Goal: Download file/media

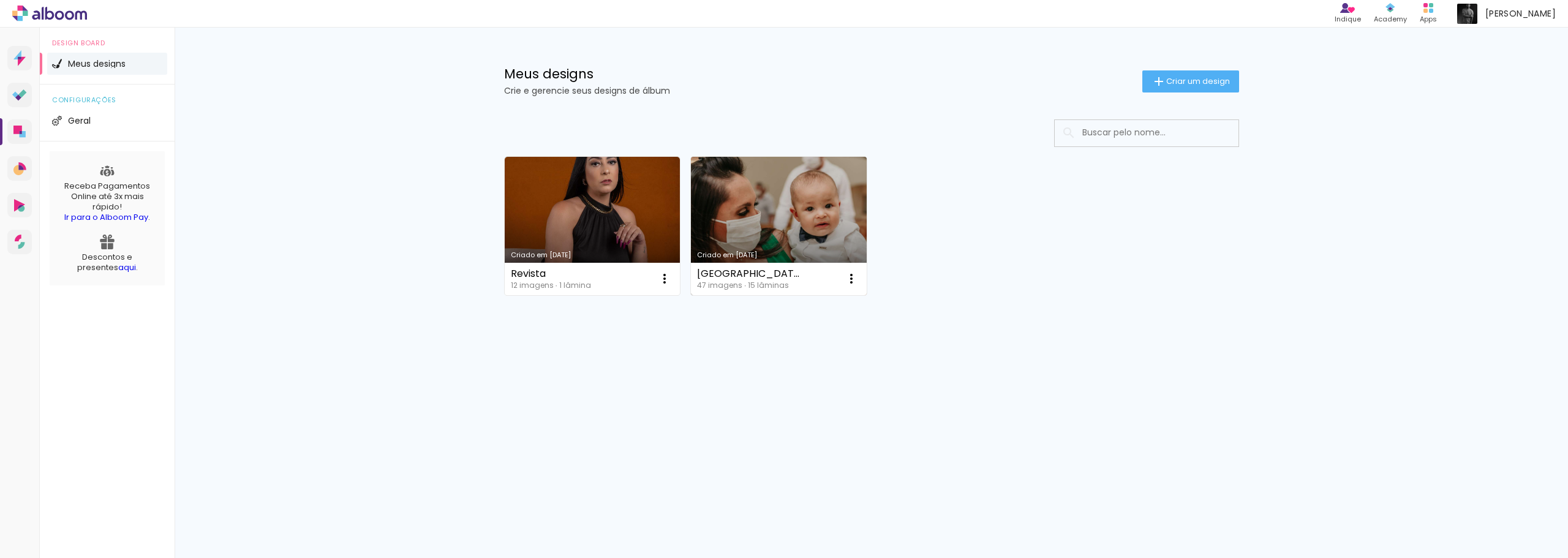
click at [758, 209] on link "Criado em [DATE]" at bounding box center [779, 225] width 176 height 138
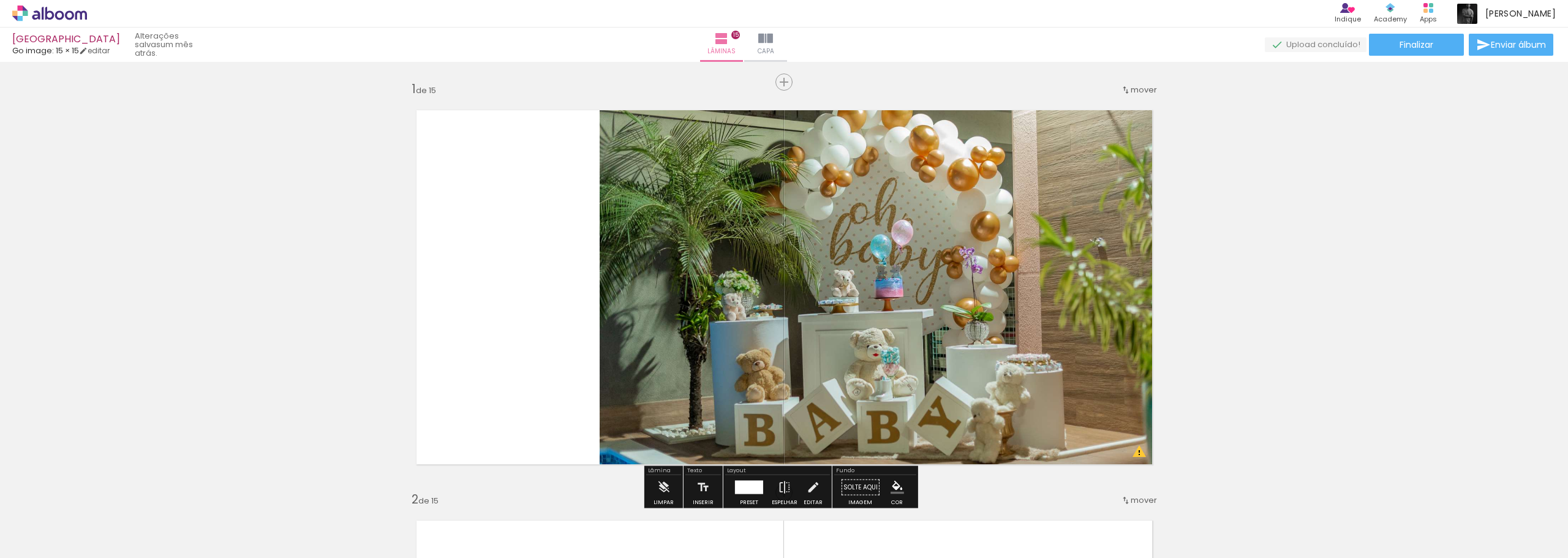
click at [135, 521] on div at bounding box center [122, 516] width 40 height 61
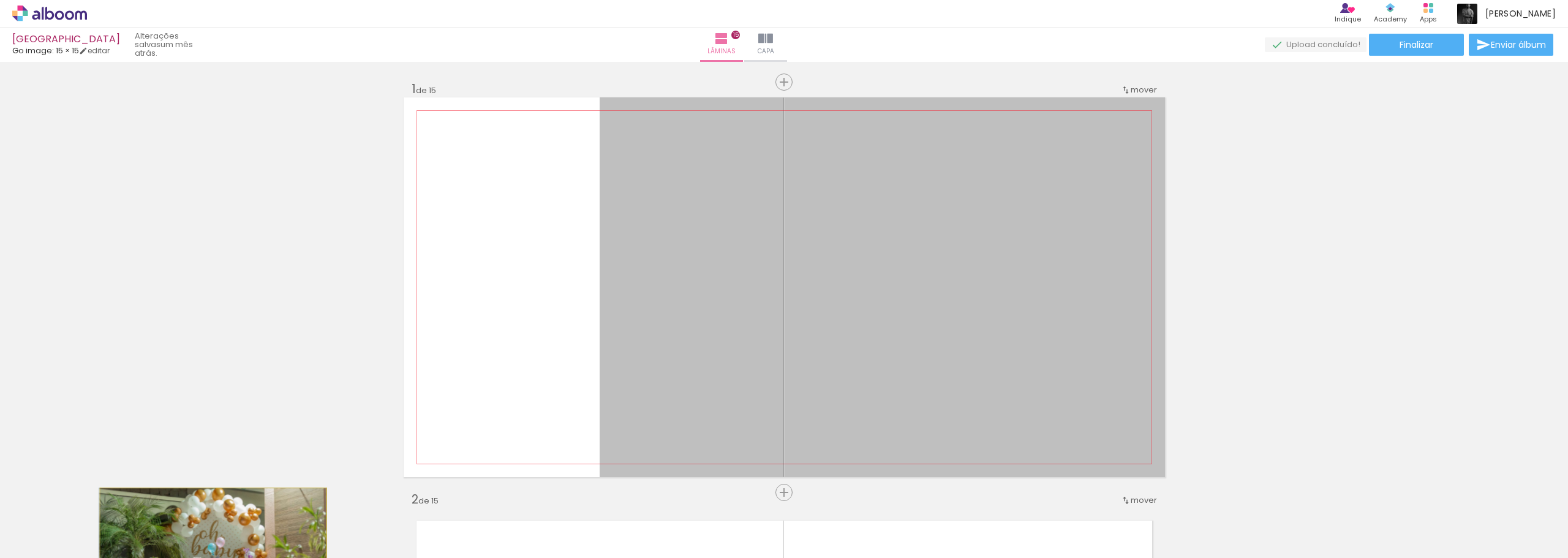
drag, startPoint x: 753, startPoint y: 281, endPoint x: 225, endPoint y: 511, distance: 575.9
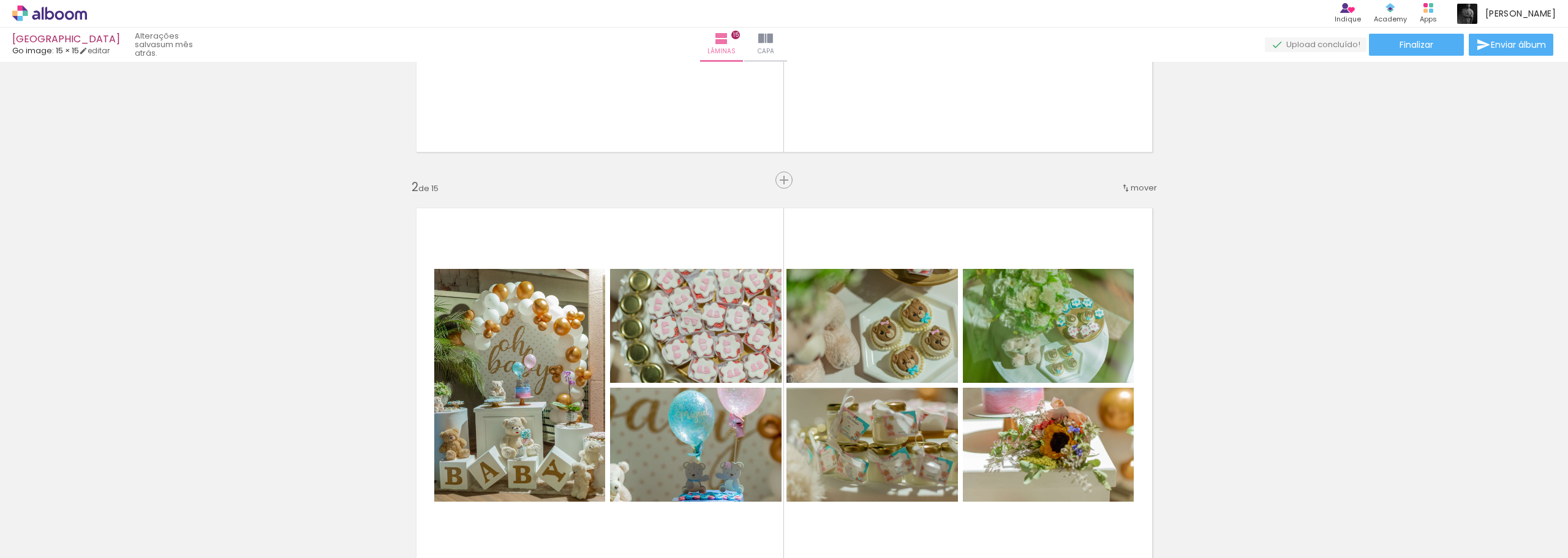
scroll to position [367, 0]
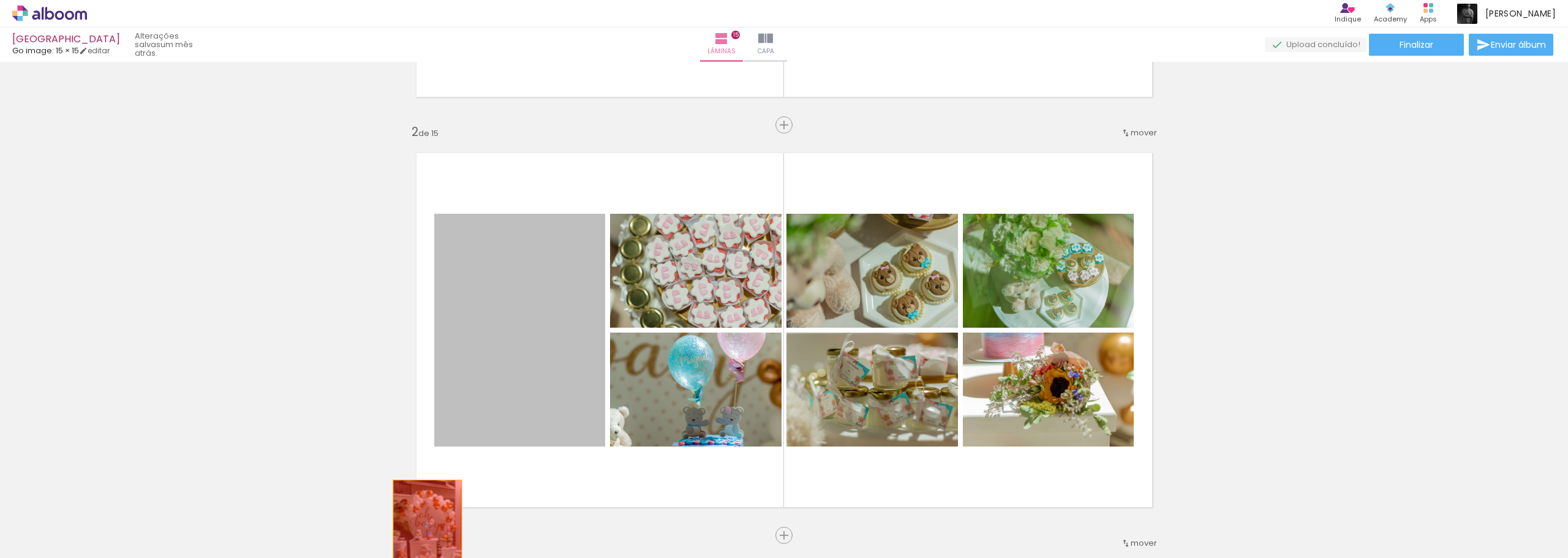
drag, startPoint x: 566, startPoint y: 299, endPoint x: 490, endPoint y: 452, distance: 170.8
click at [411, 557] on html "link( href="../../bower_components/polymer/polymer.html" rel="import" ) picture…" at bounding box center [784, 279] width 1568 height 558
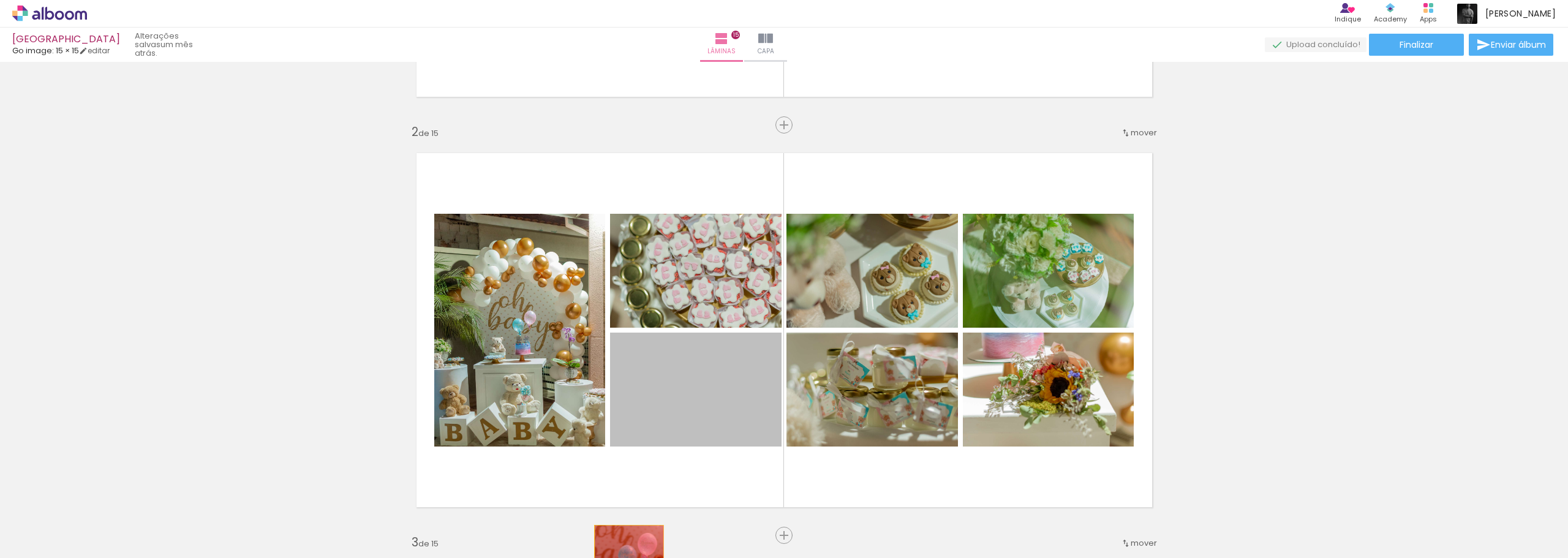
drag, startPoint x: 679, startPoint y: 398, endPoint x: 624, endPoint y: 547, distance: 158.8
click at [624, 547] on quentale-workspace at bounding box center [784, 279] width 1568 height 558
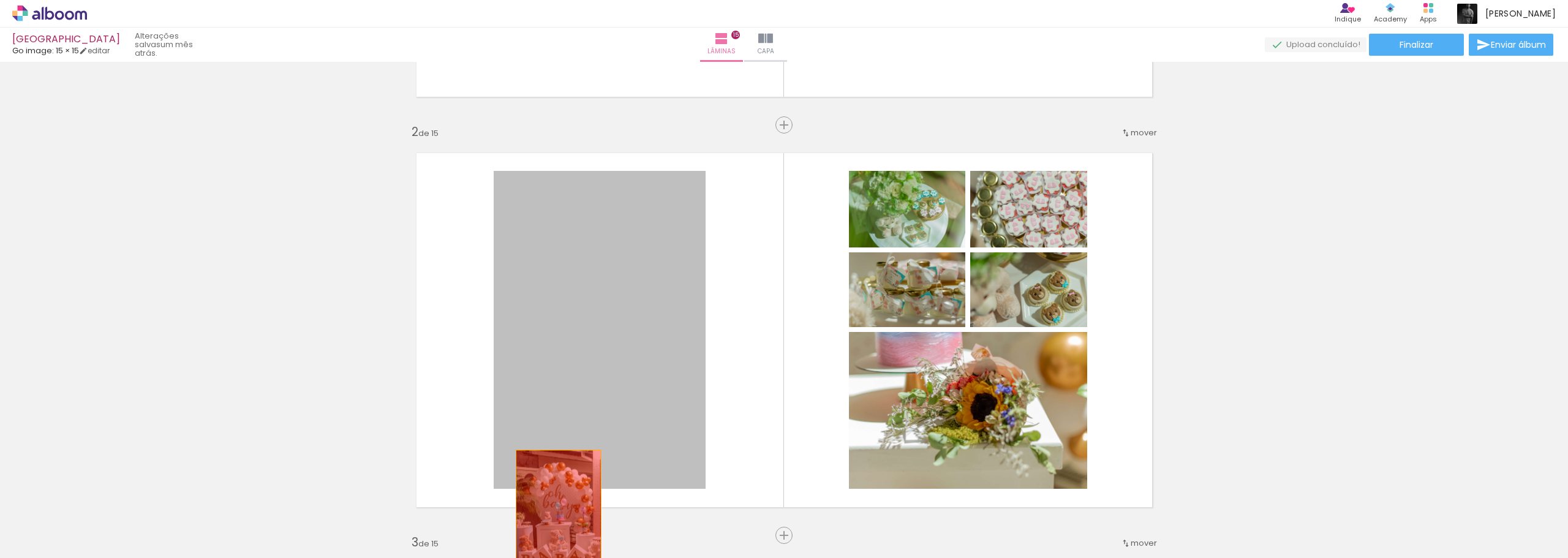
drag, startPoint x: 613, startPoint y: 307, endPoint x: 554, endPoint y: 514, distance: 215.2
click at [554, 514] on quentale-workspace at bounding box center [784, 279] width 1568 height 558
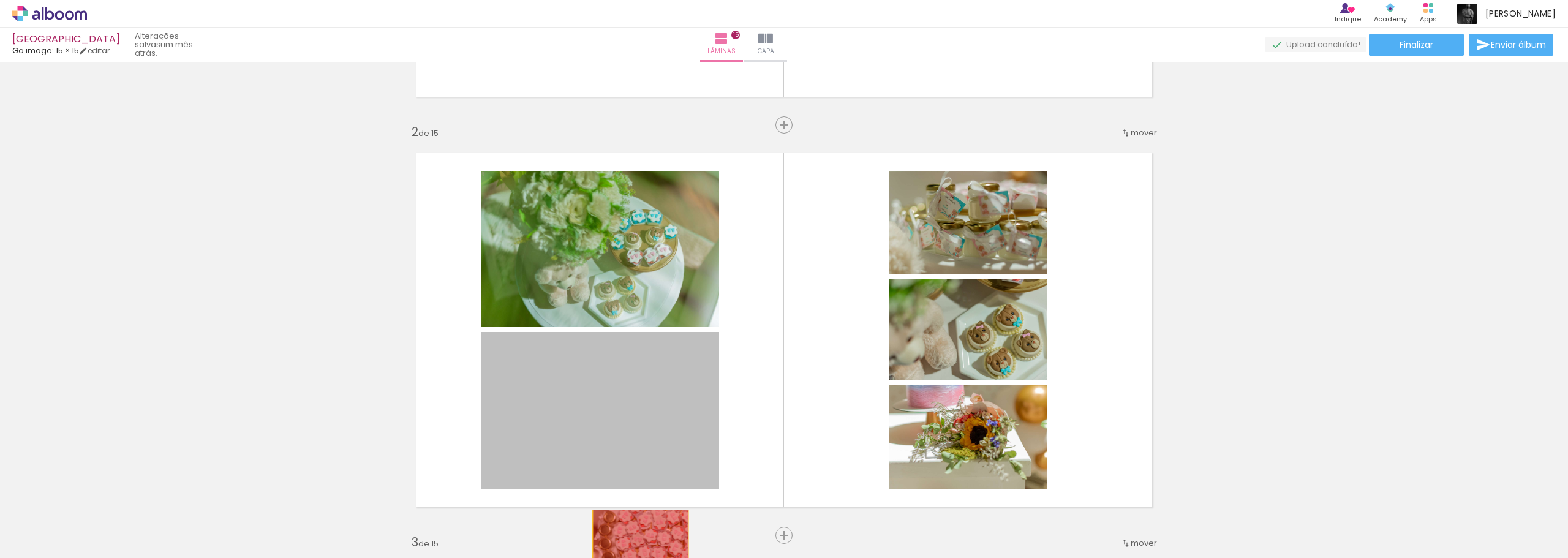
drag, startPoint x: 659, startPoint y: 377, endPoint x: 636, endPoint y: 541, distance: 165.6
click at [636, 541] on quentale-workspace at bounding box center [784, 279] width 1568 height 558
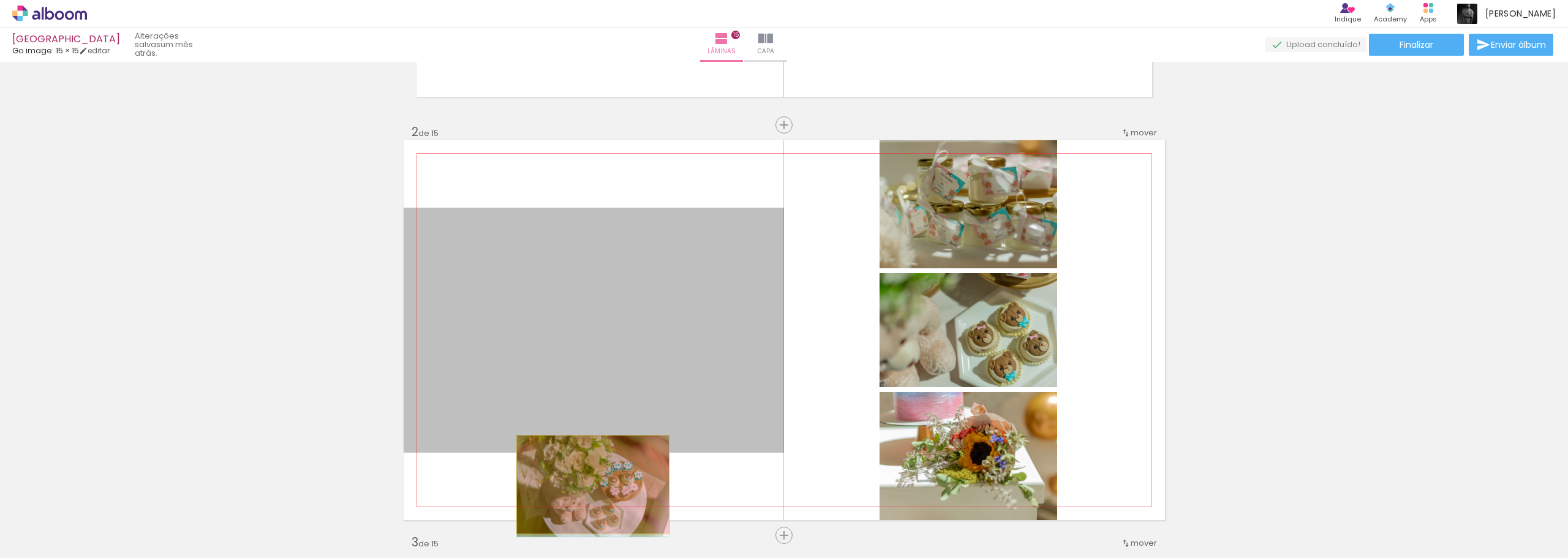
drag, startPoint x: 643, startPoint y: 317, endPoint x: 590, endPoint y: 488, distance: 179.0
click at [585, 503] on quentale-workspace at bounding box center [784, 279] width 1568 height 558
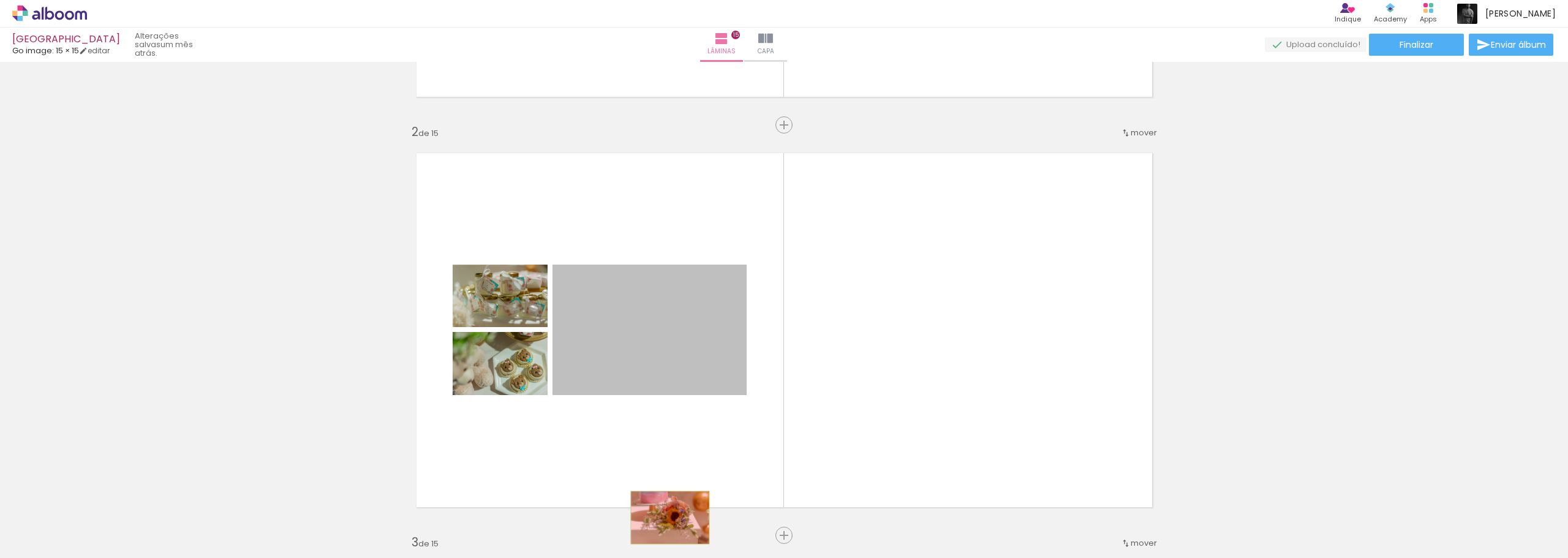
drag, startPoint x: 665, startPoint y: 337, endPoint x: 665, endPoint y: 518, distance: 181.0
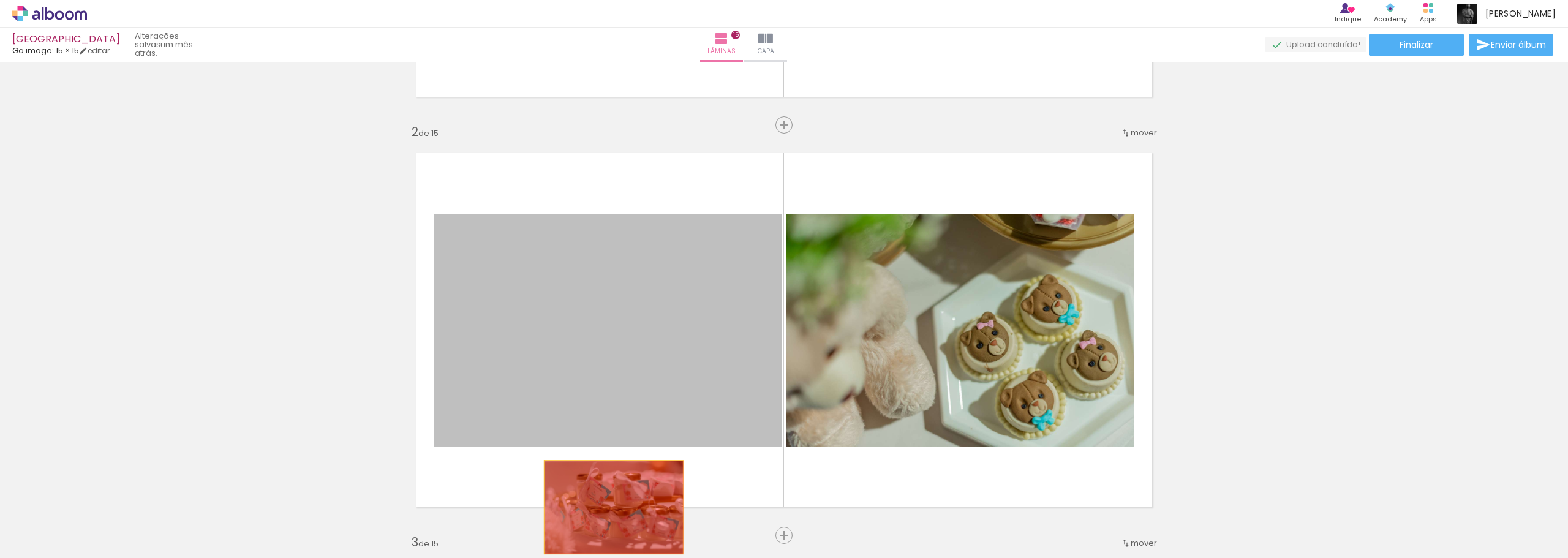
drag, startPoint x: 630, startPoint y: 356, endPoint x: 607, endPoint y: 521, distance: 166.6
click at [607, 521] on quentale-workspace at bounding box center [784, 279] width 1568 height 558
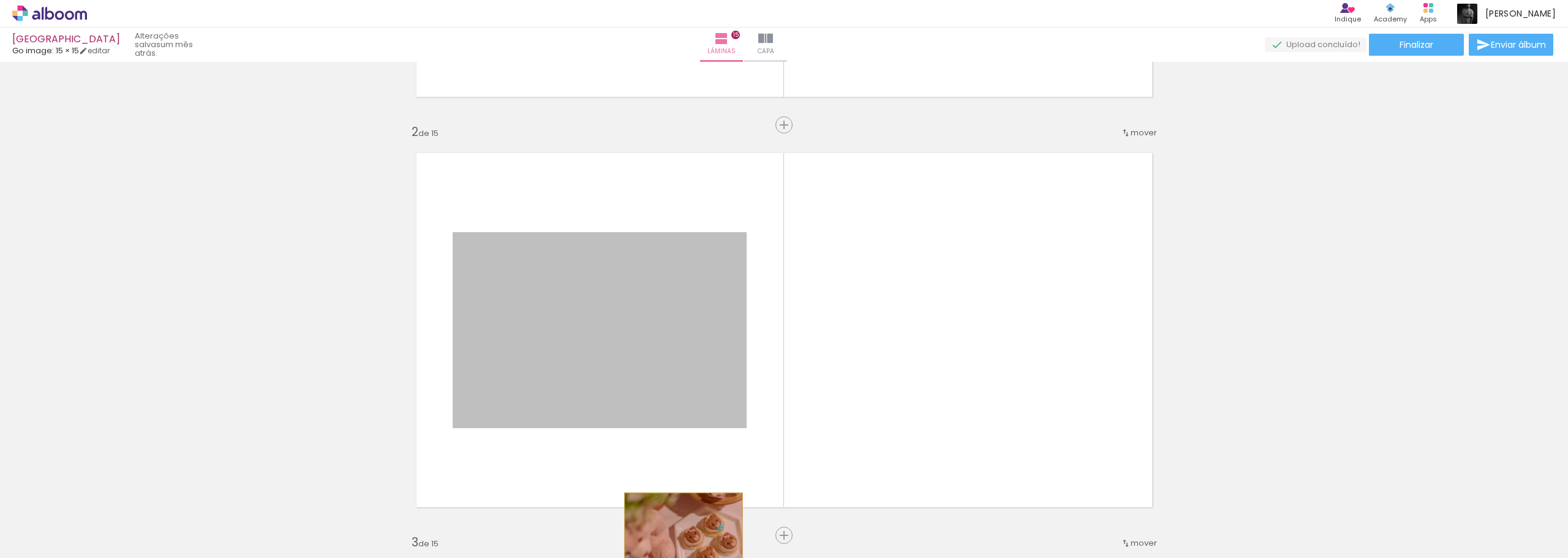
drag, startPoint x: 671, startPoint y: 345, endPoint x: 679, endPoint y: 532, distance: 187.2
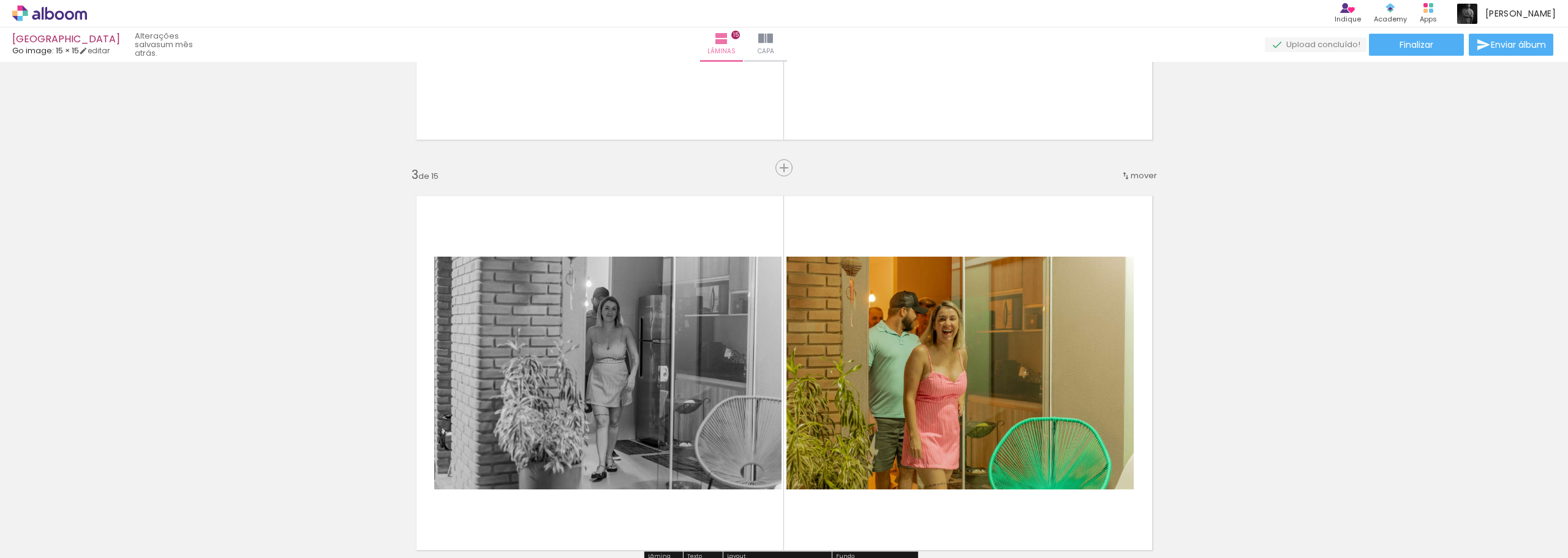
scroll to position [918, 0]
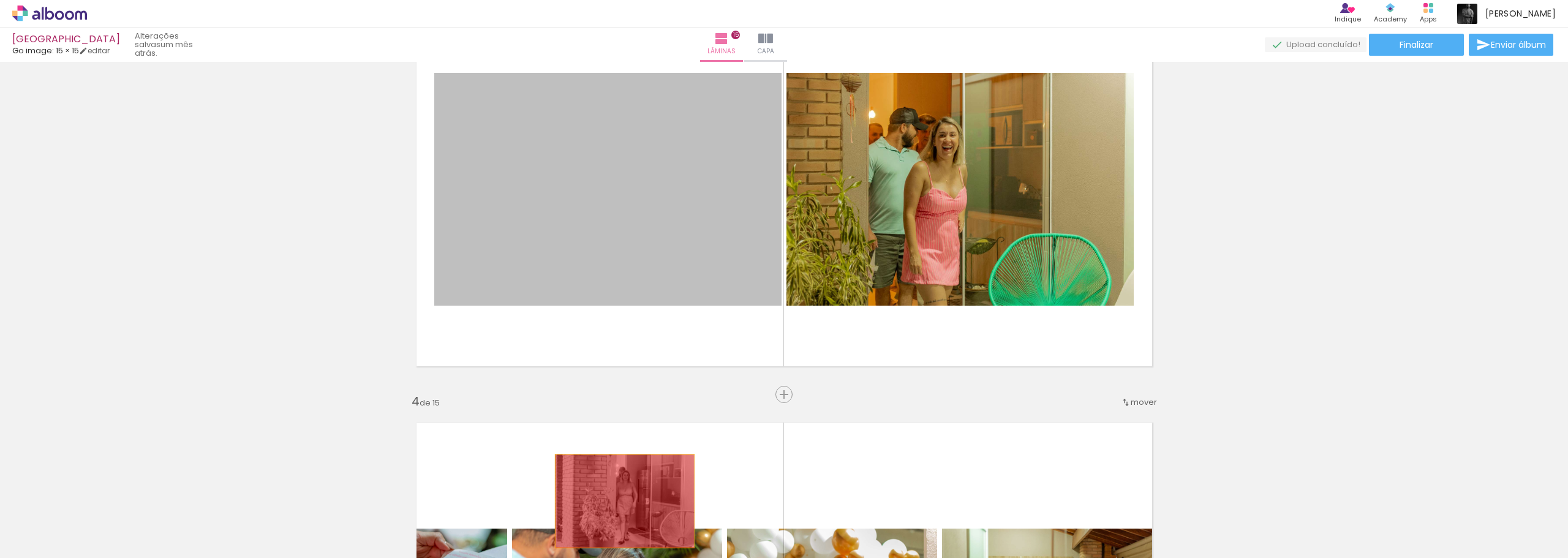
drag, startPoint x: 644, startPoint y: 253, endPoint x: 618, endPoint y: 506, distance: 254.3
click at [618, 506] on quentale-workspace at bounding box center [784, 279] width 1568 height 558
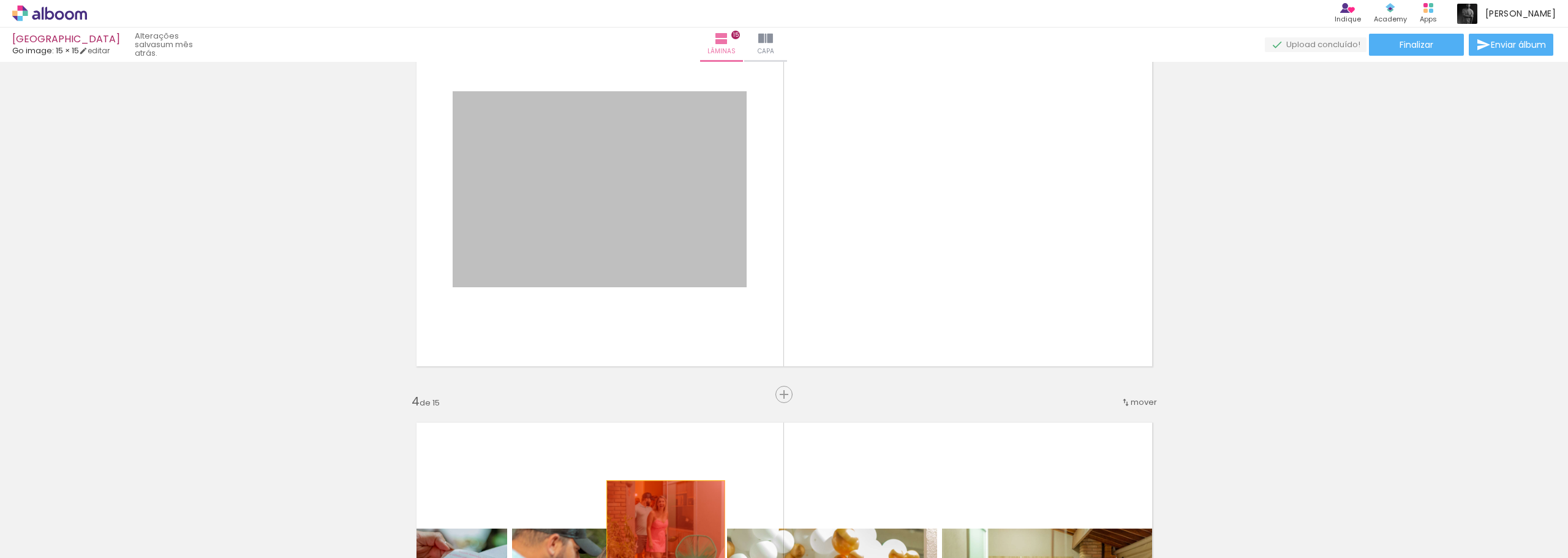
drag, startPoint x: 636, startPoint y: 225, endPoint x: 660, endPoint y: 519, distance: 295.0
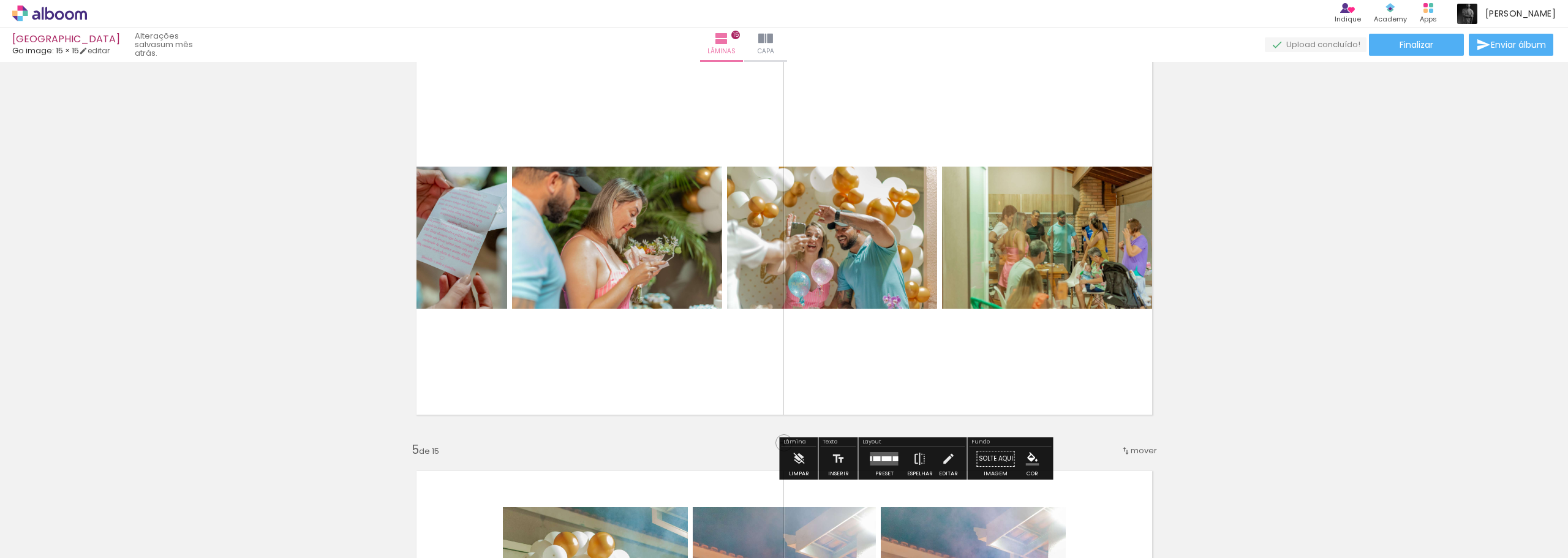
scroll to position [1286, 0]
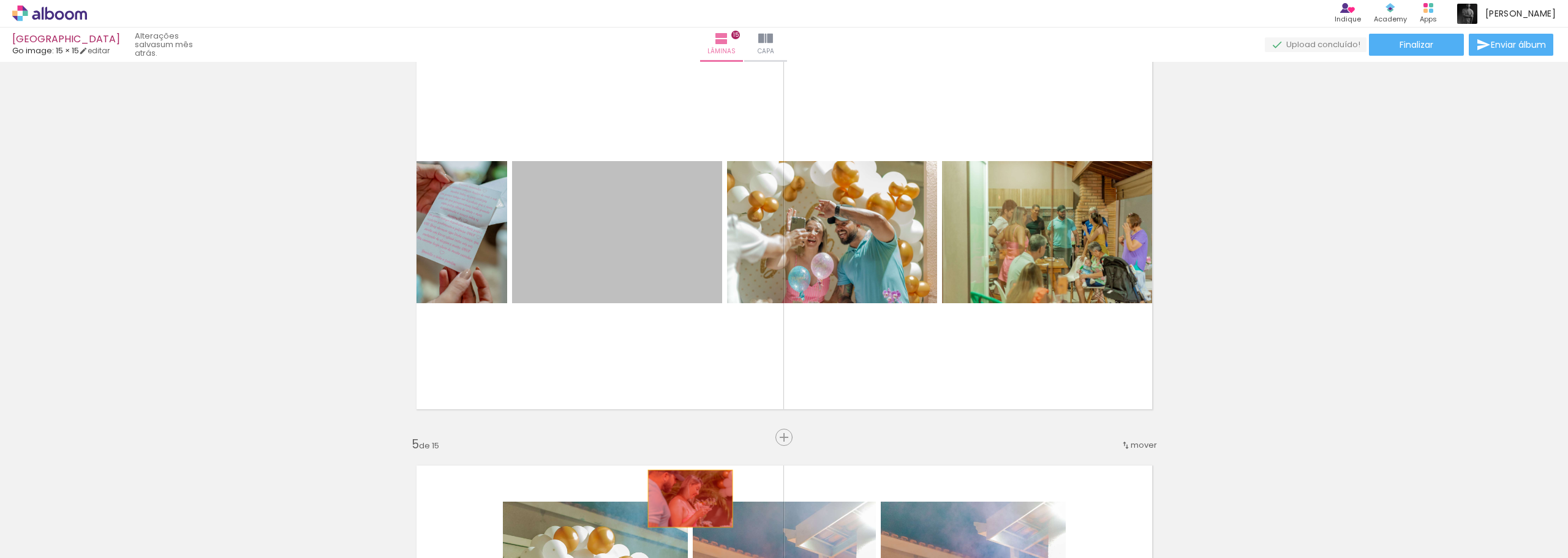
drag, startPoint x: 630, startPoint y: 237, endPoint x: 686, endPoint y: 504, distance: 272.8
click at [686, 504] on quentale-workspace at bounding box center [784, 279] width 1568 height 558
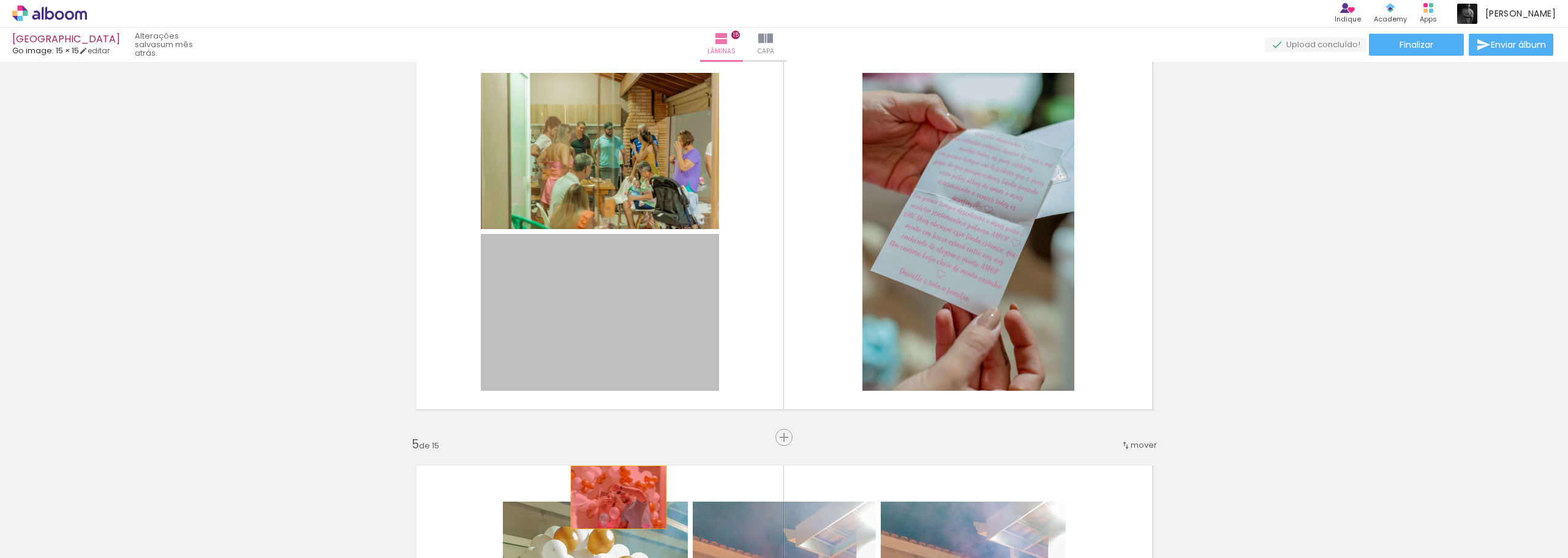
drag, startPoint x: 612, startPoint y: 290, endPoint x: 604, endPoint y: 270, distance: 21.5
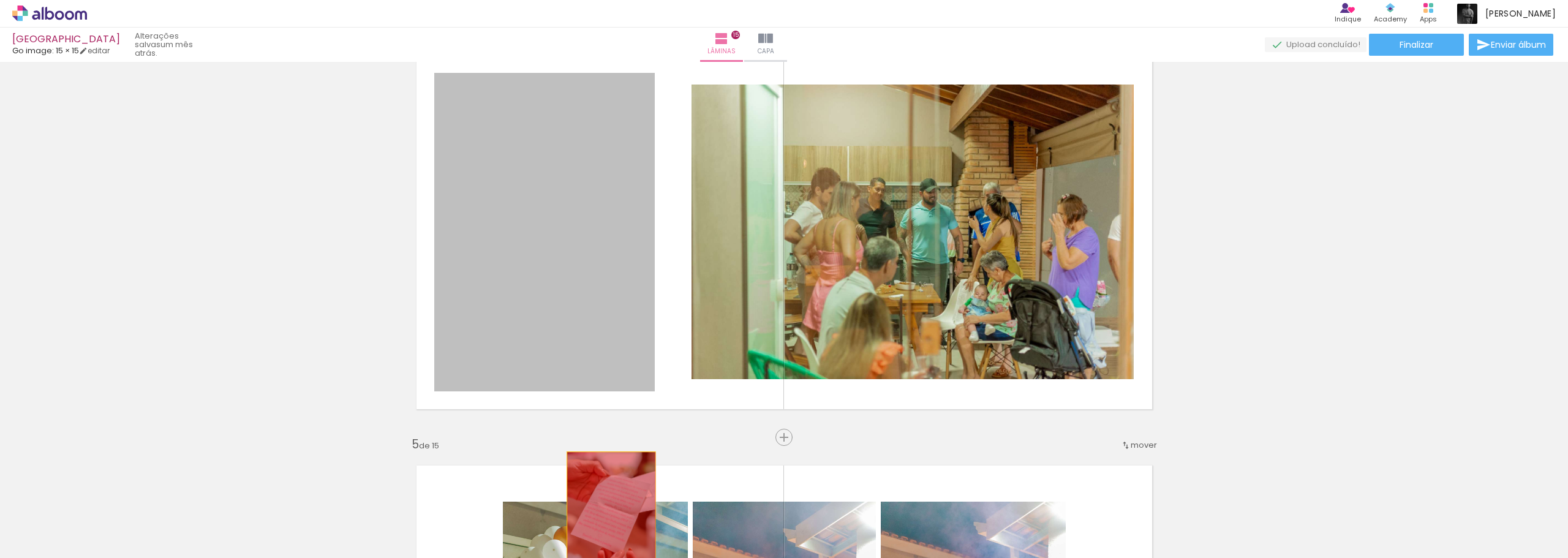
drag, startPoint x: 600, startPoint y: 232, endPoint x: 607, endPoint y: 519, distance: 287.1
click at [607, 519] on quentale-workspace at bounding box center [784, 279] width 1568 height 558
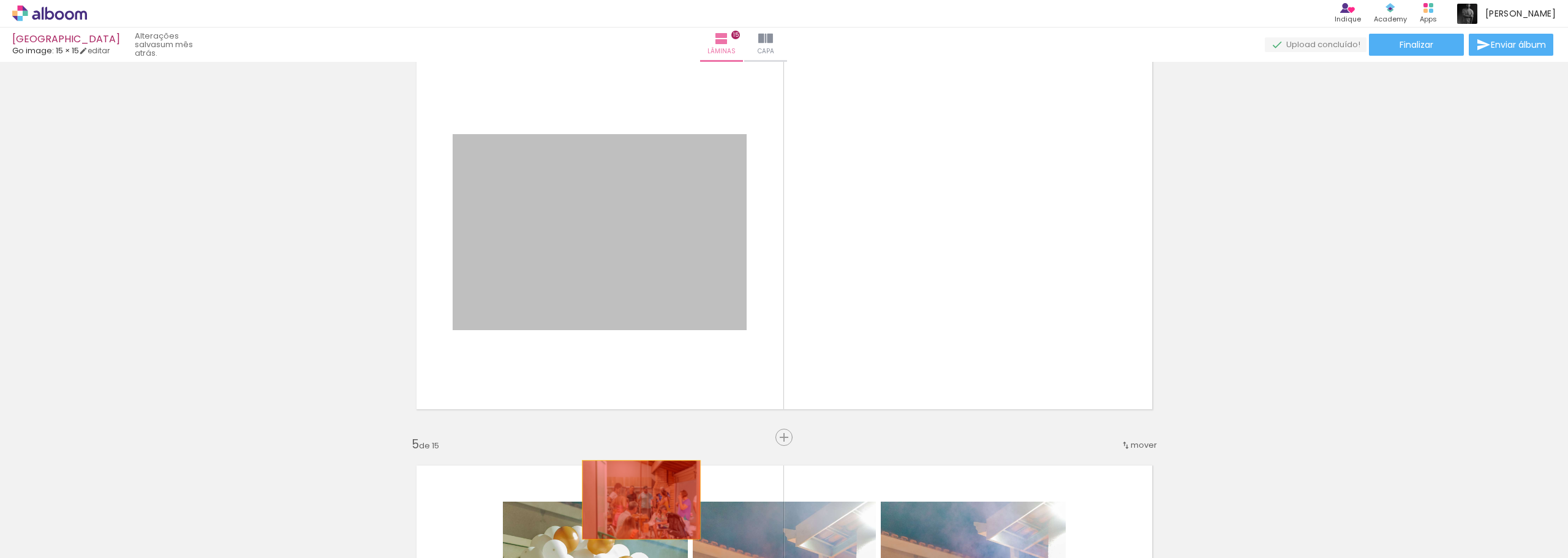
drag, startPoint x: 629, startPoint y: 262, endPoint x: 637, endPoint y: 500, distance: 238.1
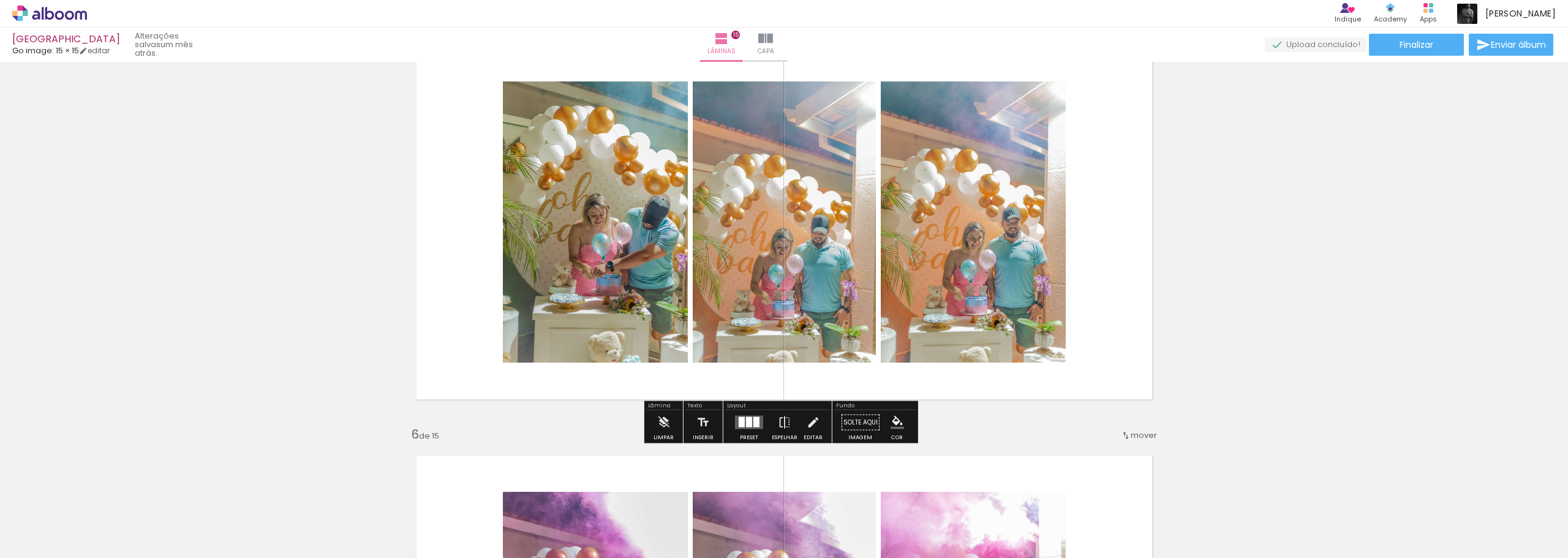
scroll to position [1714, 0]
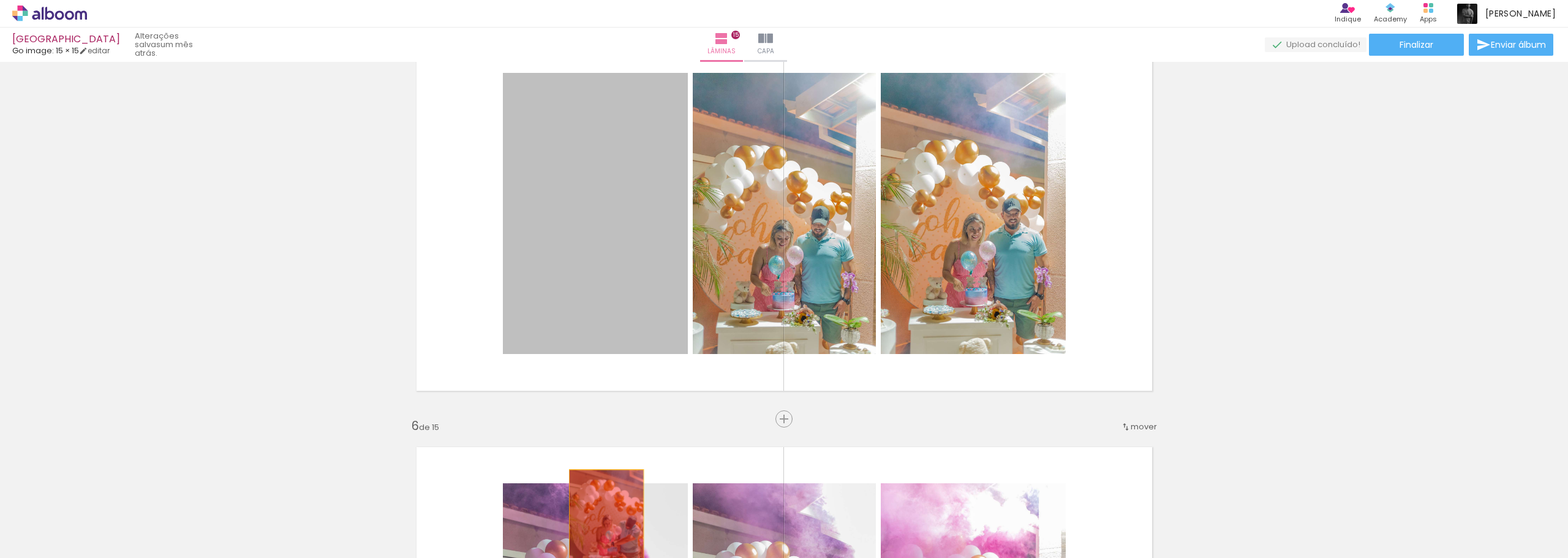
drag, startPoint x: 624, startPoint y: 258, endPoint x: 601, endPoint y: 529, distance: 272.0
click at [601, 529] on quentale-workspace at bounding box center [784, 279] width 1568 height 558
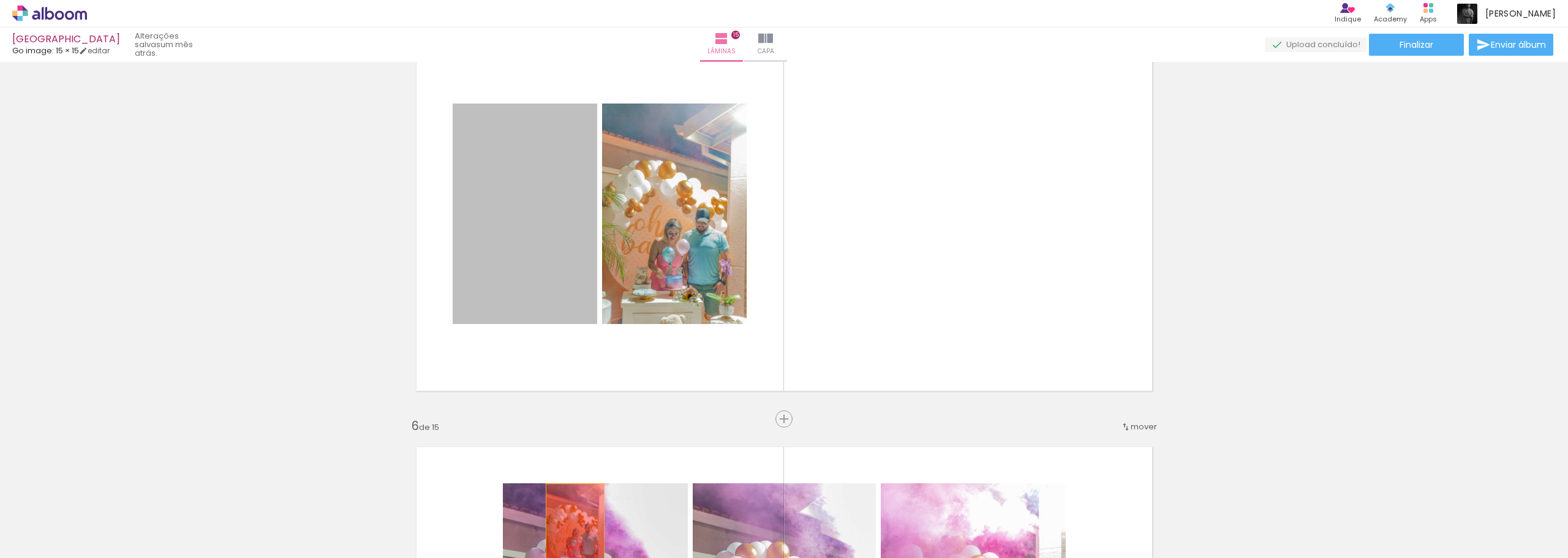
drag, startPoint x: 527, startPoint y: 253, endPoint x: 586, endPoint y: 469, distance: 223.9
click at [571, 526] on quentale-workspace at bounding box center [784, 279] width 1568 height 558
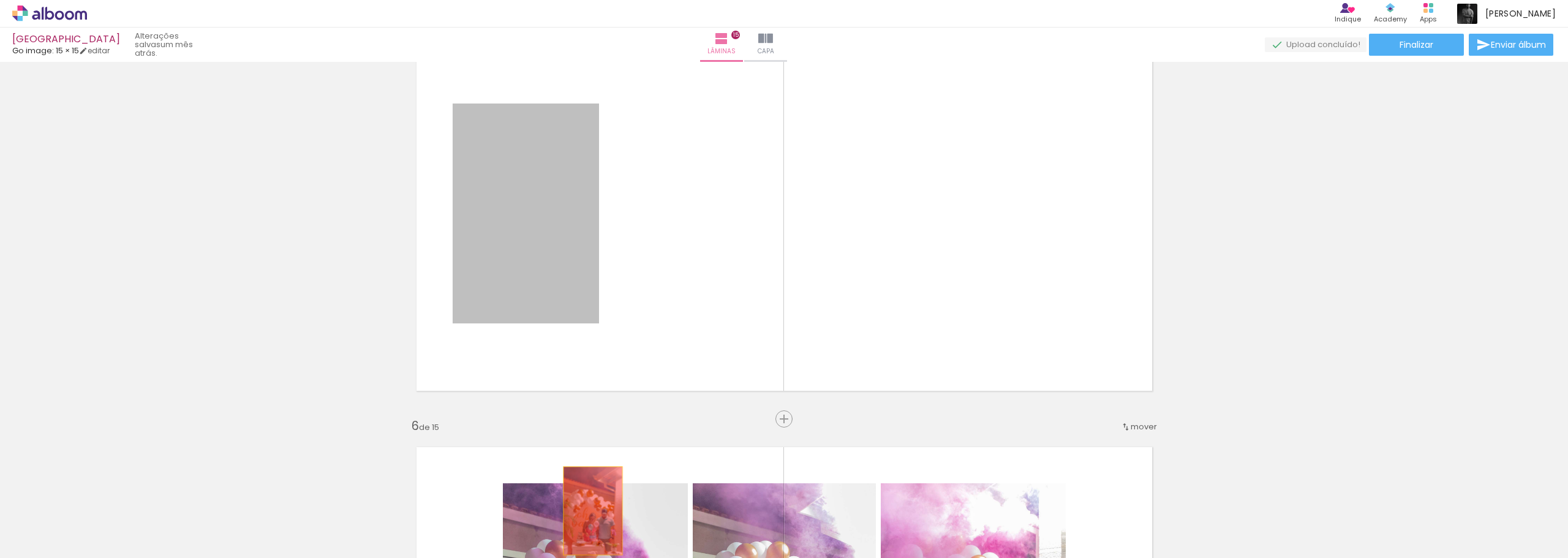
drag, startPoint x: 557, startPoint y: 237, endPoint x: 588, endPoint y: 516, distance: 280.7
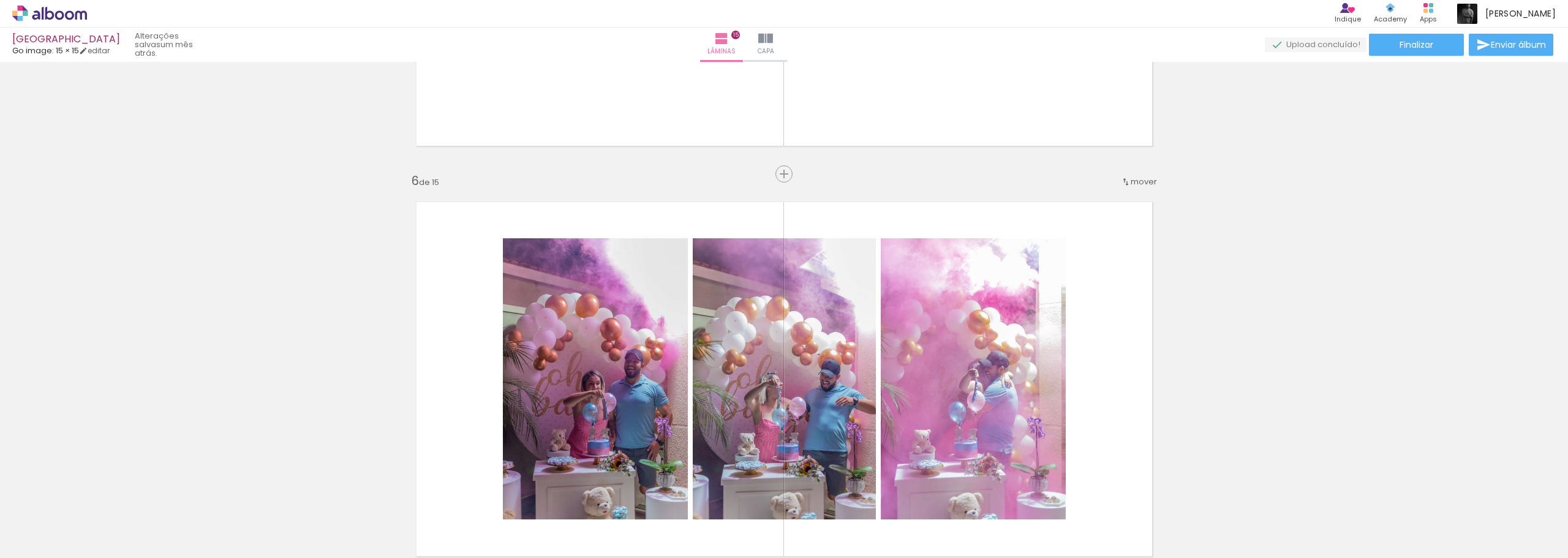
scroll to position [2142, 0]
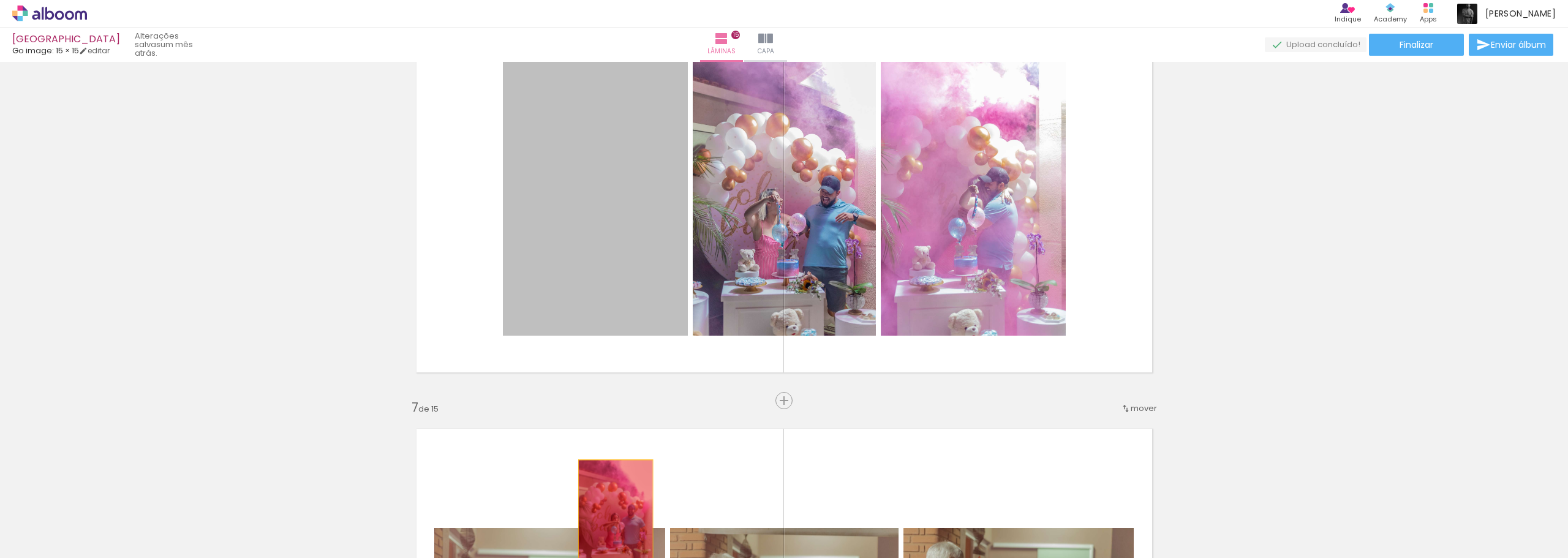
drag, startPoint x: 595, startPoint y: 241, endPoint x: 610, endPoint y: 516, distance: 275.4
click at [610, 516] on quentale-workspace at bounding box center [784, 279] width 1568 height 558
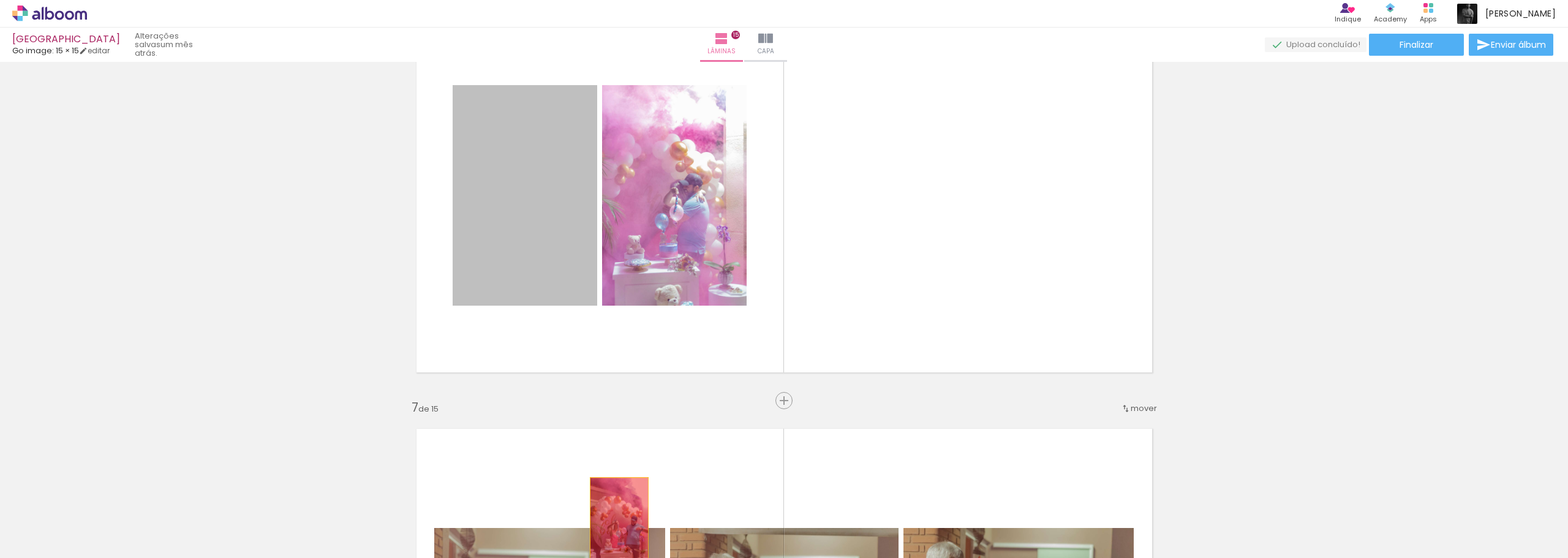
drag, startPoint x: 542, startPoint y: 254, endPoint x: 615, endPoint y: 522, distance: 277.8
click at [615, 522] on quentale-workspace at bounding box center [784, 279] width 1568 height 558
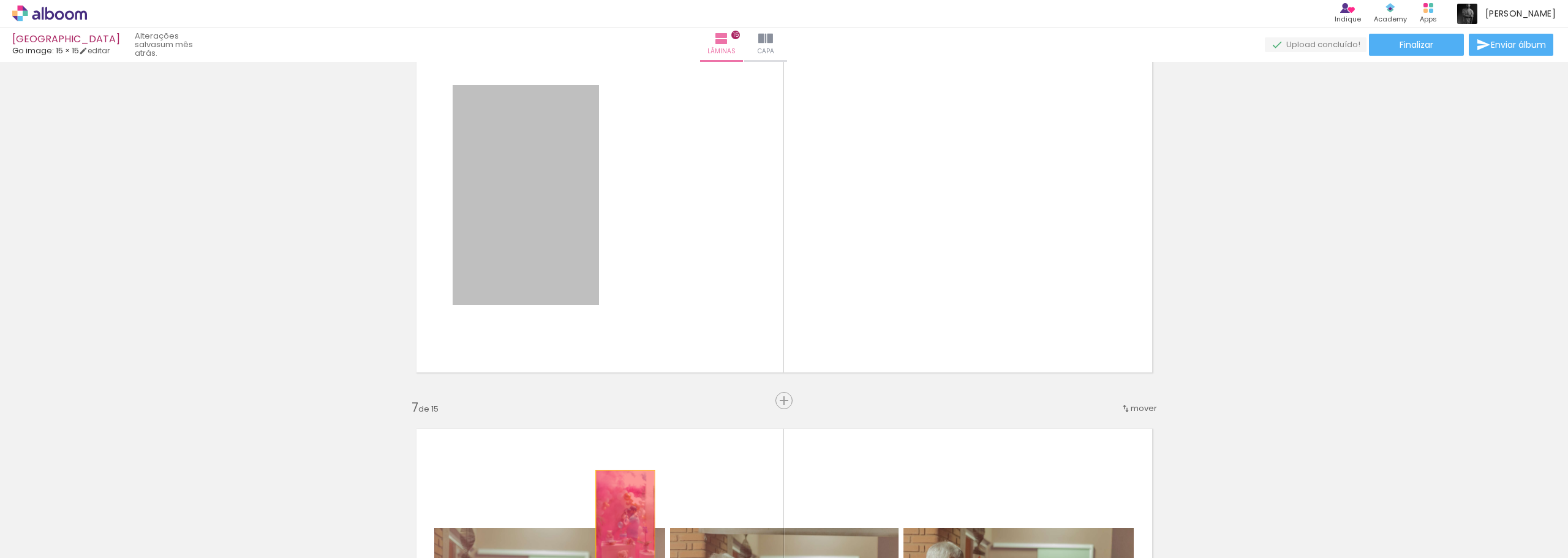
drag, startPoint x: 554, startPoint y: 214, endPoint x: 621, endPoint y: 516, distance: 309.3
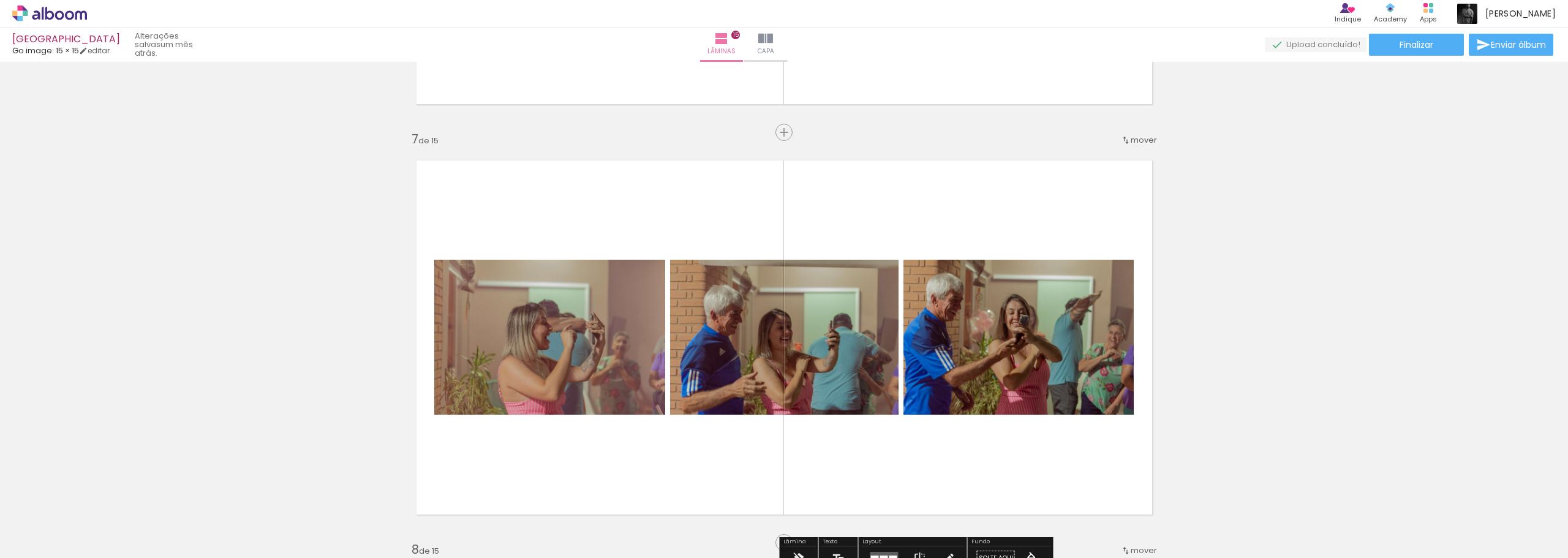
scroll to position [2510, 0]
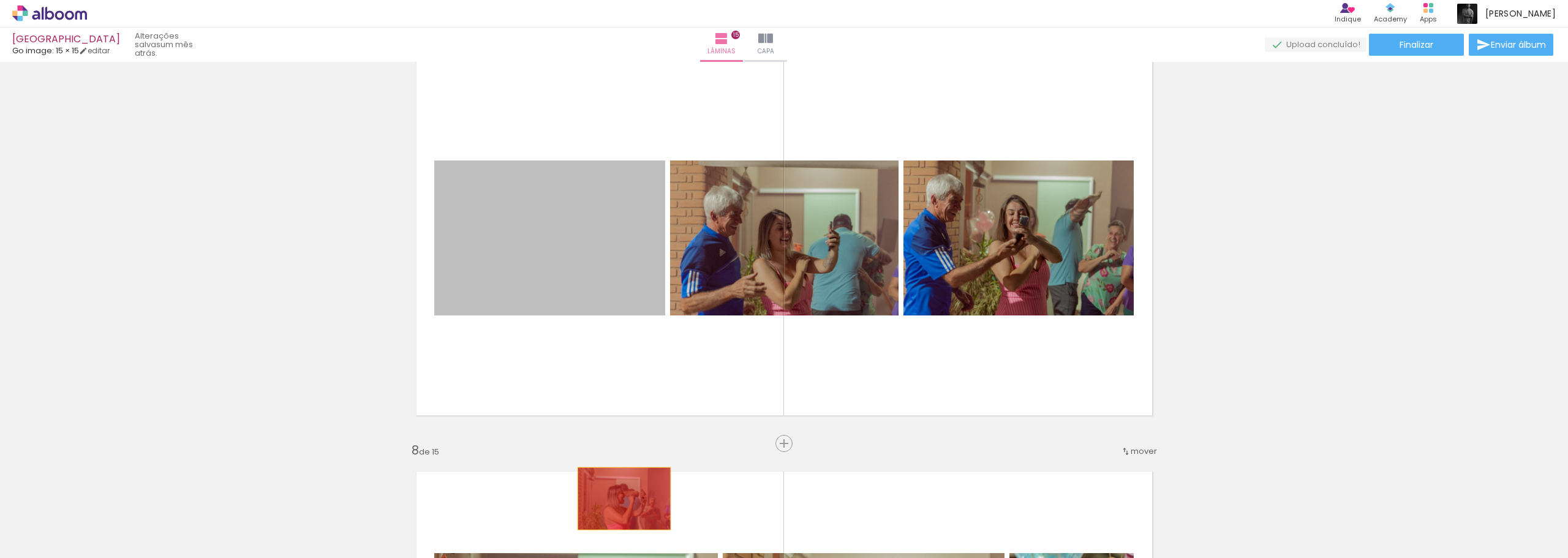
drag, startPoint x: 593, startPoint y: 239, endPoint x: 619, endPoint y: 503, distance: 265.3
click at [619, 503] on quentale-workspace at bounding box center [784, 279] width 1568 height 558
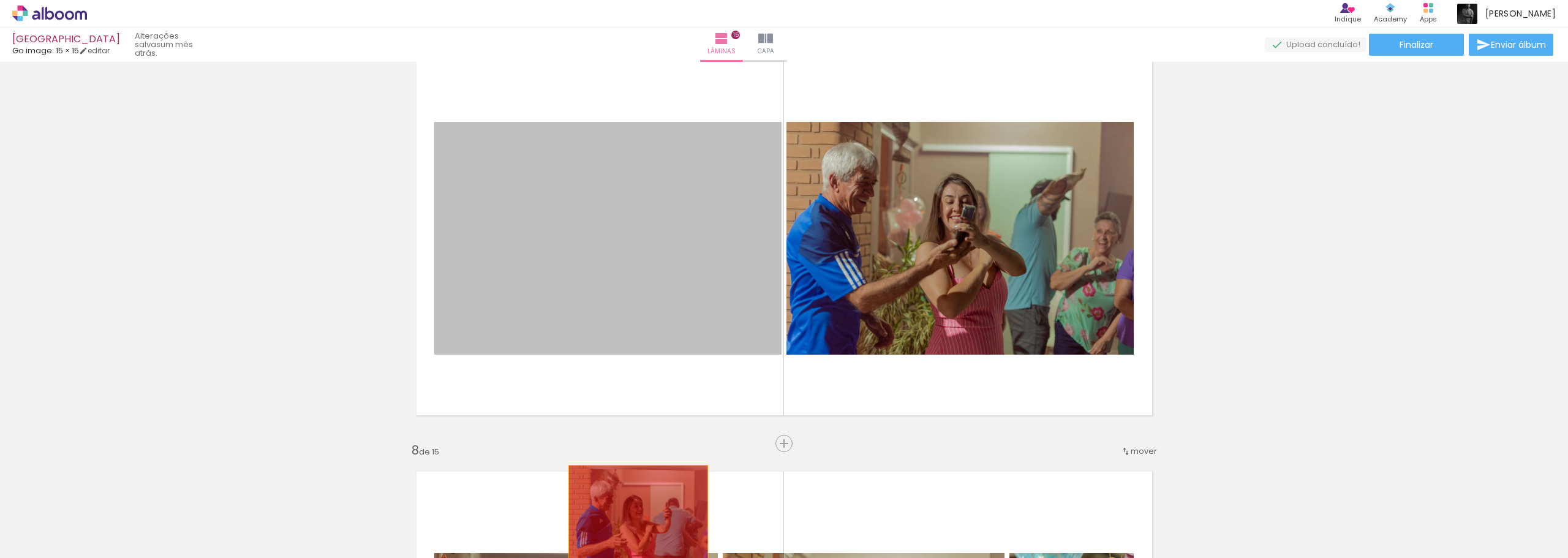
drag, startPoint x: 638, startPoint y: 273, endPoint x: 633, endPoint y: 511, distance: 238.1
click at [633, 511] on quentale-workspace at bounding box center [784, 279] width 1568 height 558
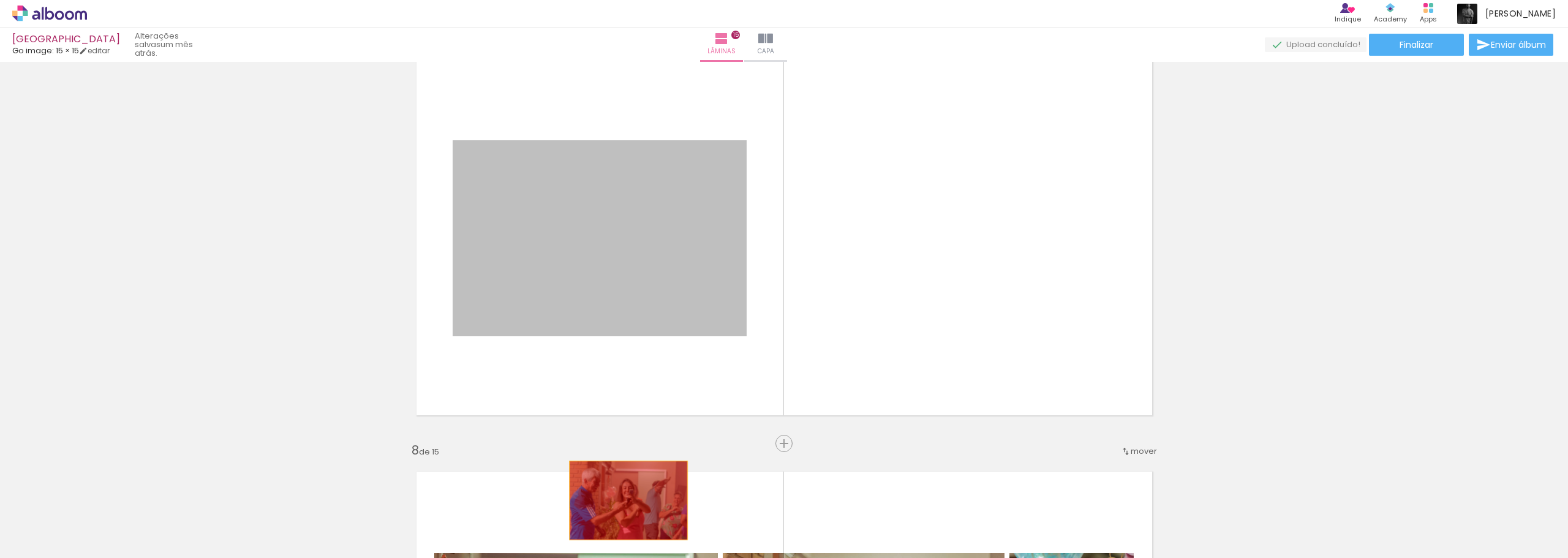
drag, startPoint x: 632, startPoint y: 268, endPoint x: 627, endPoint y: 488, distance: 220.1
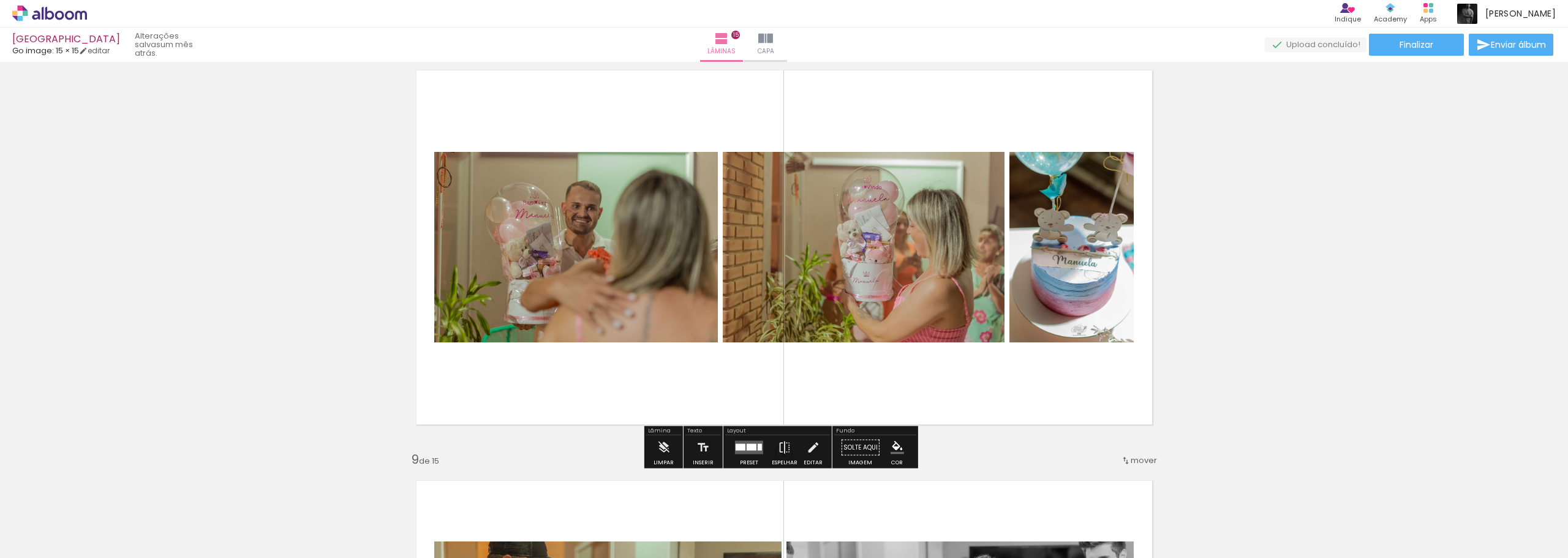
scroll to position [2938, 0]
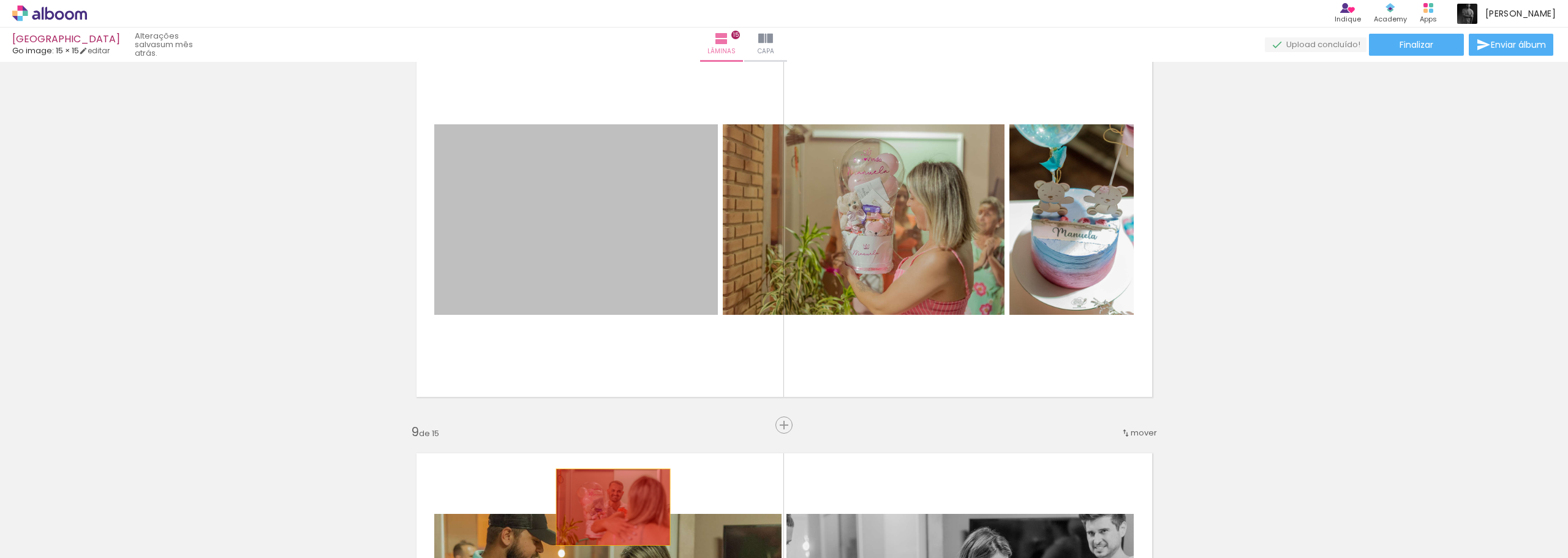
drag, startPoint x: 613, startPoint y: 215, endPoint x: 608, endPoint y: 507, distance: 292.0
click at [608, 507] on quentale-workspace at bounding box center [784, 279] width 1568 height 558
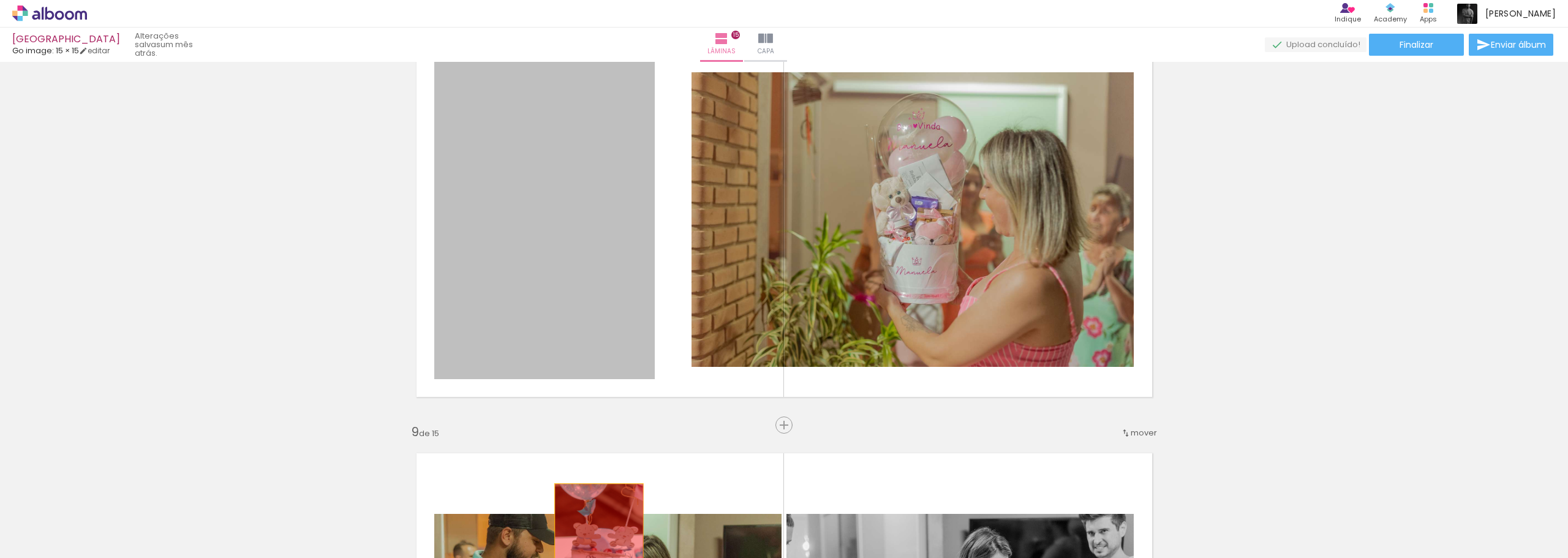
drag, startPoint x: 614, startPoint y: 242, endPoint x: 593, endPoint y: 524, distance: 282.8
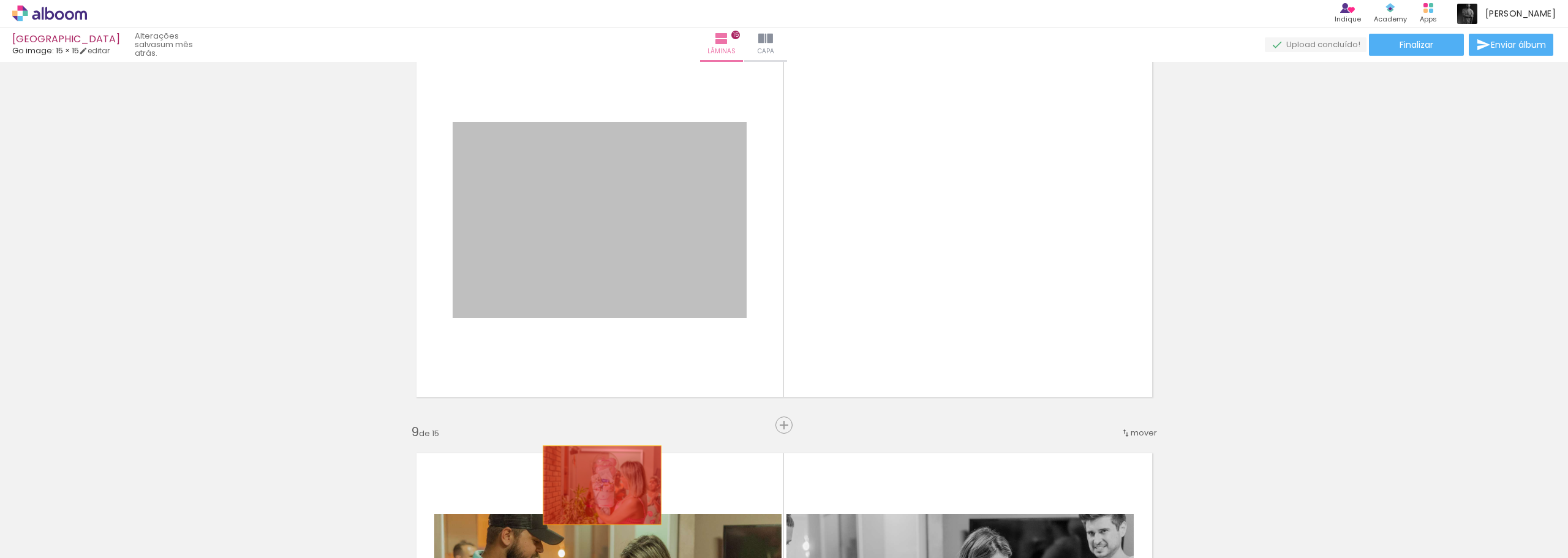
drag, startPoint x: 601, startPoint y: 217, endPoint x: 597, endPoint y: 485, distance: 268.0
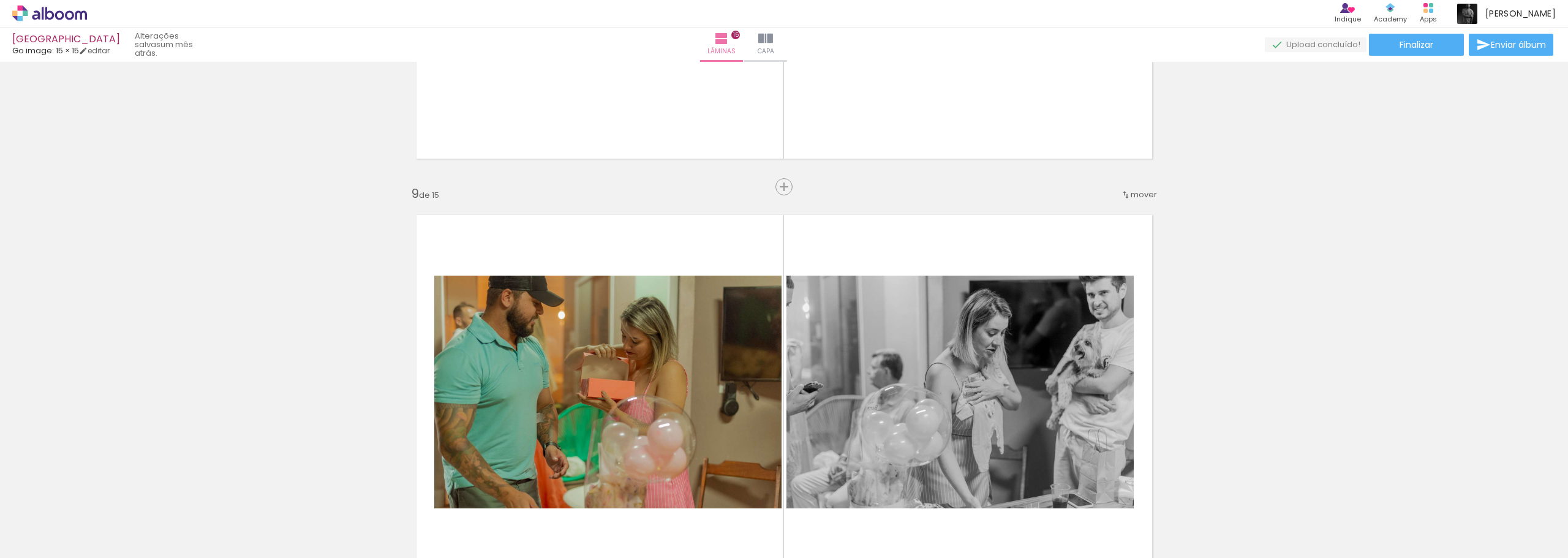
scroll to position [3244, 0]
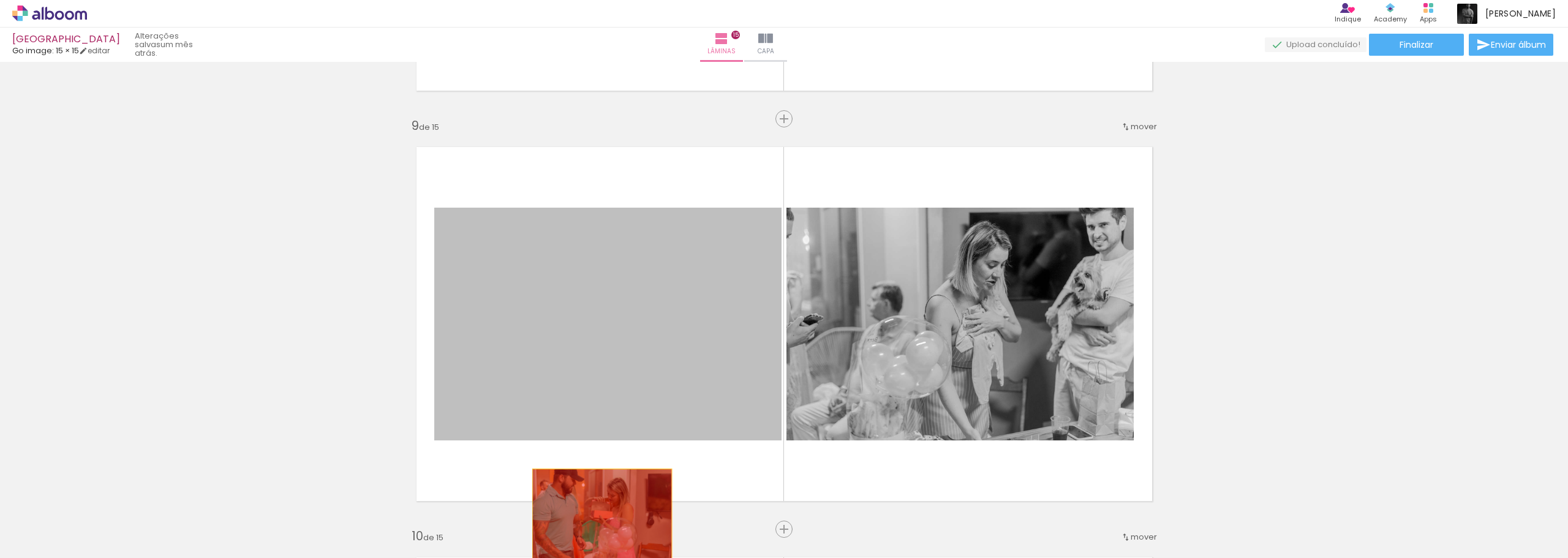
drag, startPoint x: 615, startPoint y: 300, endPoint x: 597, endPoint y: 519, distance: 219.7
click at [597, 519] on quentale-workspace at bounding box center [784, 279] width 1568 height 558
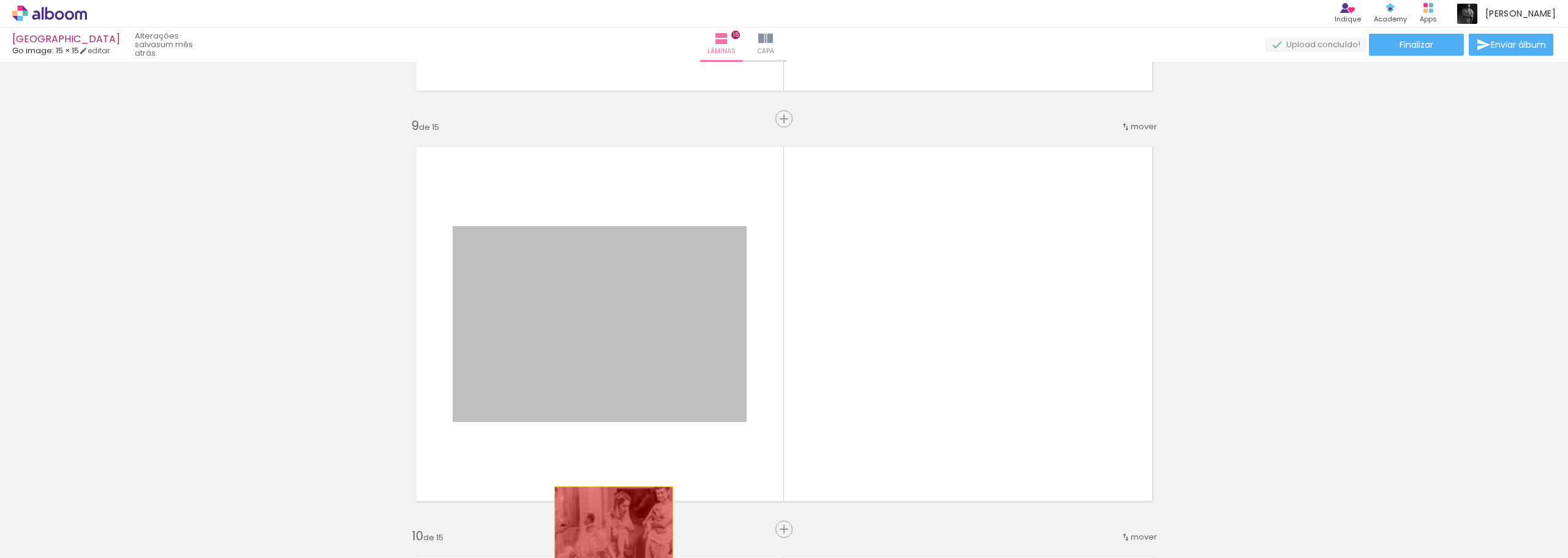
drag, startPoint x: 624, startPoint y: 355, endPoint x: 608, endPoint y: 525, distance: 170.8
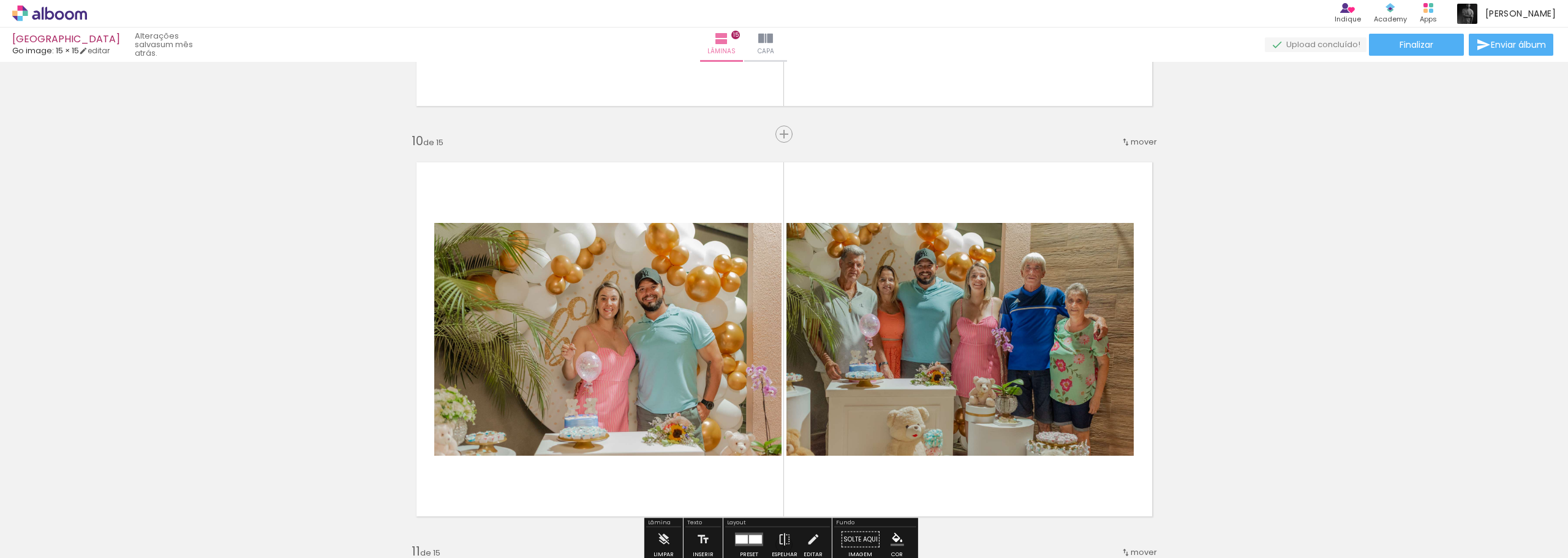
scroll to position [3734, 0]
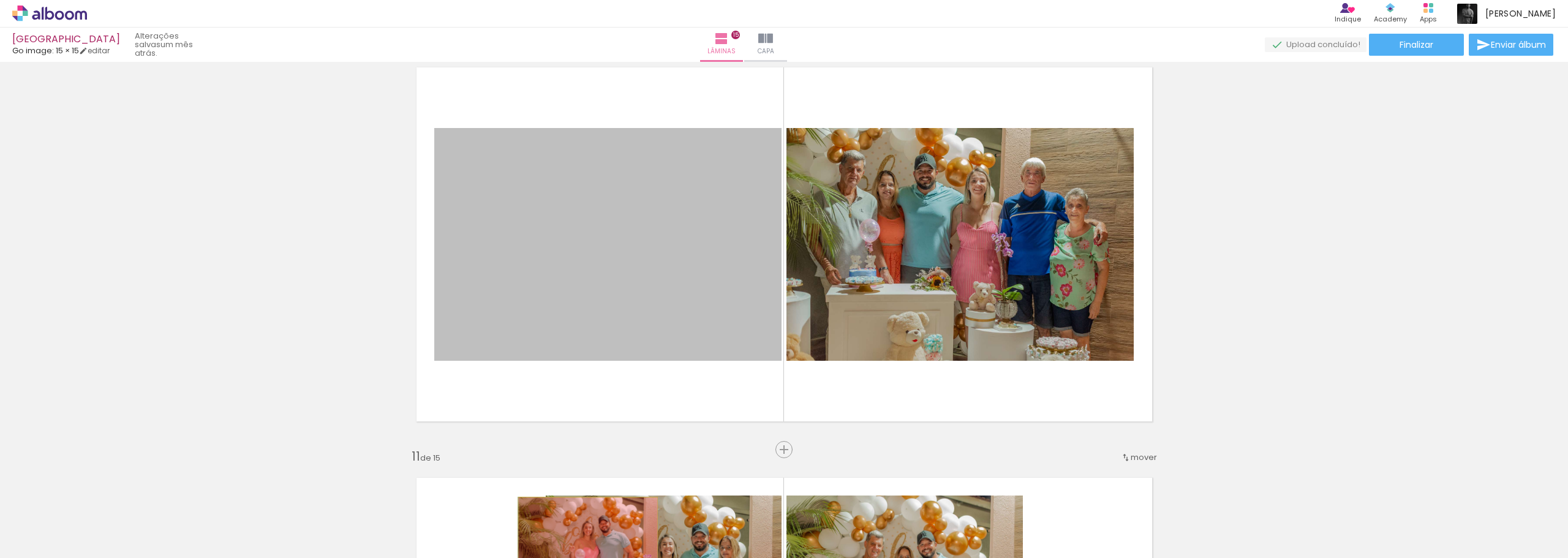
drag, startPoint x: 643, startPoint y: 298, endPoint x: 583, endPoint y: 544, distance: 253.2
click at [583, 544] on quentale-workspace at bounding box center [784, 279] width 1568 height 558
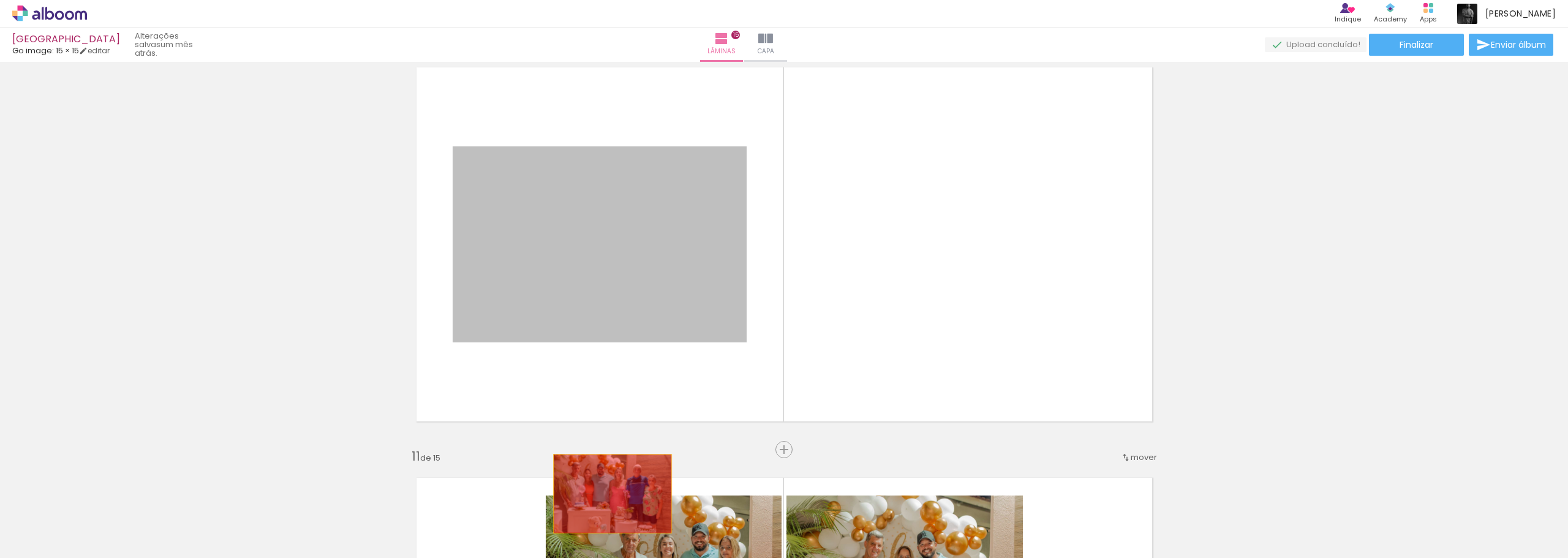
drag
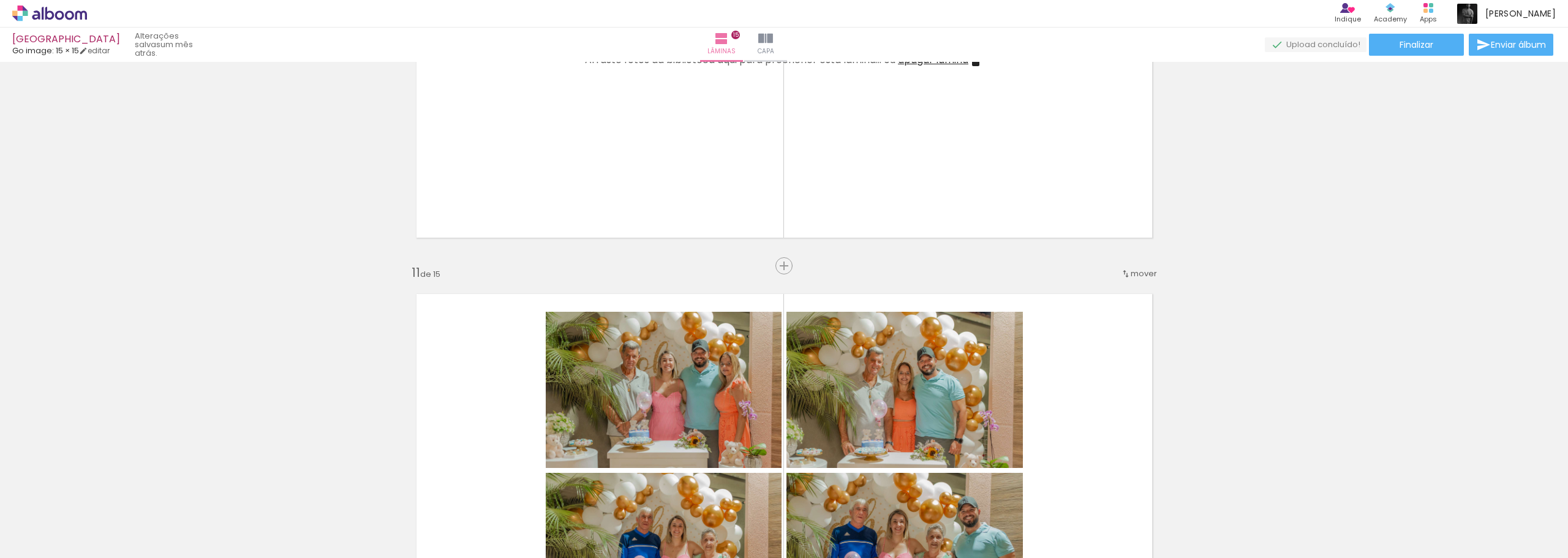
scroll to position [3979, 0]
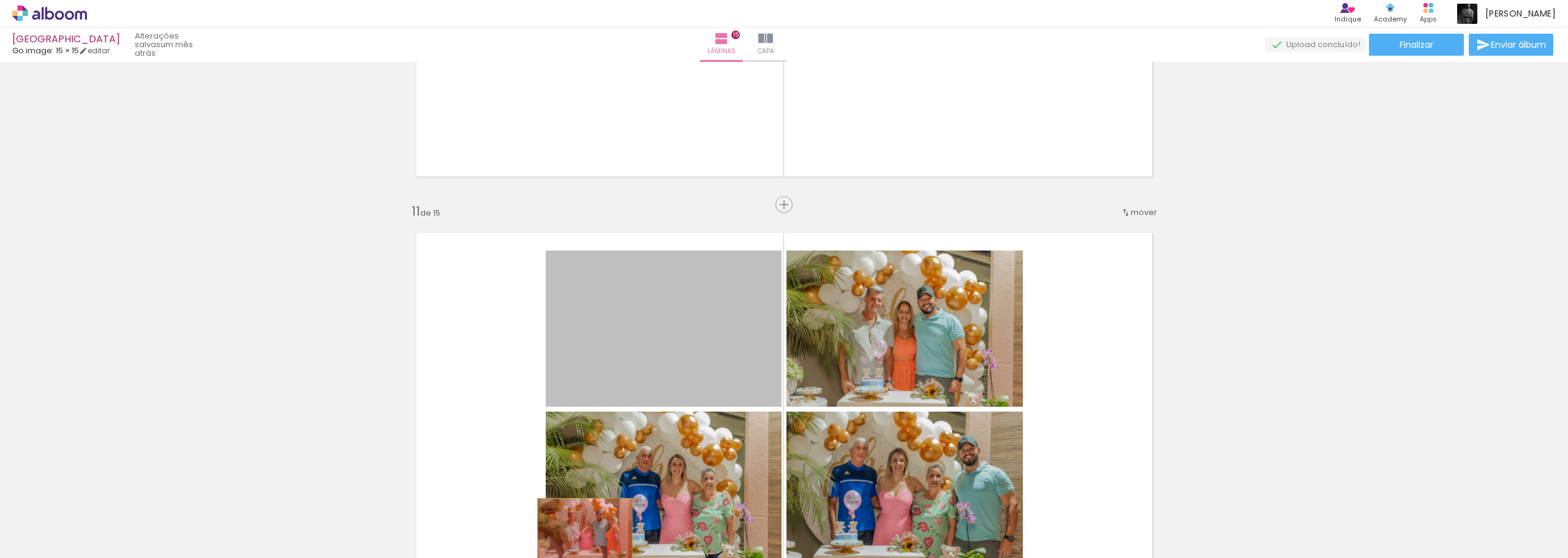
click at [580, 530] on quentale-workspace at bounding box center [784, 279] width 1568 height 558
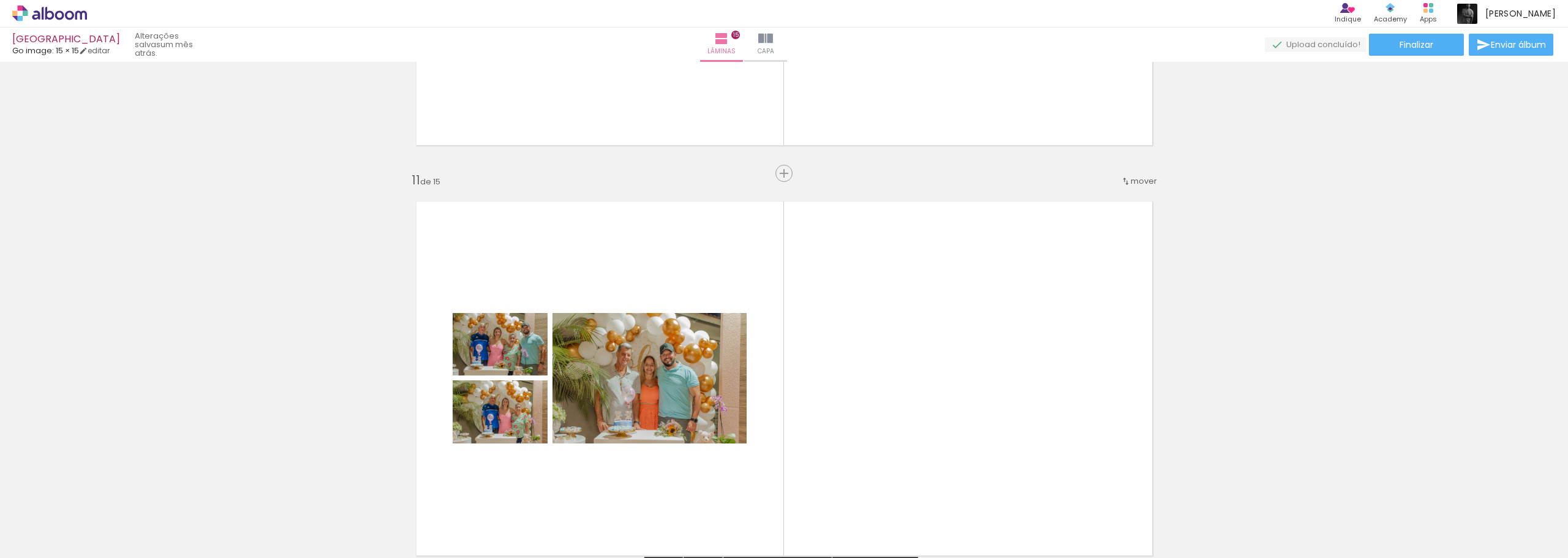
scroll to position [4040, 0]
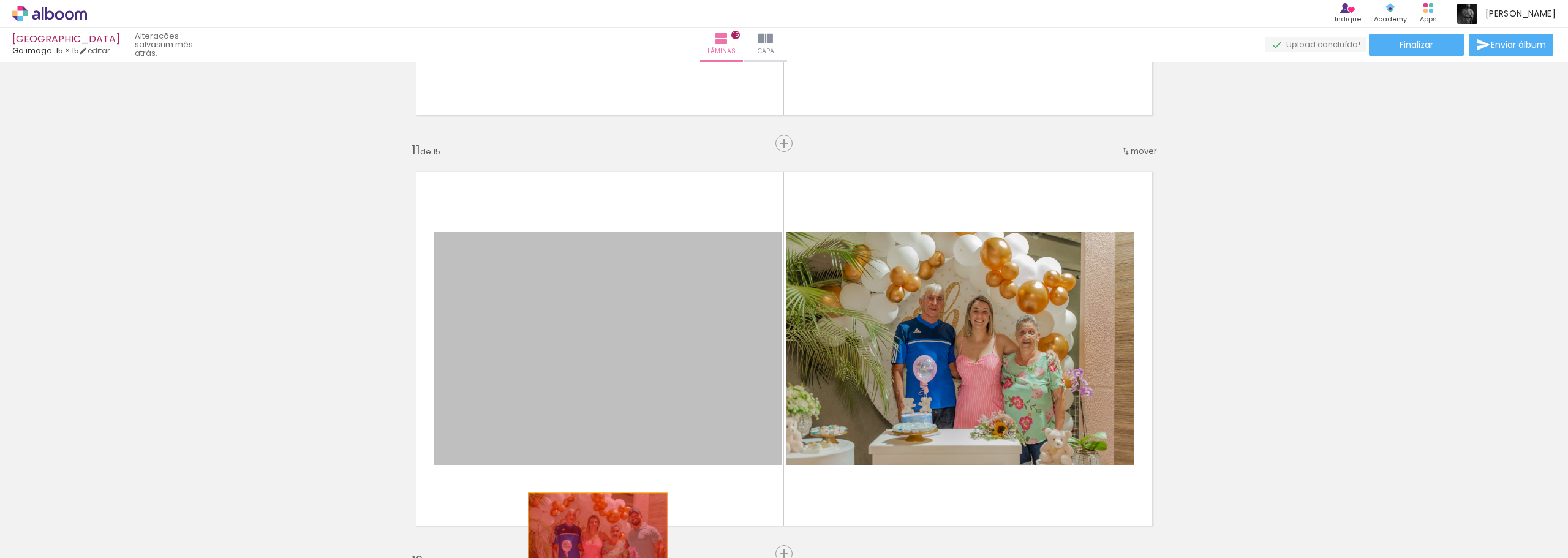
click at [594, 541] on quentale-workspace at bounding box center [784, 279] width 1568 height 558
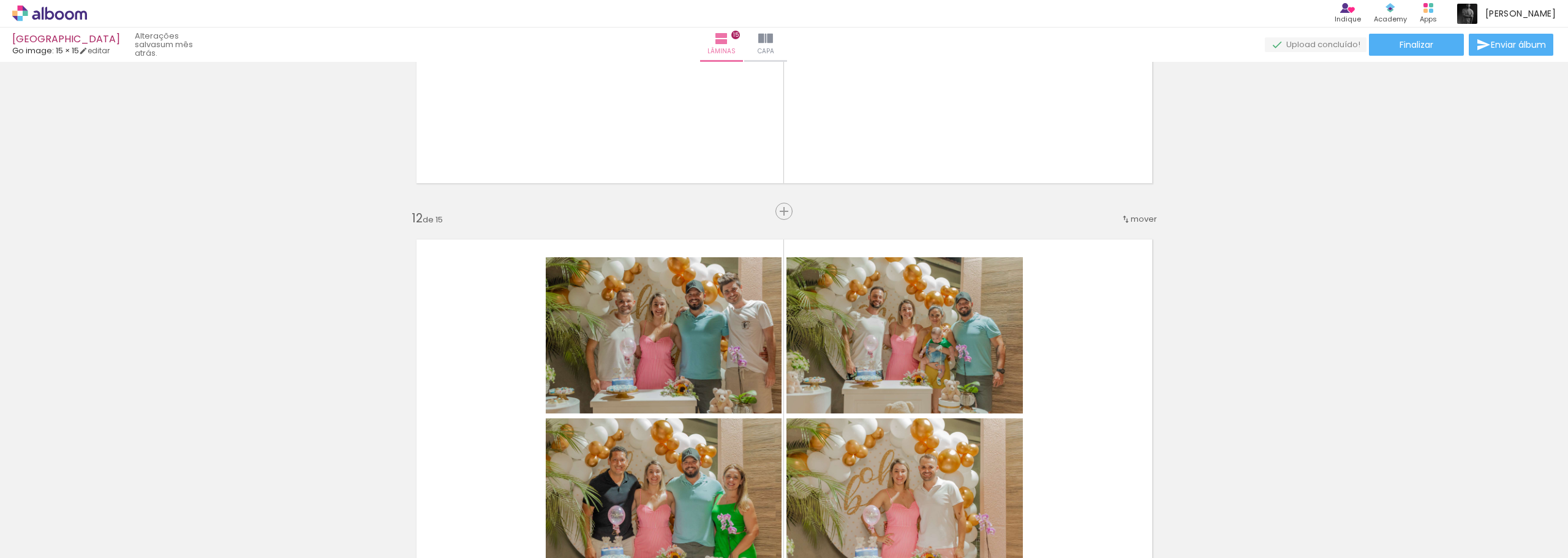
scroll to position [4468, 0]
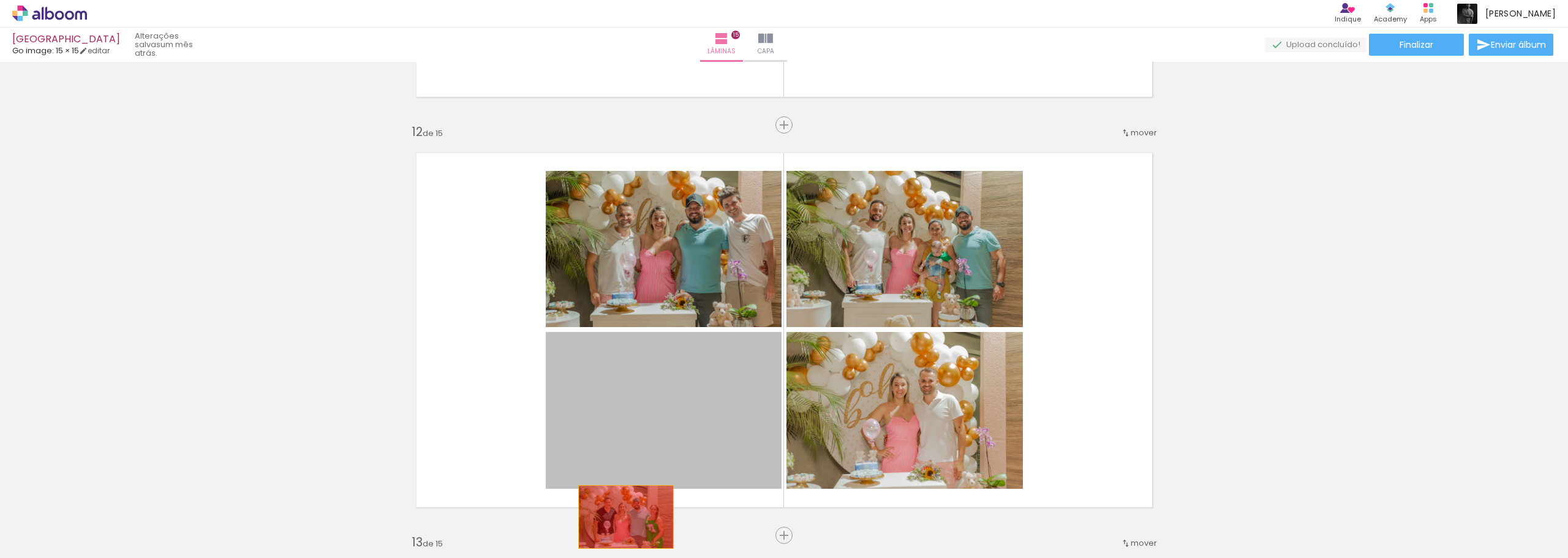
click at [618, 521] on quentale-workspace at bounding box center [784, 279] width 1568 height 558
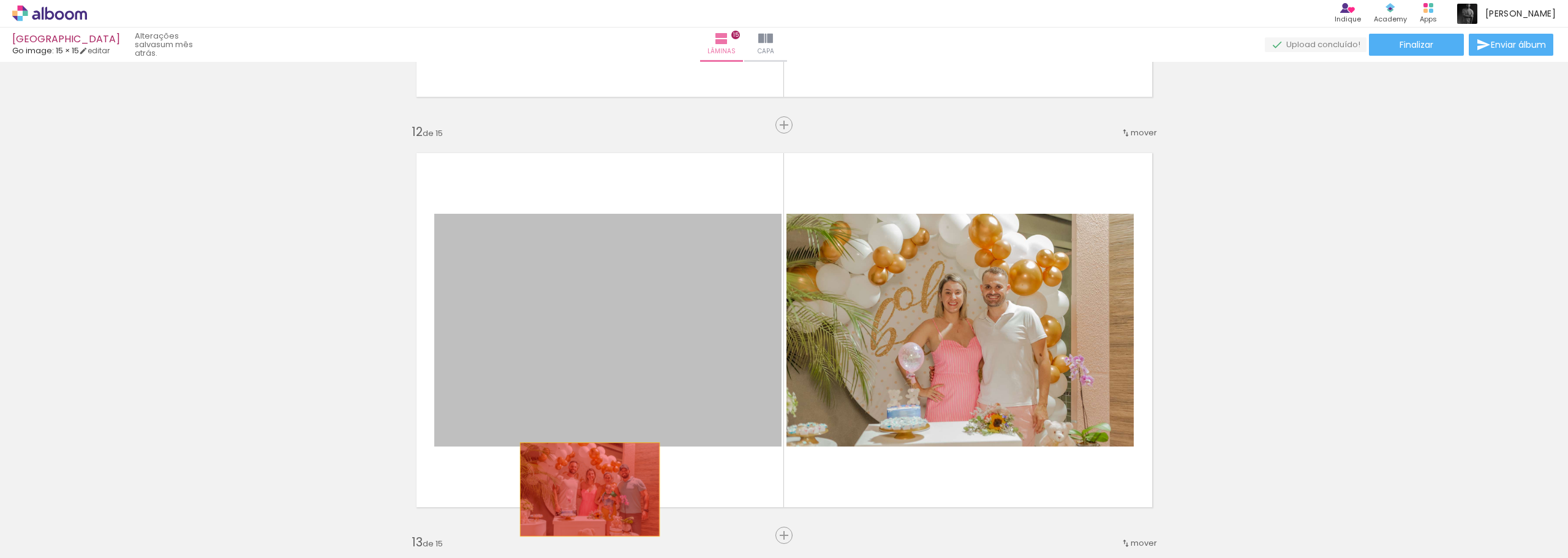
click at [587, 496] on quentale-workspace at bounding box center [784, 279] width 1568 height 558
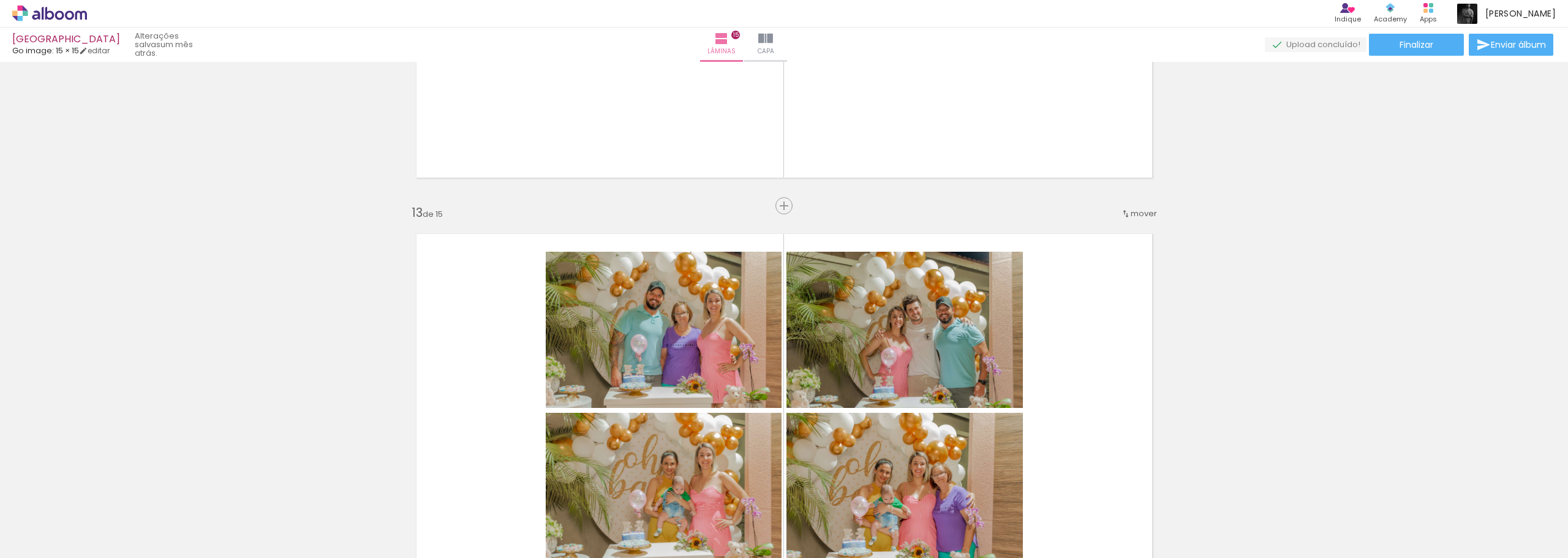
scroll to position [4897, 0]
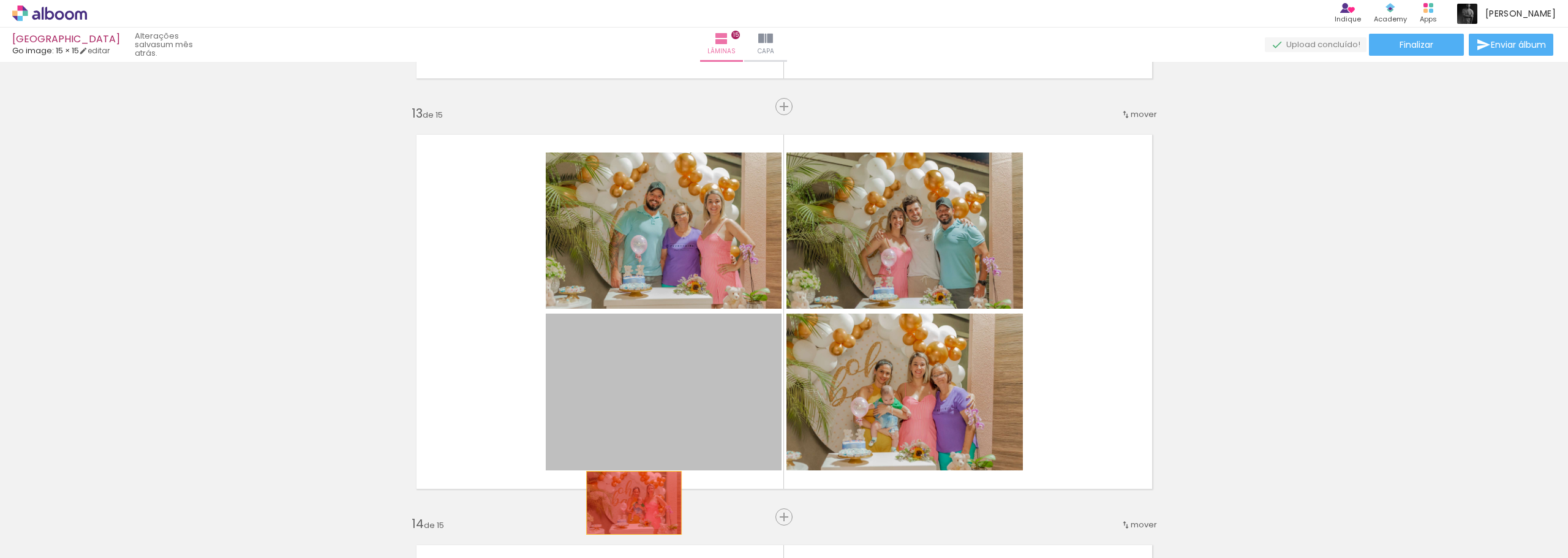
click at [629, 503] on quentale-workspace at bounding box center [784, 279] width 1568 height 558
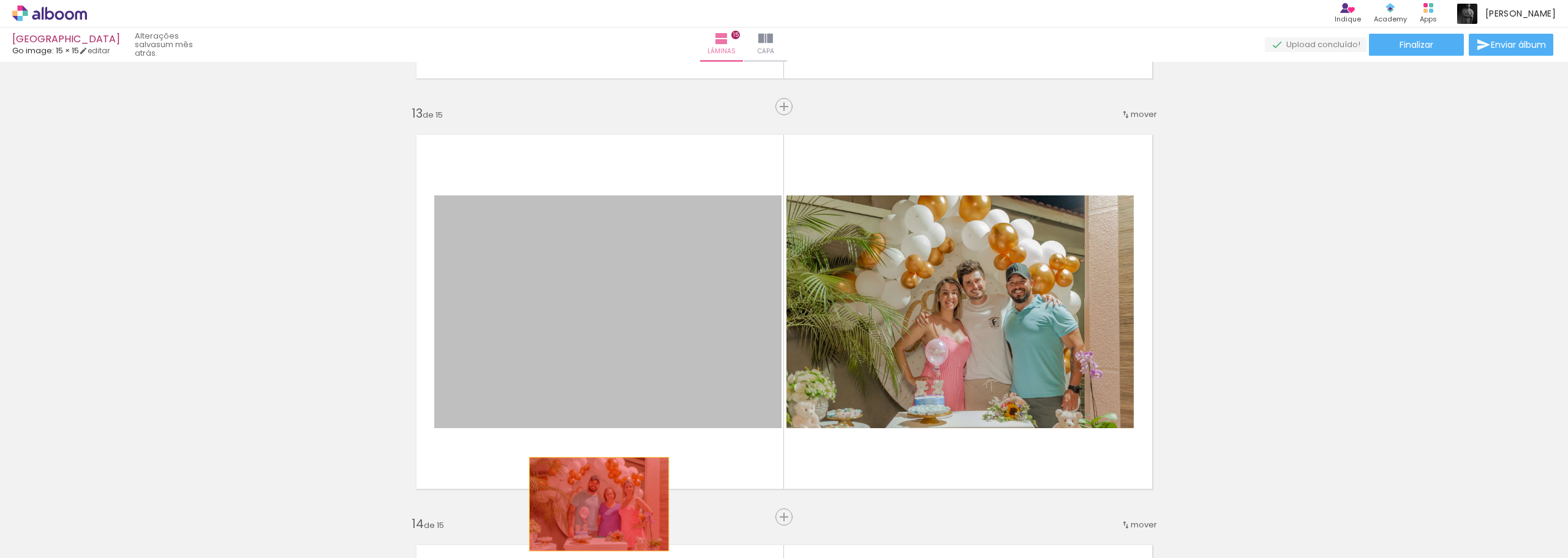
click at [597, 508] on quentale-workspace at bounding box center [784, 279] width 1568 height 558
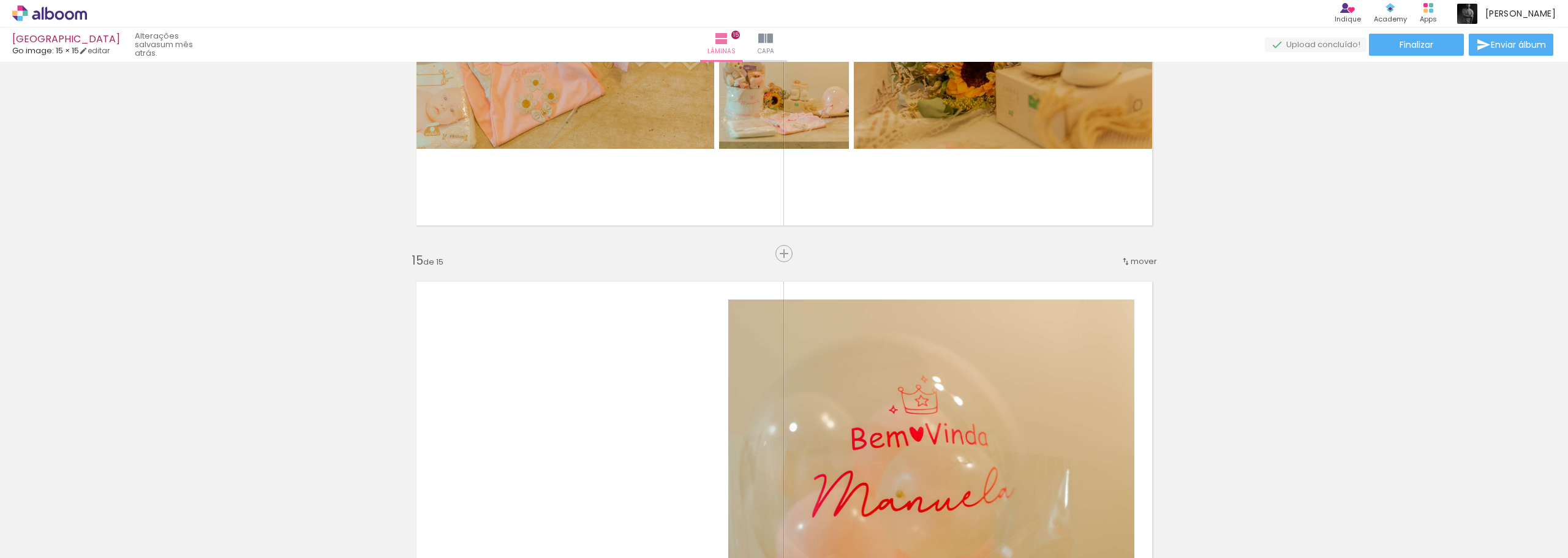
scroll to position [5387, 0]
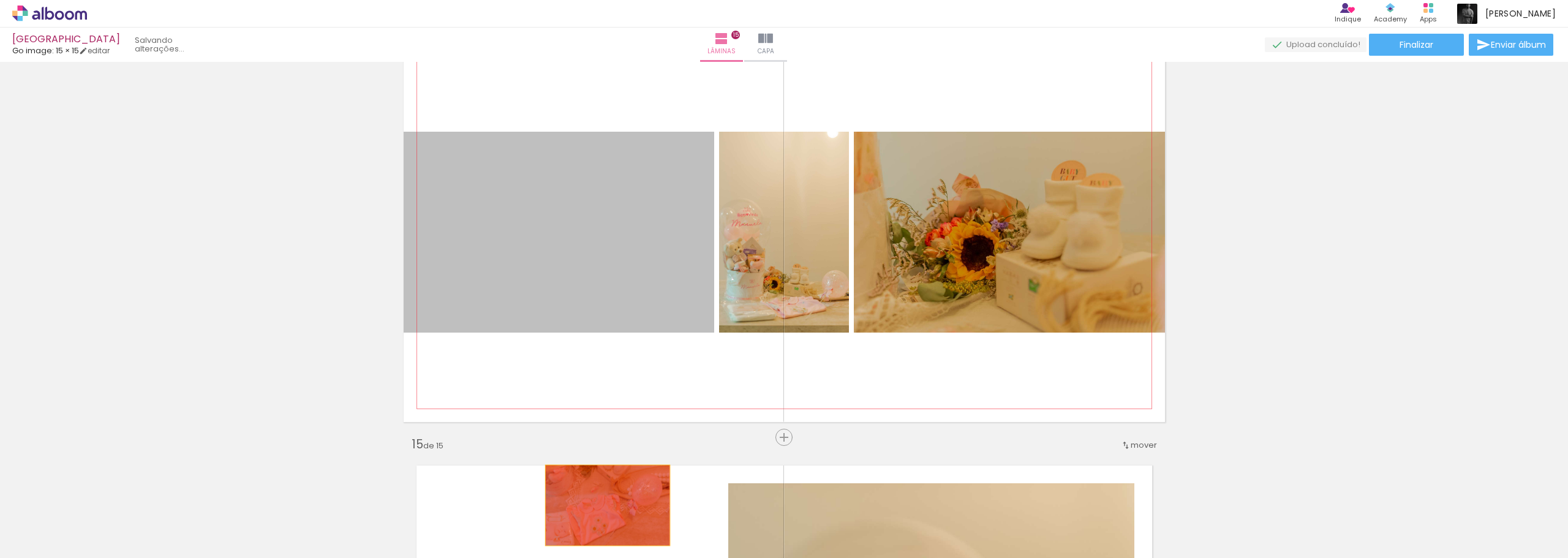
click at [604, 504] on quentale-workspace at bounding box center [784, 279] width 1568 height 558
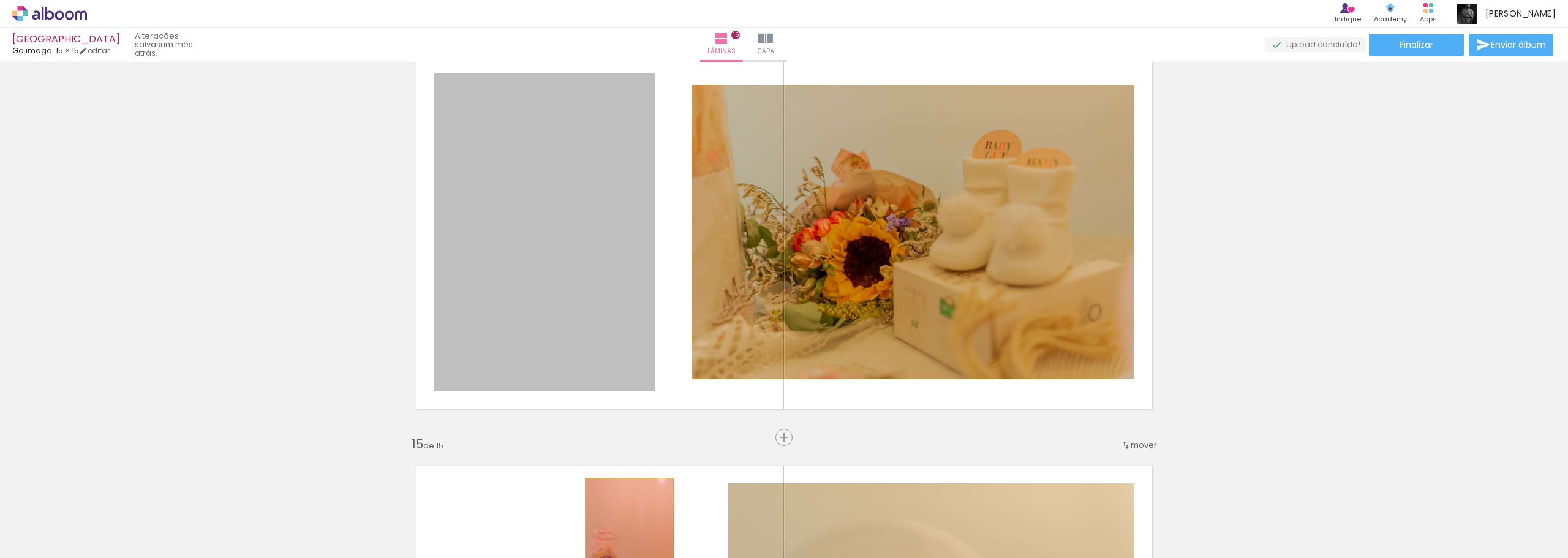
click at [625, 547] on quentale-workspace at bounding box center [784, 279] width 1568 height 558
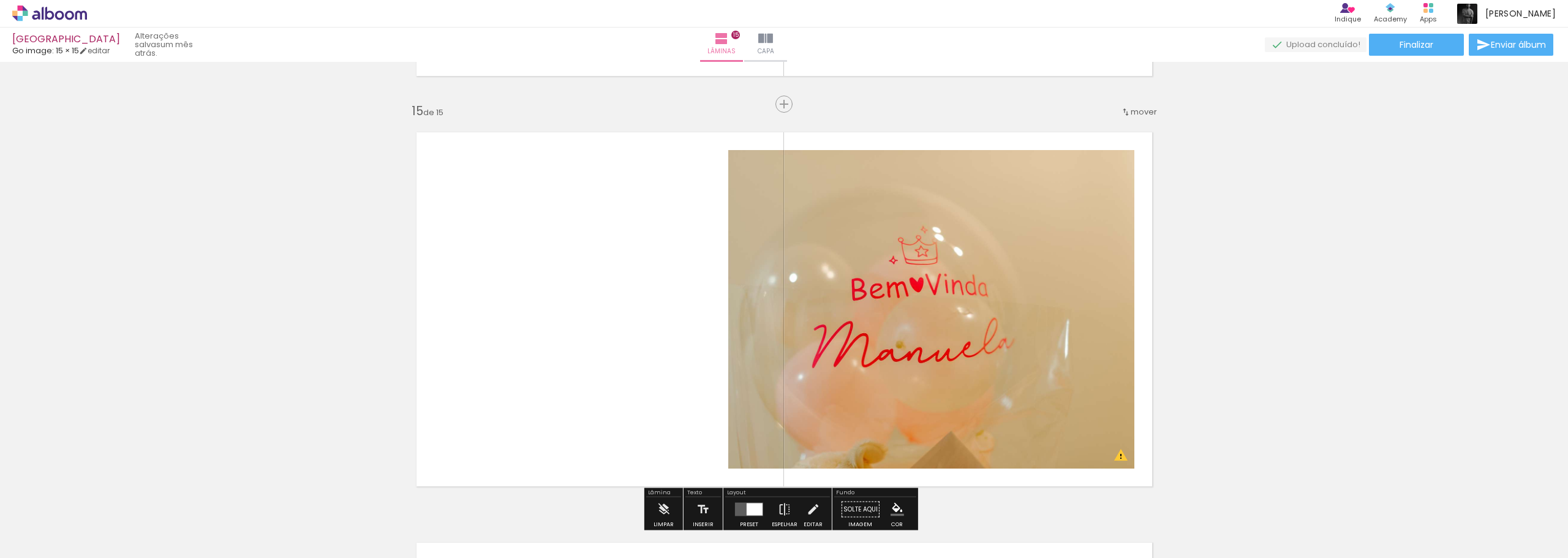
scroll to position [5877, 0]
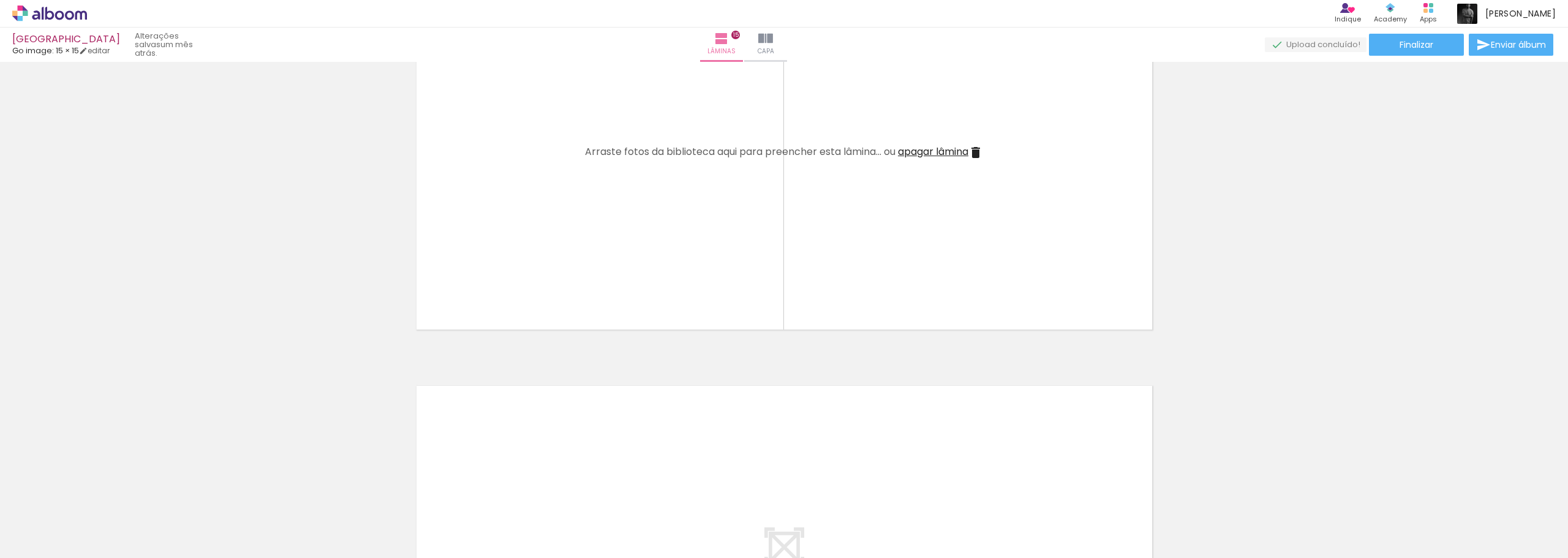
click at [126, 505] on div at bounding box center [122, 516] width 40 height 61
click at [1515, 523] on div at bounding box center [1518, 516] width 40 height 61
click at [1497, 500] on quentale-thumb at bounding box center [1518, 517] width 69 height 70
click at [1496, 494] on iron-icon at bounding box center [1491, 492] width 13 height 13
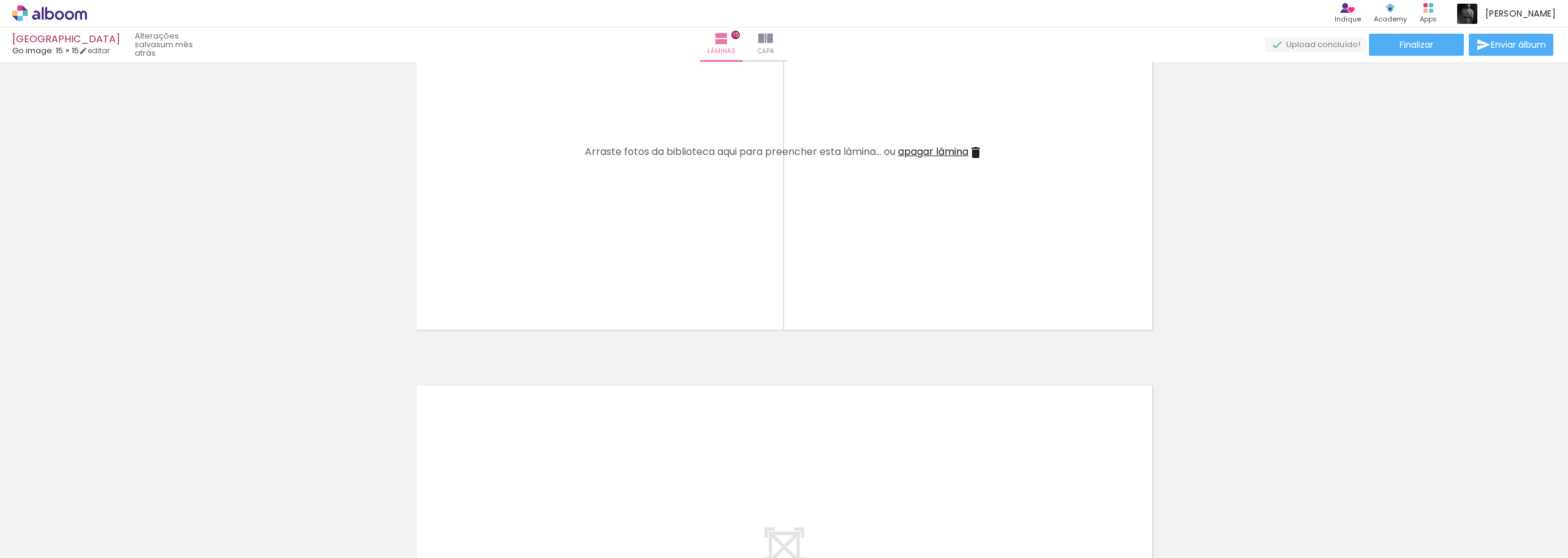
click at [1496, 494] on iron-icon at bounding box center [1491, 492] width 13 height 13
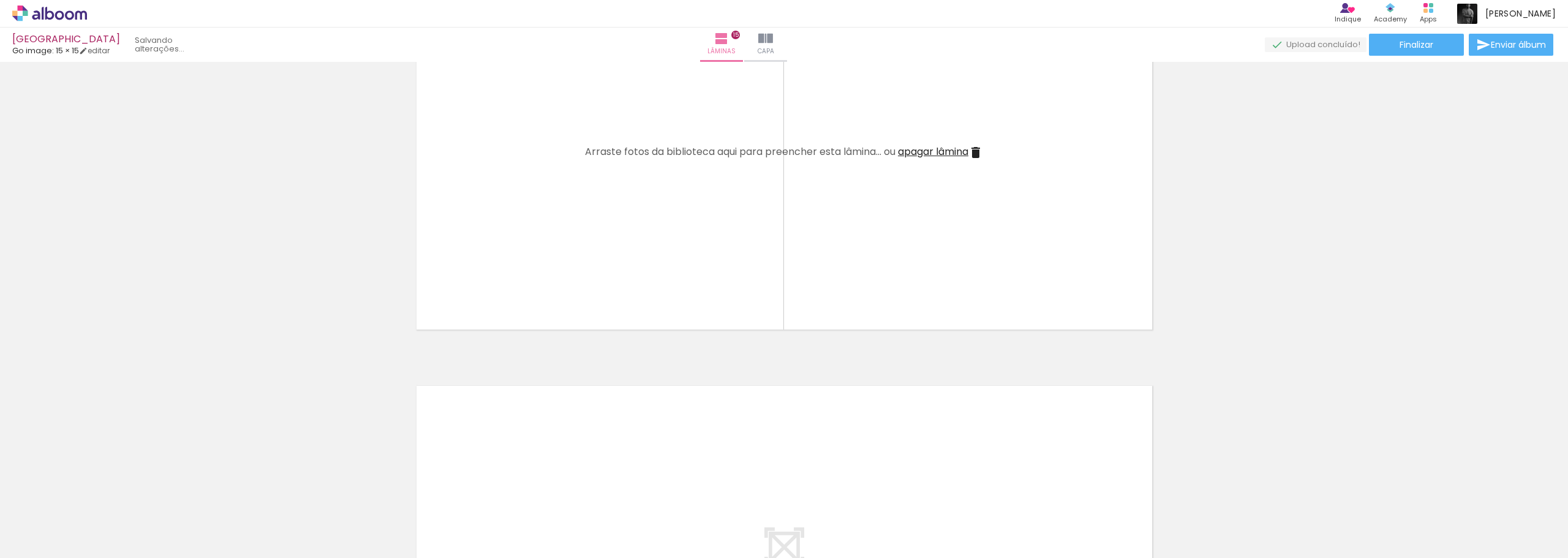
click at [1496, 494] on iron-icon at bounding box center [1491, 492] width 13 height 13
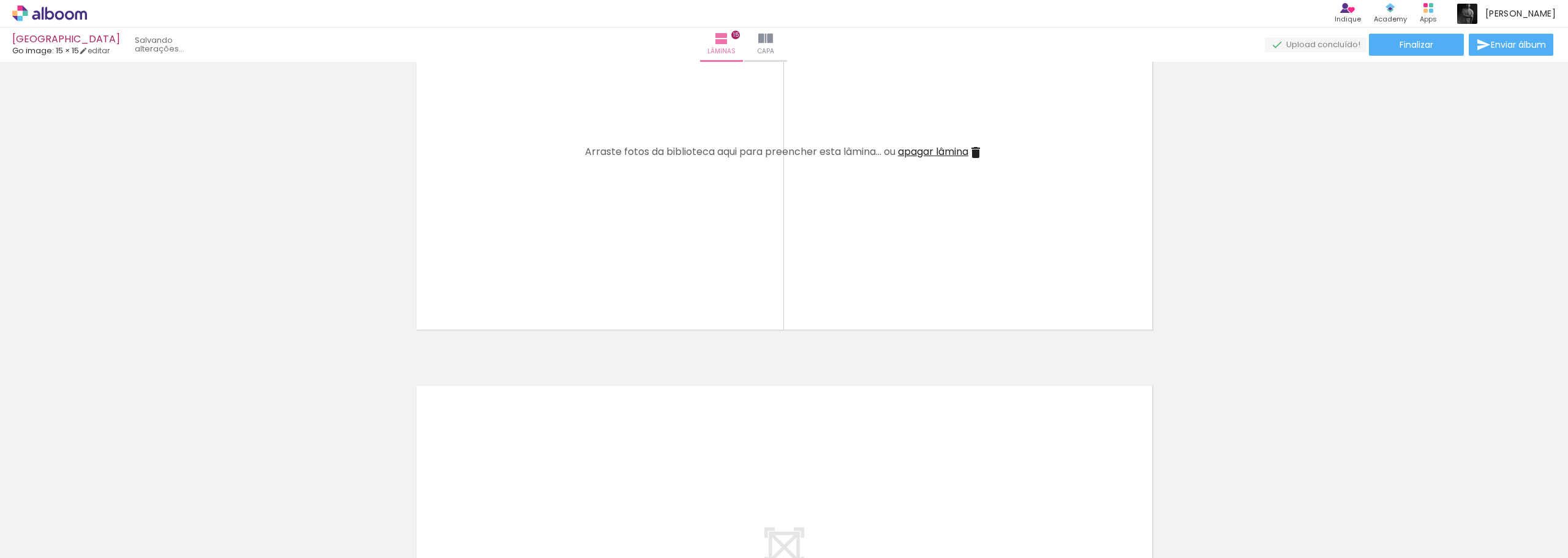
click at [1496, 494] on iron-icon at bounding box center [1491, 492] width 13 height 13
click at [1429, 494] on iron-icon at bounding box center [1422, 492] width 13 height 13
click at [1496, 494] on iron-icon at bounding box center [1491, 492] width 13 height 13
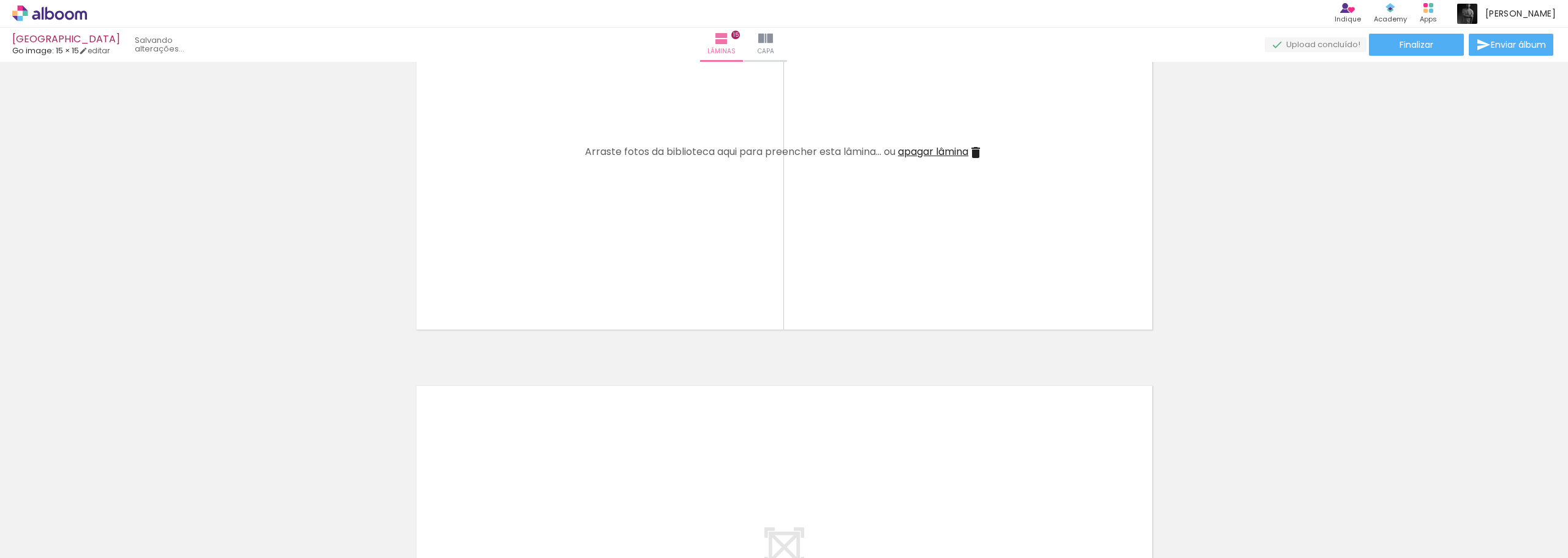
click at [1496, 494] on iron-icon at bounding box center [1491, 492] width 13 height 13
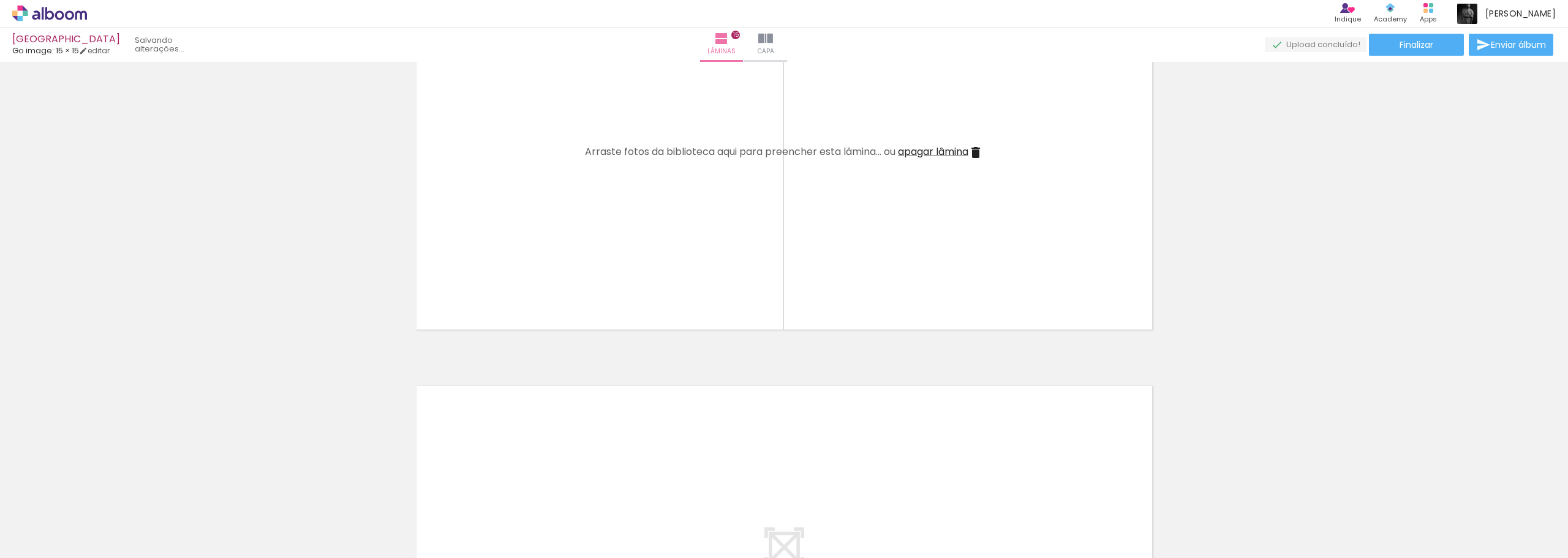
click at [1496, 494] on iron-icon at bounding box center [1491, 492] width 13 height 13
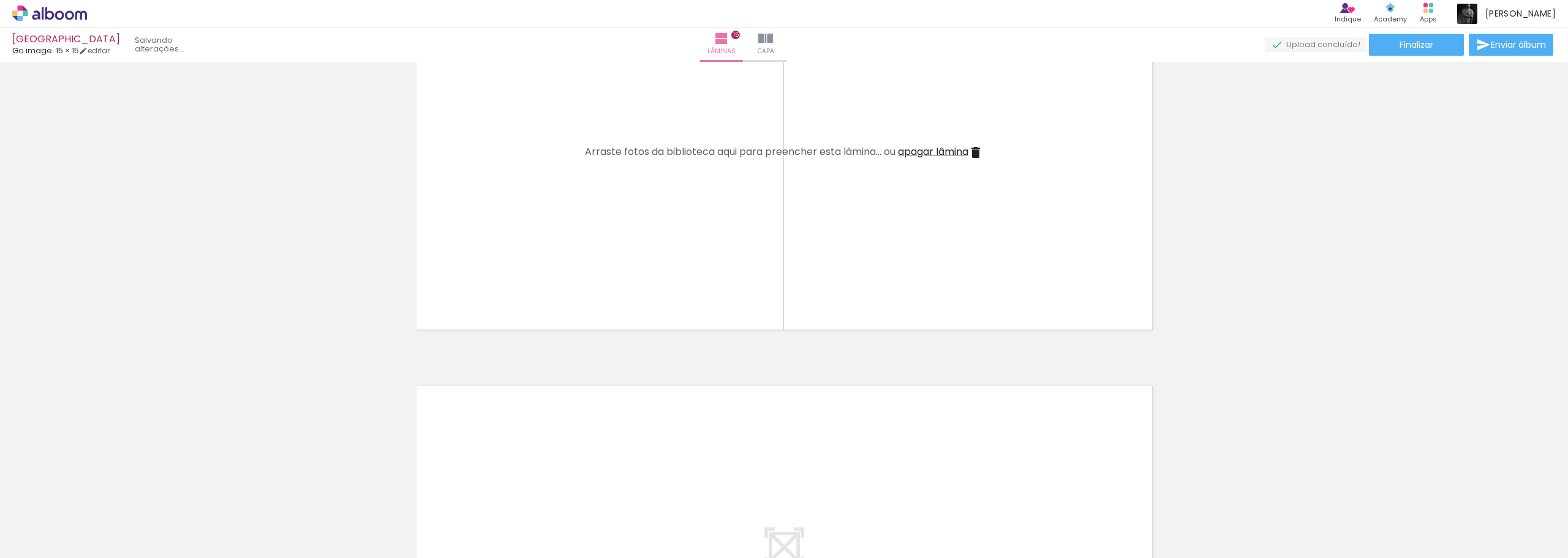
click at [1429, 494] on iron-icon at bounding box center [1422, 492] width 13 height 13
click at [1496, 494] on div at bounding box center [1494, 517] width 37 height 55
click at [1468, 494] on iron-icon at bounding box center [1468, 492] width 13 height 13
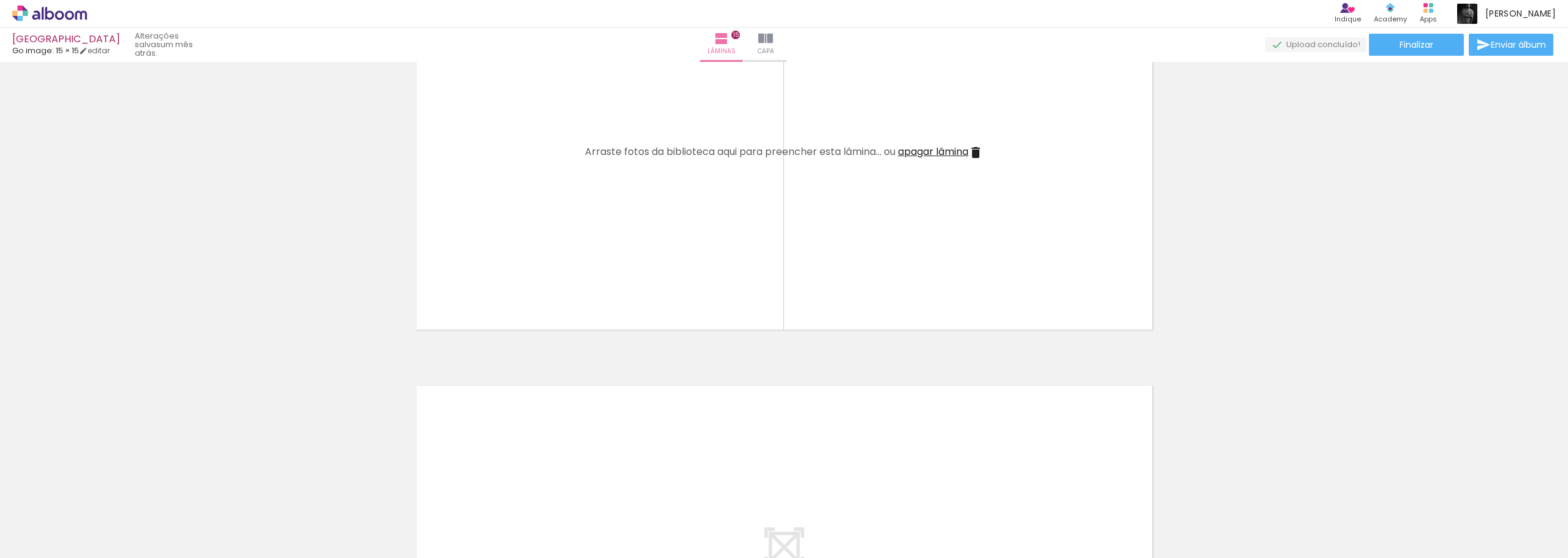
click at [100, 494] on iron-horizontal-list at bounding box center [88, 519] width 25 height 77
click at [1405, 496] on iron-icon at bounding box center [1399, 492] width 13 height 13
click at [100, 496] on iron-horizontal-list at bounding box center [88, 519] width 25 height 77
click at [1336, 497] on iron-icon at bounding box center [1330, 492] width 13 height 13
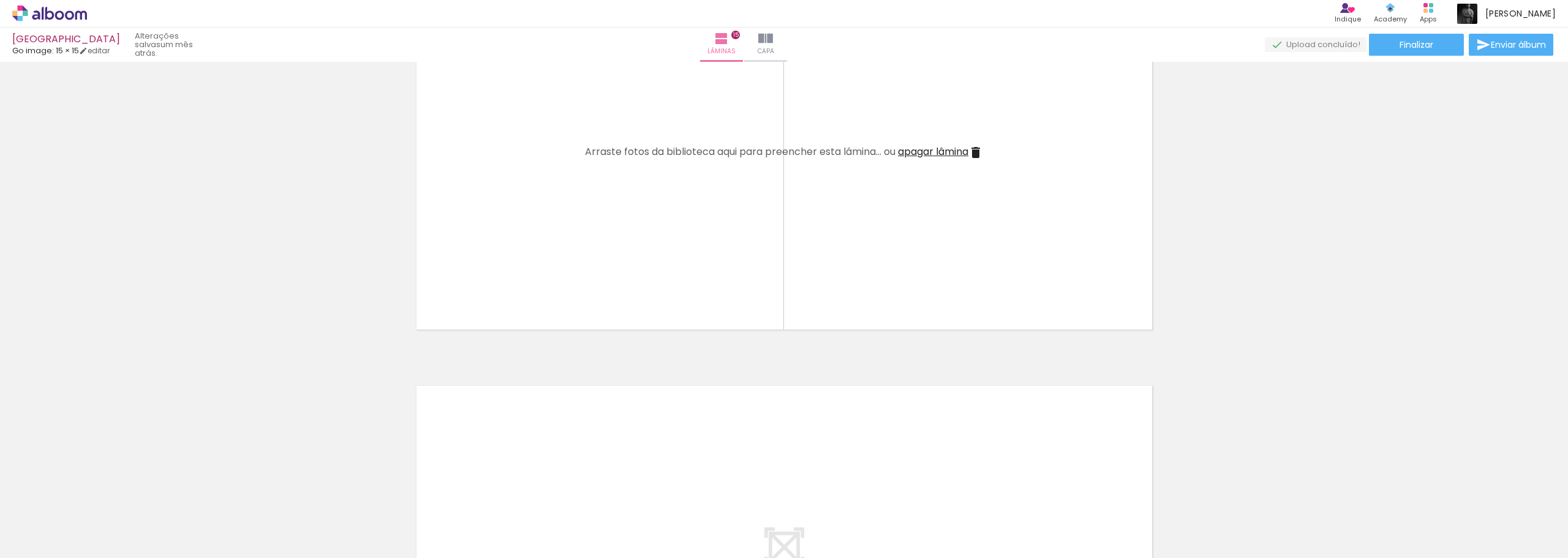
click at [1263, 494] on iron-icon at bounding box center [1262, 492] width 13 height 13
click at [1192, 495] on iron-icon at bounding box center [1193, 492] width 13 height 13
click at [1123, 493] on iron-icon at bounding box center [1124, 492] width 13 height 13
click at [1057, 496] on iron-icon at bounding box center [1056, 492] width 13 height 13
click at [985, 493] on iron-icon at bounding box center [987, 492] width 13 height 13
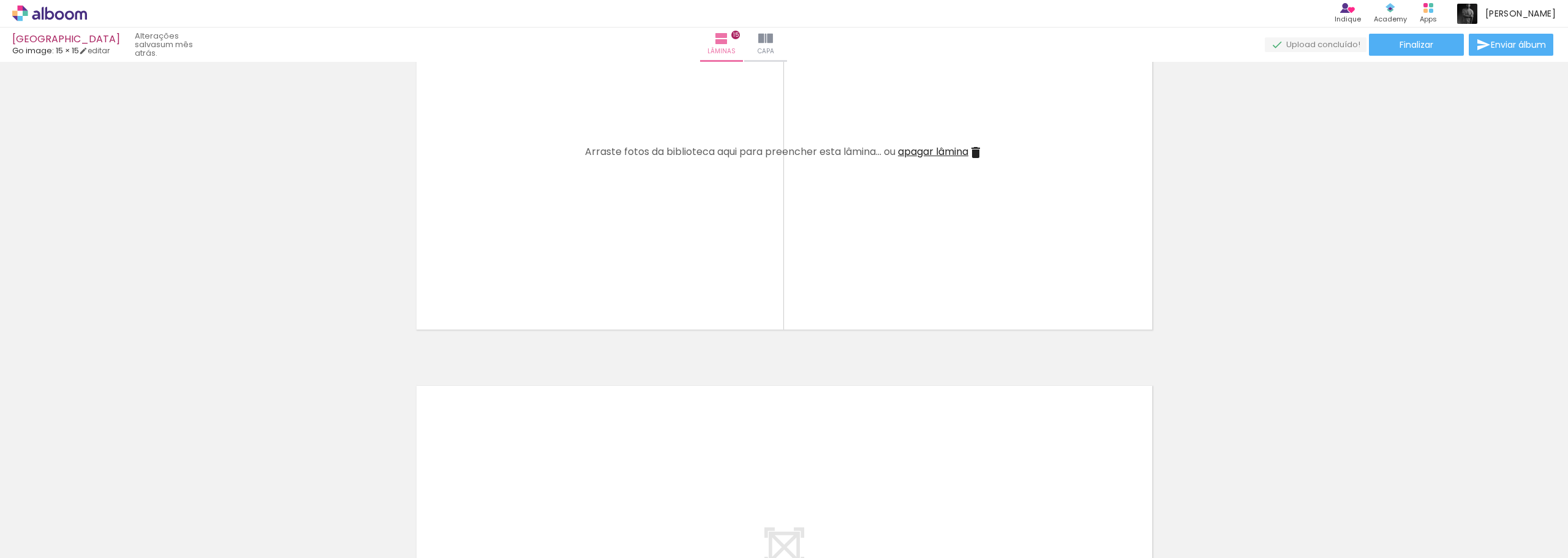
click at [925, 501] on div at bounding box center [946, 516] width 61 height 40
click at [851, 493] on iron-icon at bounding box center [850, 492] width 13 height 13
click at [851, 489] on iron-icon at bounding box center [850, 492] width 13 height 13
click at [787, 493] on iron-icon at bounding box center [782, 492] width 13 height 13
click at [716, 488] on iron-icon at bounding box center [713, 492] width 13 height 13
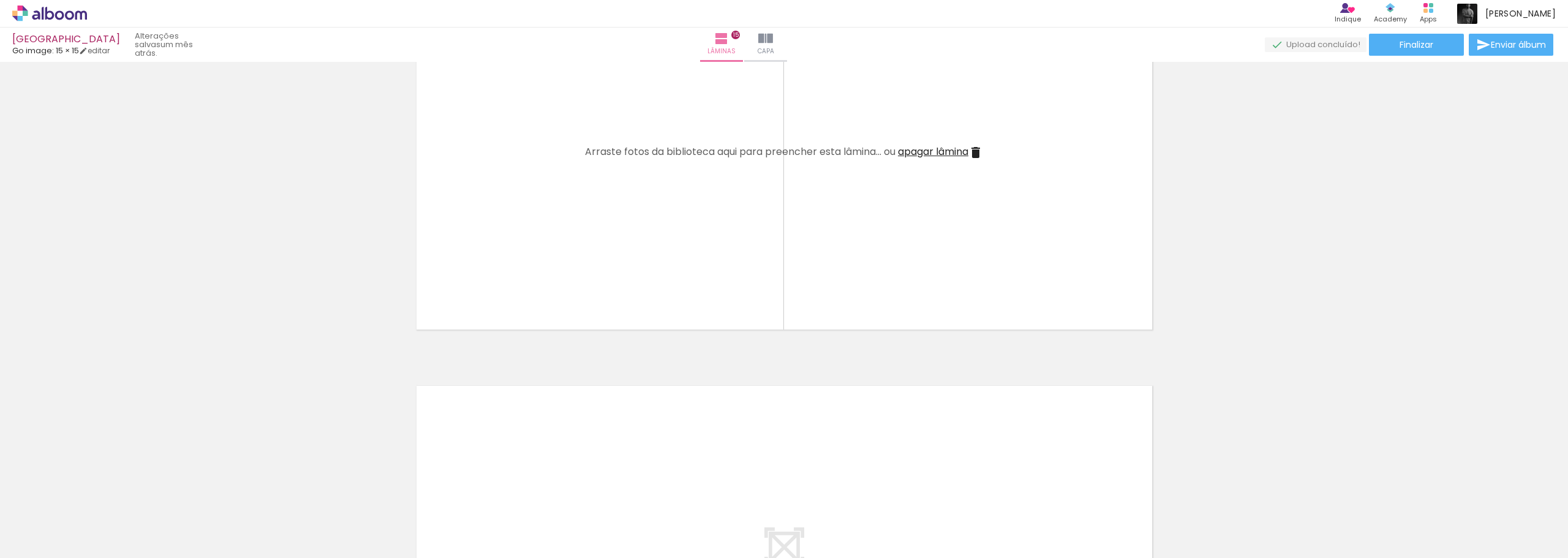
click at [644, 495] on iron-icon at bounding box center [644, 492] width 13 height 13
click at [582, 492] on iron-icon at bounding box center [576, 492] width 13 height 13
click at [508, 488] on iron-icon at bounding box center [507, 492] width 13 height 13
click at [452, 496] on div at bounding box center [466, 516] width 61 height 40
click at [383, 500] on div at bounding box center [397, 516] width 61 height 40
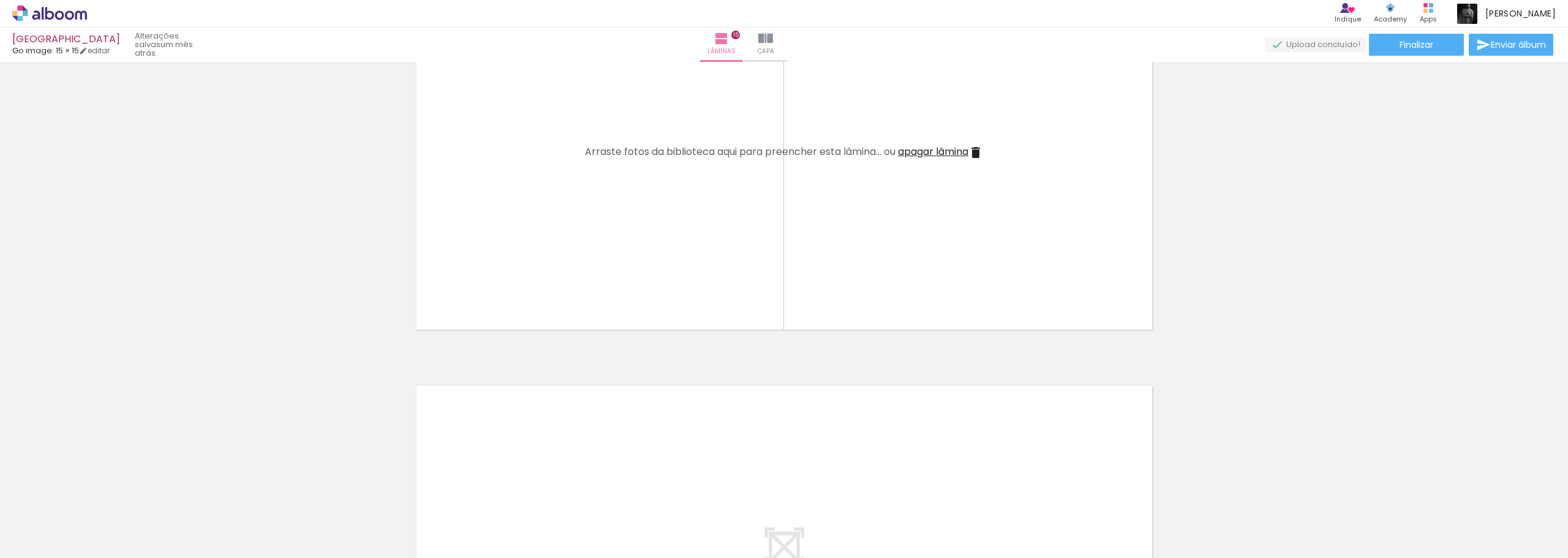
click at [305, 489] on iron-icon at bounding box center [301, 492] width 13 height 13
click at [306, 488] on iron-icon at bounding box center [301, 492] width 13 height 13
click at [239, 495] on iron-icon at bounding box center [232, 492] width 13 height 13
click at [166, 493] on iron-icon at bounding box center [164, 492] width 13 height 13
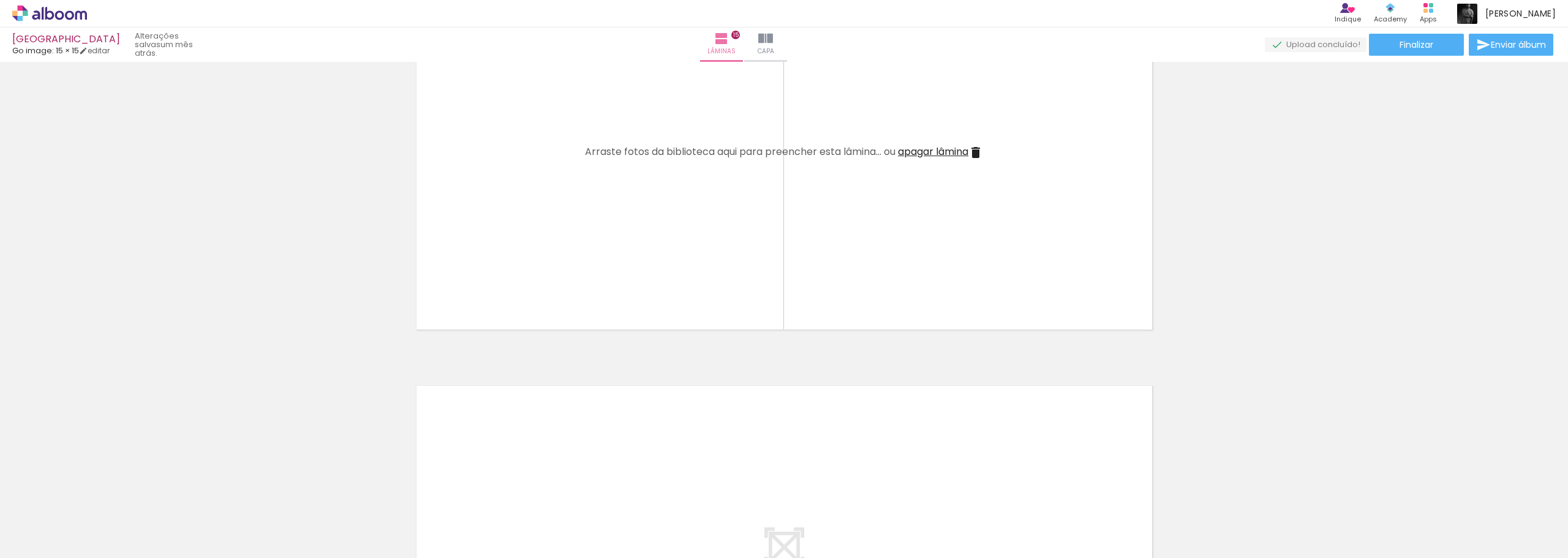
click at [102, 497] on iron-icon at bounding box center [96, 492] width 13 height 13
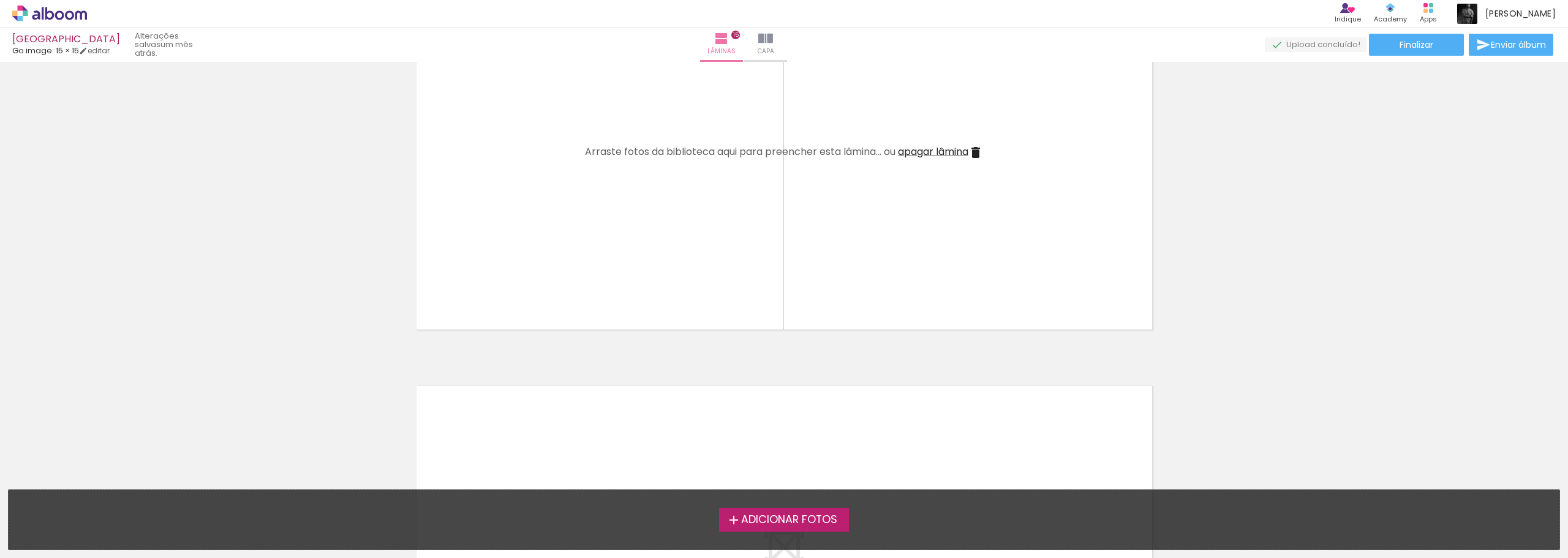
click at [743, 517] on span "Adicionar Fotos" at bounding box center [789, 519] width 96 height 11
click at [0, 0] on input "file" at bounding box center [0, 0] width 0 height 0
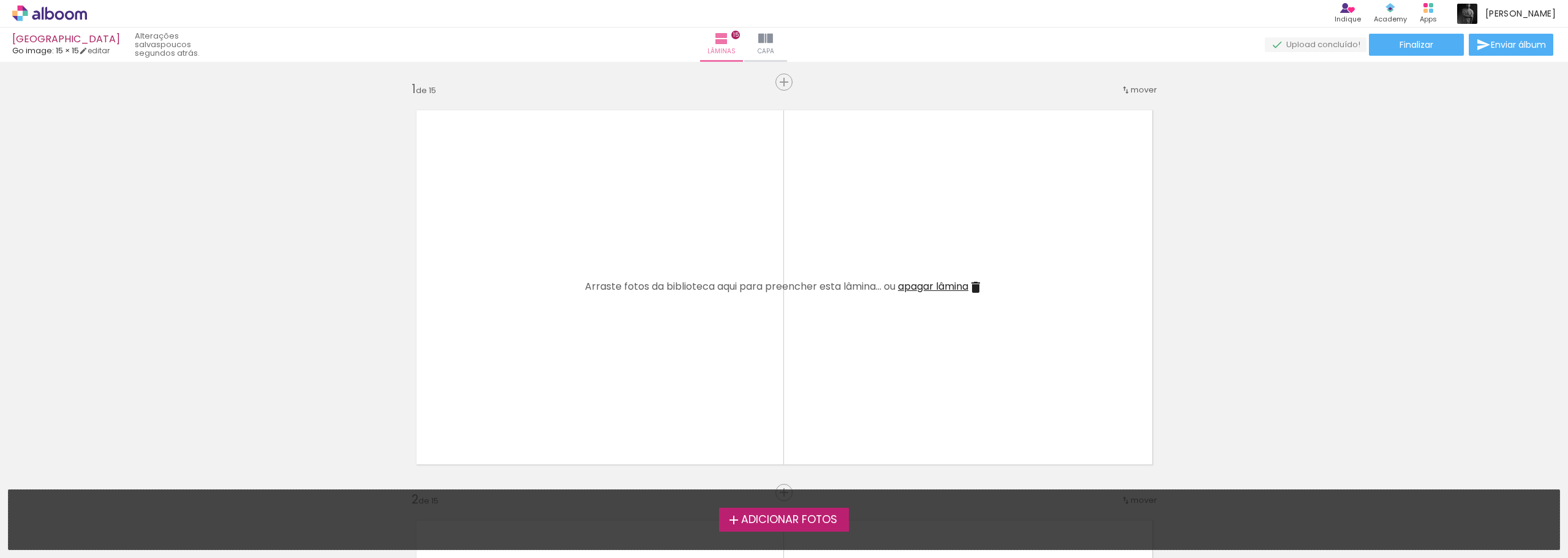
scroll to position [5877, 0]
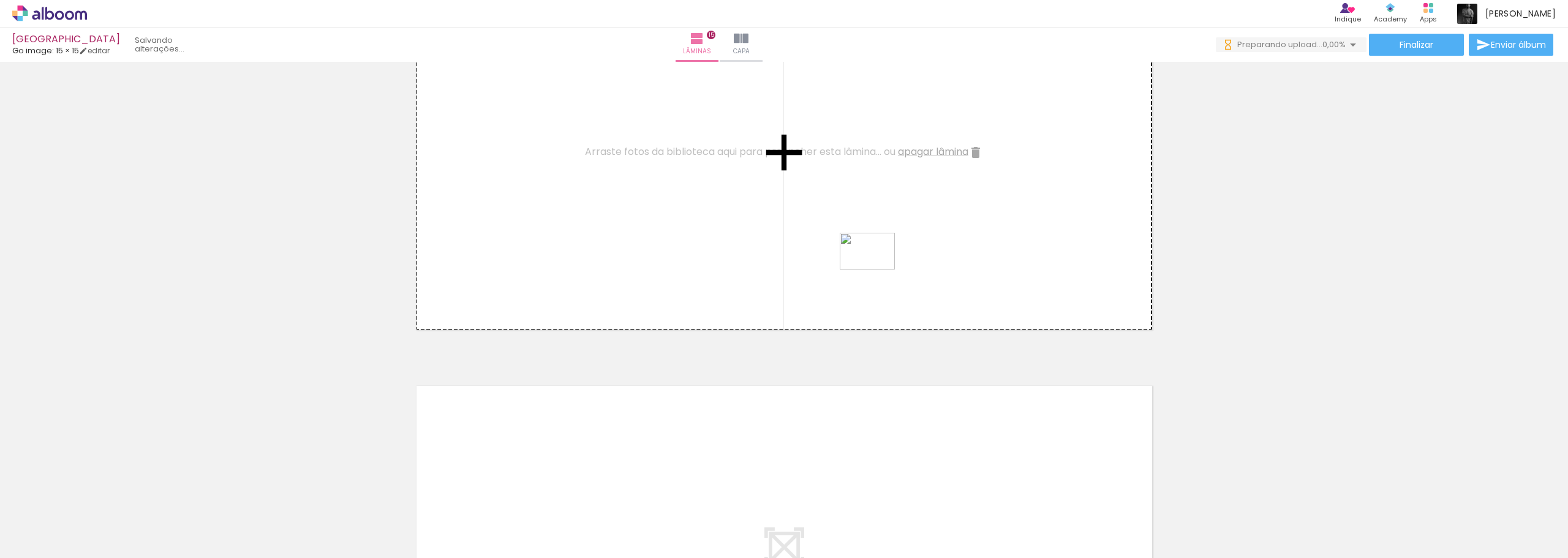
drag, startPoint x: 481, startPoint y: 533, endPoint x: 876, endPoint y: 269, distance: 475.1
click at [876, 269] on quentale-workspace at bounding box center [784, 279] width 1568 height 558
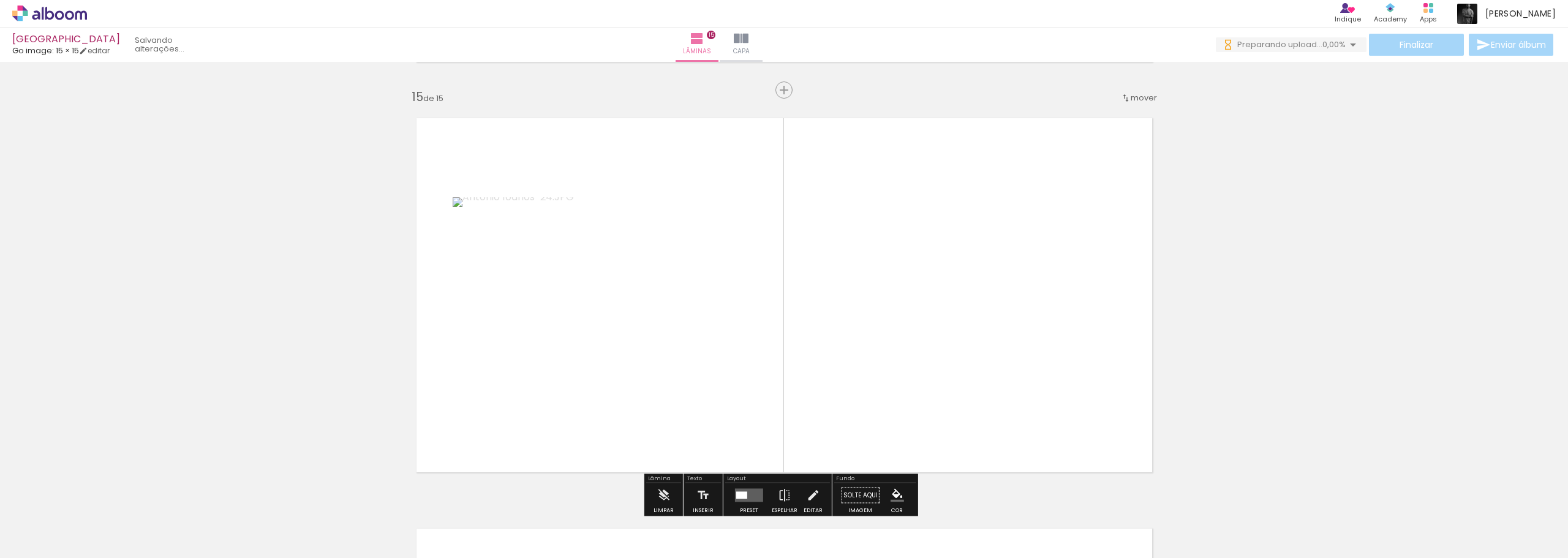
scroll to position [5754, 0]
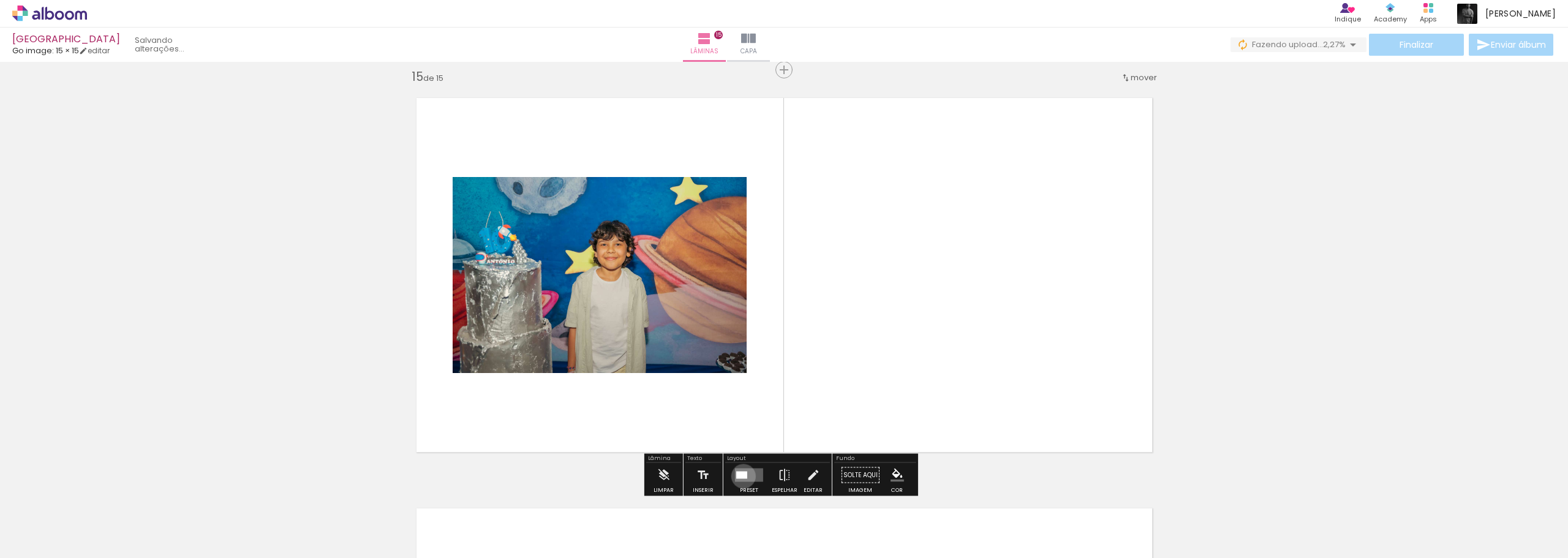
click at [740, 475] on div at bounding box center [741, 475] width 11 height 7
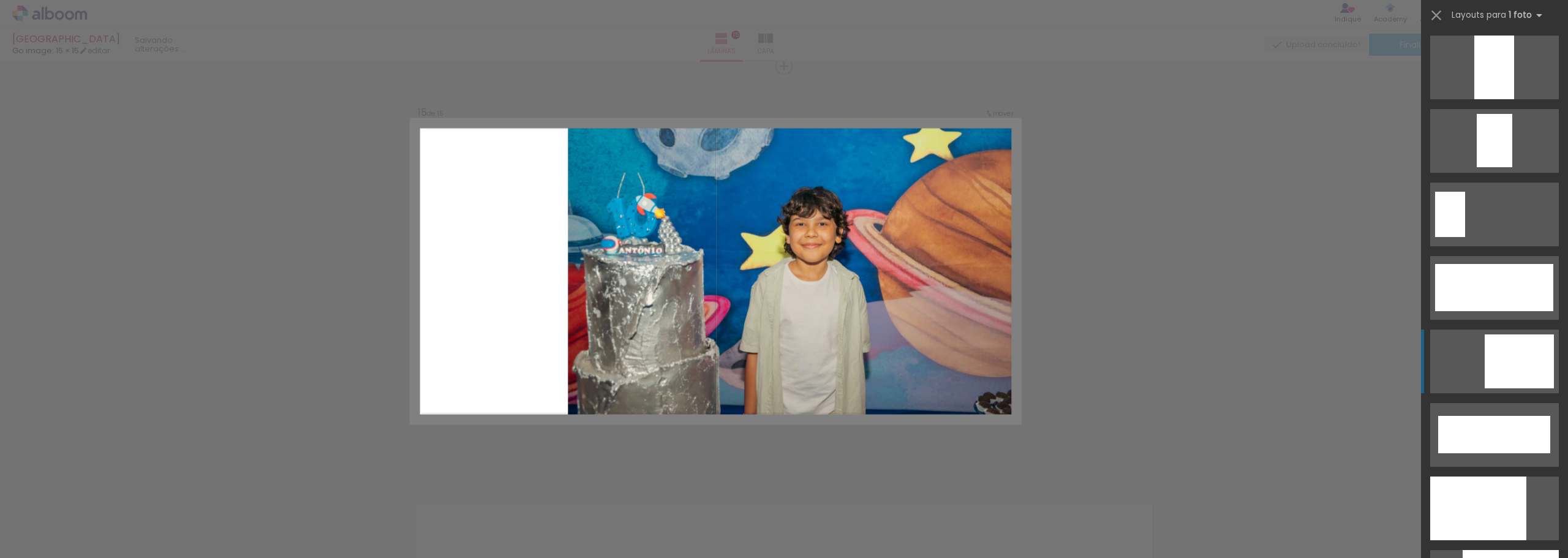
scroll to position [3061, 0]
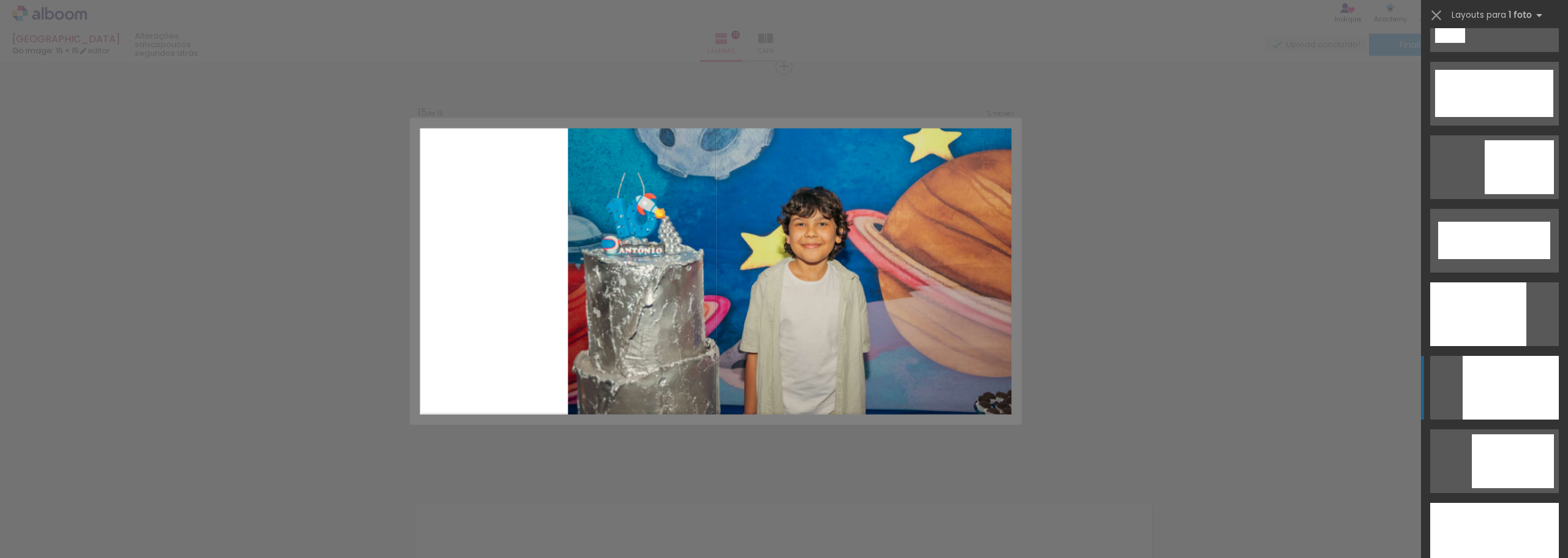
click at [1515, 387] on div at bounding box center [1510, 387] width 96 height 63
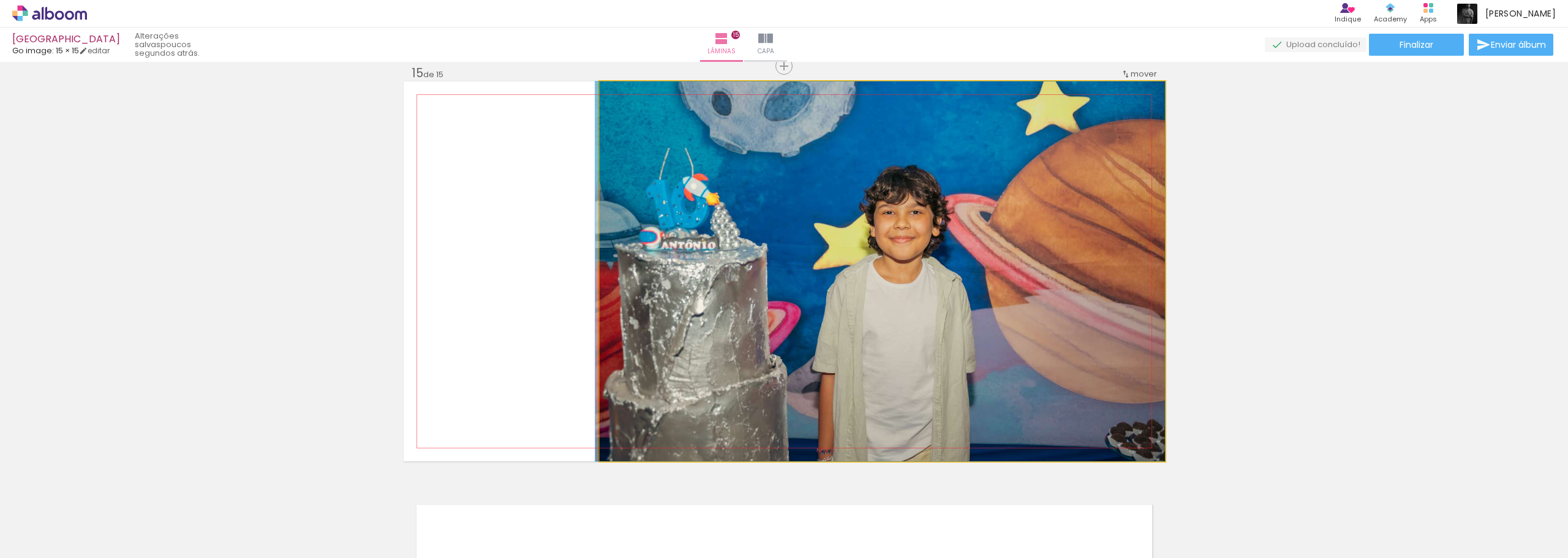
drag, startPoint x: 971, startPoint y: 273, endPoint x: 841, endPoint y: 256, distance: 131.1
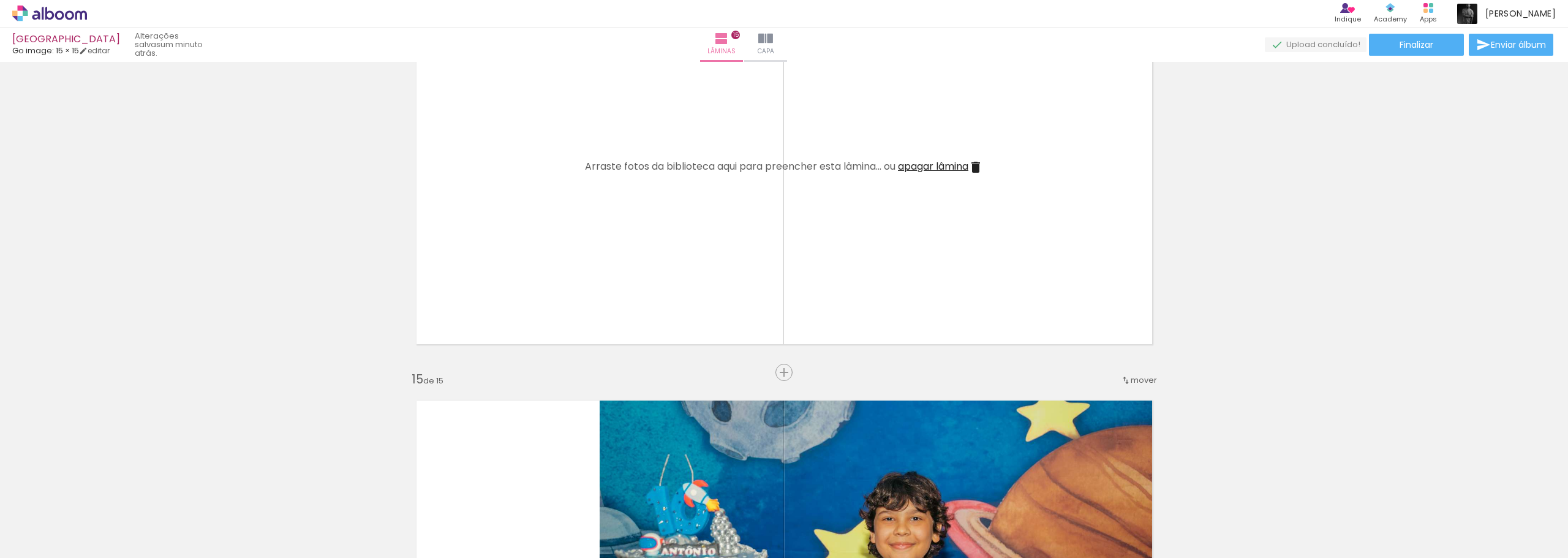
scroll to position [5513, 0]
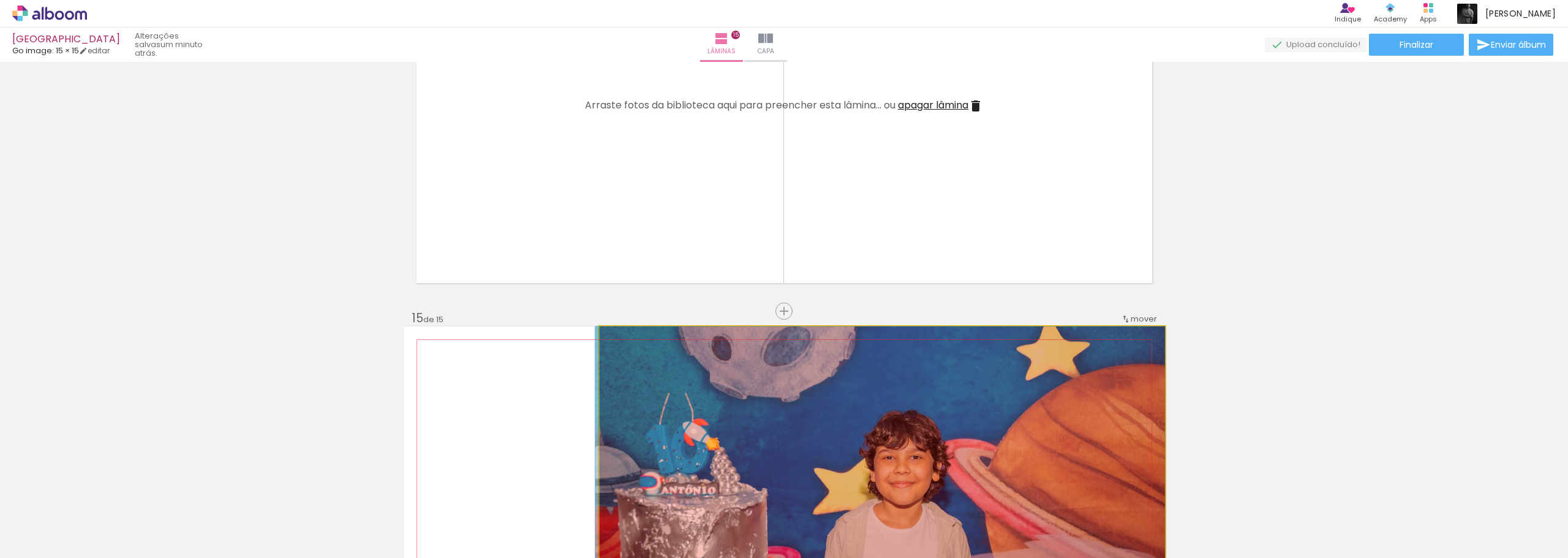
drag, startPoint x: 865, startPoint y: 405, endPoint x: 710, endPoint y: 518, distance: 191.8
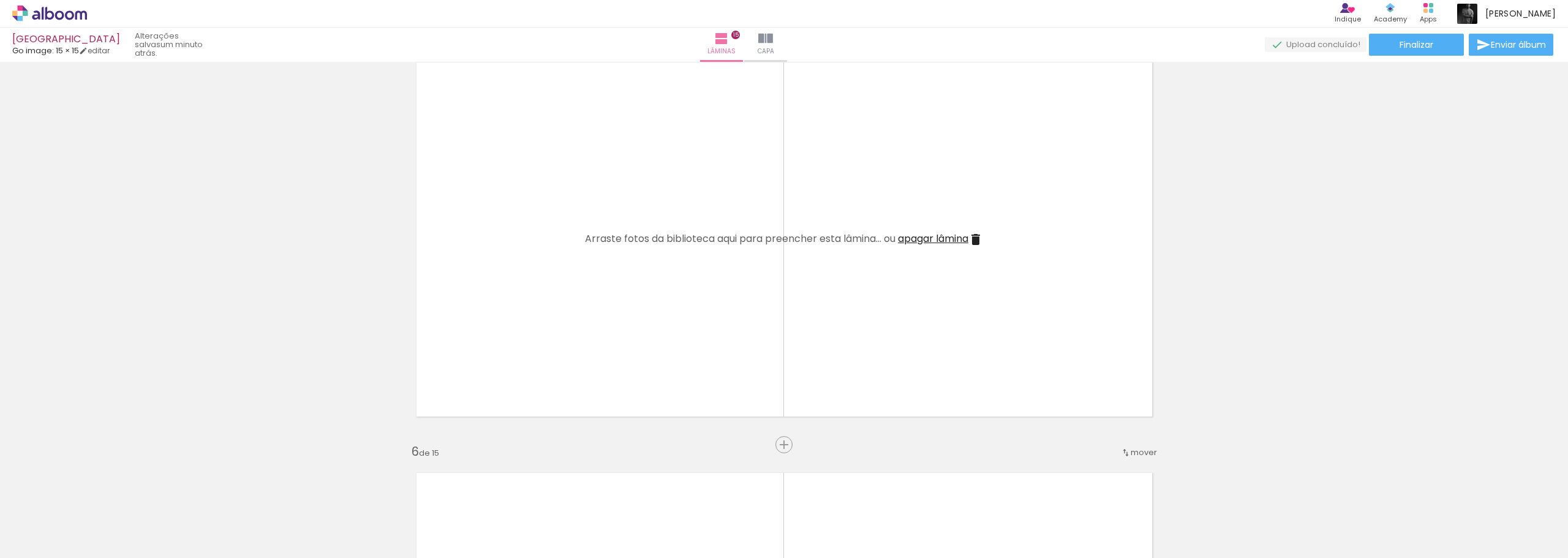
scroll to position [0, 0]
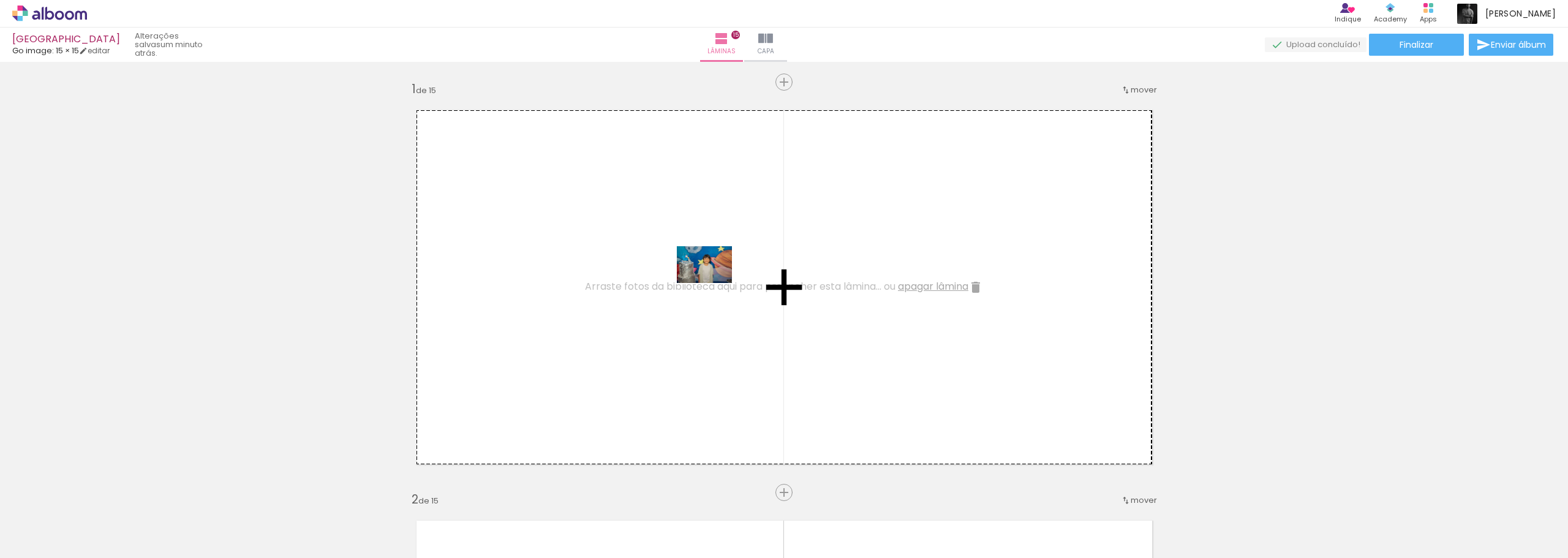
drag, startPoint x: 476, startPoint y: 524, endPoint x: 715, endPoint y: 279, distance: 342.3
click at [715, 279] on quentale-workspace at bounding box center [784, 279] width 1568 height 558
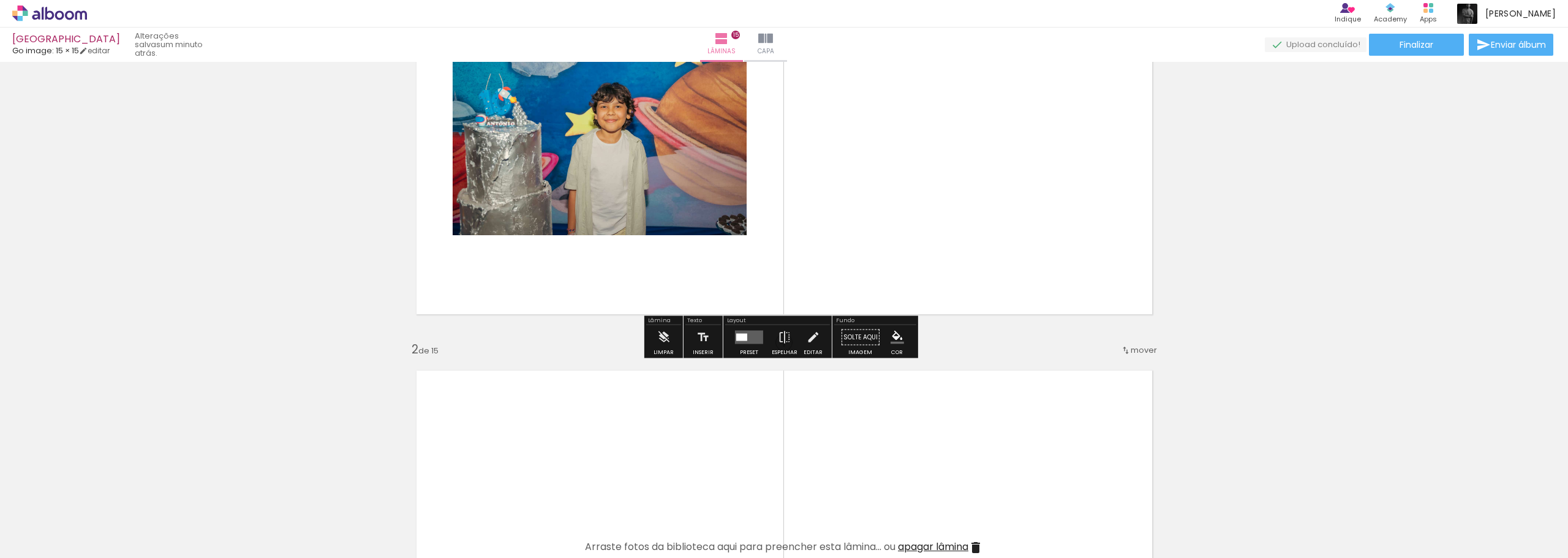
scroll to position [184, 0]
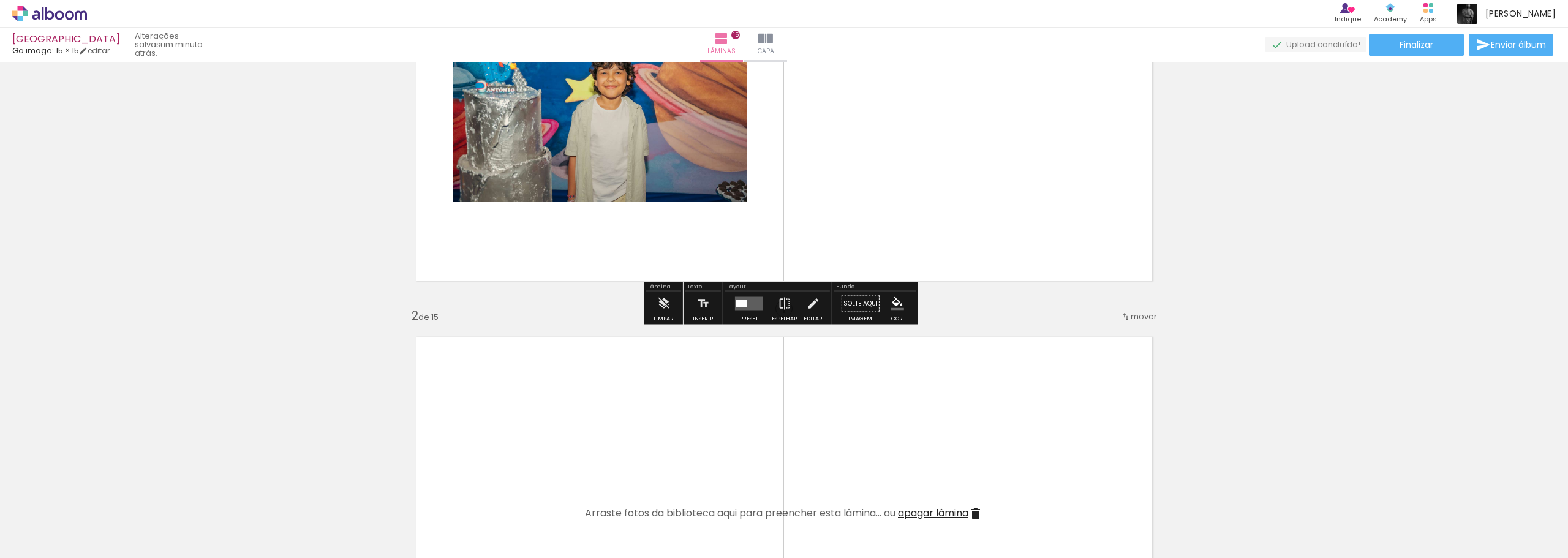
click at [739, 300] on div at bounding box center [741, 304] width 11 height 7
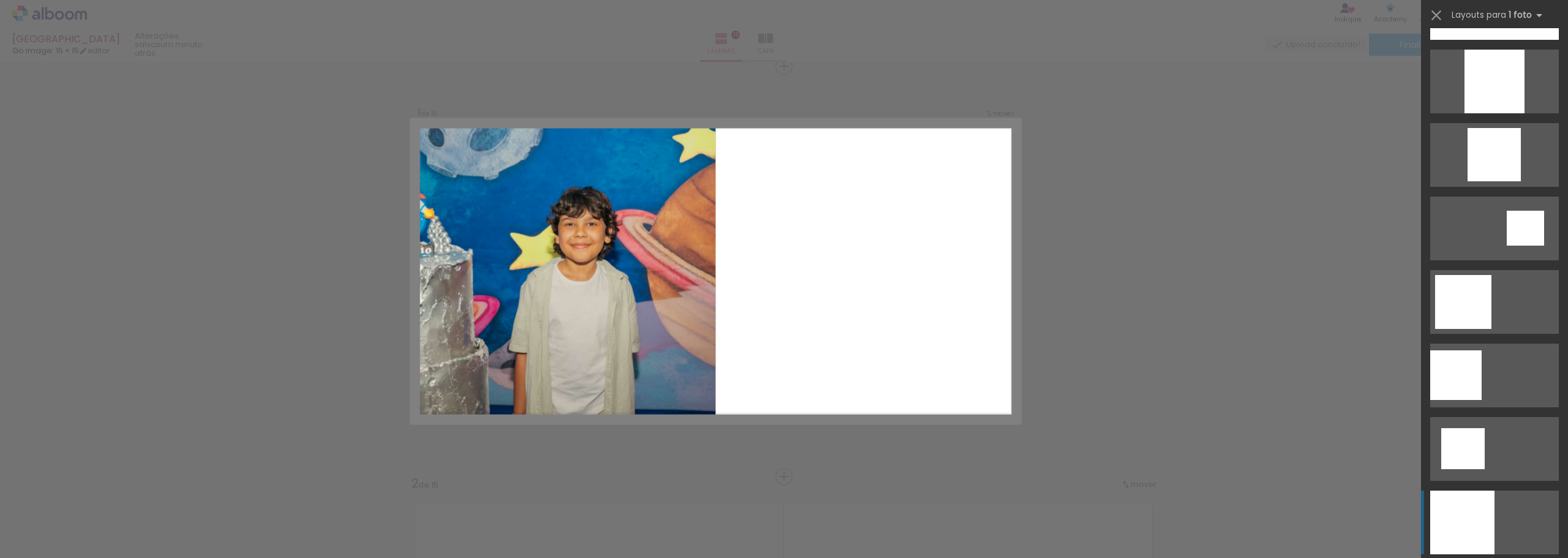
scroll to position [1469, 0]
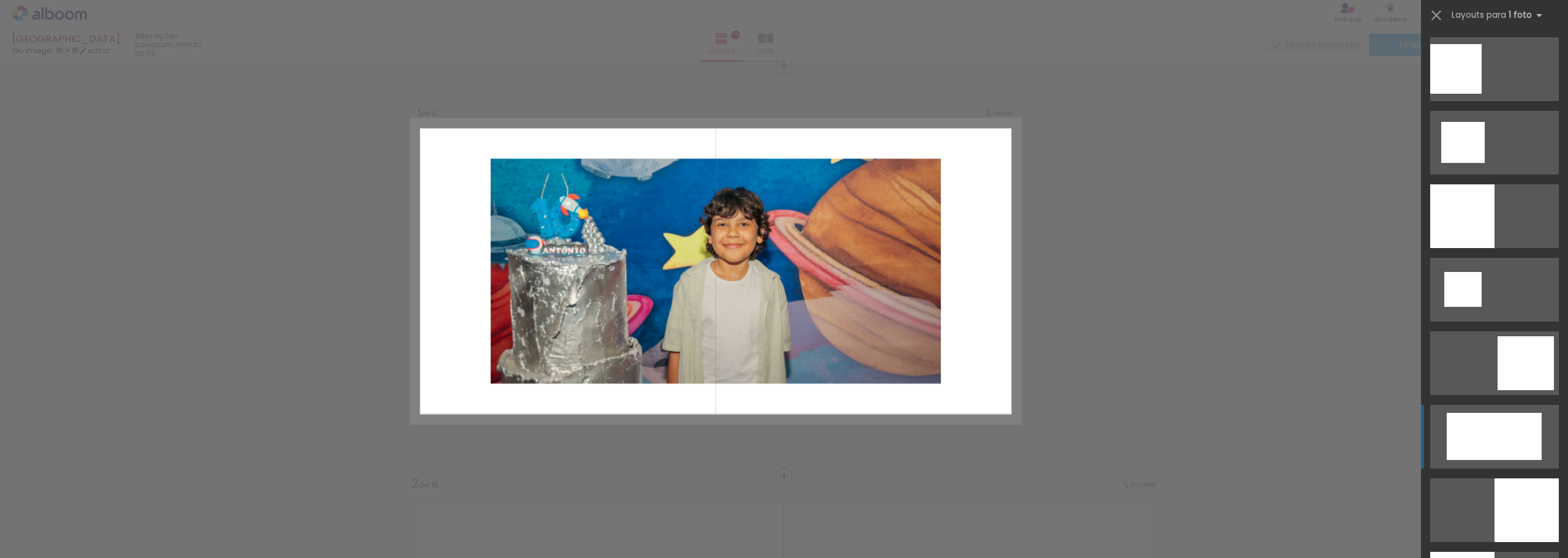
click at [1511, 442] on div at bounding box center [1494, 437] width 95 height 48
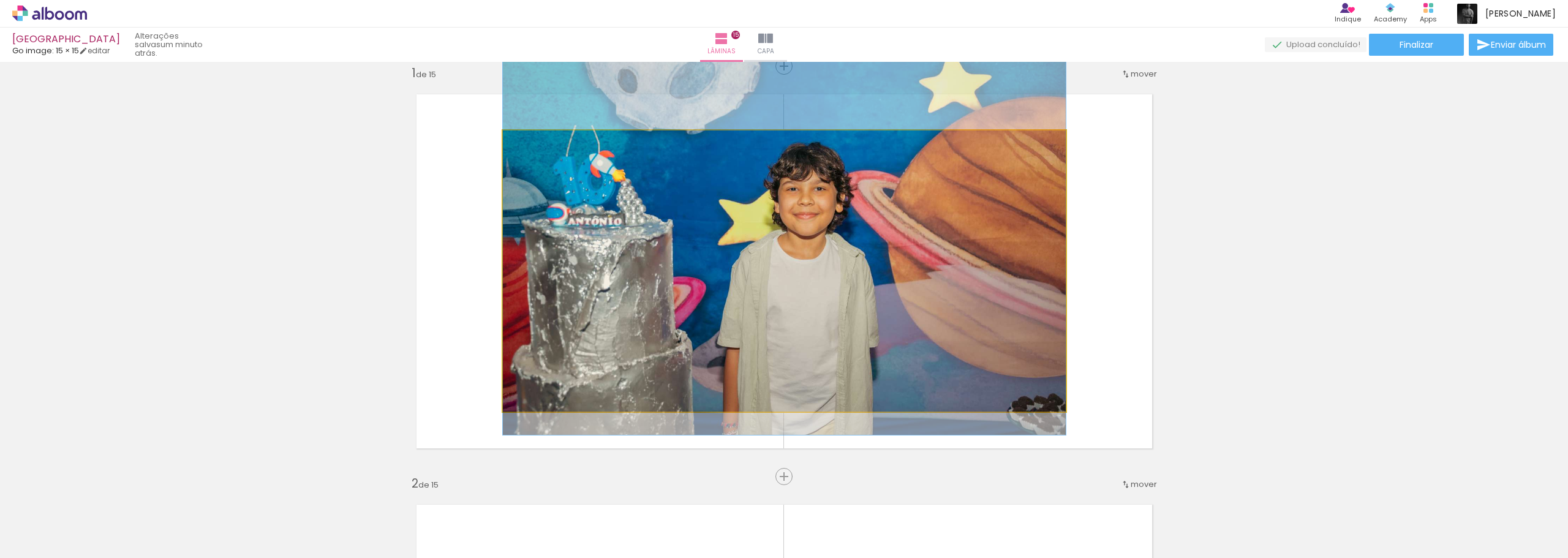
drag, startPoint x: 838, startPoint y: 256, endPoint x: 830, endPoint y: 232, distance: 25.3
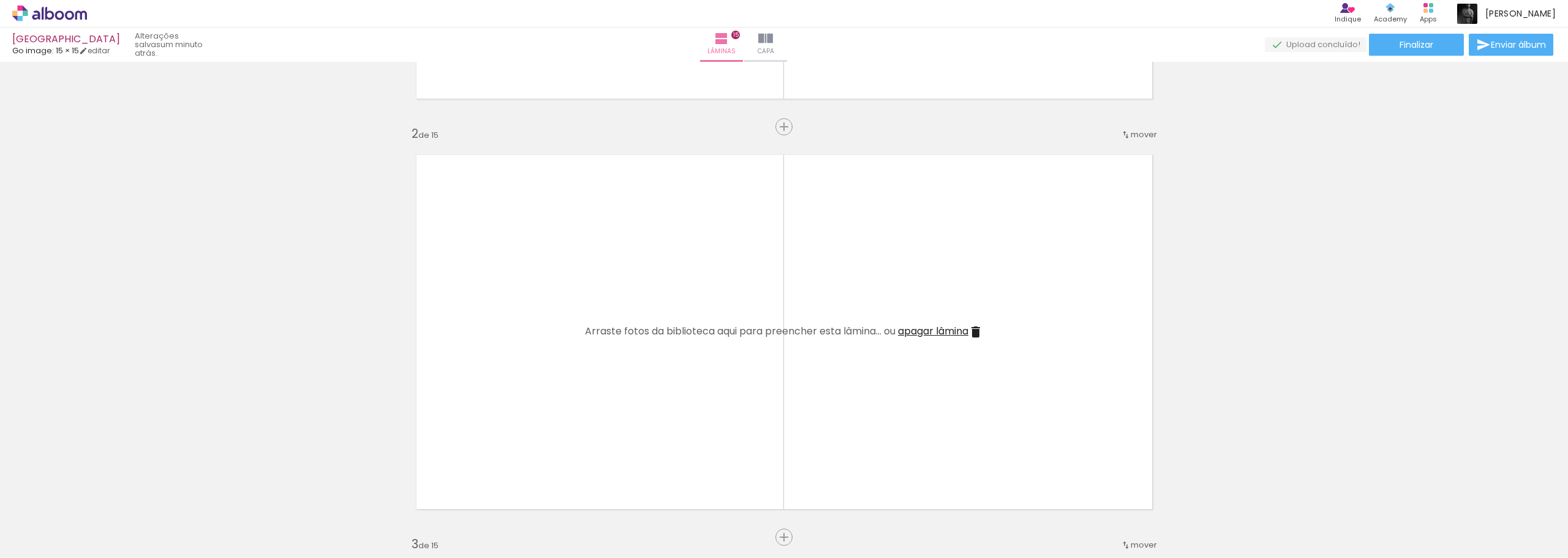
scroll to position [383, 0]
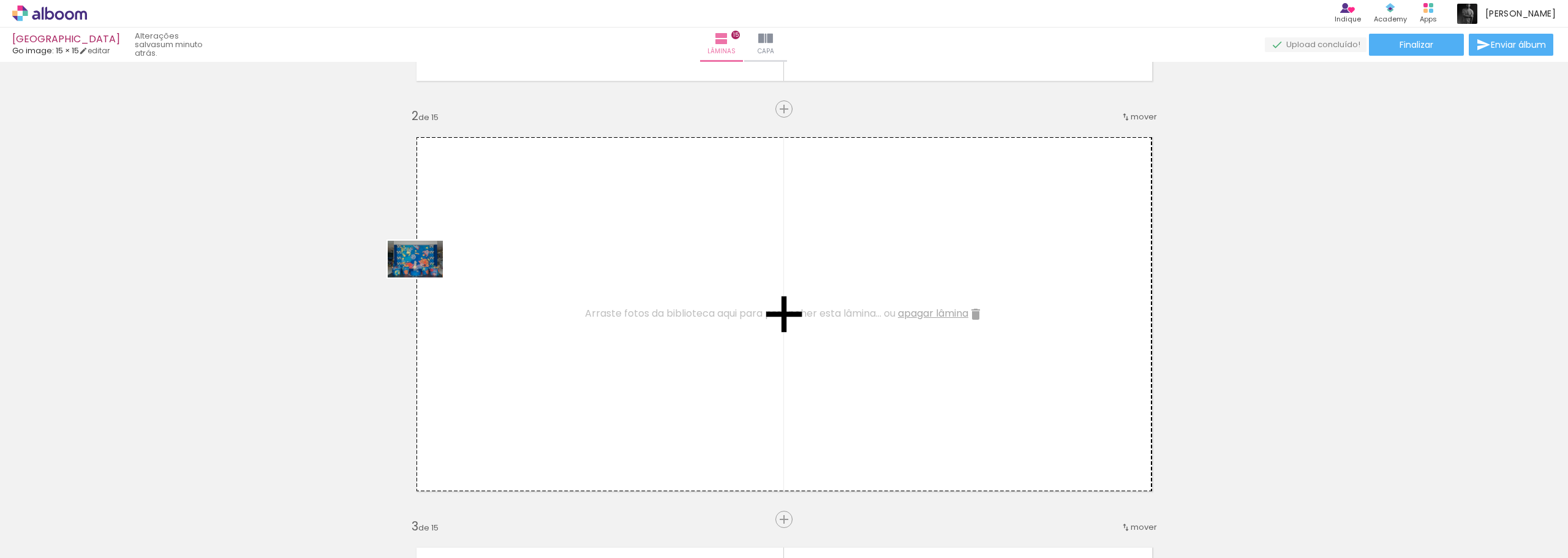
drag, startPoint x: 137, startPoint y: 520, endPoint x: 424, endPoint y: 277, distance: 376.1
click at [424, 277] on quentale-workspace at bounding box center [784, 279] width 1568 height 558
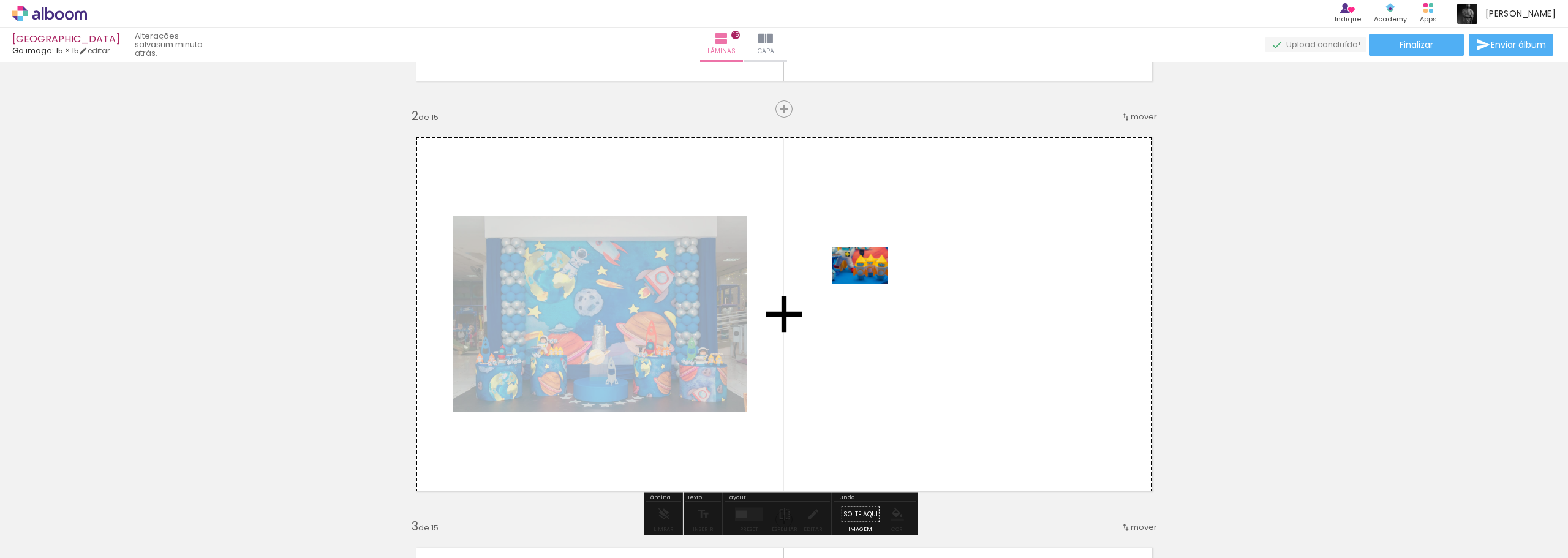
drag, startPoint x: 221, startPoint y: 515, endPoint x: 869, endPoint y: 283, distance: 688.3
click at [869, 283] on quentale-workspace at bounding box center [784, 279] width 1568 height 558
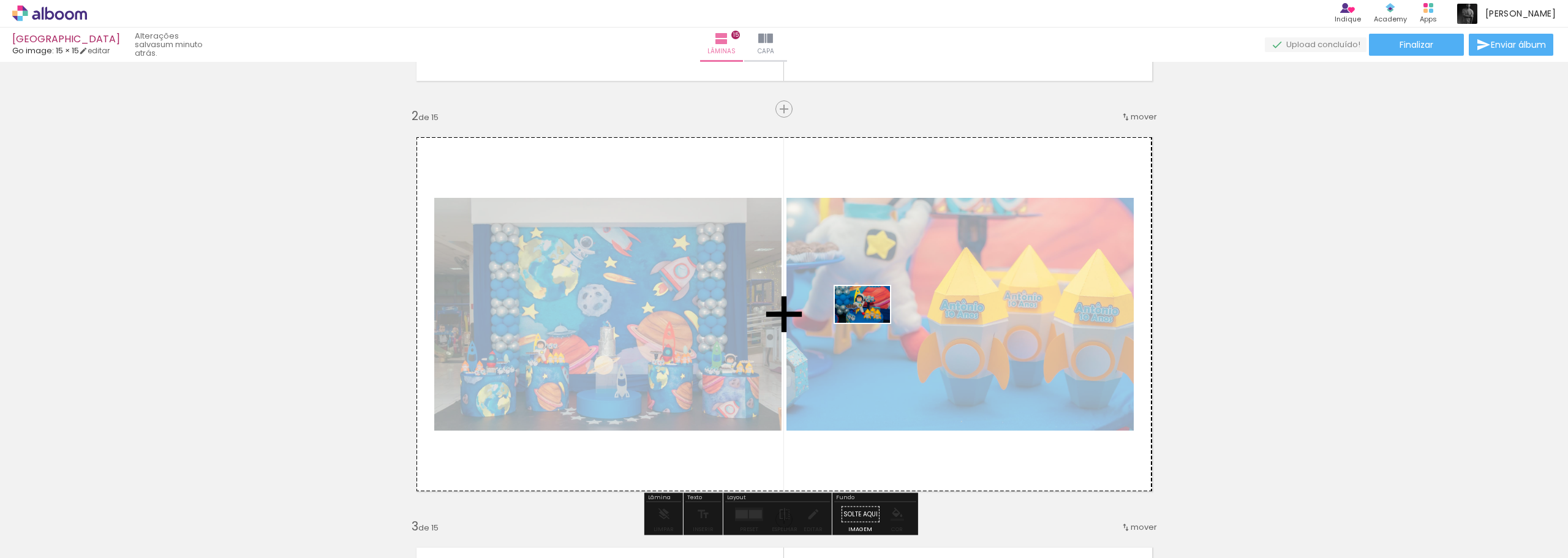
drag, startPoint x: 276, startPoint y: 525, endPoint x: 872, endPoint y: 323, distance: 629.3
click at [872, 323] on quentale-workspace at bounding box center [784, 279] width 1568 height 558
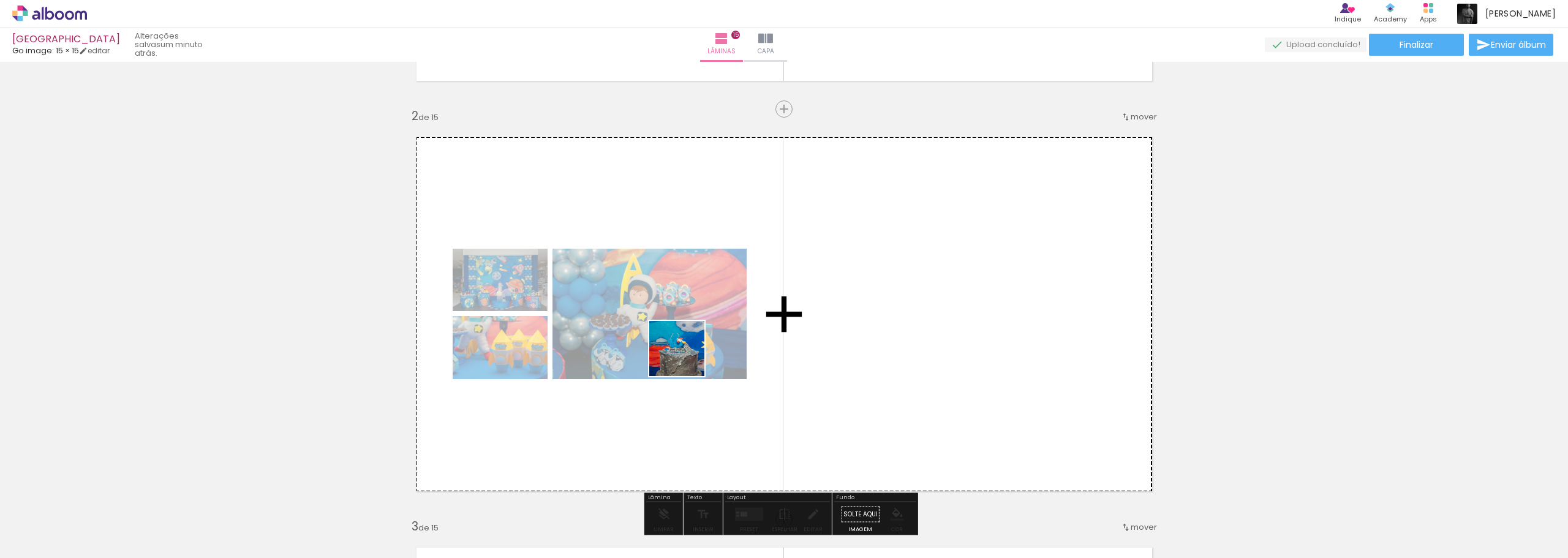
drag, startPoint x: 342, startPoint y: 525, endPoint x: 582, endPoint y: 421, distance: 261.6
click at [690, 355] on quentale-workspace at bounding box center [784, 279] width 1568 height 558
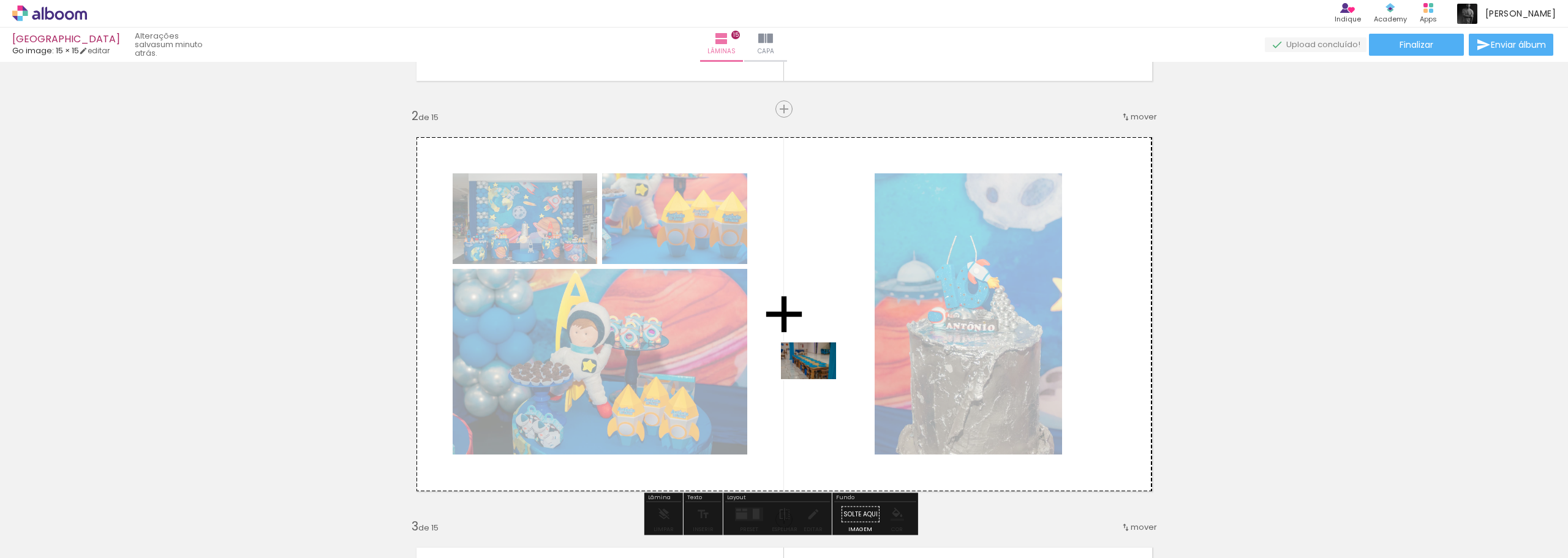
drag, startPoint x: 396, startPoint y: 528, endPoint x: 818, endPoint y: 379, distance: 447.5
click at [818, 379] on quentale-workspace at bounding box center [784, 279] width 1568 height 558
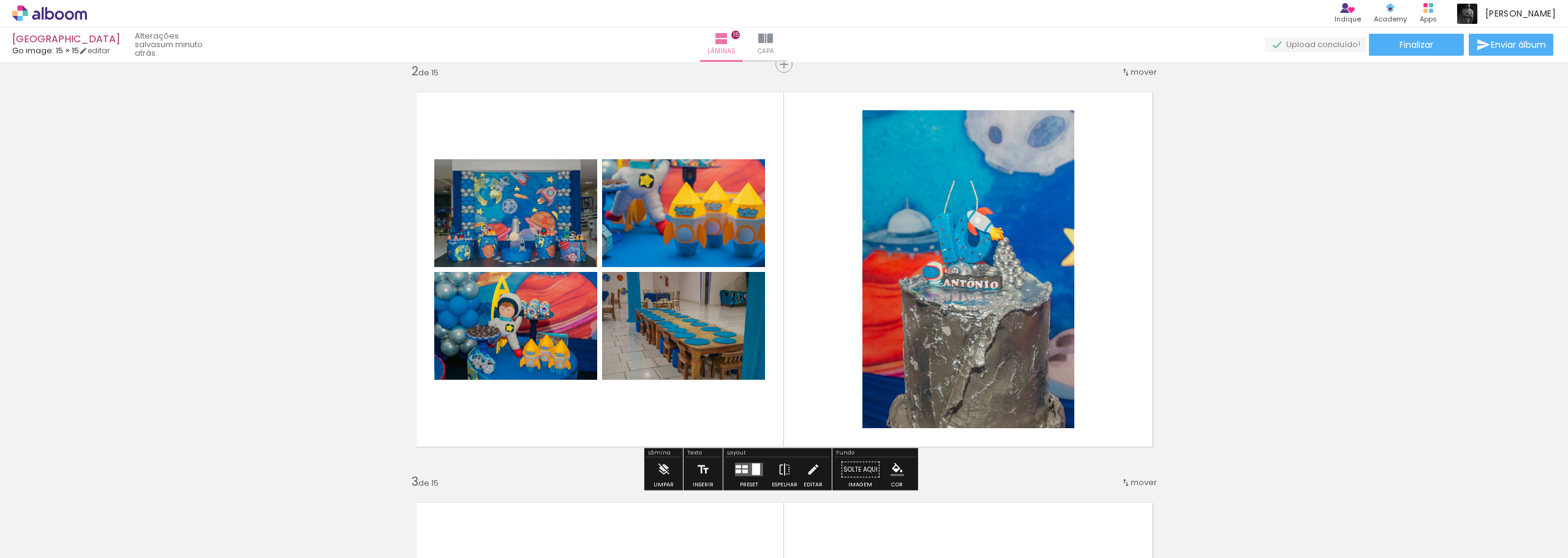
scroll to position [505, 0]
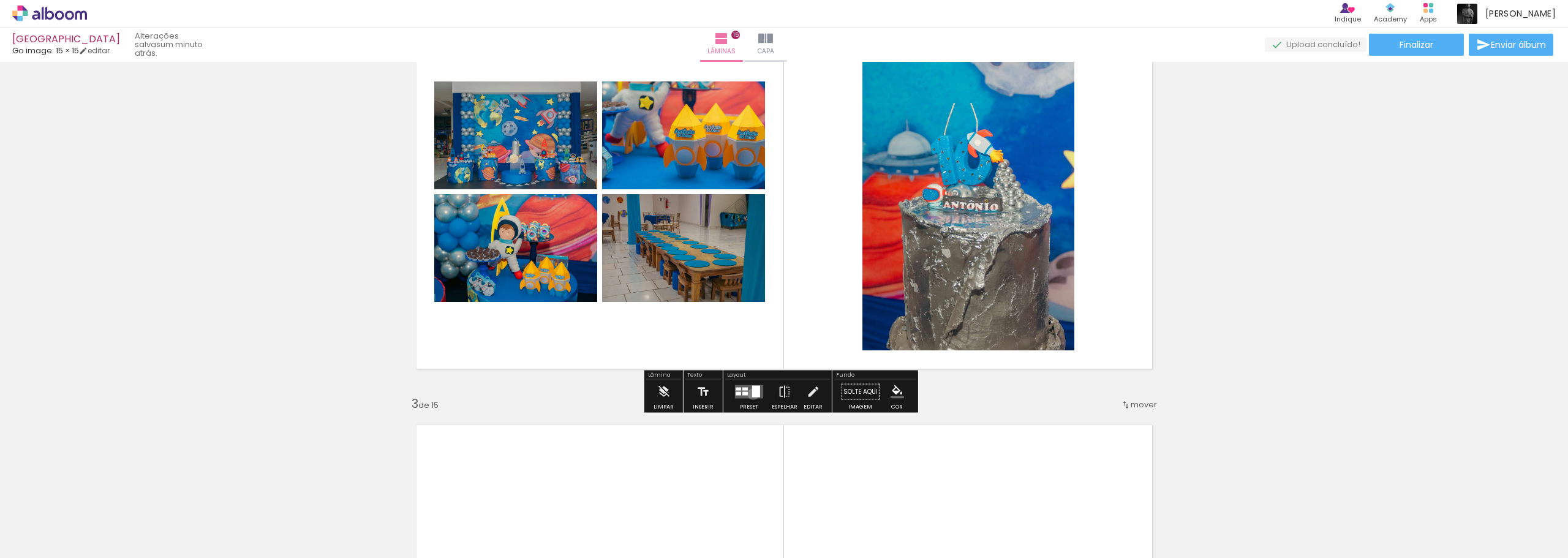
click at [752, 393] on div at bounding box center [755, 391] width 8 height 11
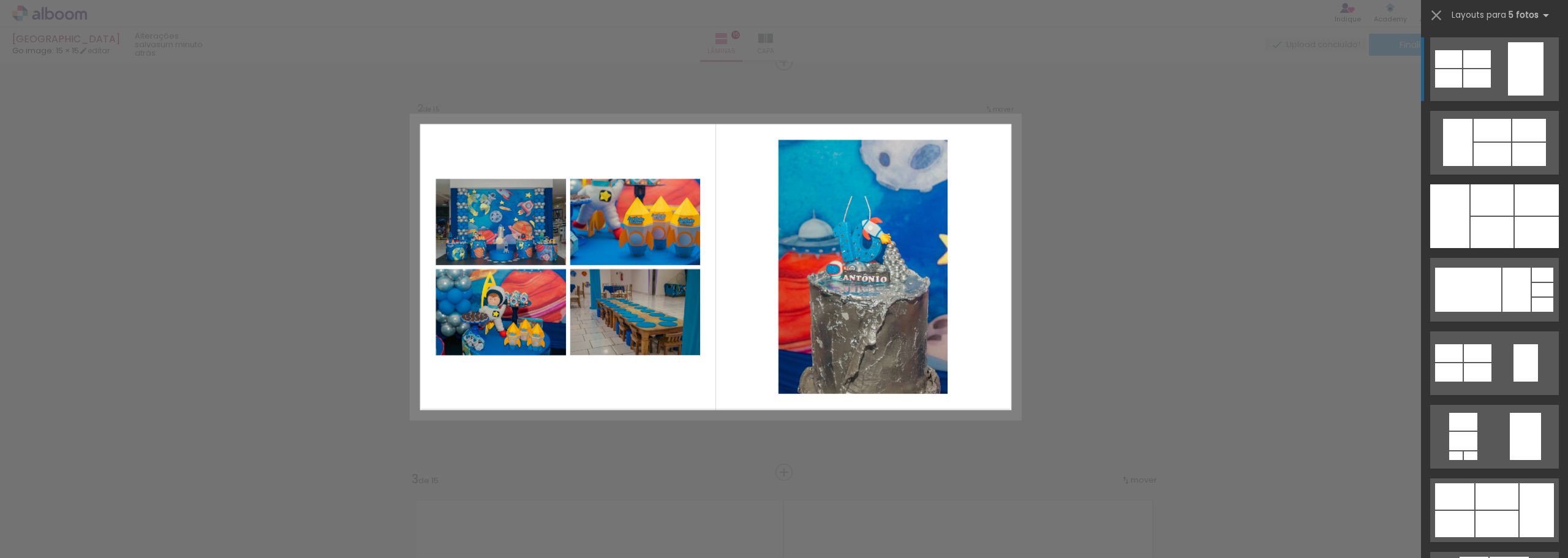
scroll to position [426, 0]
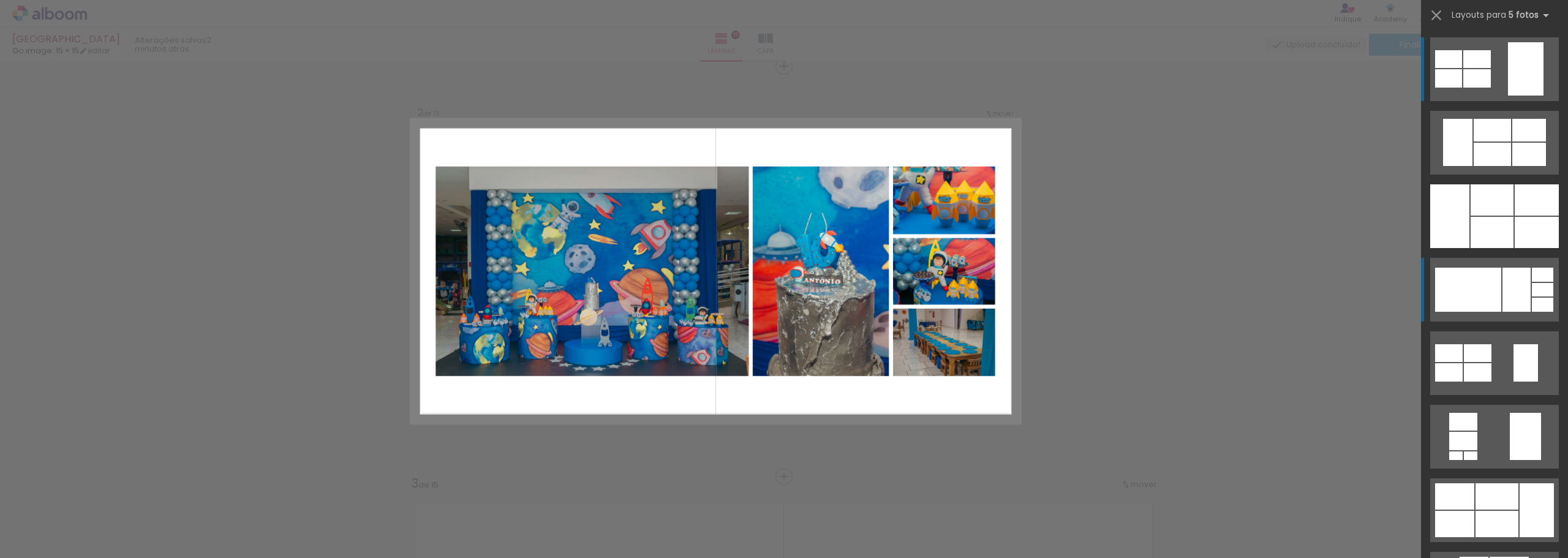
click at [1456, 295] on div at bounding box center [1468, 290] width 66 height 44
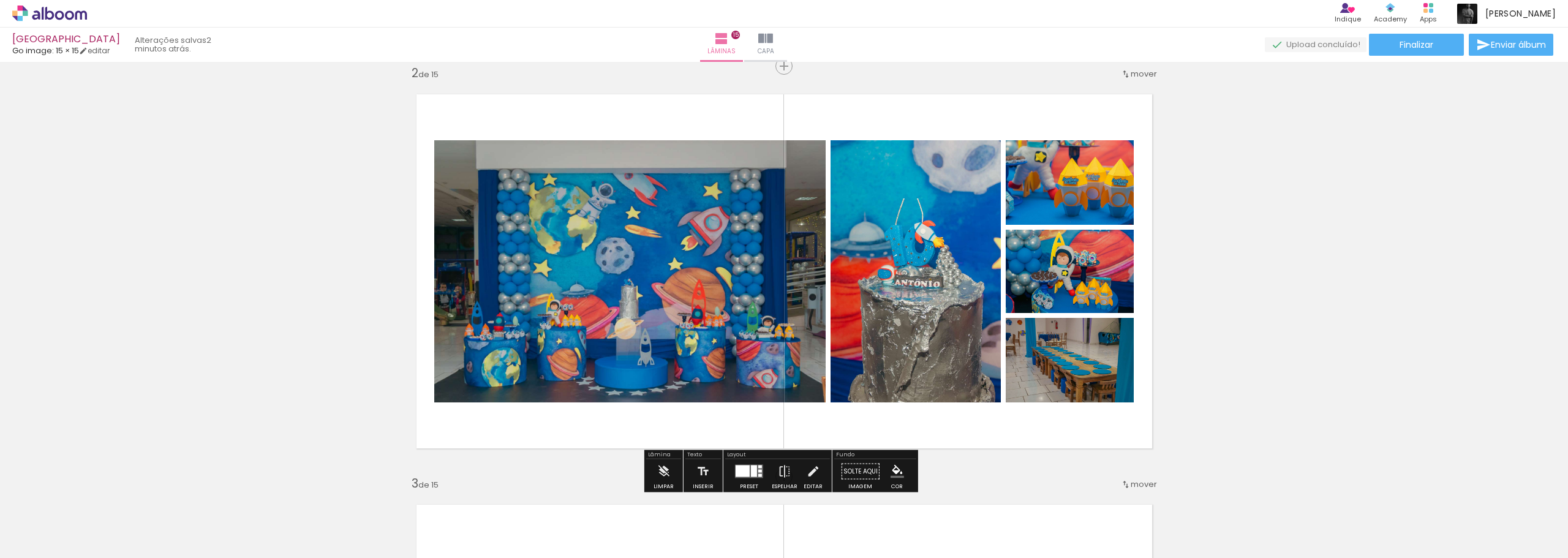
click at [740, 467] on div at bounding box center [742, 471] width 14 height 11
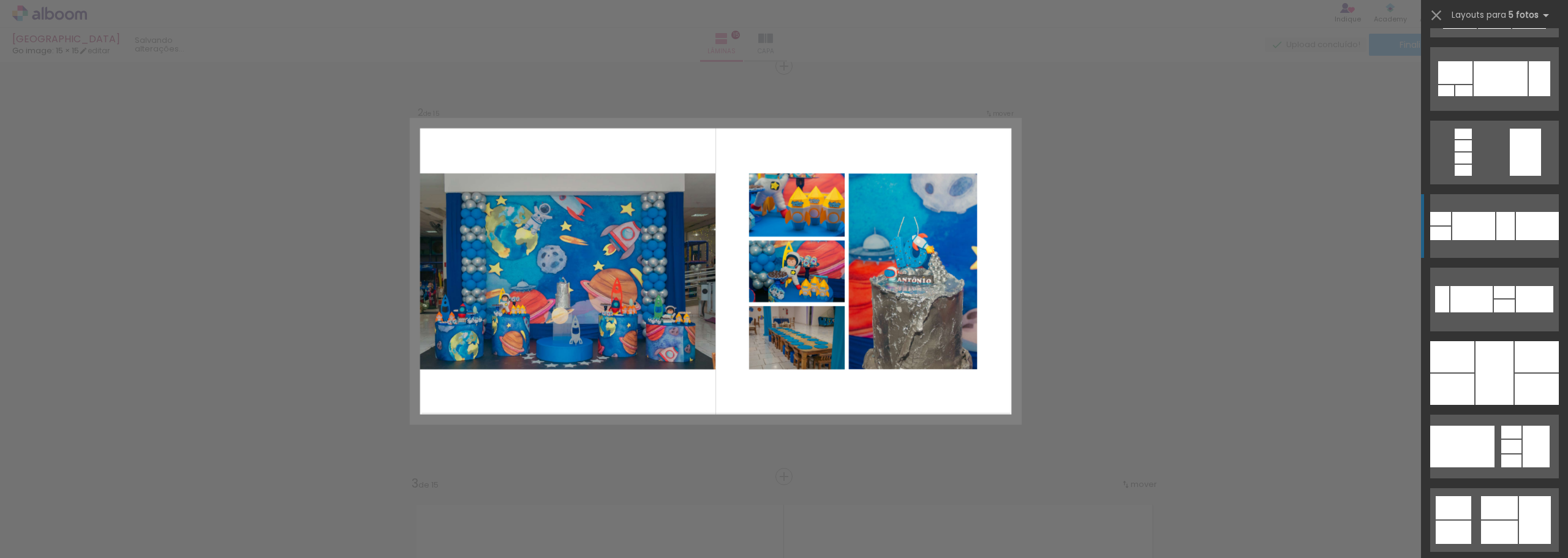
scroll to position [771, 0]
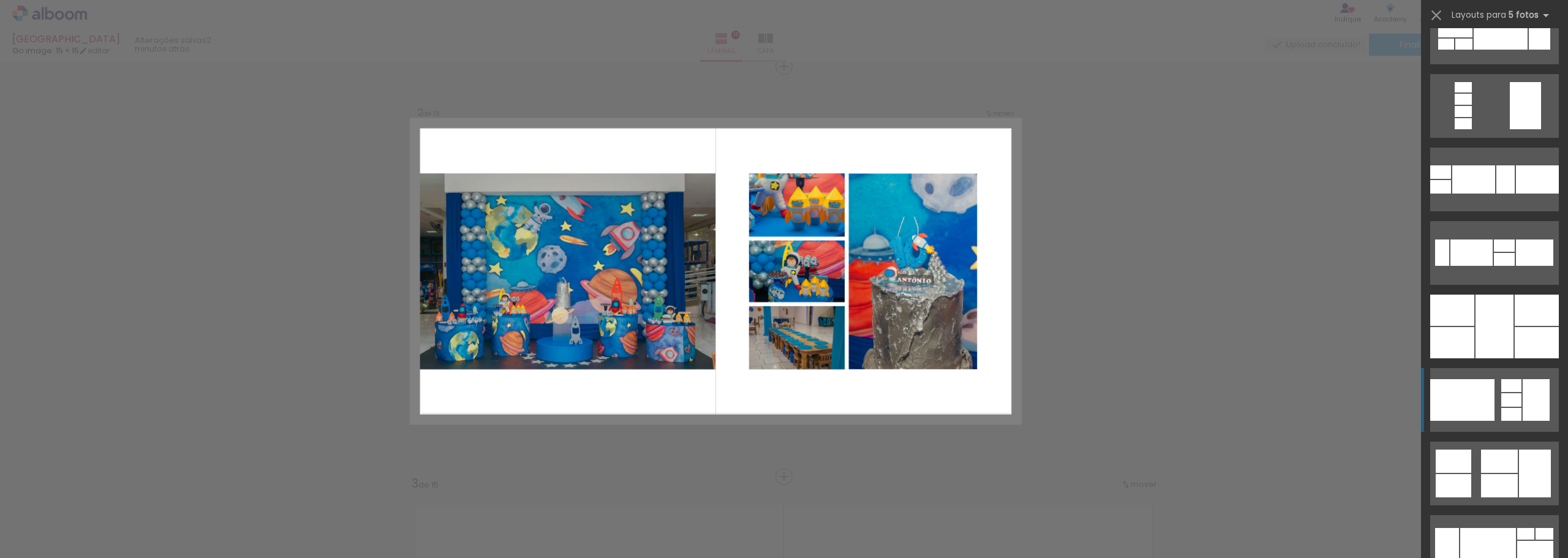
click at [1446, 384] on div at bounding box center [1461, 400] width 64 height 41
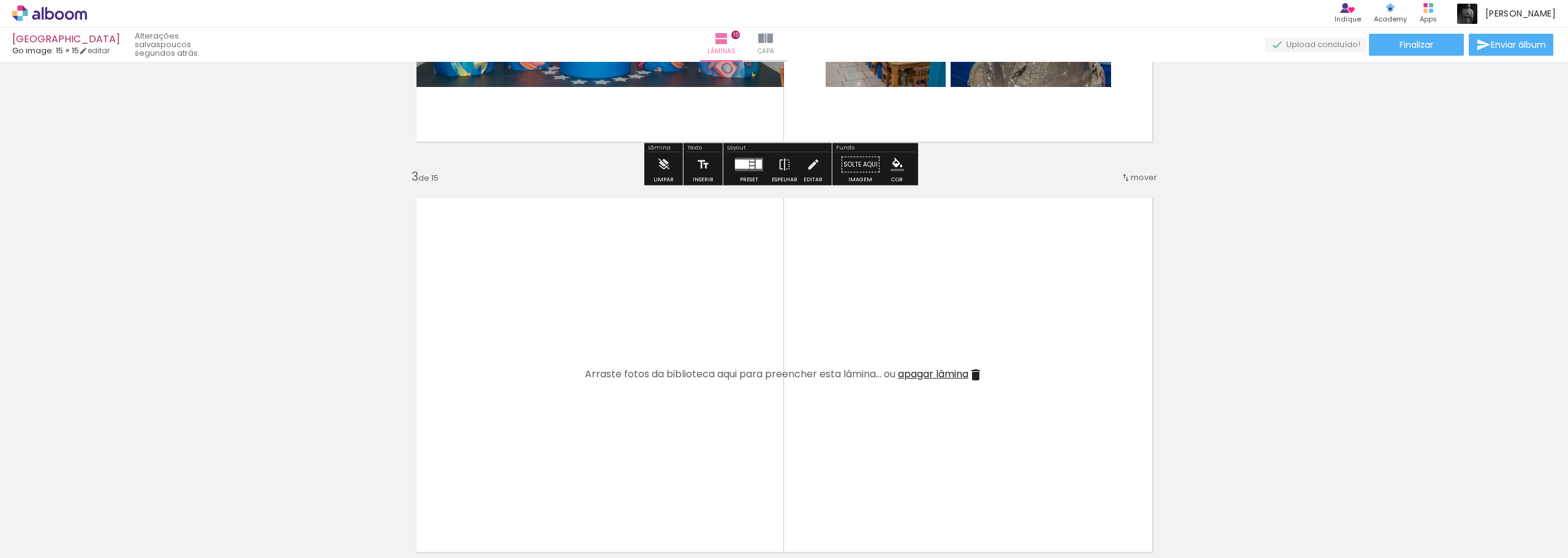
scroll to position [793, 0]
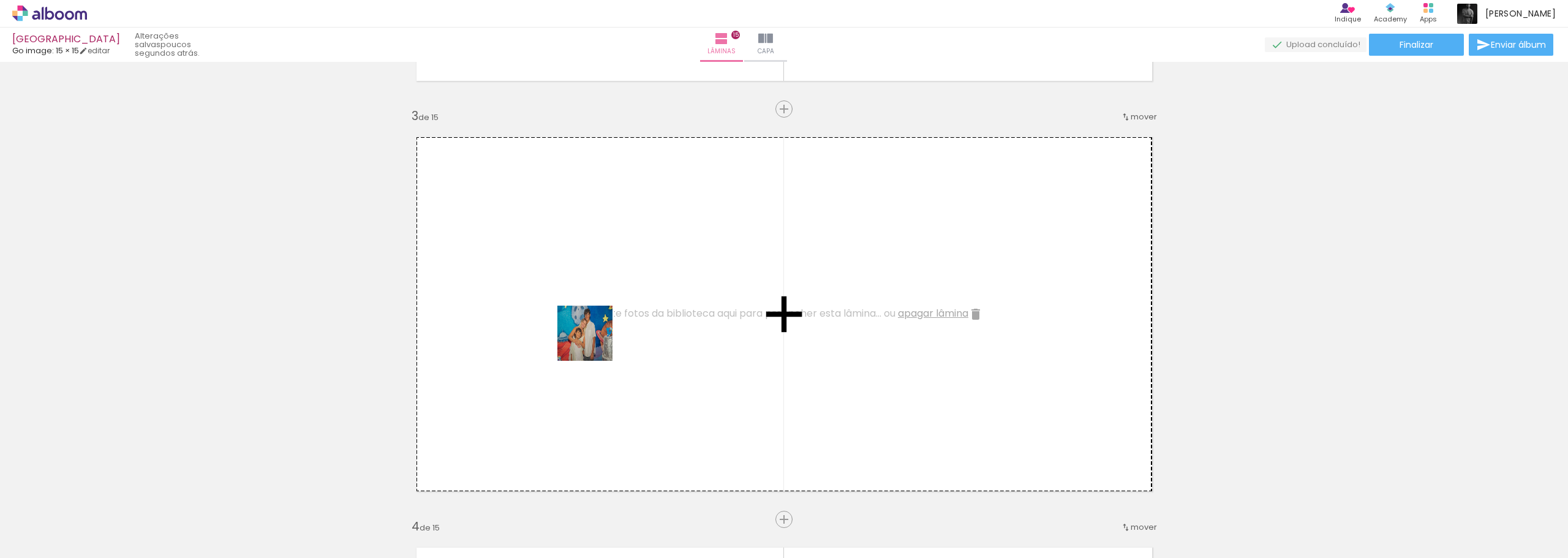
drag, startPoint x: 544, startPoint y: 525, endPoint x: 596, endPoint y: 334, distance: 198.0
click at [596, 334] on quentale-workspace at bounding box center [784, 279] width 1568 height 558
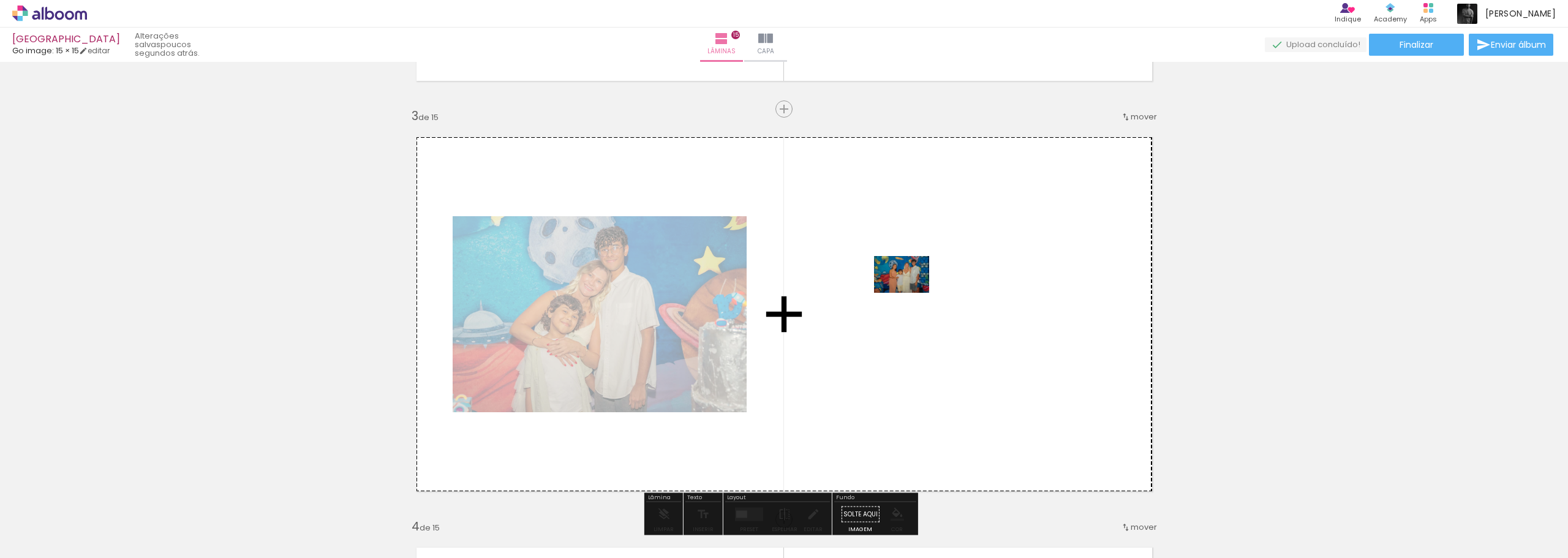
drag, startPoint x: 615, startPoint y: 525, endPoint x: 910, endPoint y: 292, distance: 375.9
click at [910, 292] on quentale-workspace at bounding box center [784, 279] width 1568 height 558
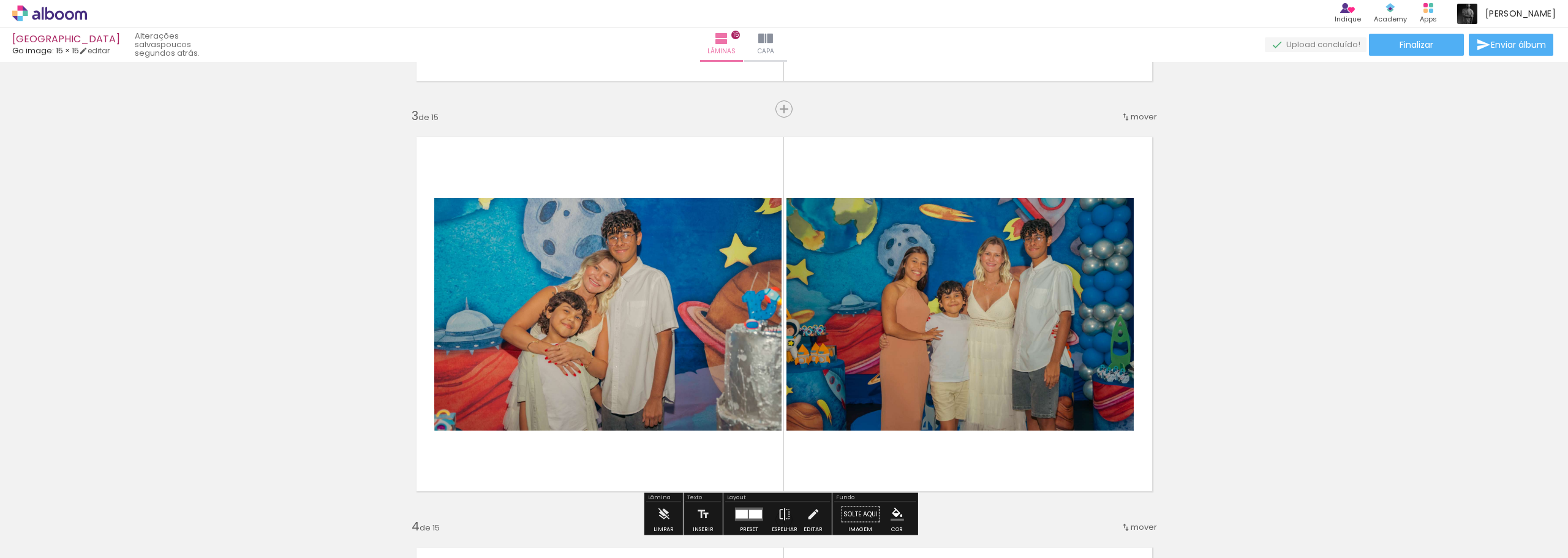
scroll to position [855, 0]
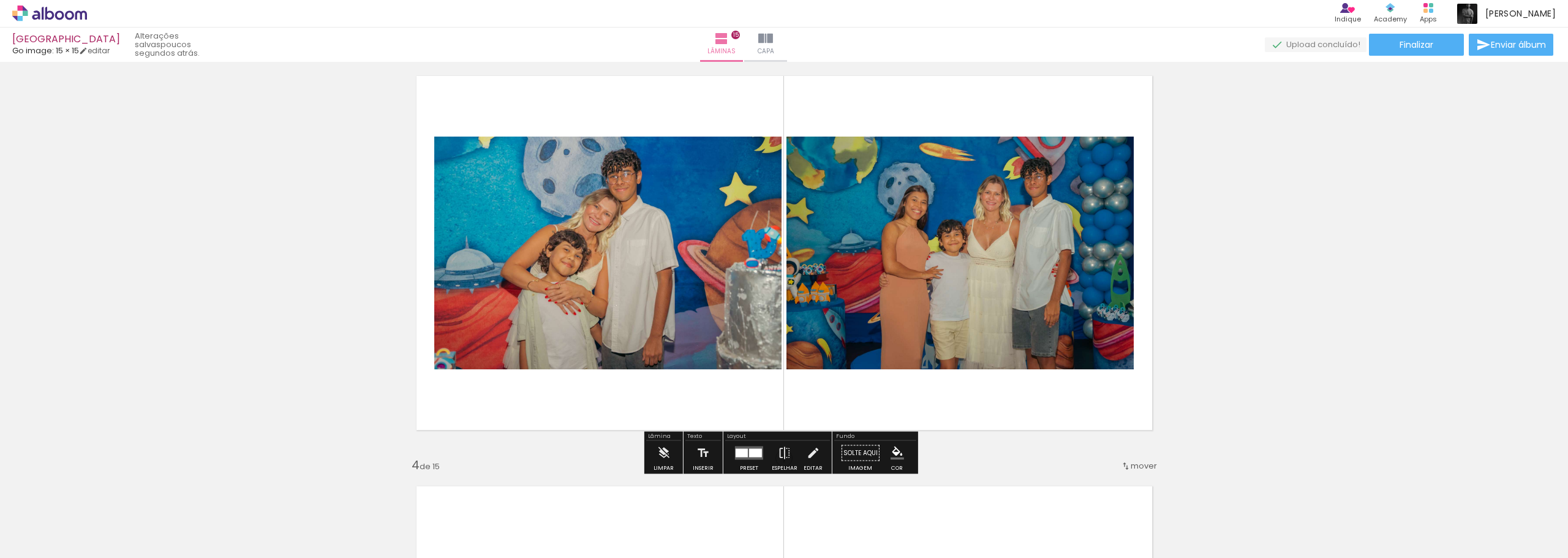
click at [751, 452] on div at bounding box center [755, 453] width 13 height 9
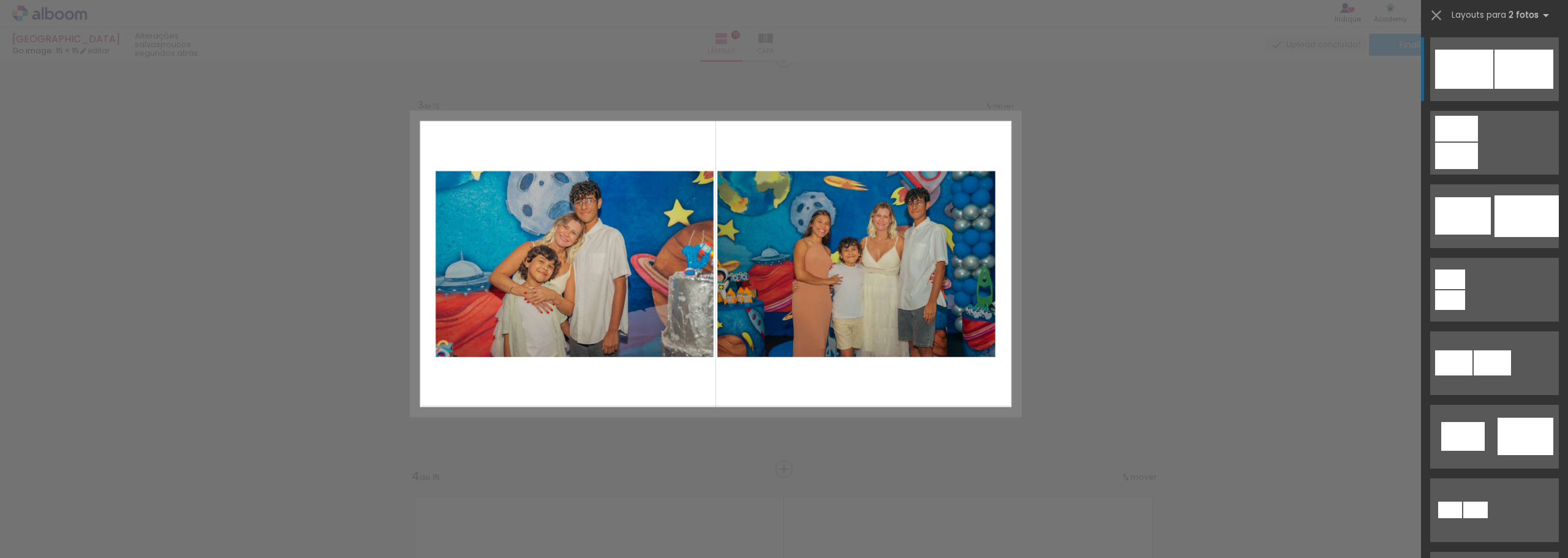
scroll to position [836, 0]
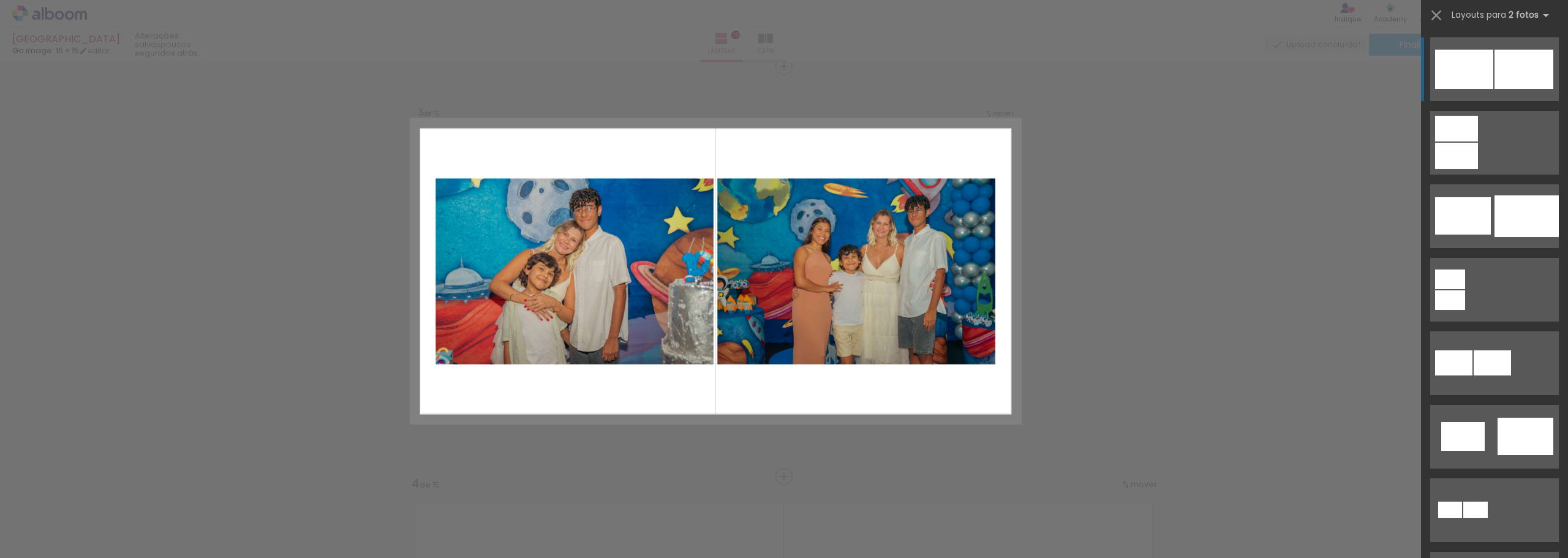
click at [1487, 68] on div at bounding box center [1464, 69] width 58 height 40
click at [1473, 73] on div at bounding box center [1464, 69] width 58 height 40
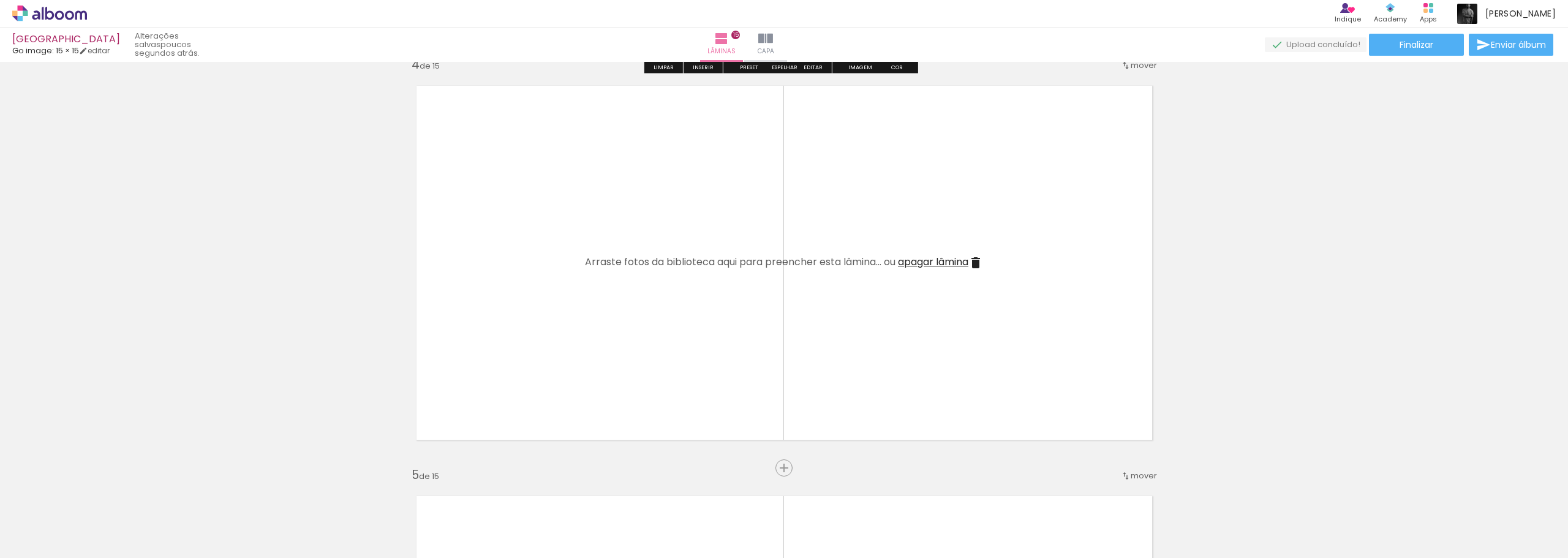
scroll to position [1265, 0]
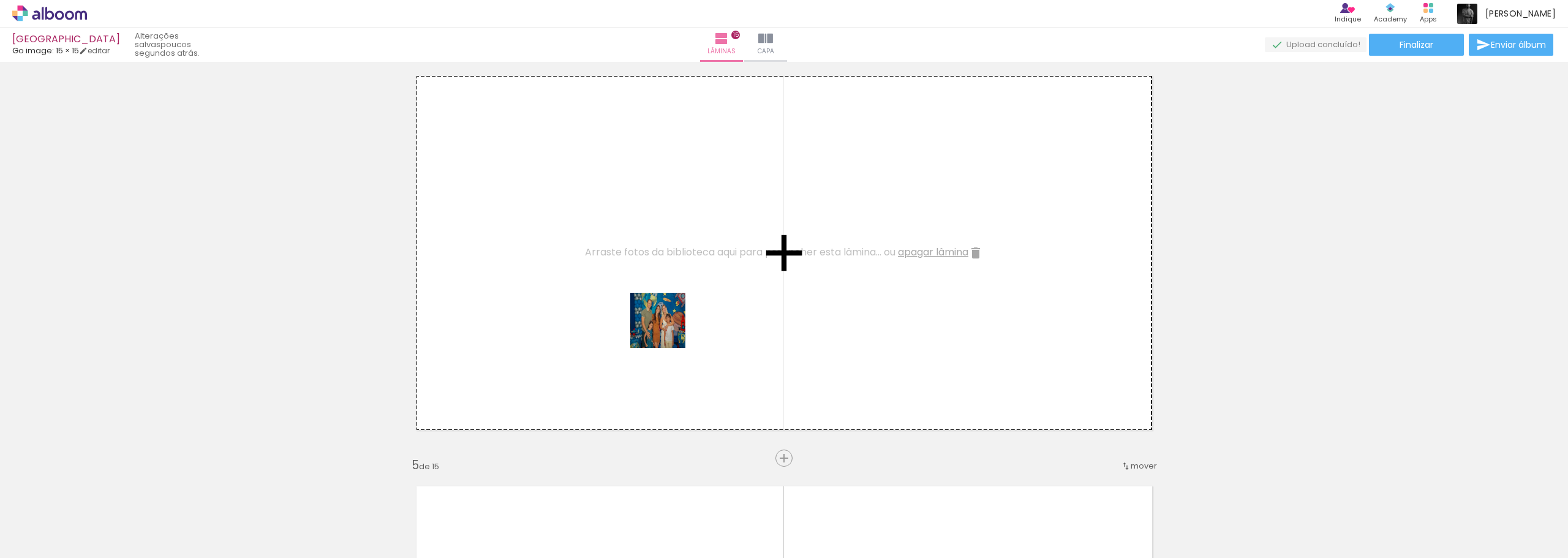
drag, startPoint x: 687, startPoint y: 518, endPoint x: 666, endPoint y: 329, distance: 190.2
click at [666, 329] on quentale-workspace at bounding box center [784, 279] width 1568 height 558
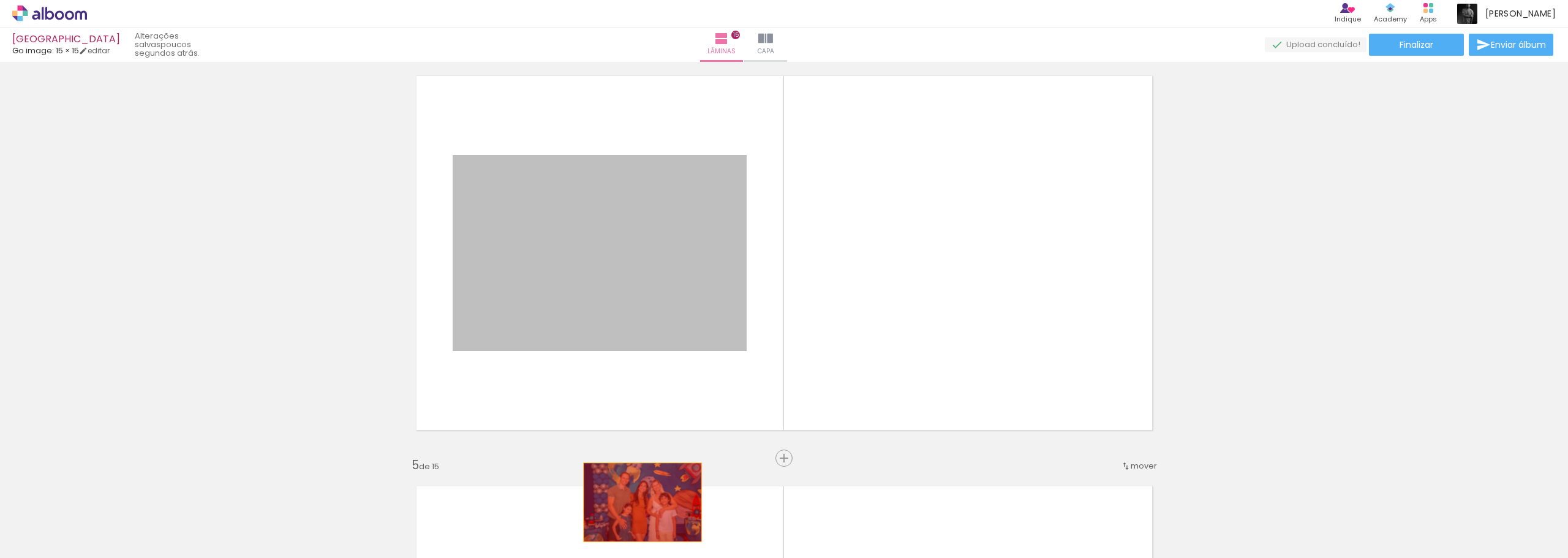
drag, startPoint x: 610, startPoint y: 232, endPoint x: 637, endPoint y: 500, distance: 269.4
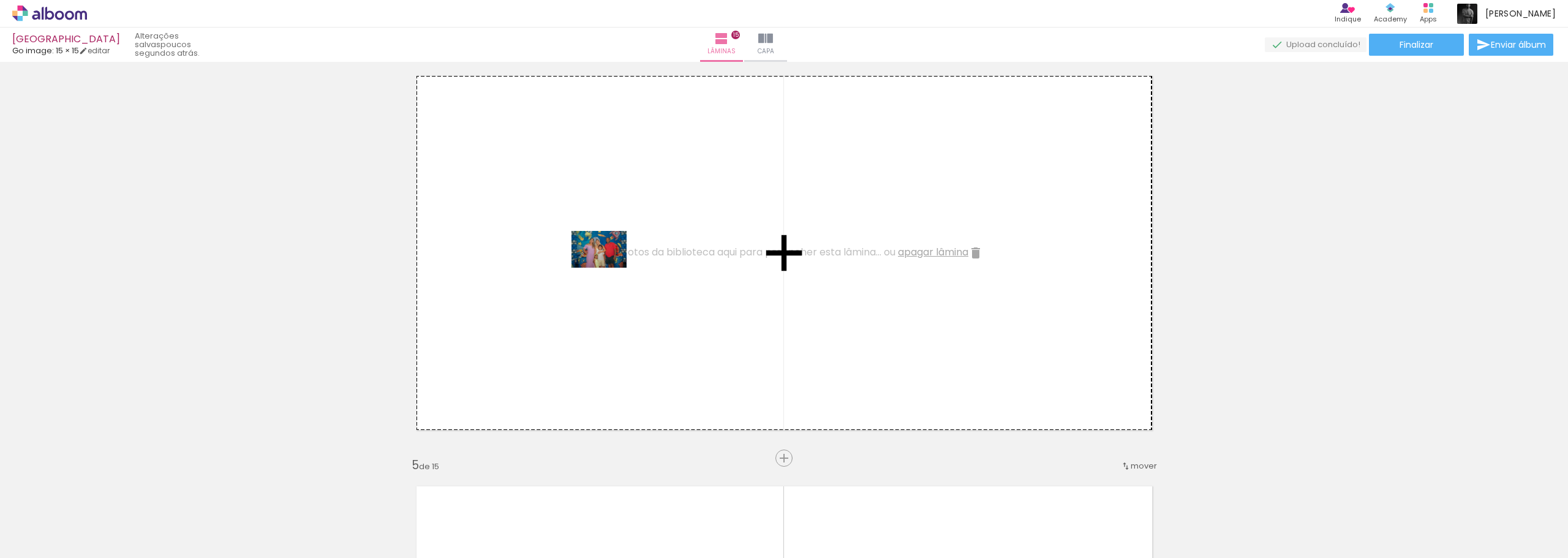
drag, startPoint x: 741, startPoint y: 521, endPoint x: 608, endPoint y: 268, distance: 285.8
click at [608, 268] on quentale-workspace at bounding box center [784, 279] width 1568 height 558
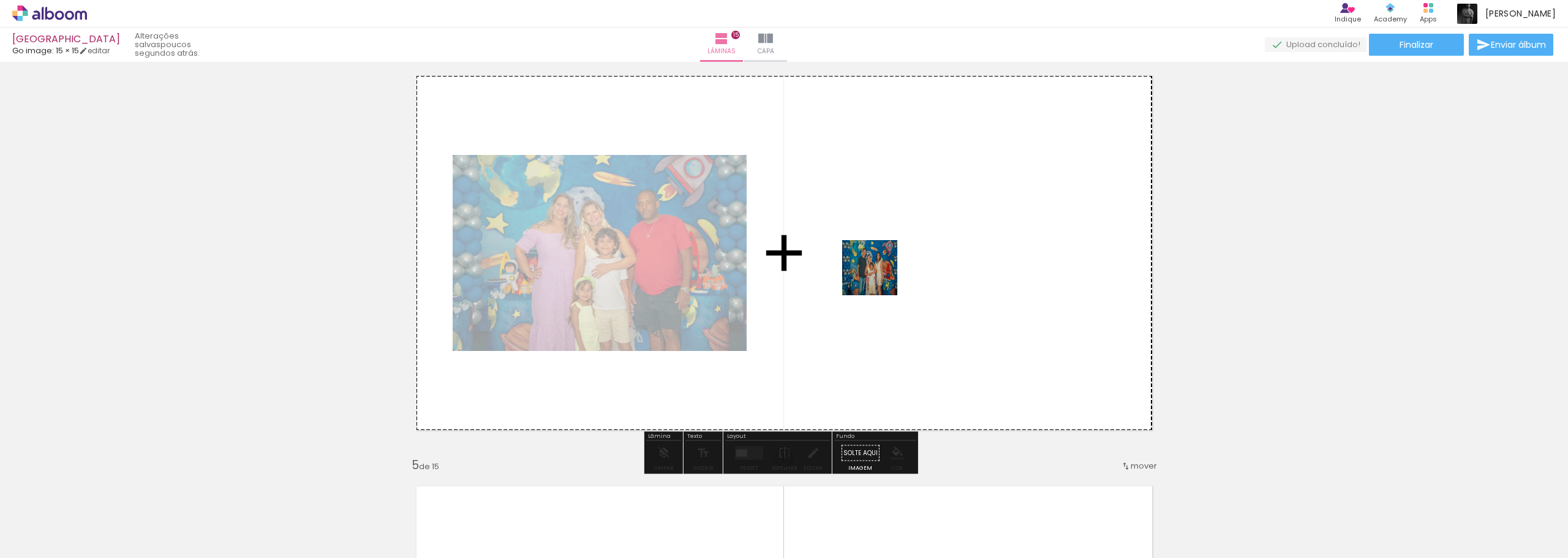
drag, startPoint x: 810, startPoint y: 521, endPoint x: 880, endPoint y: 274, distance: 256.7
click at [880, 274] on quentale-workspace at bounding box center [784, 279] width 1568 height 558
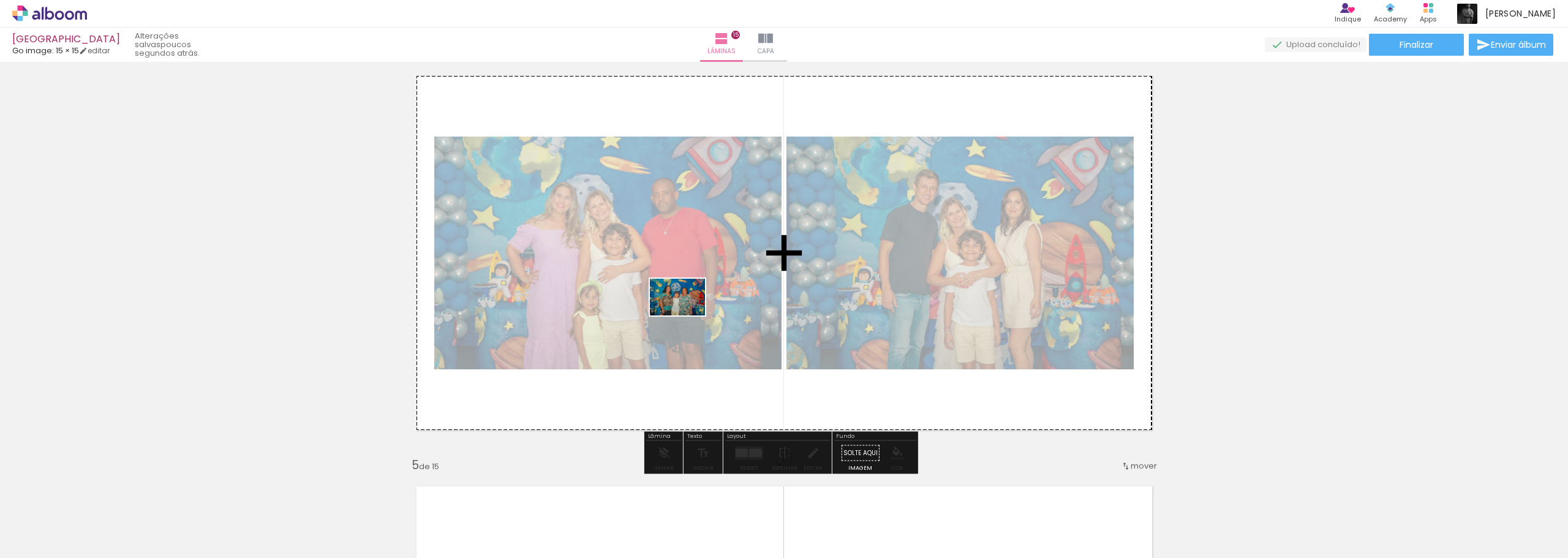
drag, startPoint x: 878, startPoint y: 529, endPoint x: 687, endPoint y: 315, distance: 286.8
click at [687, 315] on quentale-workspace at bounding box center [784, 279] width 1568 height 558
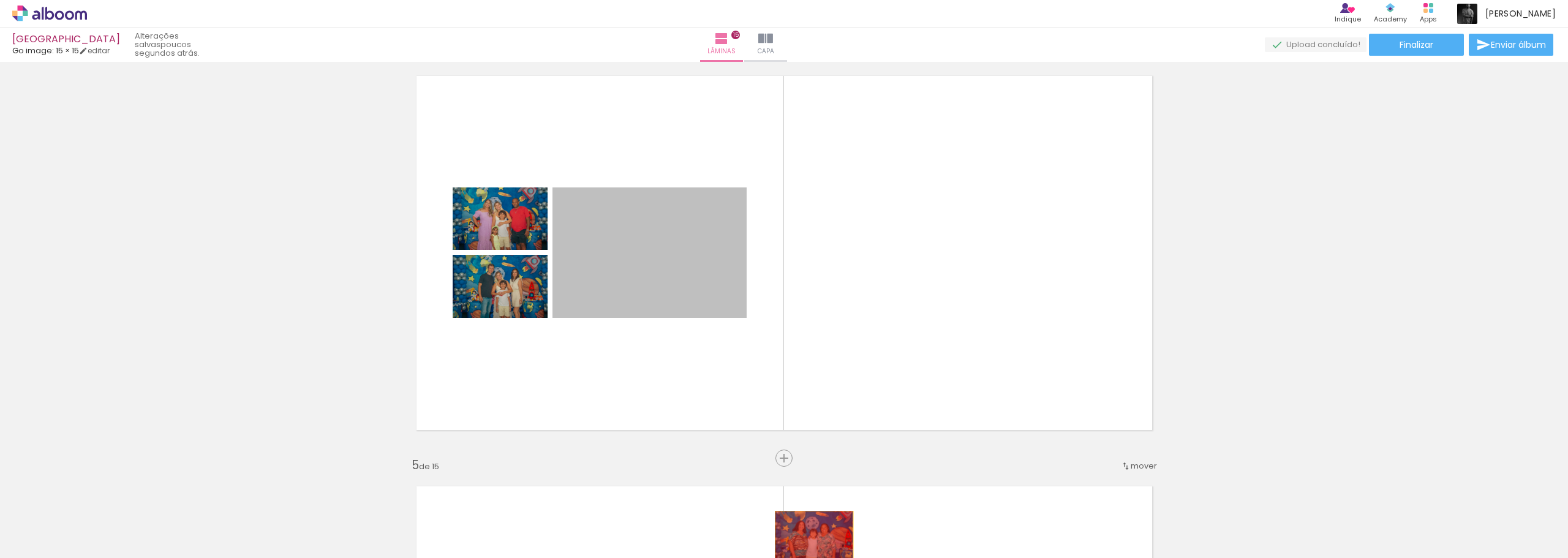
drag, startPoint x: 765, startPoint y: 439, endPoint x: 811, endPoint y: 532, distance: 103.8
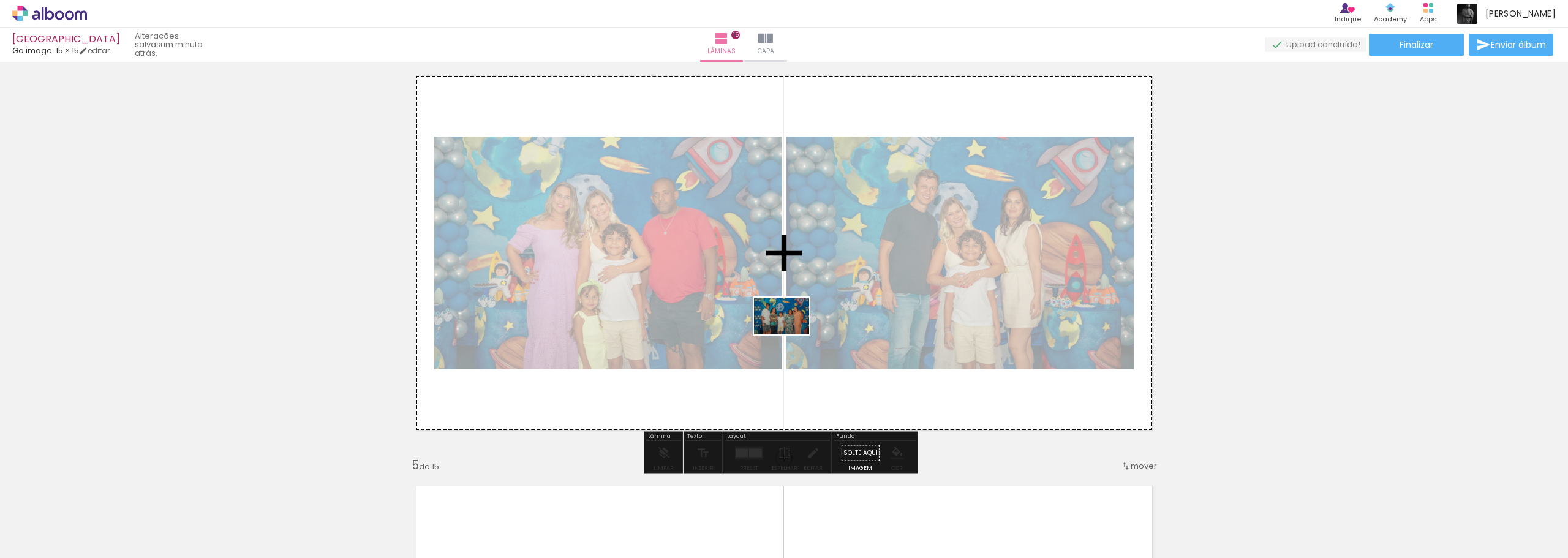
drag, startPoint x: 958, startPoint y: 525, endPoint x: 791, endPoint y: 334, distance: 253.7
click at [791, 334] on quentale-workspace at bounding box center [784, 279] width 1568 height 558
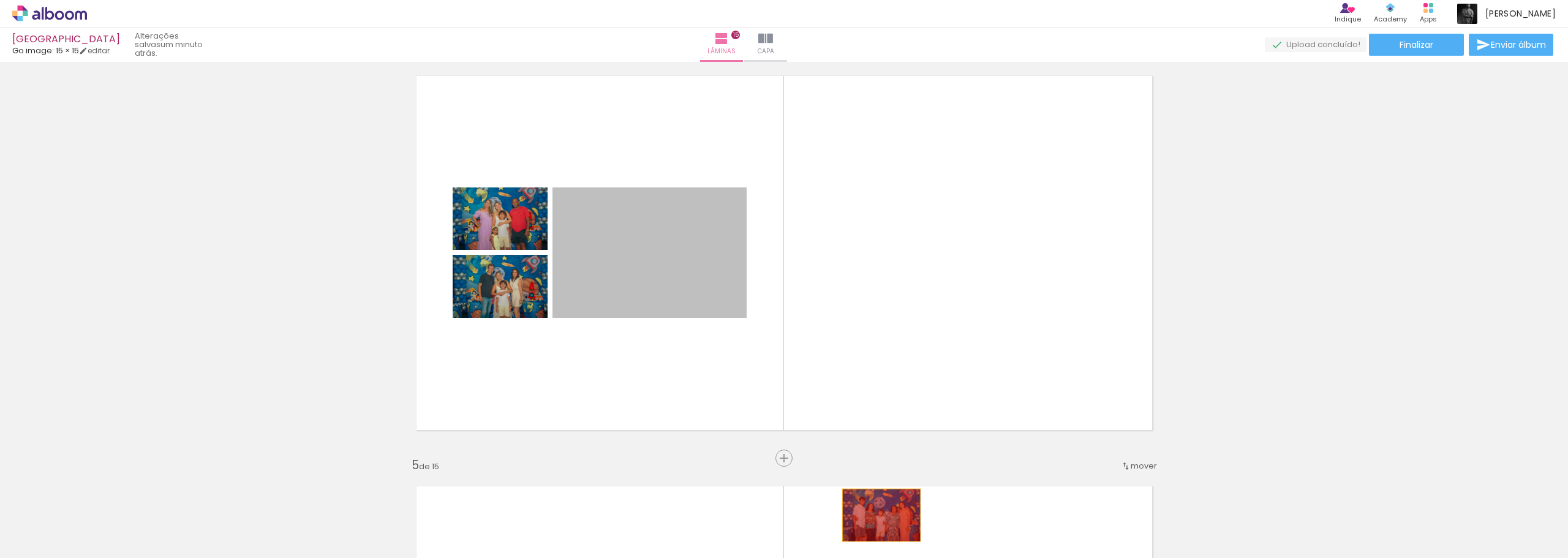
drag, startPoint x: 706, startPoint y: 259, endPoint x: 878, endPoint y: 525, distance: 316.8
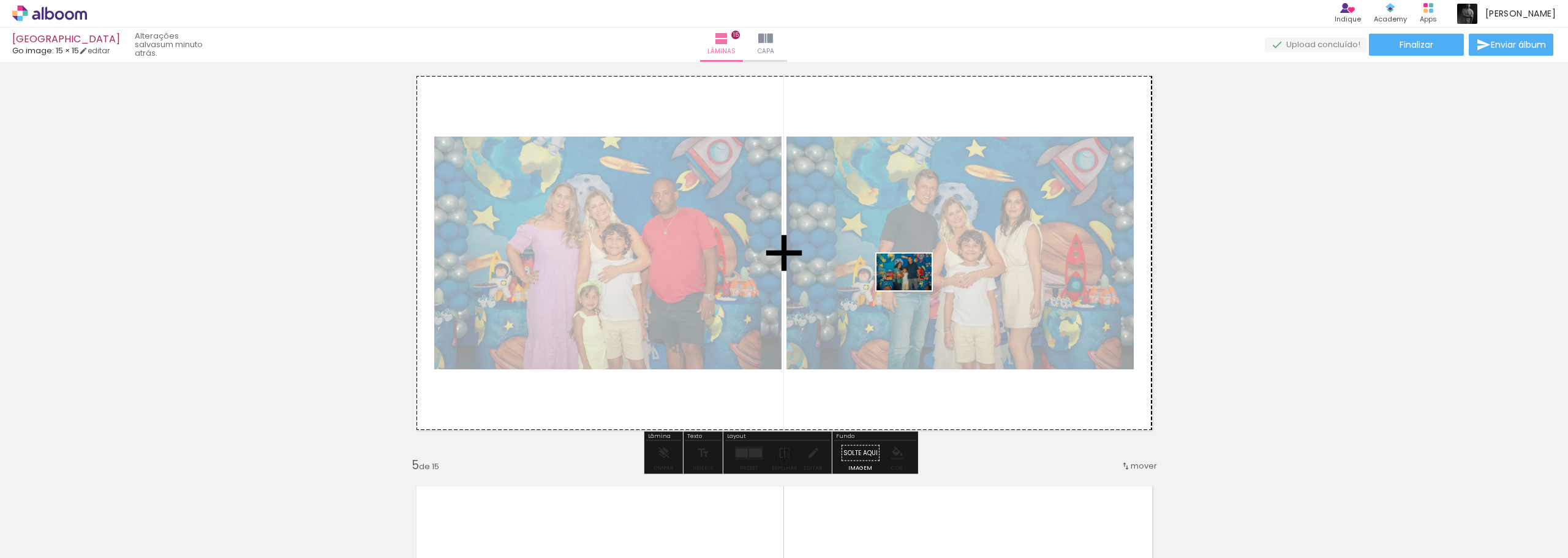
drag, startPoint x: 1089, startPoint y: 525, endPoint x: 913, endPoint y: 290, distance: 293.6
click at [913, 290] on quentale-workspace at bounding box center [784, 279] width 1568 height 558
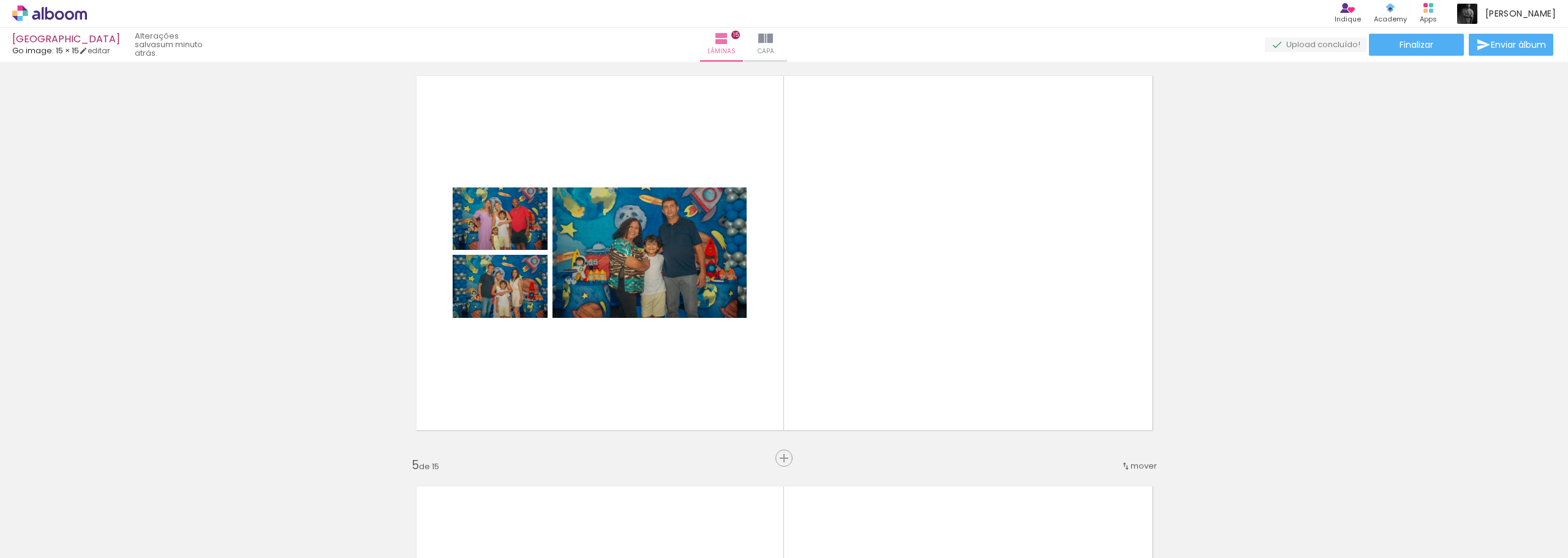
scroll to position [0, 150]
drag, startPoint x: 876, startPoint y: 522, endPoint x: 894, endPoint y: 512, distance: 20.6
click at [884, 512] on div at bounding box center [864, 516] width 40 height 61
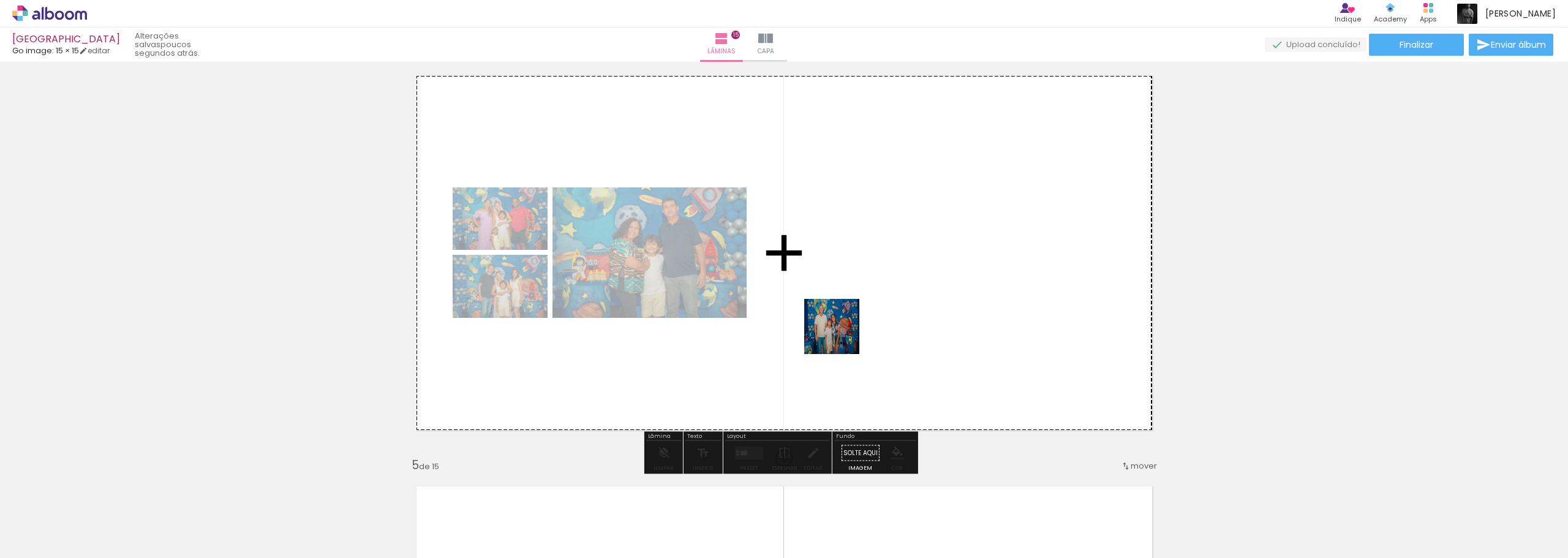
drag, startPoint x: 1417, startPoint y: 525, endPoint x: 831, endPoint y: 323, distance: 619.8
click at [831, 323] on quentale-workspace at bounding box center [784, 279] width 1568 height 558
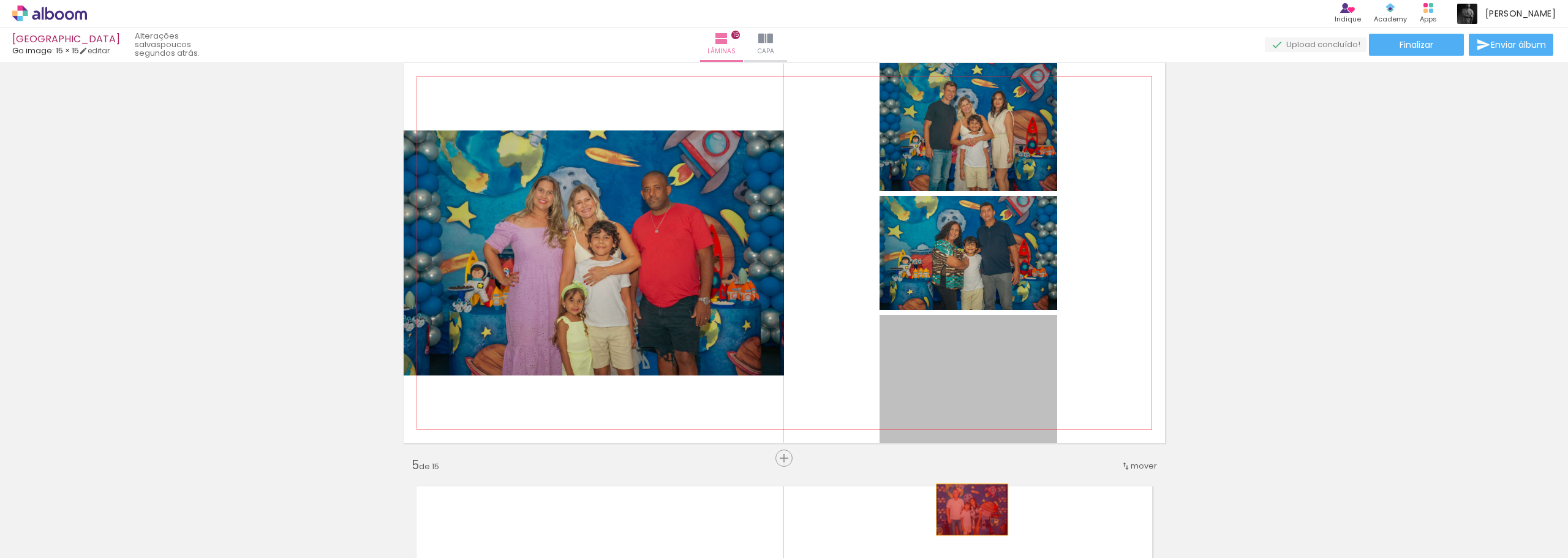
drag, startPoint x: 975, startPoint y: 373, endPoint x: 968, endPoint y: 514, distance: 141.2
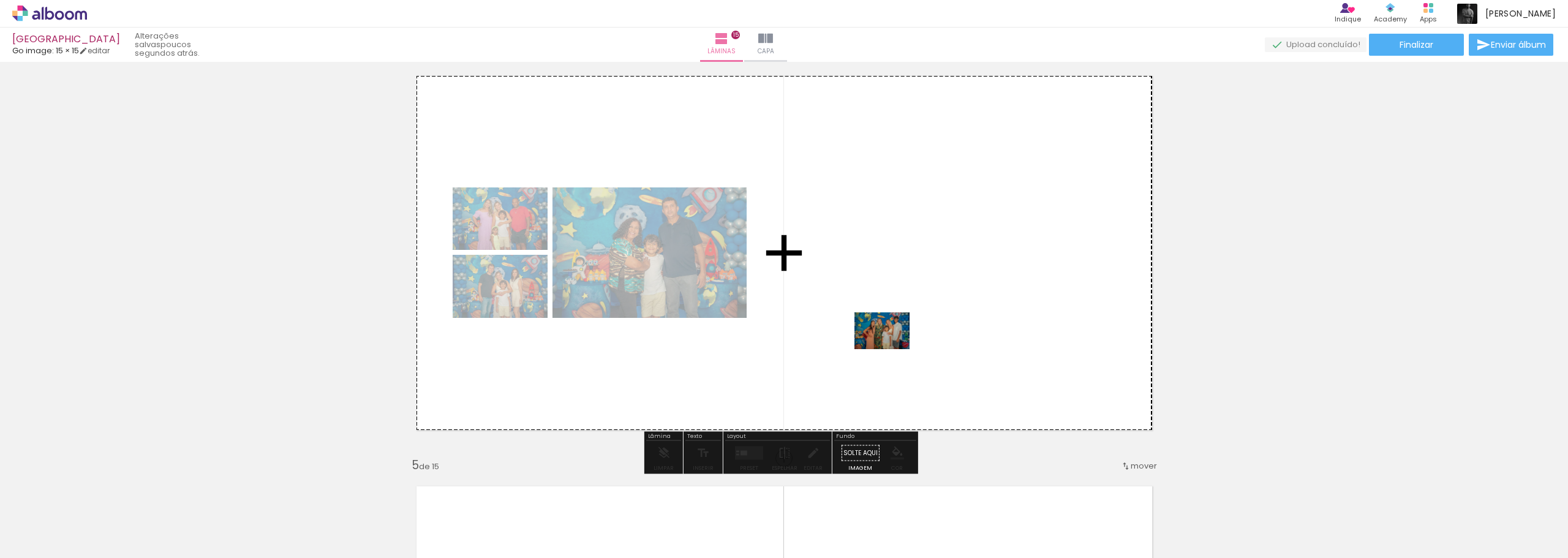
drag, startPoint x: 1224, startPoint y: 524, endPoint x: 873, endPoint y: 339, distance: 396.8
click at [873, 339] on quentale-workspace at bounding box center [784, 279] width 1568 height 558
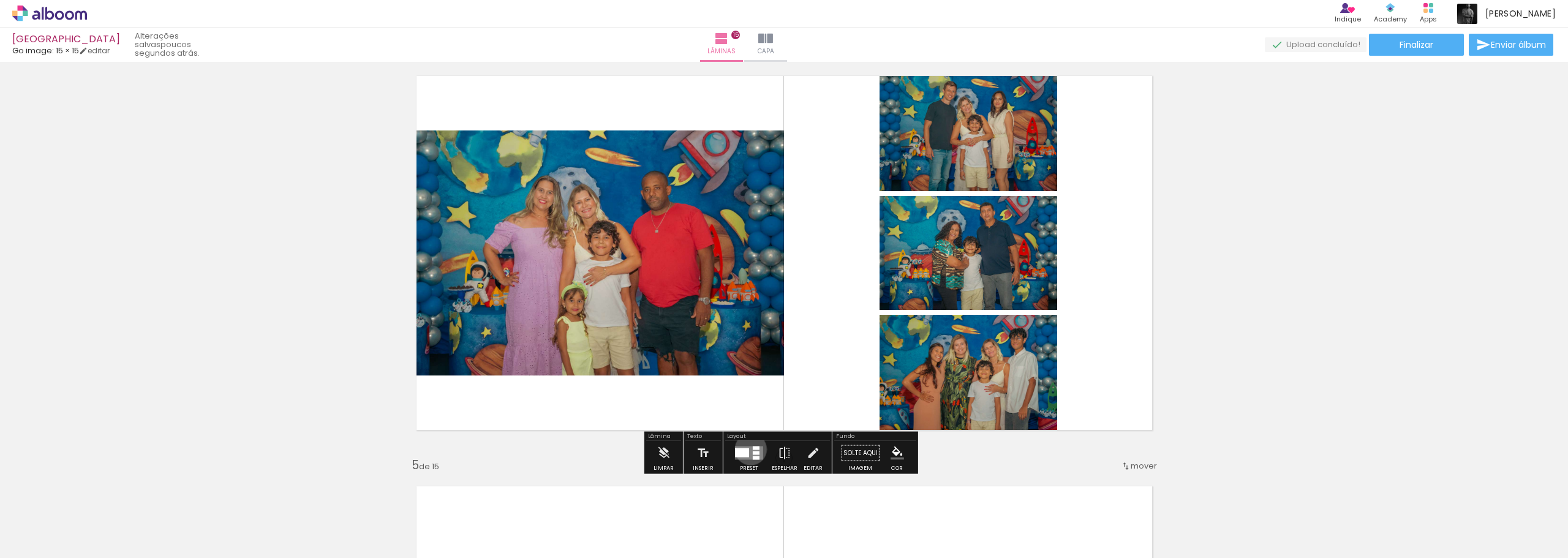
click at [747, 449] on quentale-layouter at bounding box center [749, 452] width 28 height 13
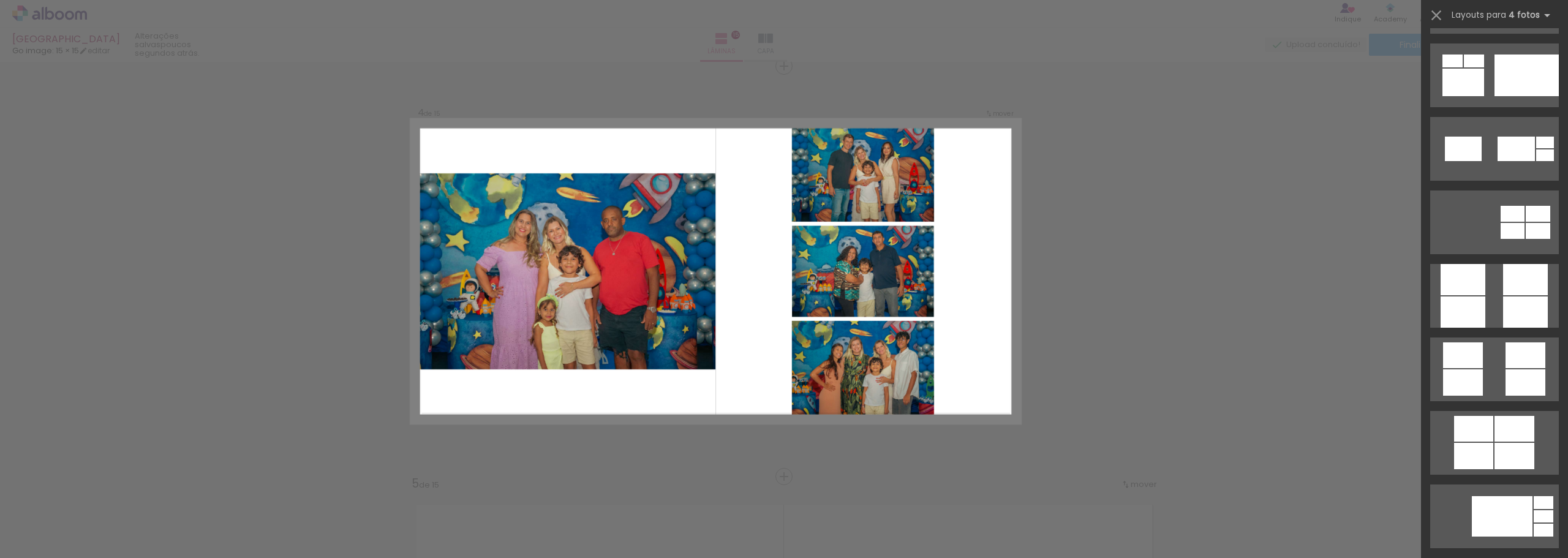
scroll to position [3524, 0]
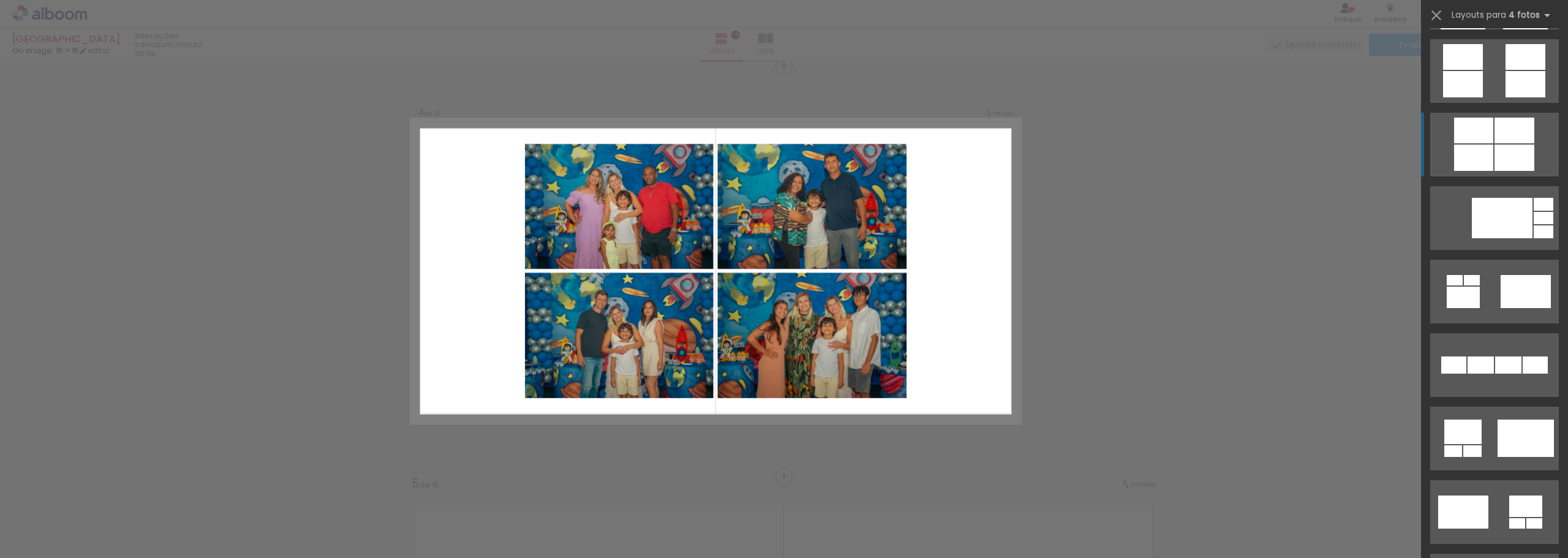
click at [1485, 132] on div at bounding box center [1473, 130] width 40 height 26
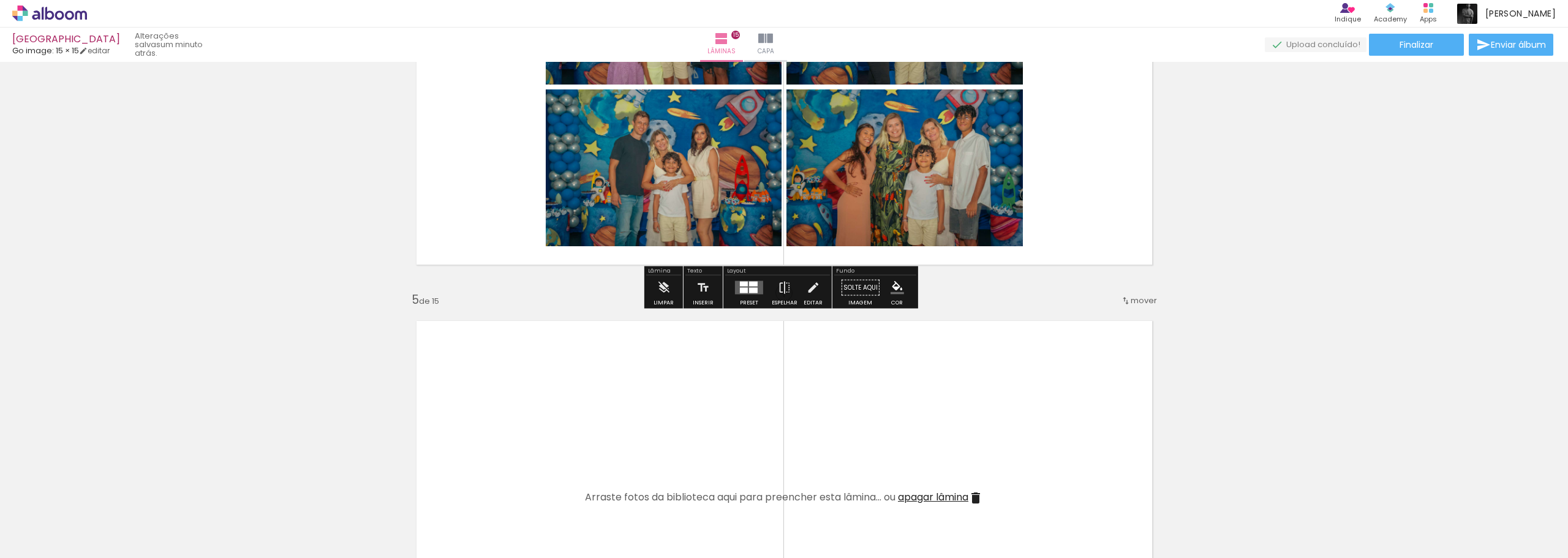
scroll to position [1553, 0]
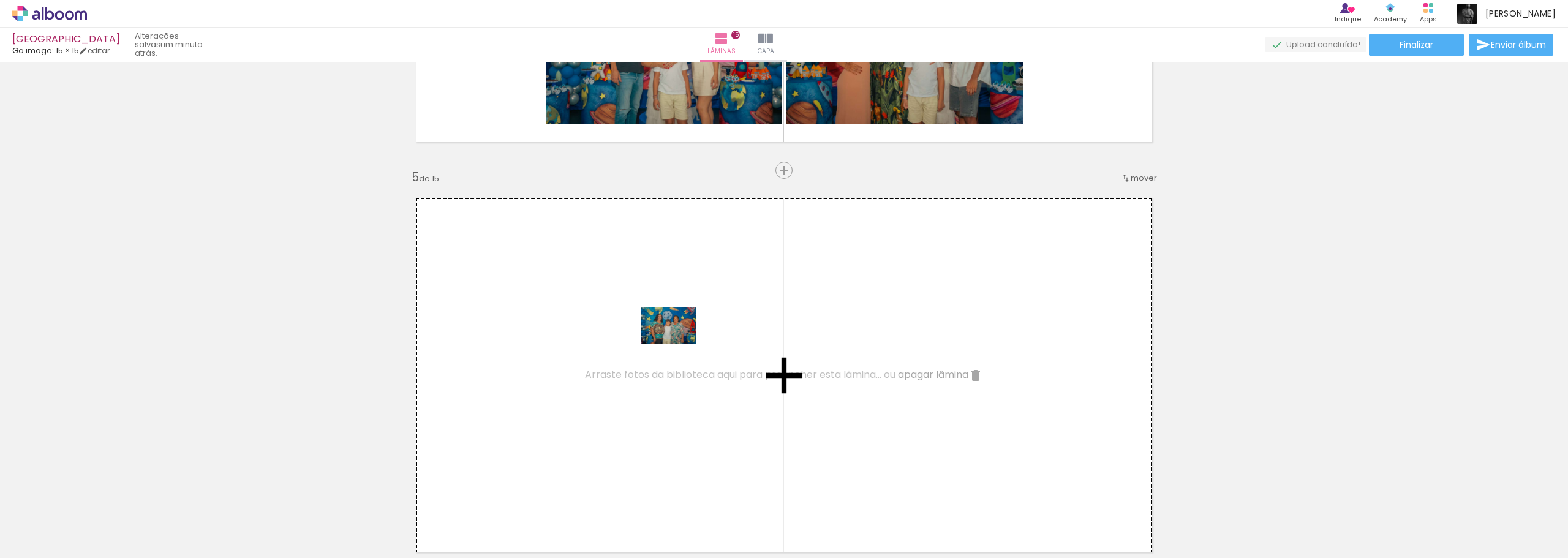
drag, startPoint x: 741, startPoint y: 525, endPoint x: 678, endPoint y: 343, distance: 192.6
click at [678, 343] on quentale-workspace at bounding box center [784, 279] width 1568 height 558
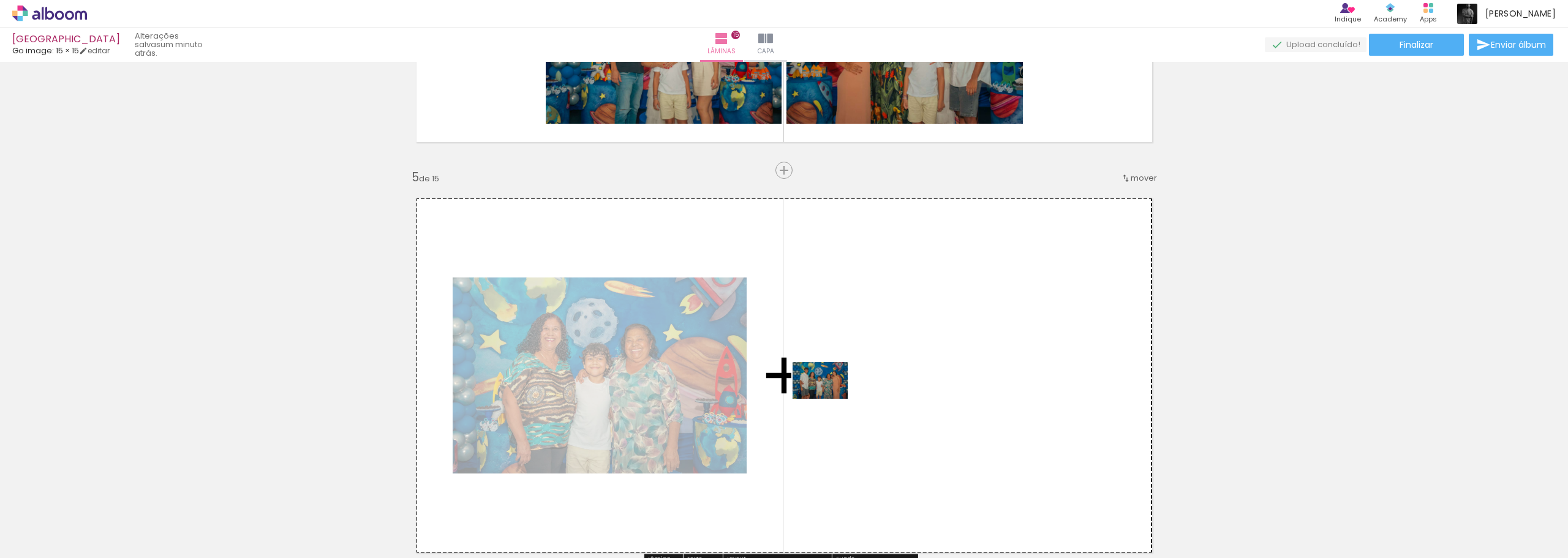
drag, startPoint x: 815, startPoint y: 524, endPoint x: 829, endPoint y: 399, distance: 125.8
click at [829, 399] on quentale-workspace at bounding box center [784, 279] width 1568 height 558
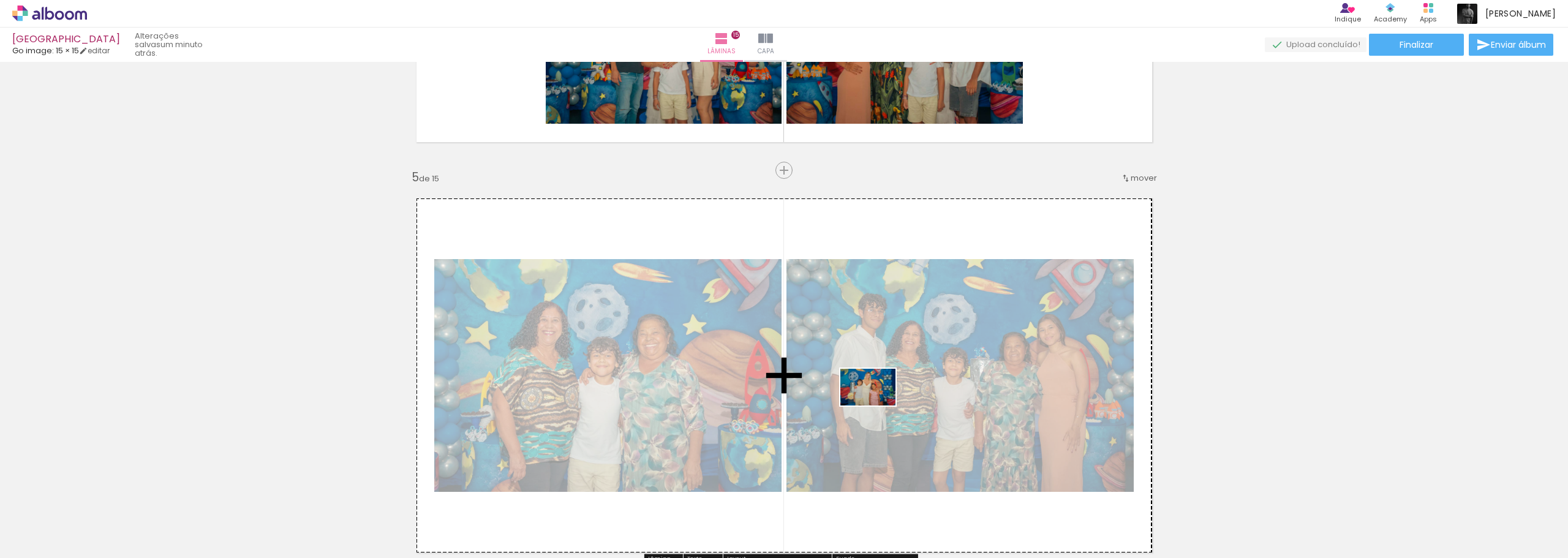
drag, startPoint x: 997, startPoint y: 532, endPoint x: 877, endPoint y: 405, distance: 174.7
click at [877, 405] on quentale-workspace at bounding box center [784, 279] width 1568 height 558
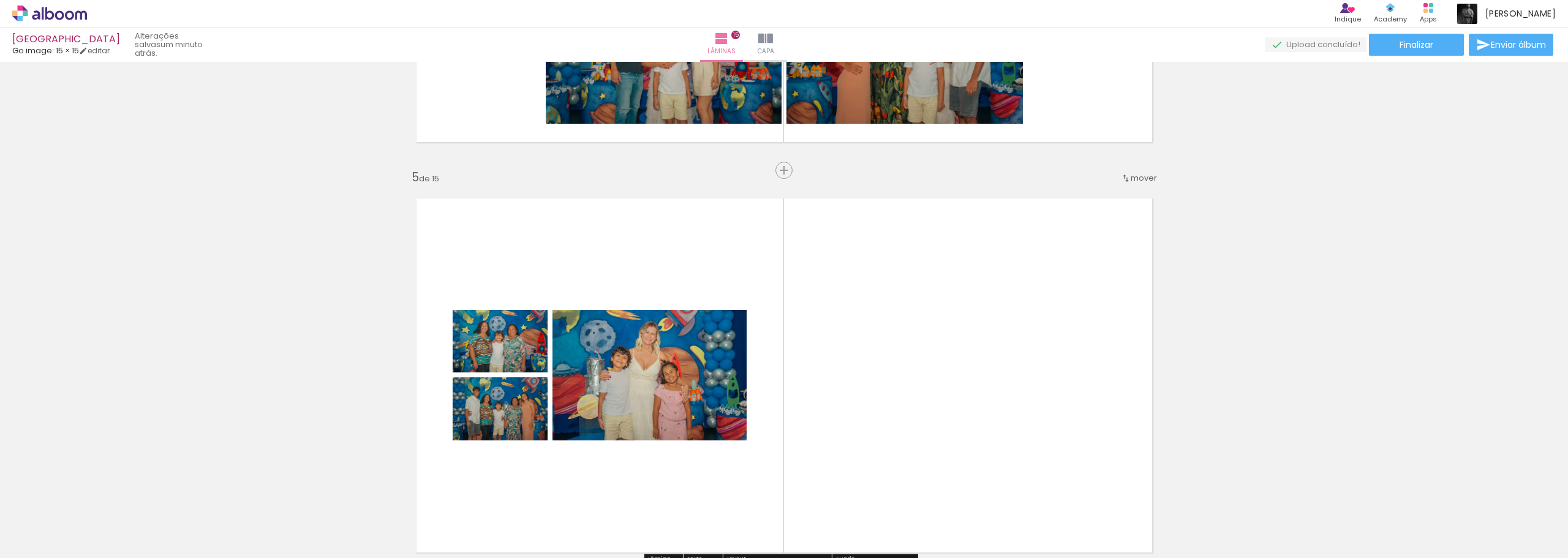
scroll to position [1369, 0]
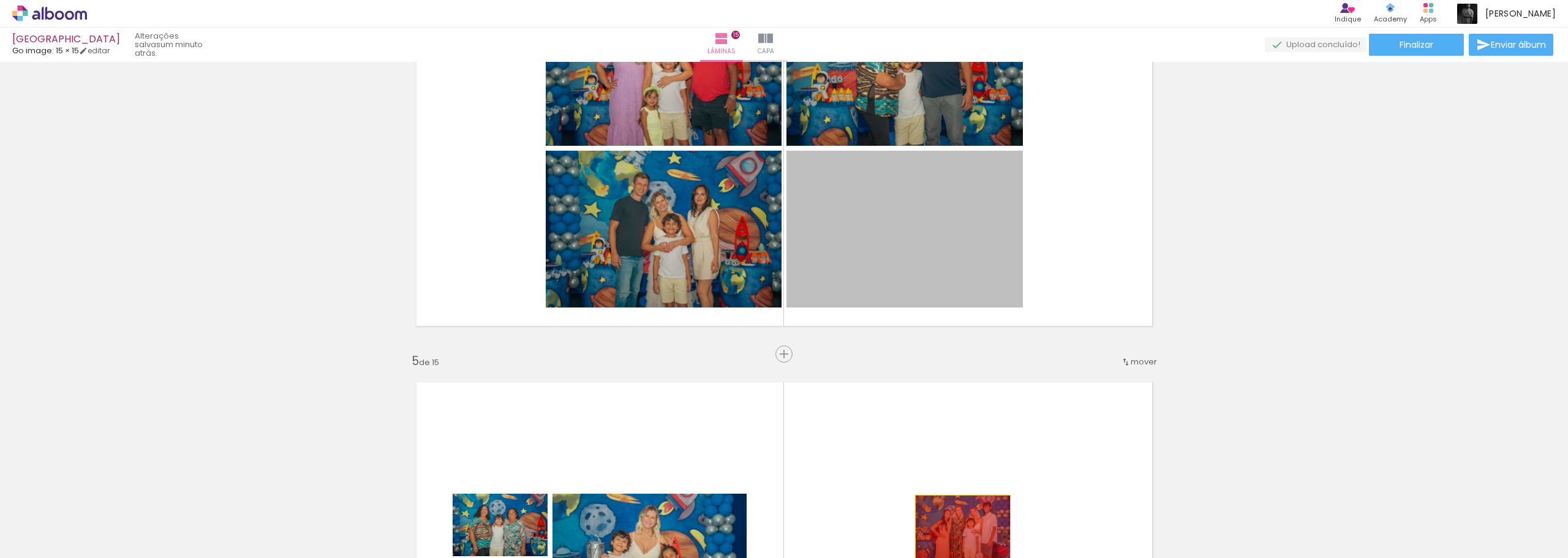
drag, startPoint x: 909, startPoint y: 221, endPoint x: 980, endPoint y: 542, distance: 328.8
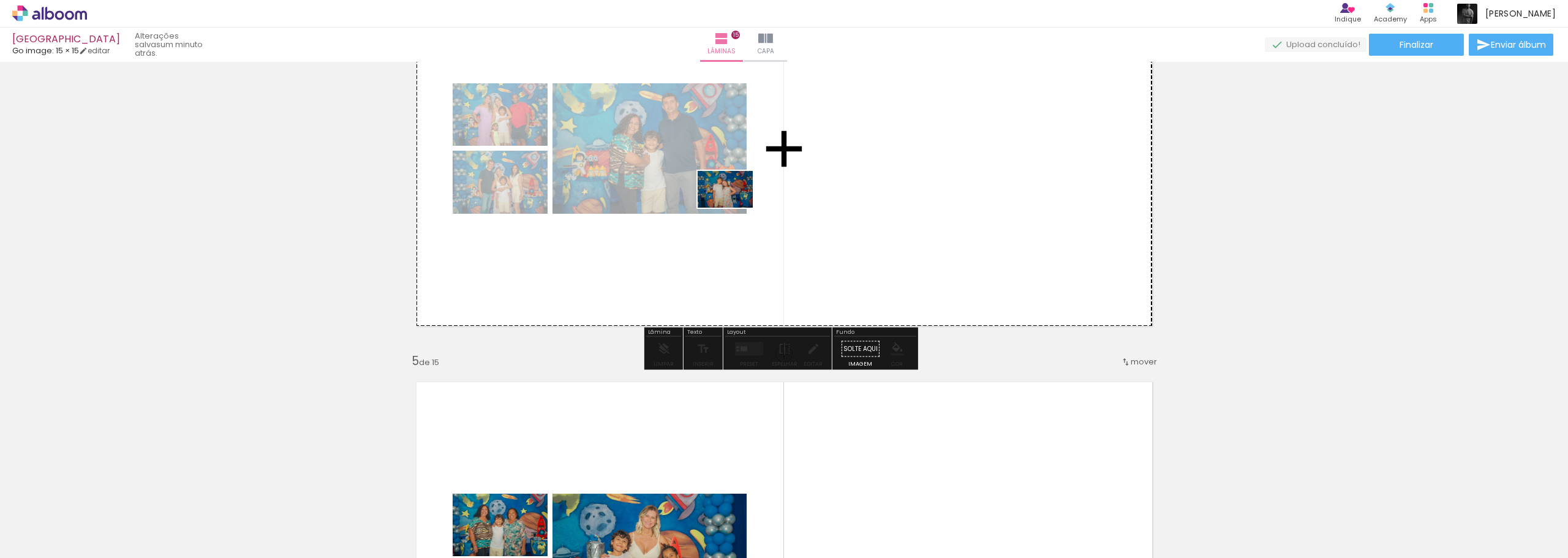
drag, startPoint x: 968, startPoint y: 379, endPoint x: 734, endPoint y: 208, distance: 289.8
click at [734, 208] on quentale-workspace at bounding box center [784, 279] width 1568 height 558
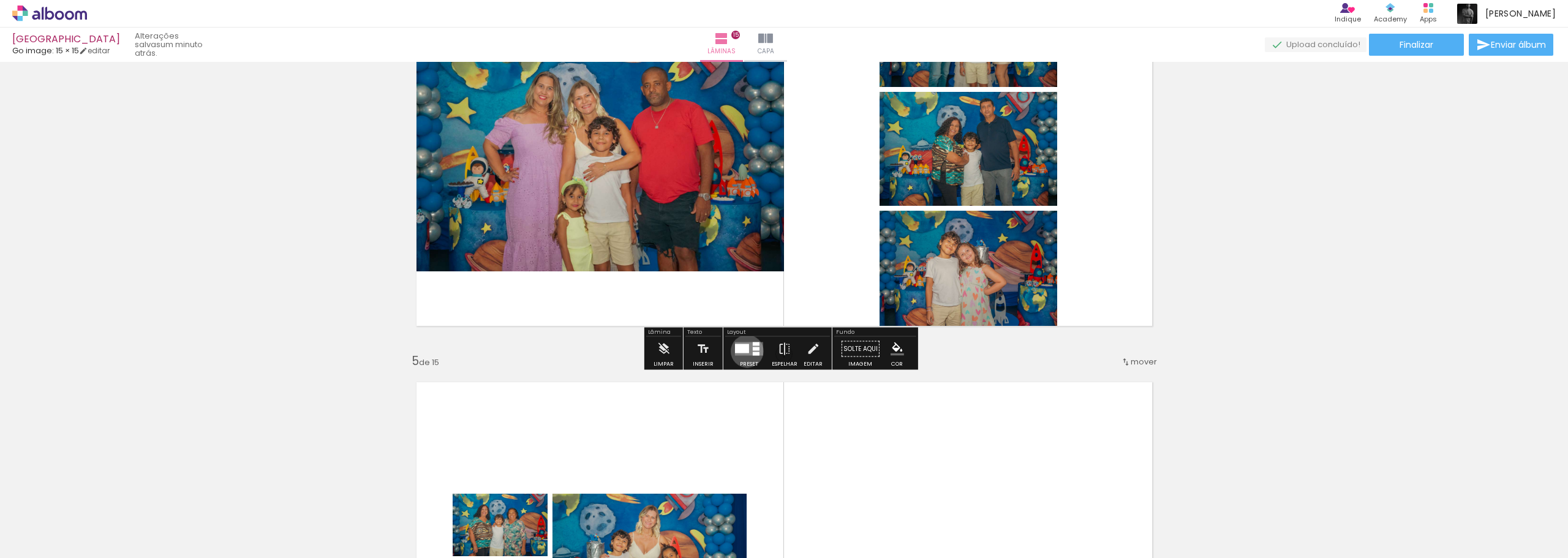
click at [744, 351] on div at bounding box center [742, 349] width 14 height 9
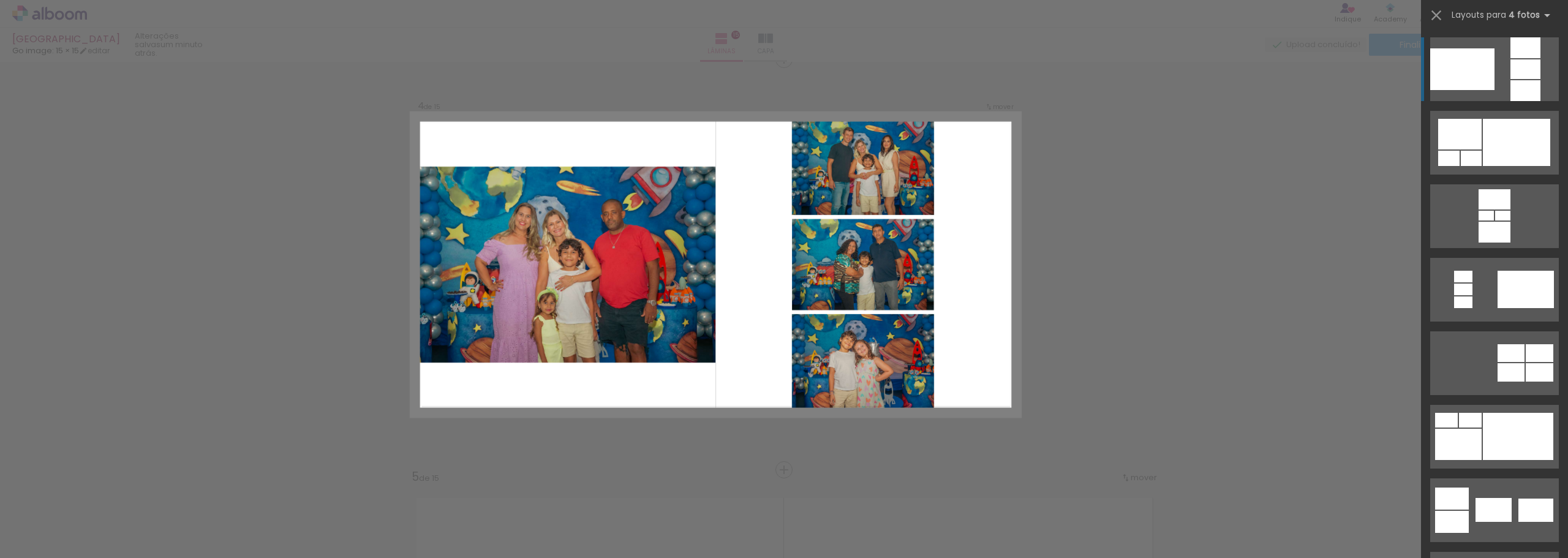
scroll to position [1246, 0]
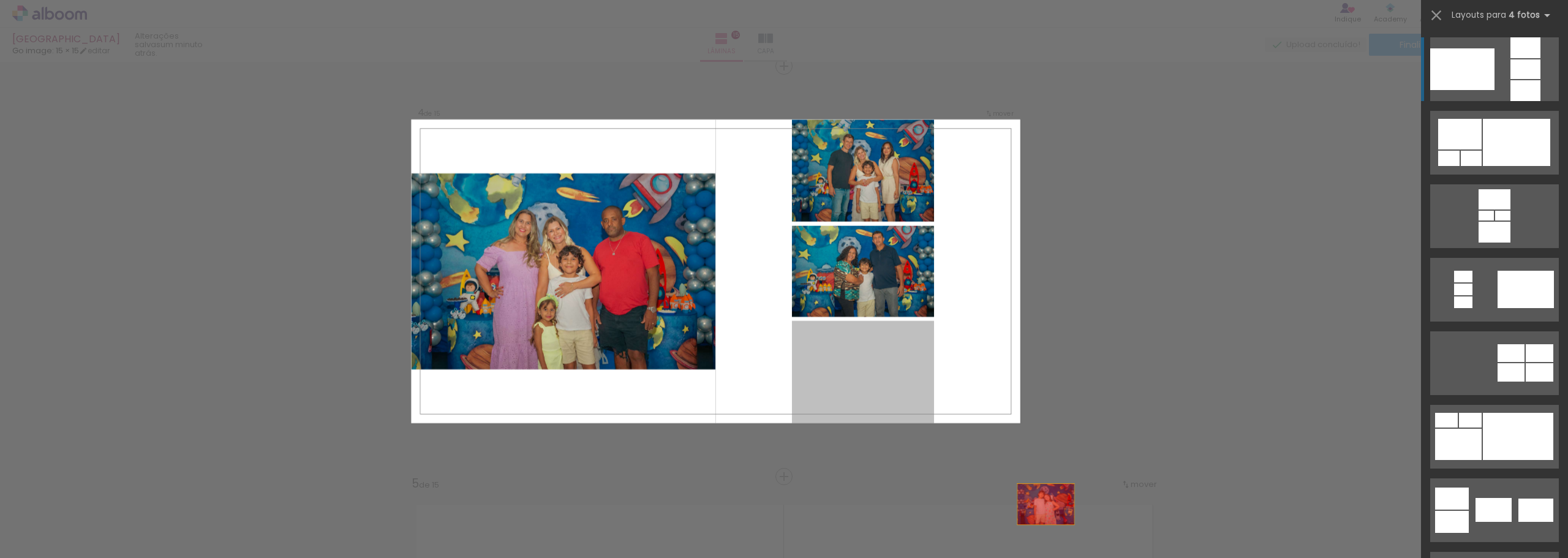
drag, startPoint x: 894, startPoint y: 375, endPoint x: 1087, endPoint y: 540, distance: 253.9
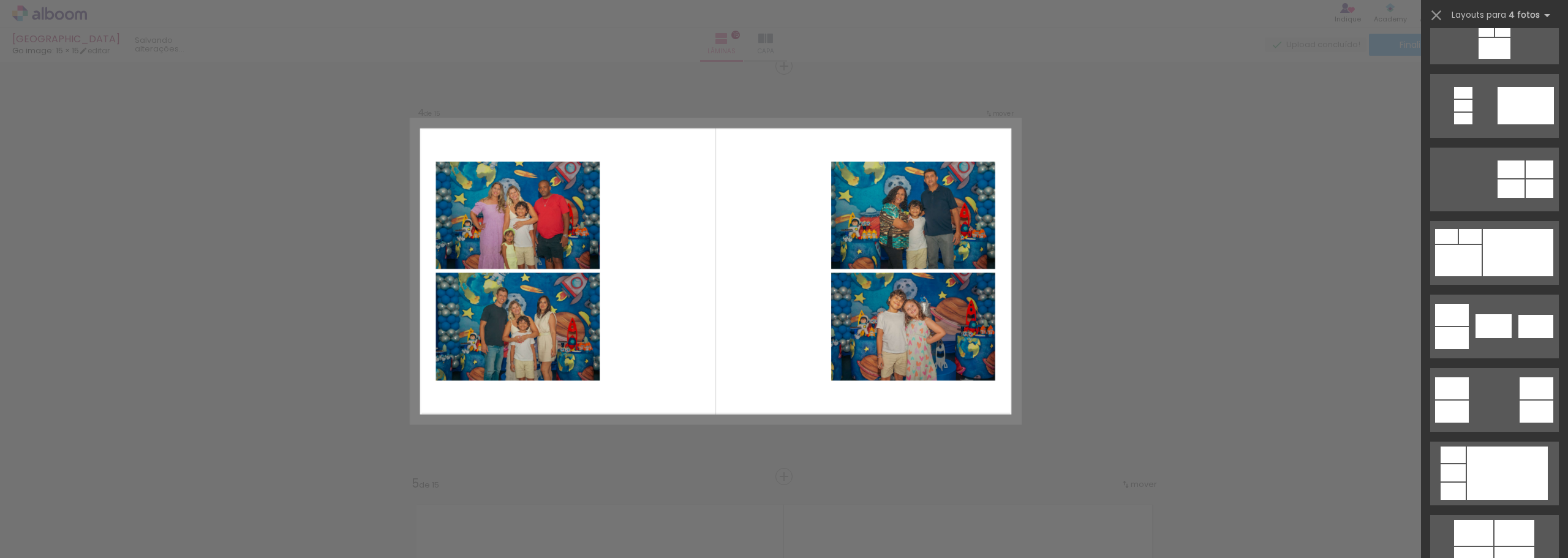
scroll to position [429, 0]
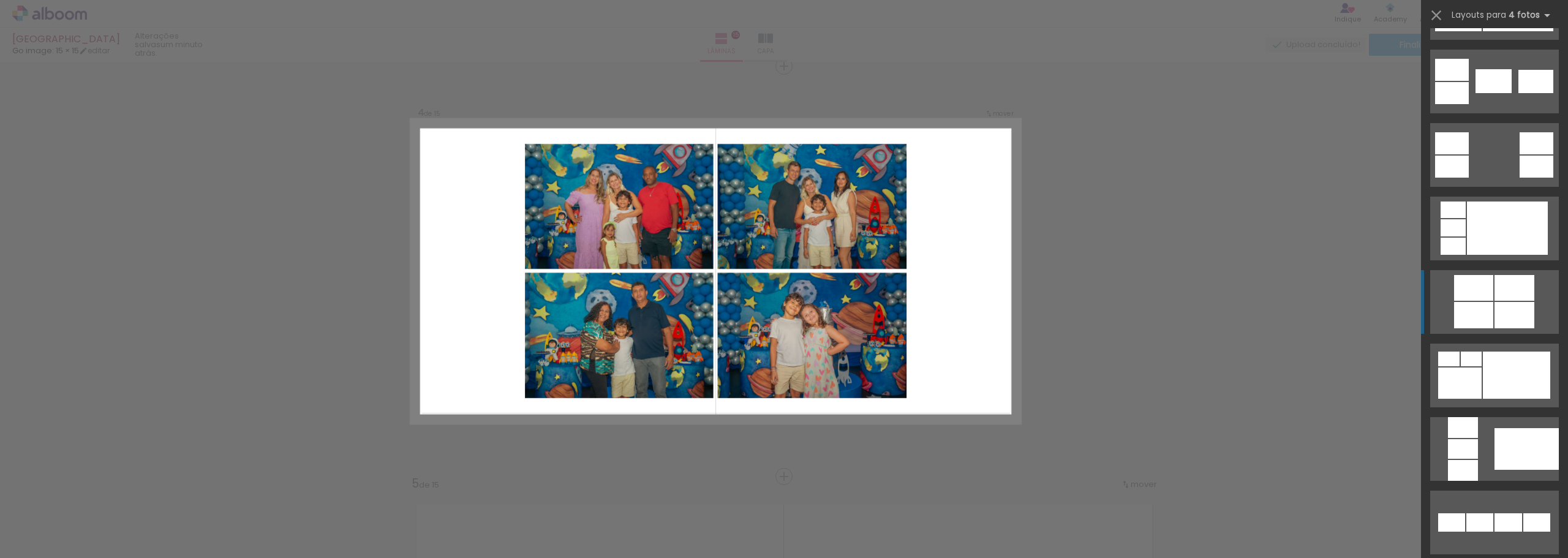
click at [1483, 306] on div at bounding box center [1473, 315] width 40 height 26
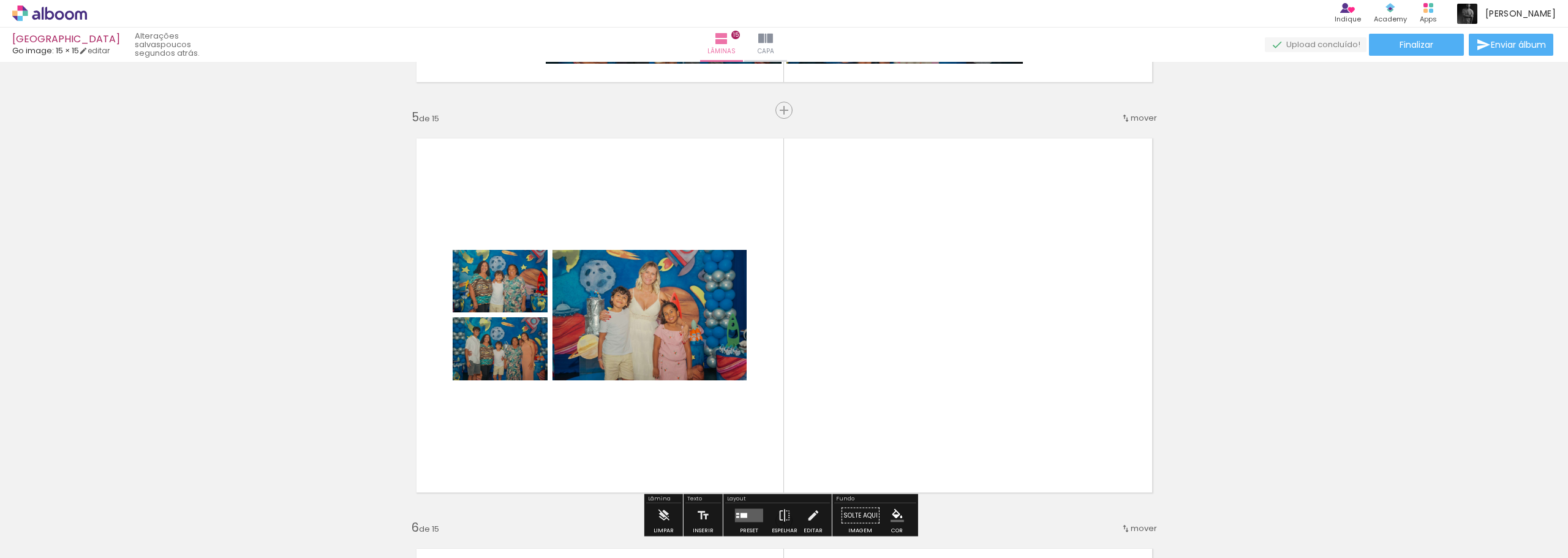
scroll to position [1613, 0]
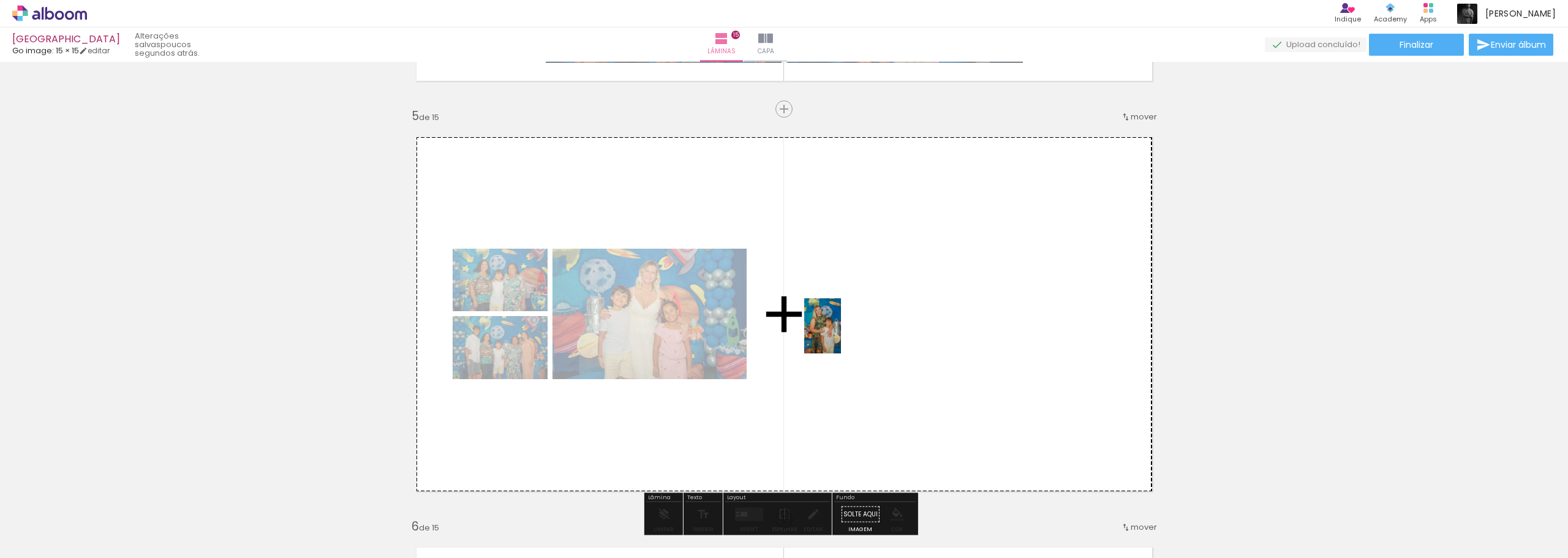
drag, startPoint x: 870, startPoint y: 510, endPoint x: 841, endPoint y: 334, distance: 178.4
click at [841, 334] on quentale-workspace at bounding box center [784, 279] width 1568 height 558
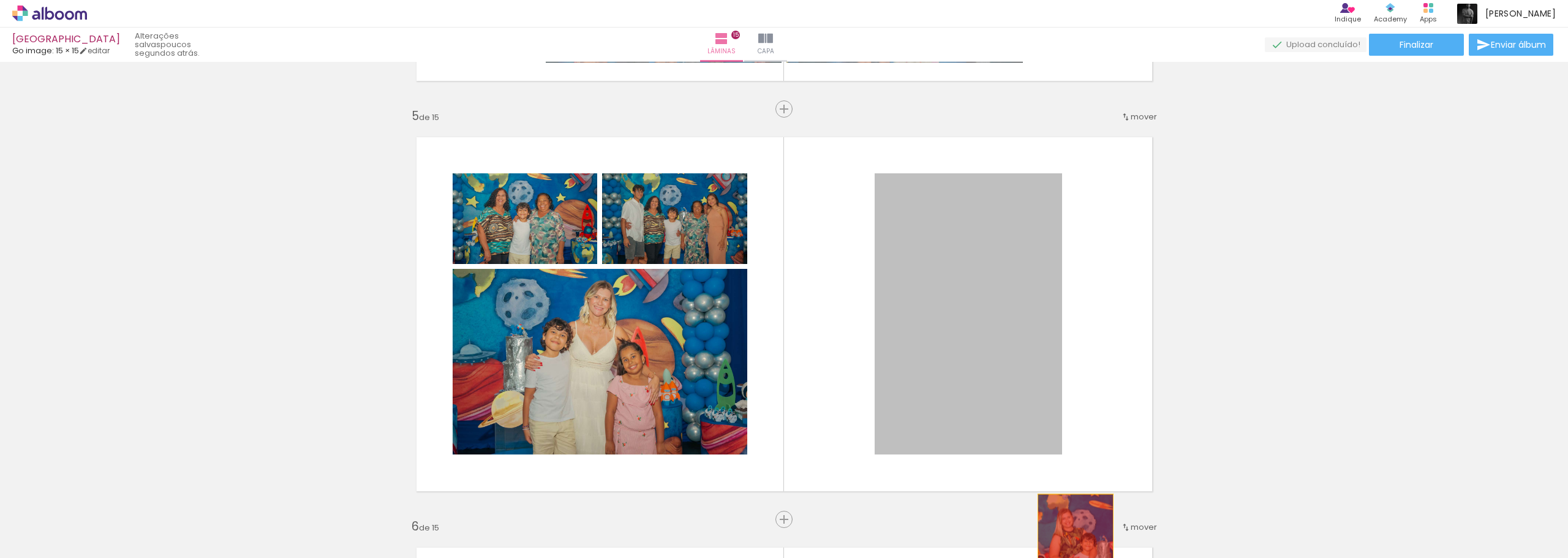
drag, startPoint x: 987, startPoint y: 306, endPoint x: 1071, endPoint y: 550, distance: 258.1
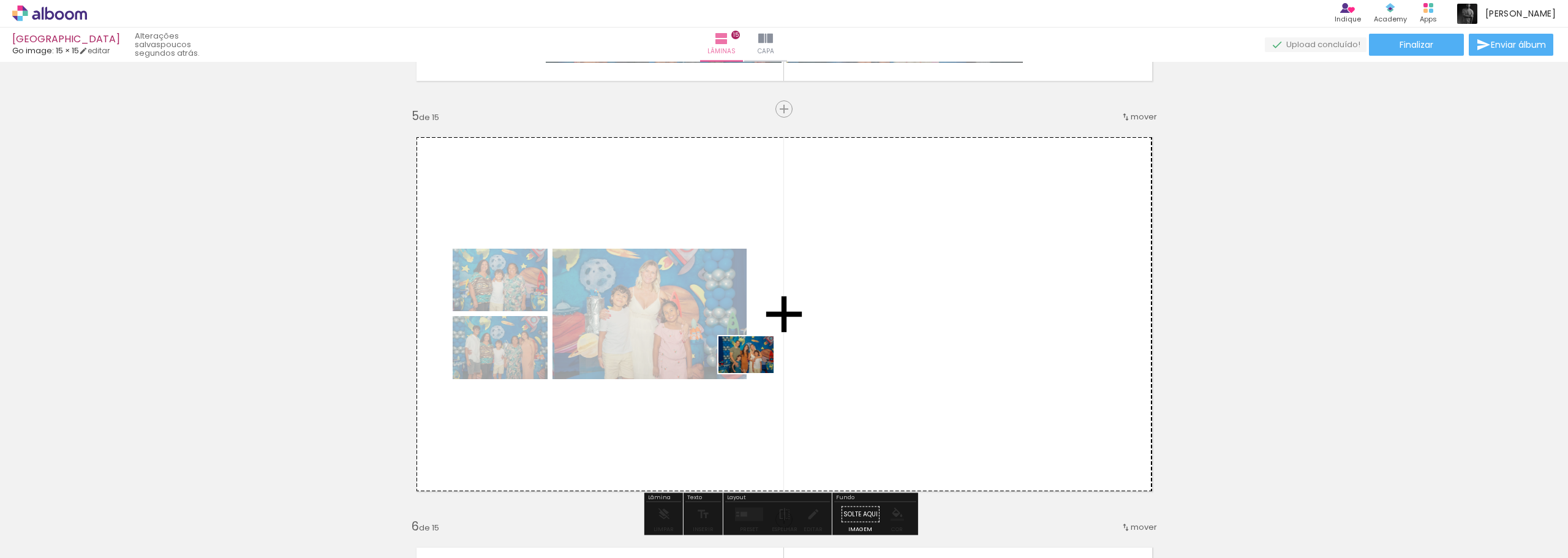
drag, startPoint x: 533, startPoint y: 532, endPoint x: 755, endPoint y: 373, distance: 273.1
click at [755, 373] on quentale-workspace at bounding box center [784, 279] width 1568 height 558
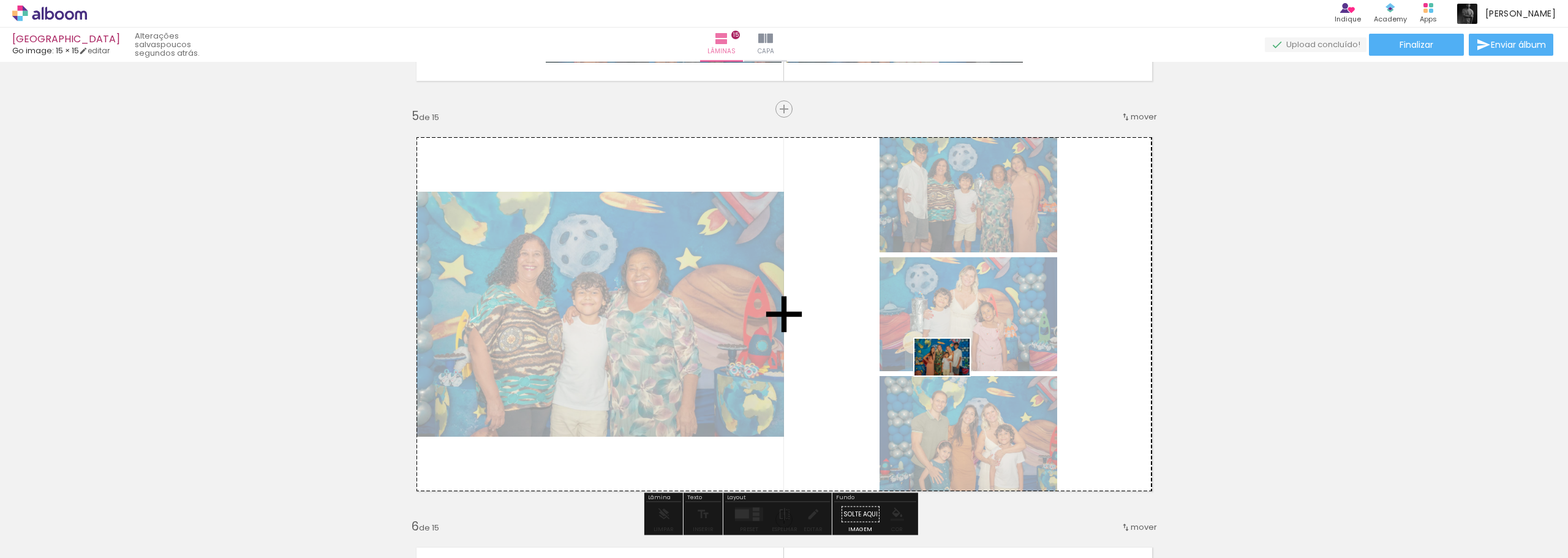
drag, startPoint x: 1222, startPoint y: 516, endPoint x: 951, endPoint y: 375, distance: 305.5
click at [951, 375] on quentale-workspace at bounding box center [784, 279] width 1568 height 558
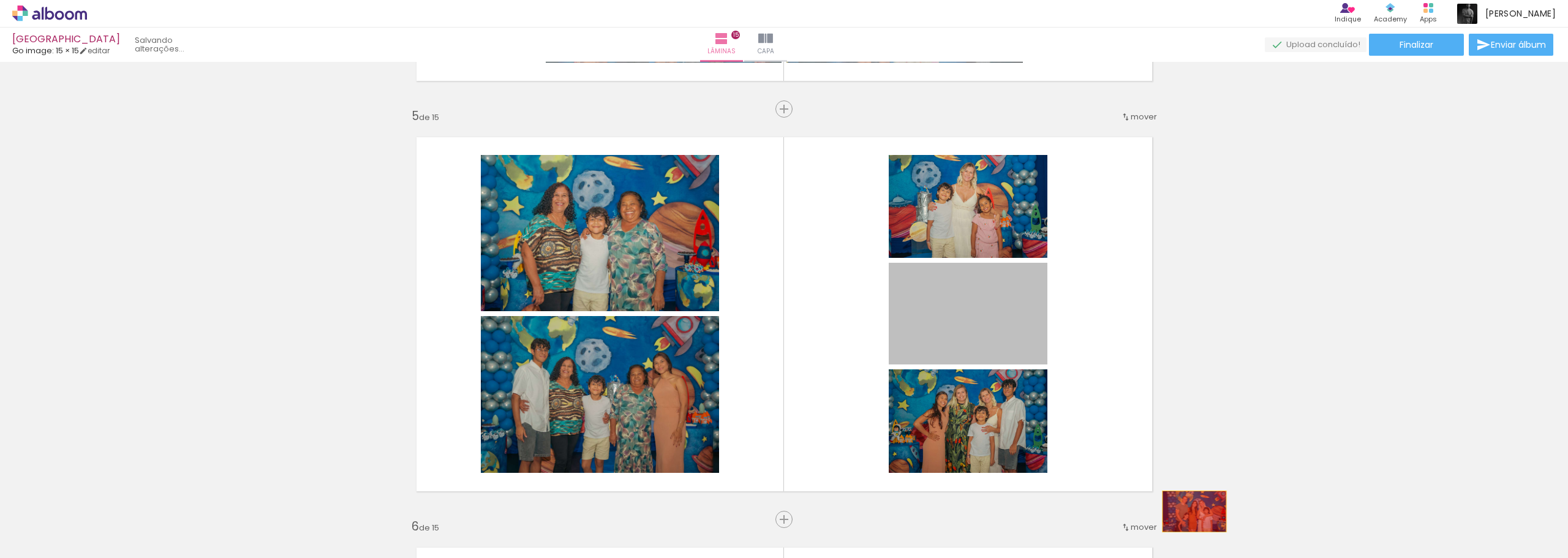
drag, startPoint x: 958, startPoint y: 315, endPoint x: 1190, endPoint y: 511, distance: 303.7
click at [1190, 511] on quentale-workspace at bounding box center [784, 279] width 1568 height 558
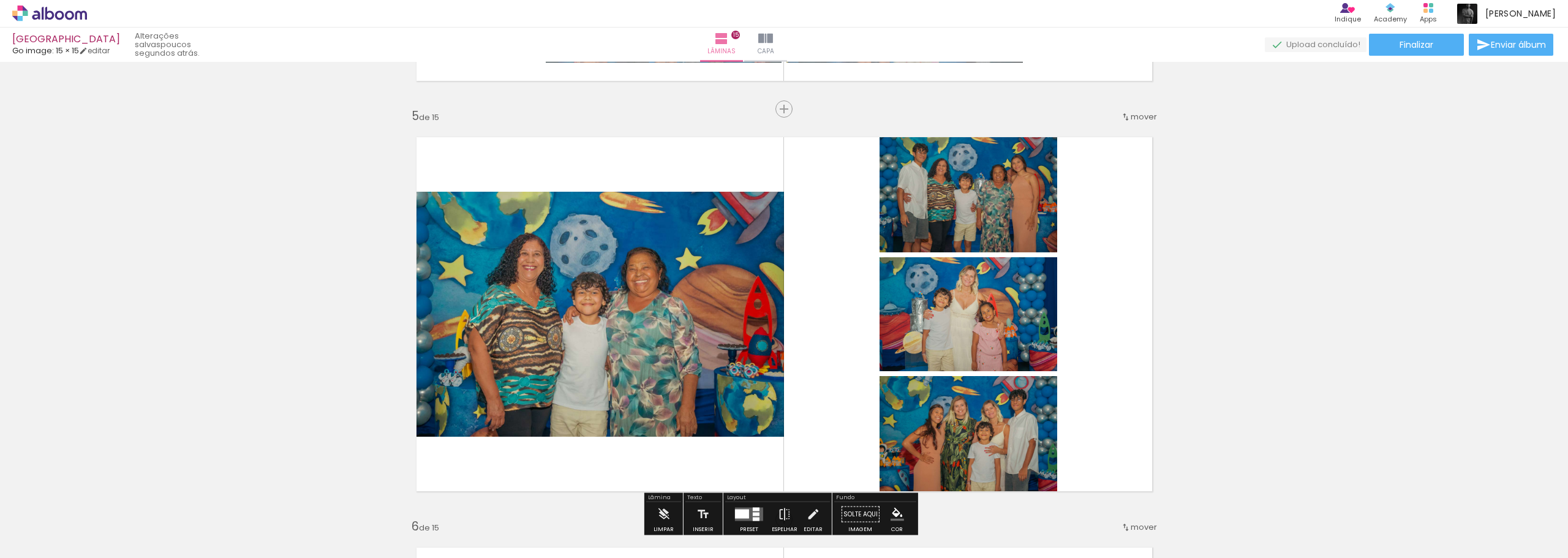
scroll to position [1797, 0]
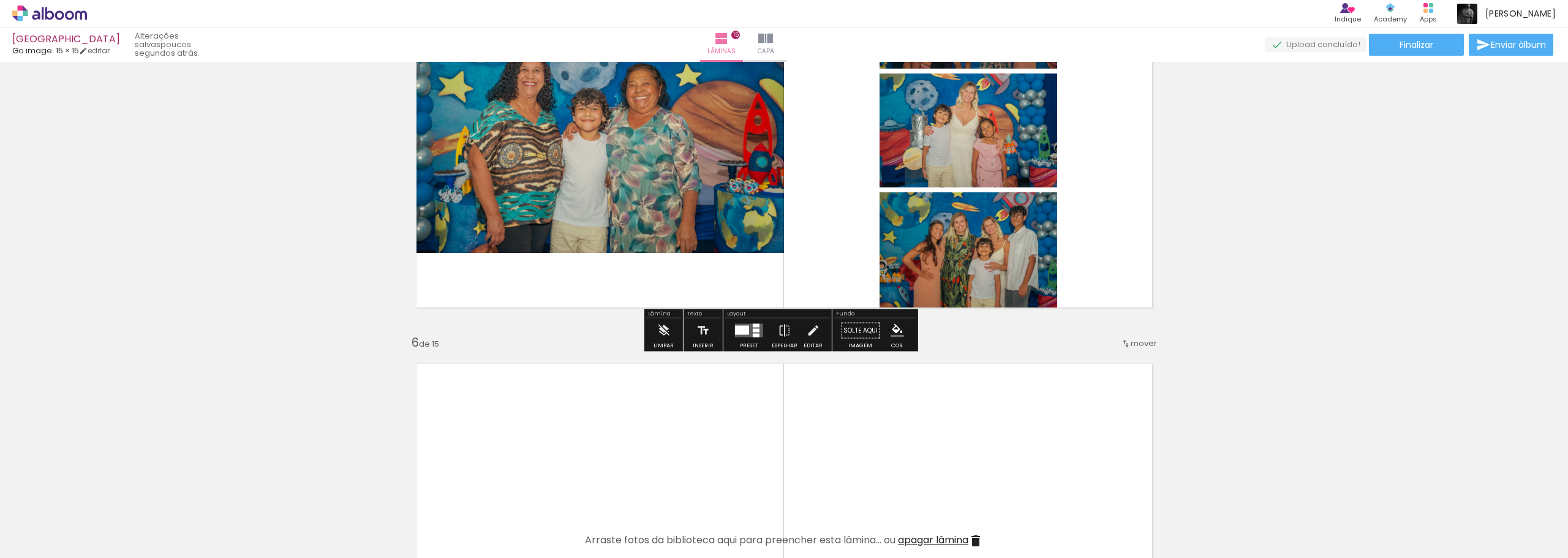
click at [749, 331] on quentale-layouter at bounding box center [749, 330] width 28 height 13
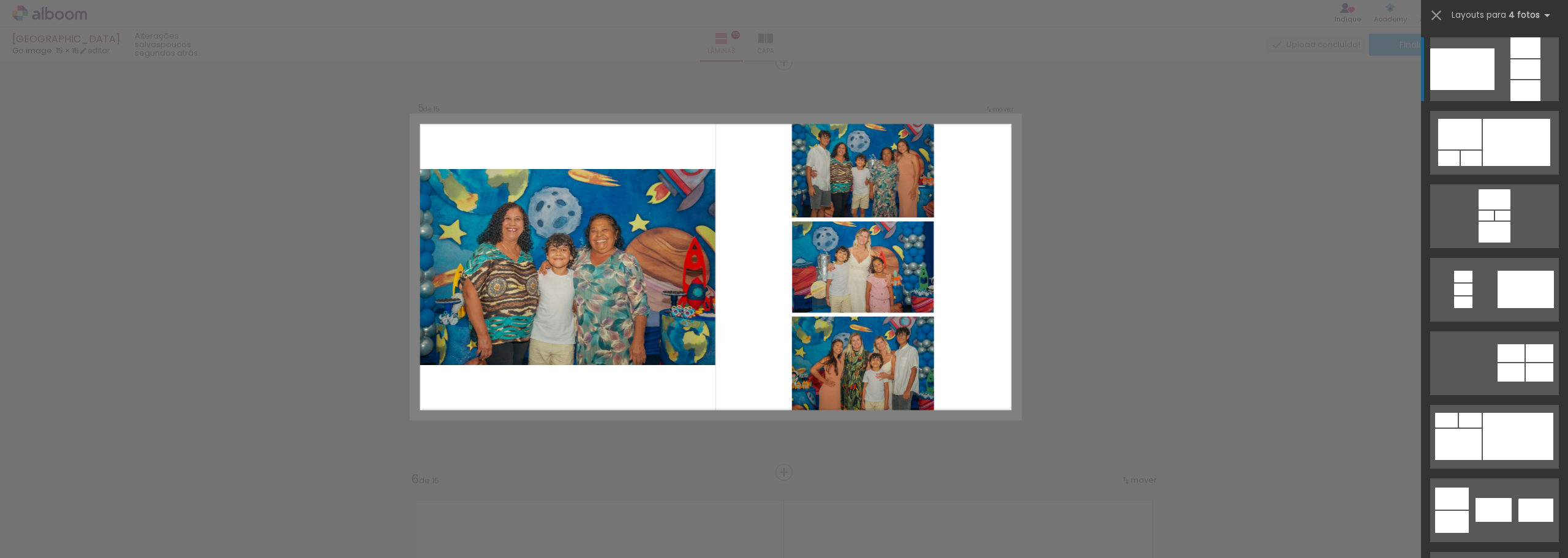
scroll to position [1656, 0]
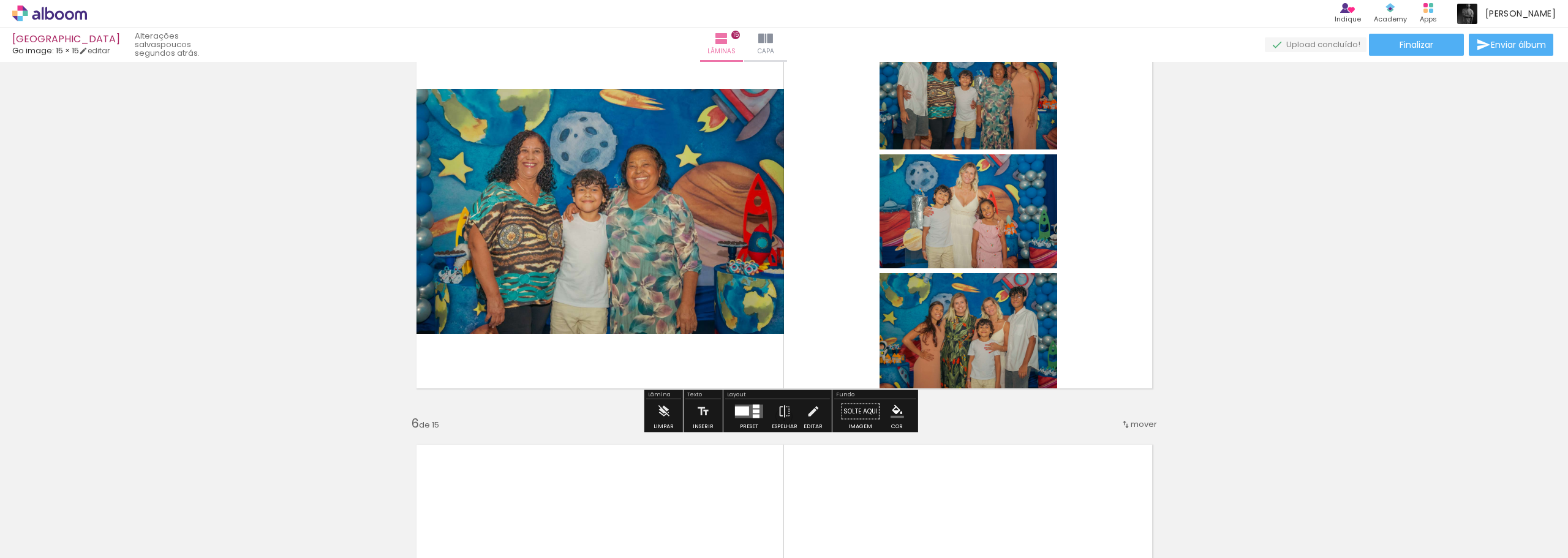
scroll to position [1718, 0]
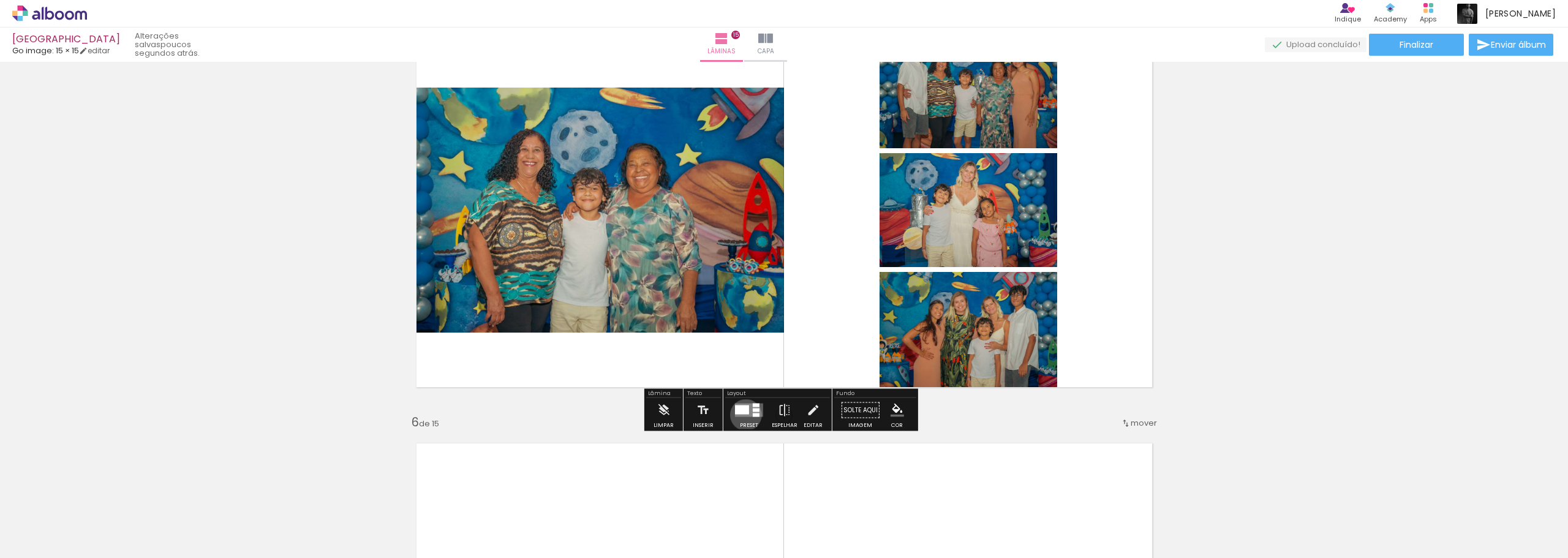
click at [743, 415] on quentale-layouter at bounding box center [749, 409] width 28 height 13
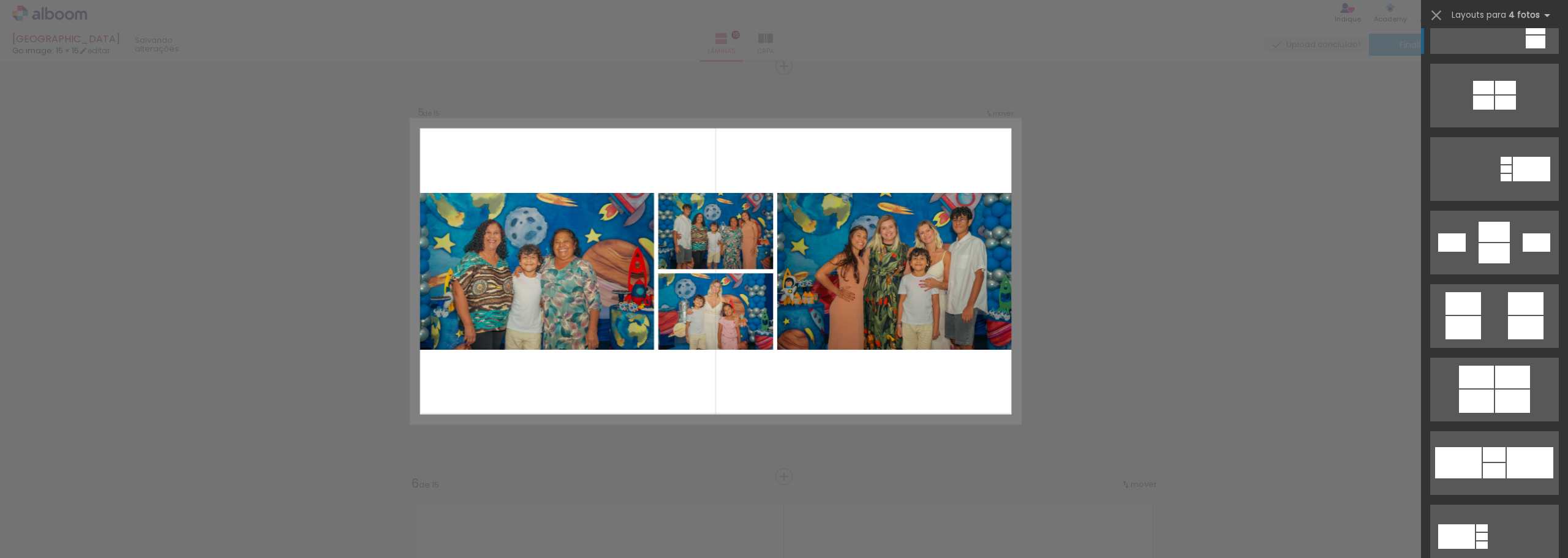
scroll to position [1469, 0]
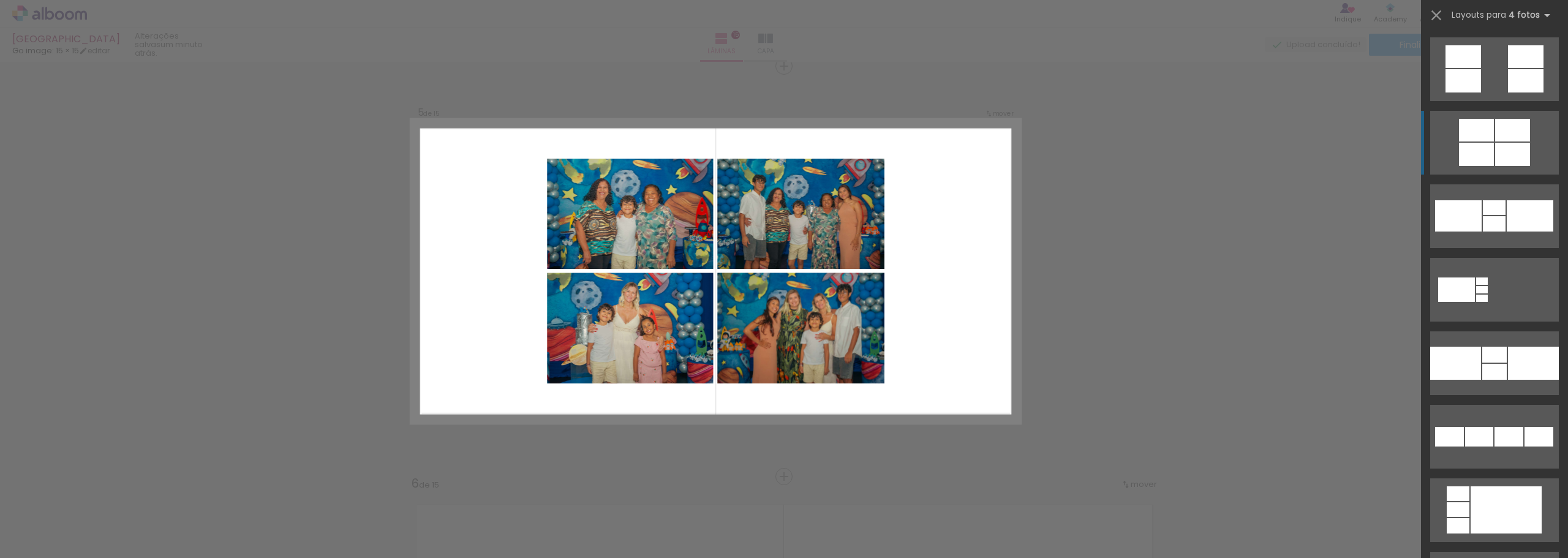
click at [1488, 129] on div at bounding box center [1476, 130] width 35 height 23
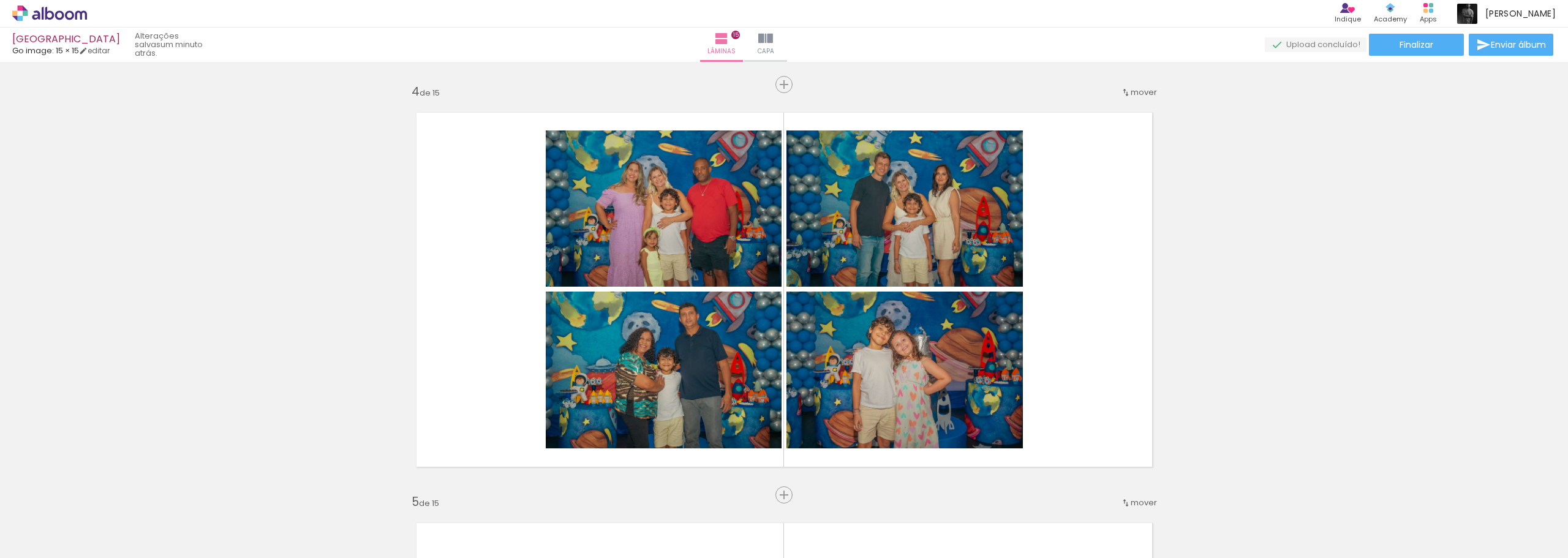
scroll to position [1472, 0]
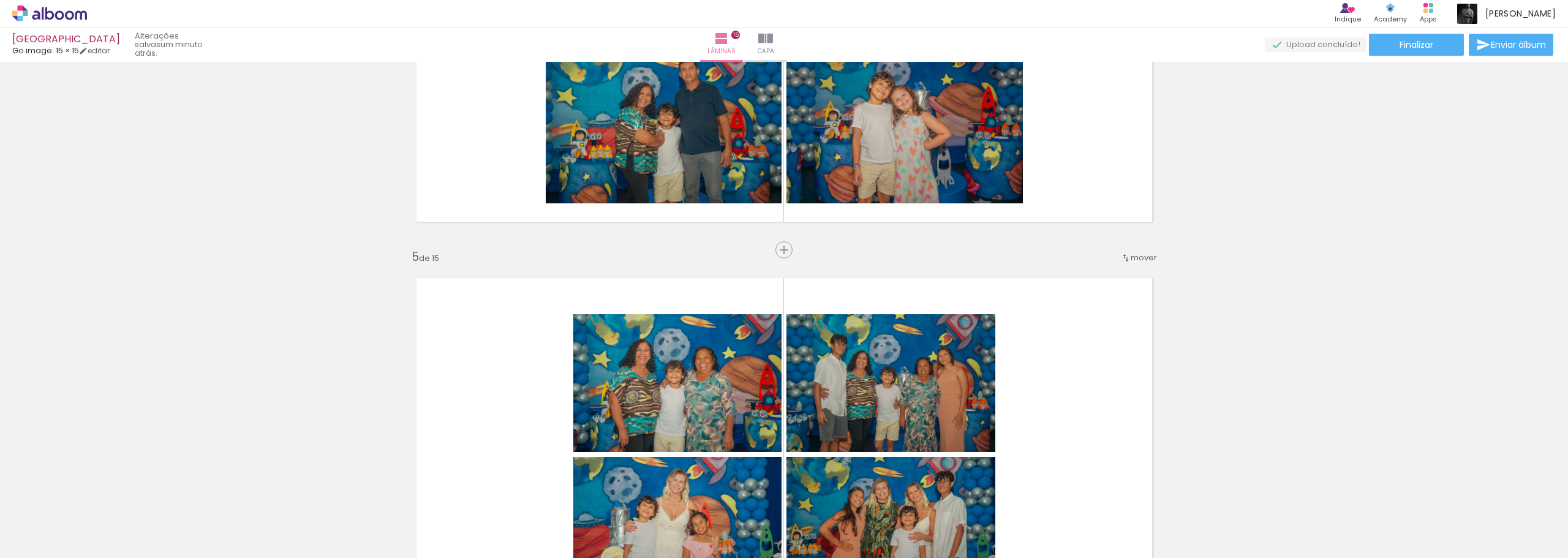
click at [1092, 327] on quentale-layouter at bounding box center [784, 454] width 762 height 379
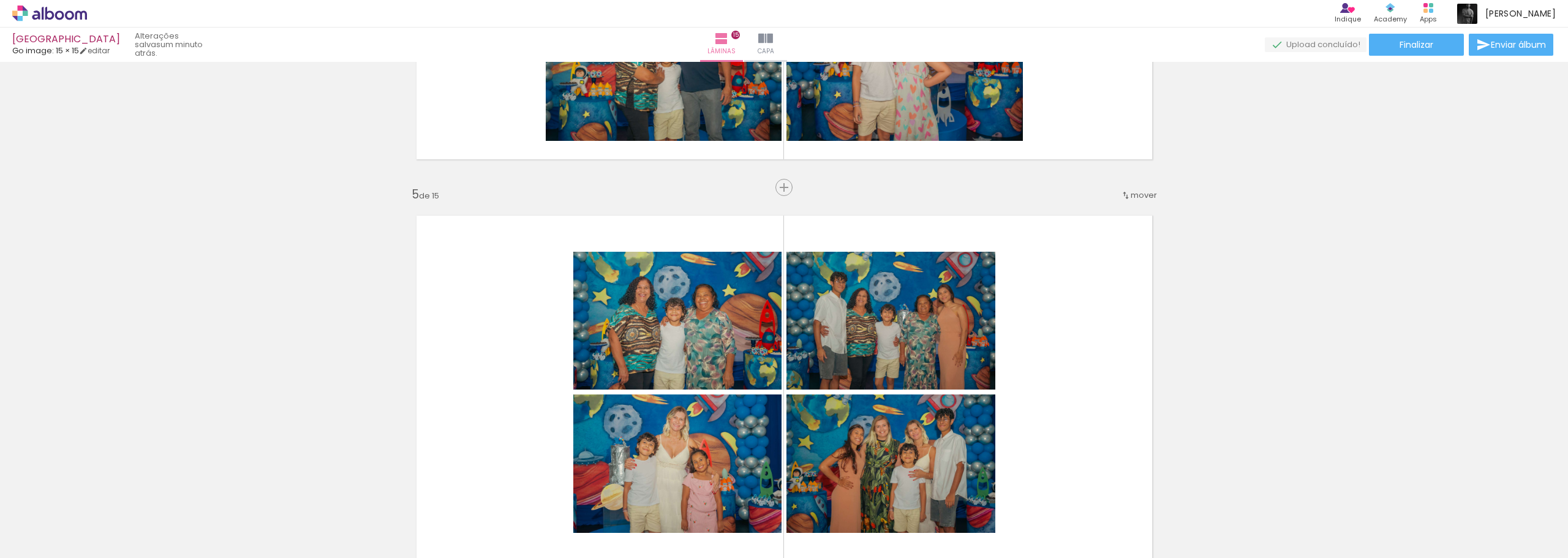
scroll to position [1656, 0]
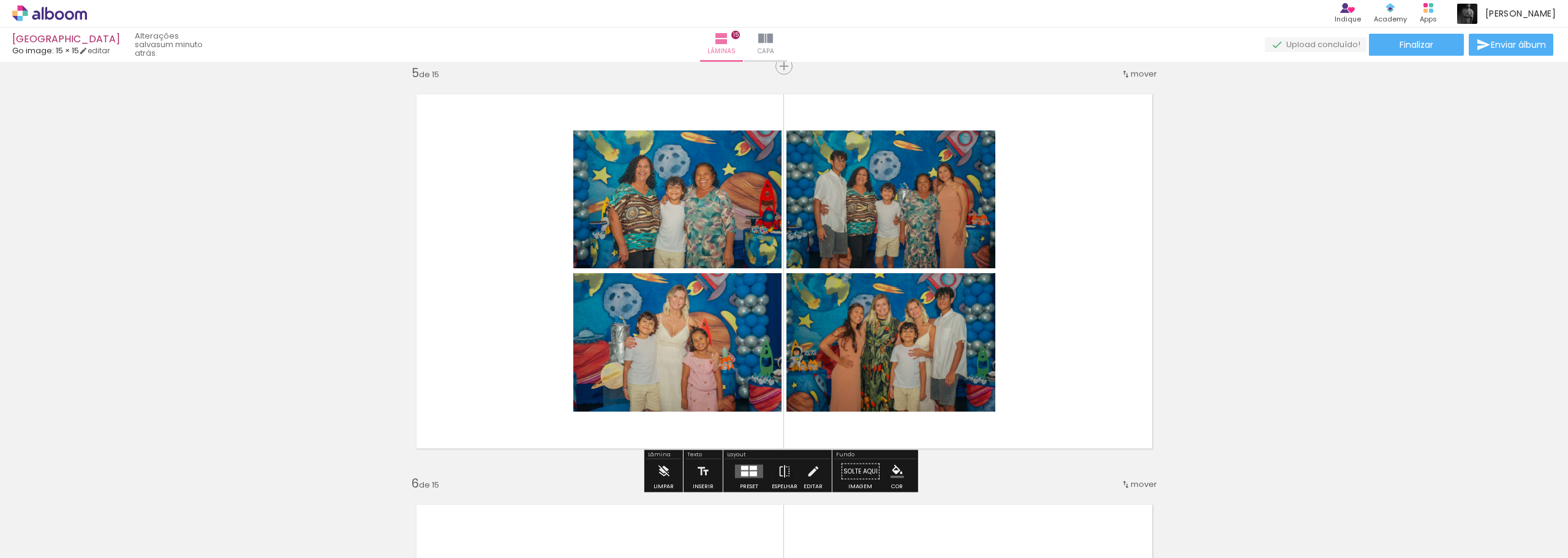
click at [752, 466] on div at bounding box center [753, 467] width 7 height 4
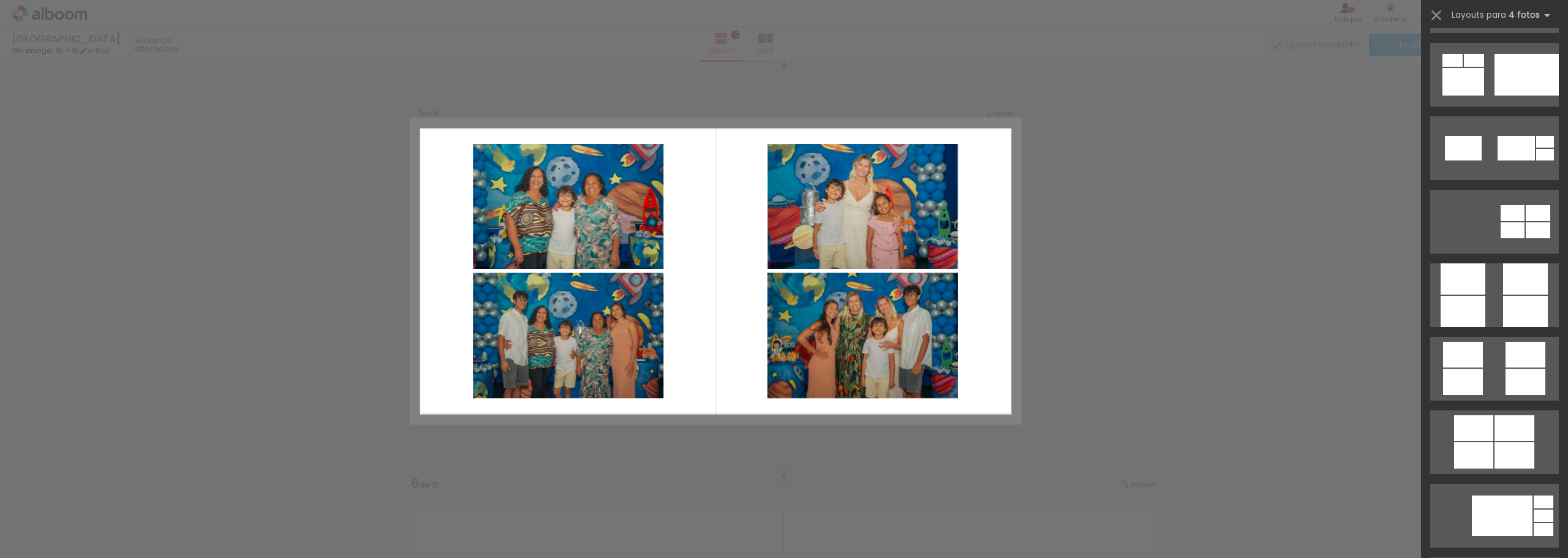
scroll to position [3256, 0]
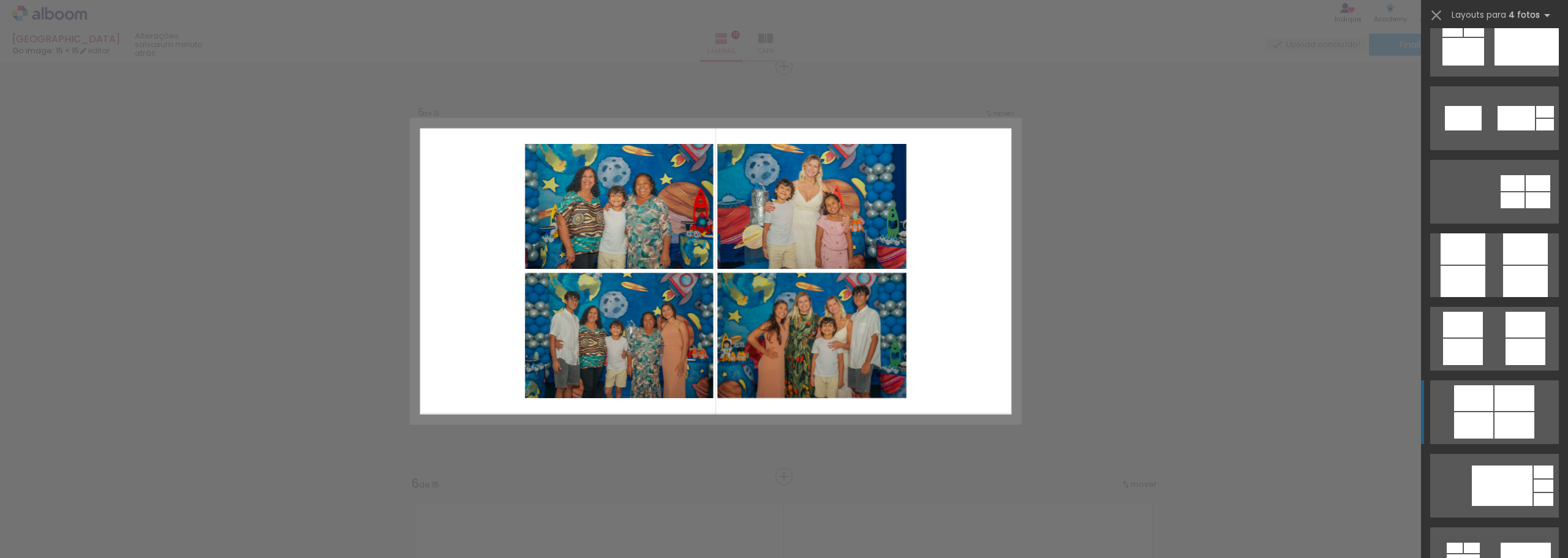
click at [1481, 401] on div at bounding box center [1473, 397] width 40 height 26
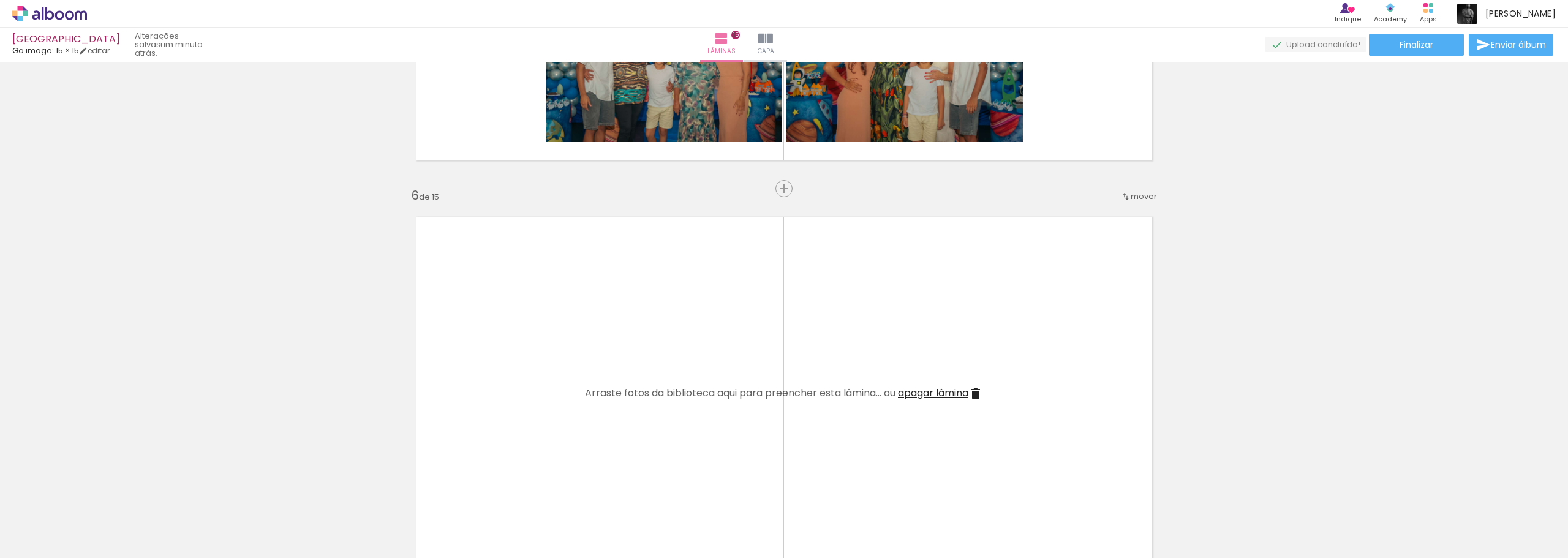
scroll to position [1963, 0]
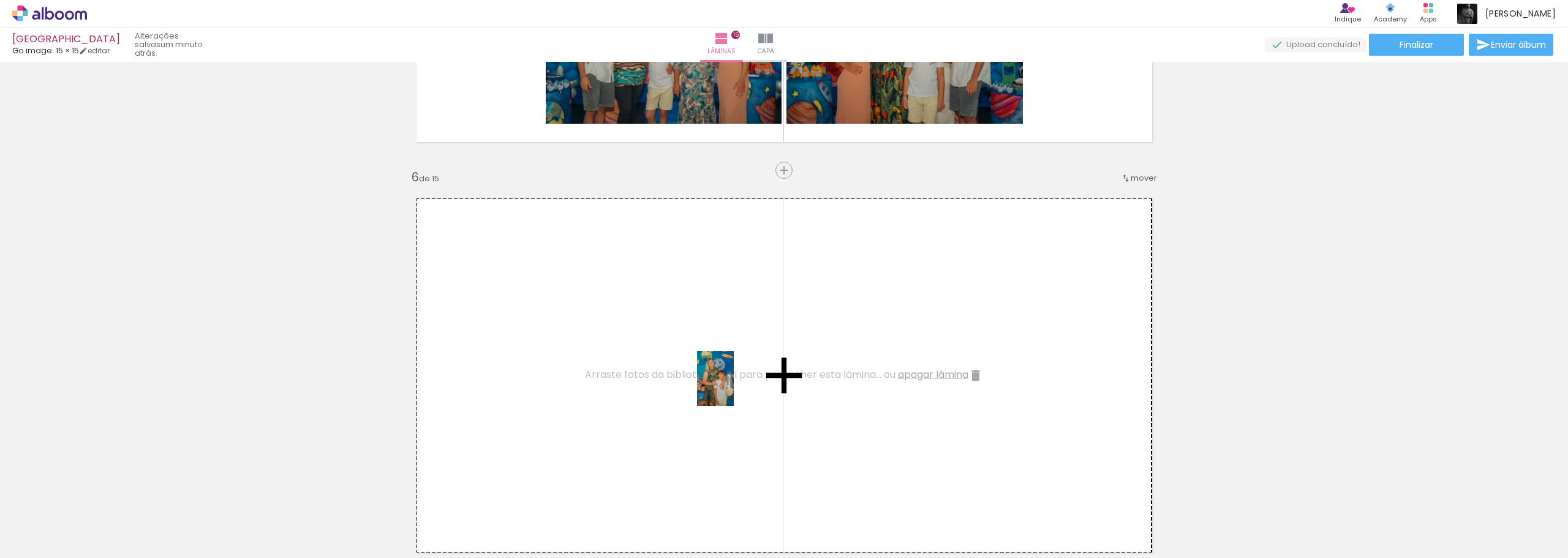
drag, startPoint x: 880, startPoint y: 518, endPoint x: 730, endPoint y: 385, distance: 200.5
click at [730, 385] on quentale-workspace at bounding box center [784, 279] width 1568 height 558
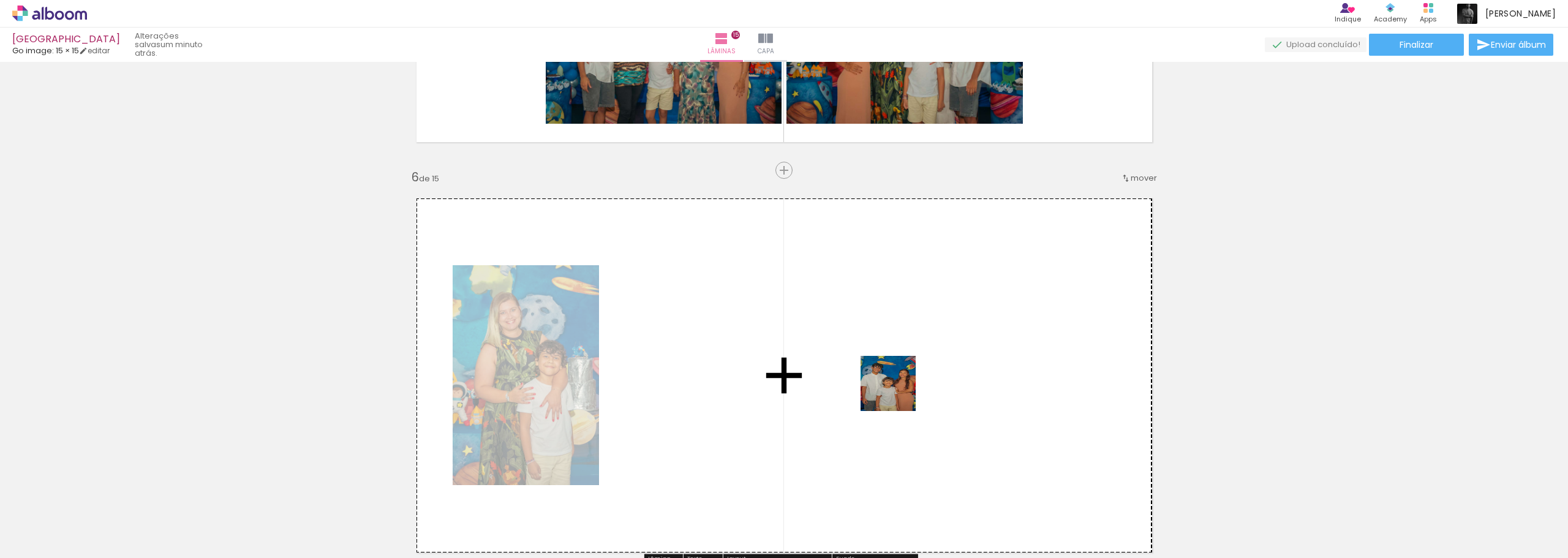
drag, startPoint x: 1071, startPoint y: 523, endPoint x: 876, endPoint y: 380, distance: 241.8
click at [876, 380] on quentale-workspace at bounding box center [784, 279] width 1568 height 558
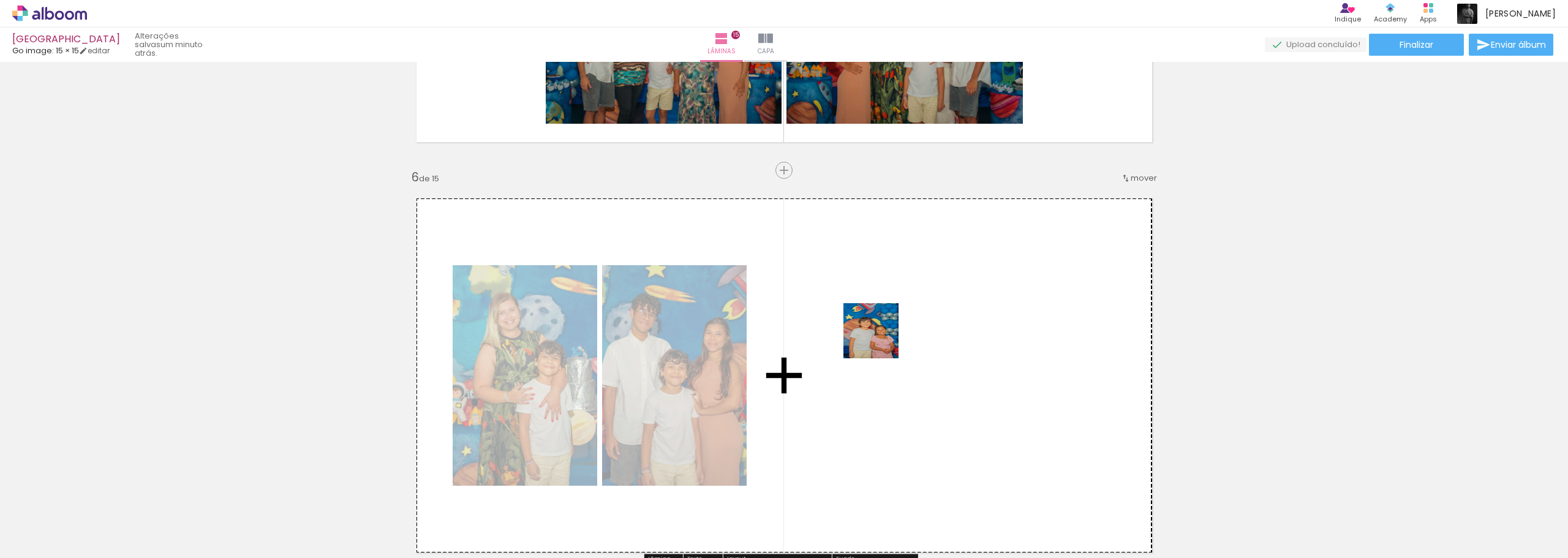
drag, startPoint x: 1150, startPoint y: 519, endPoint x: 862, endPoint y: 334, distance: 342.3
click at [862, 334] on quentale-workspace at bounding box center [784, 279] width 1568 height 558
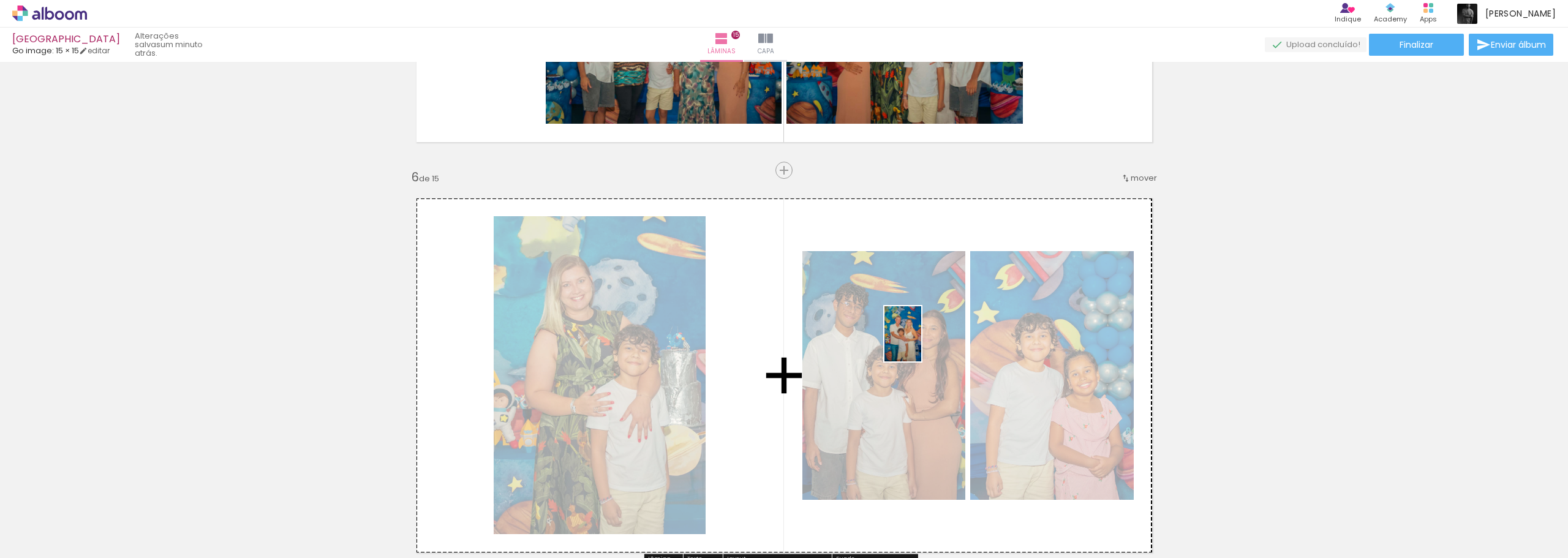
drag, startPoint x: 1477, startPoint y: 518, endPoint x: 921, endPoint y: 342, distance: 583.2
click at [921, 342] on quentale-workspace at bounding box center [784, 279] width 1568 height 558
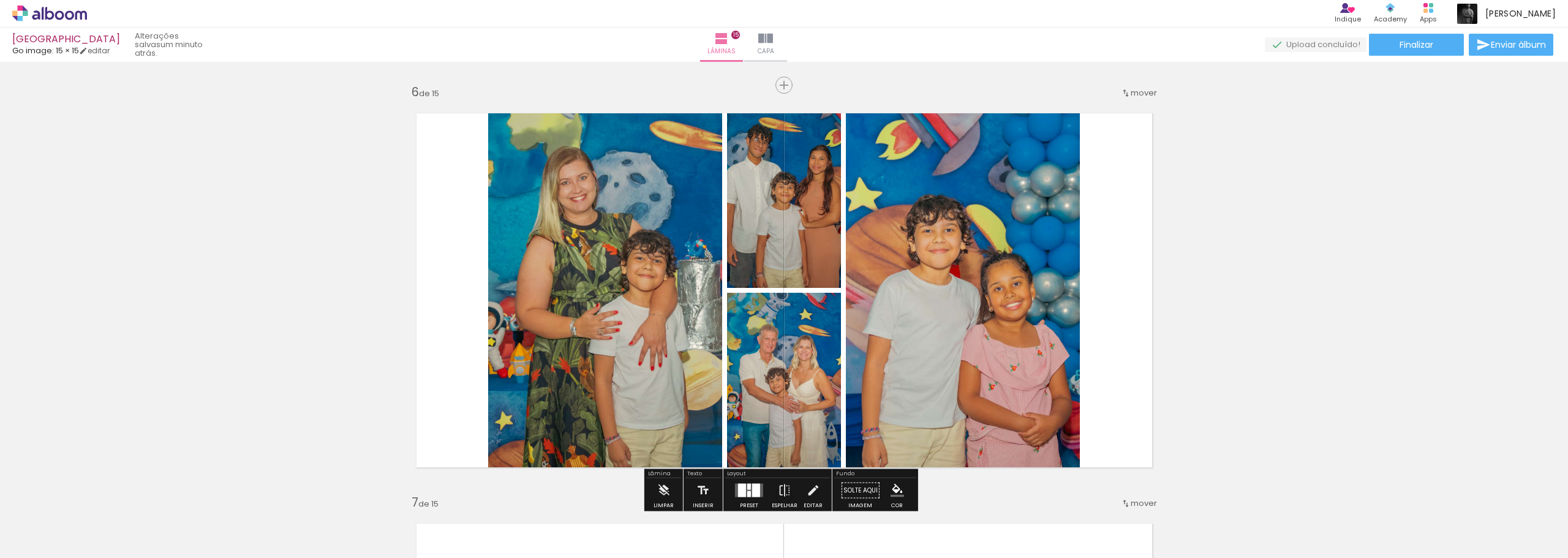
scroll to position [2146, 0]
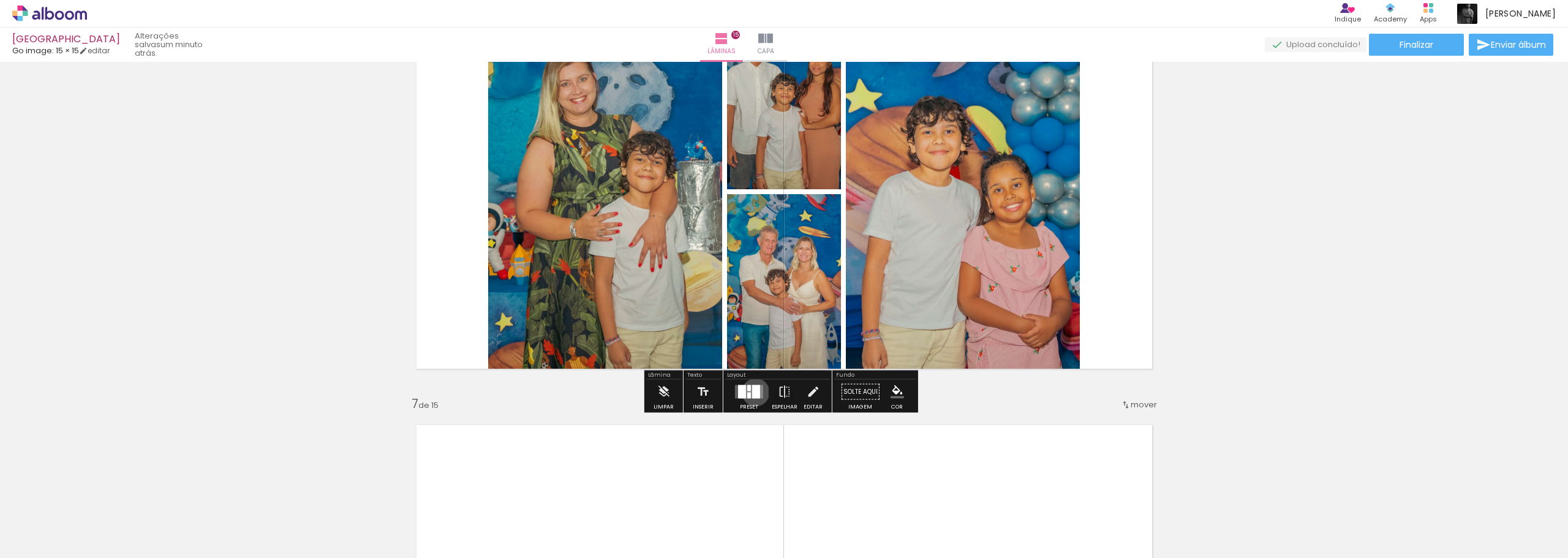
click at [753, 392] on div at bounding box center [755, 391] width 8 height 13
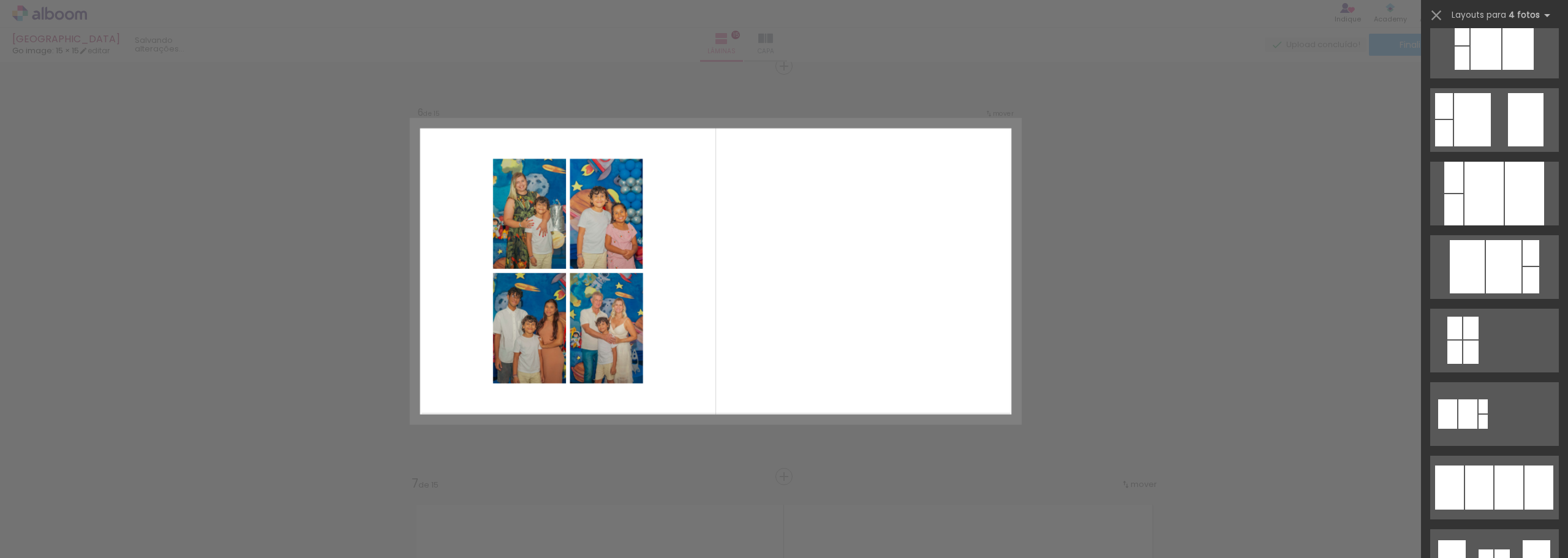
scroll to position [613, 0]
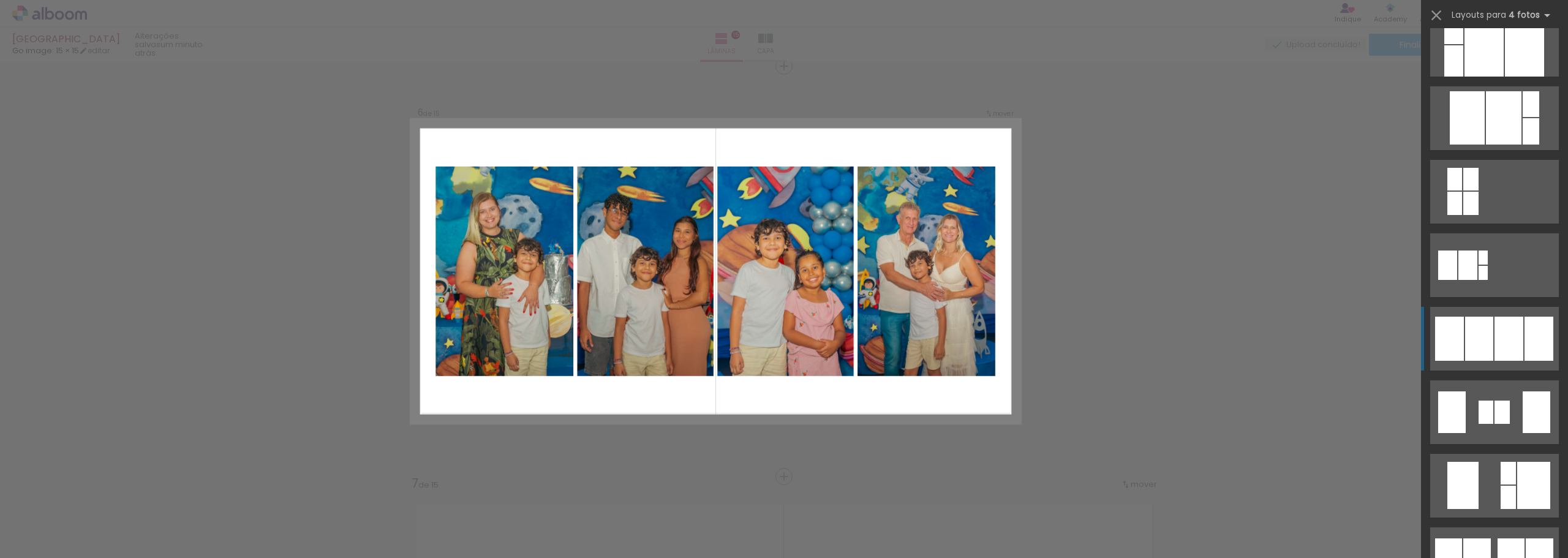
click at [1494, 350] on div at bounding box center [1508, 339] width 29 height 44
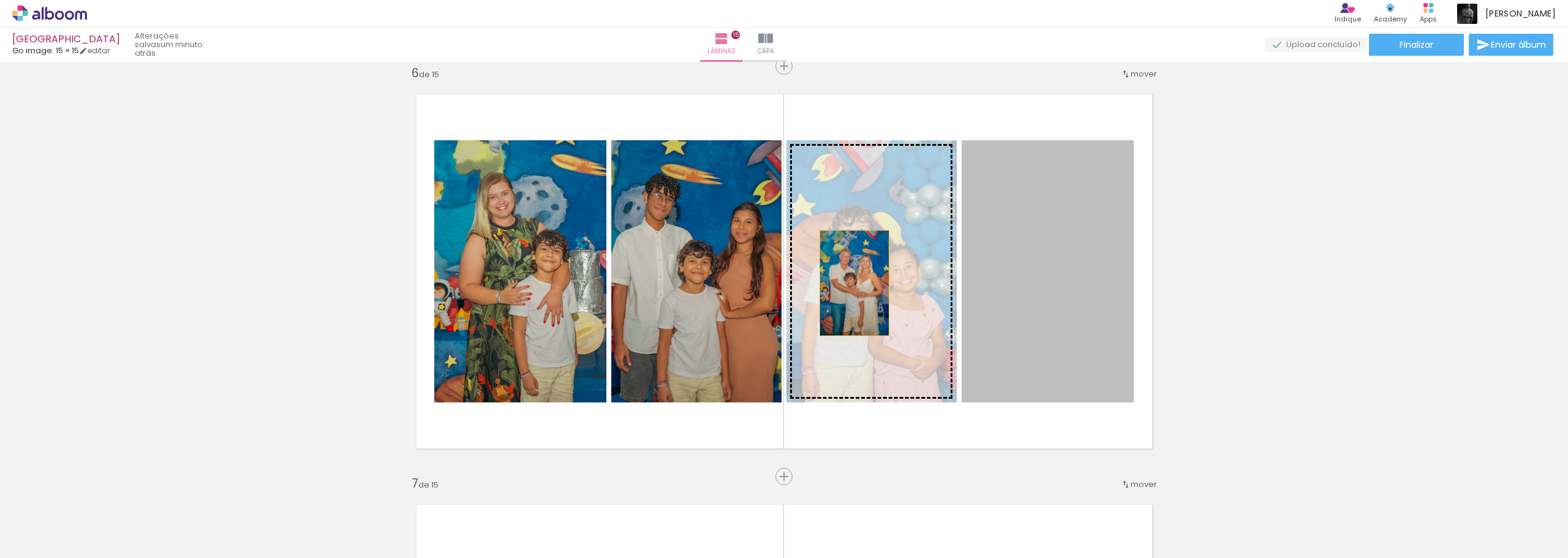
drag, startPoint x: 1076, startPoint y: 286, endPoint x: 850, endPoint y: 283, distance: 226.0
click at [0, 0] on slot at bounding box center [0, 0] width 0 height 0
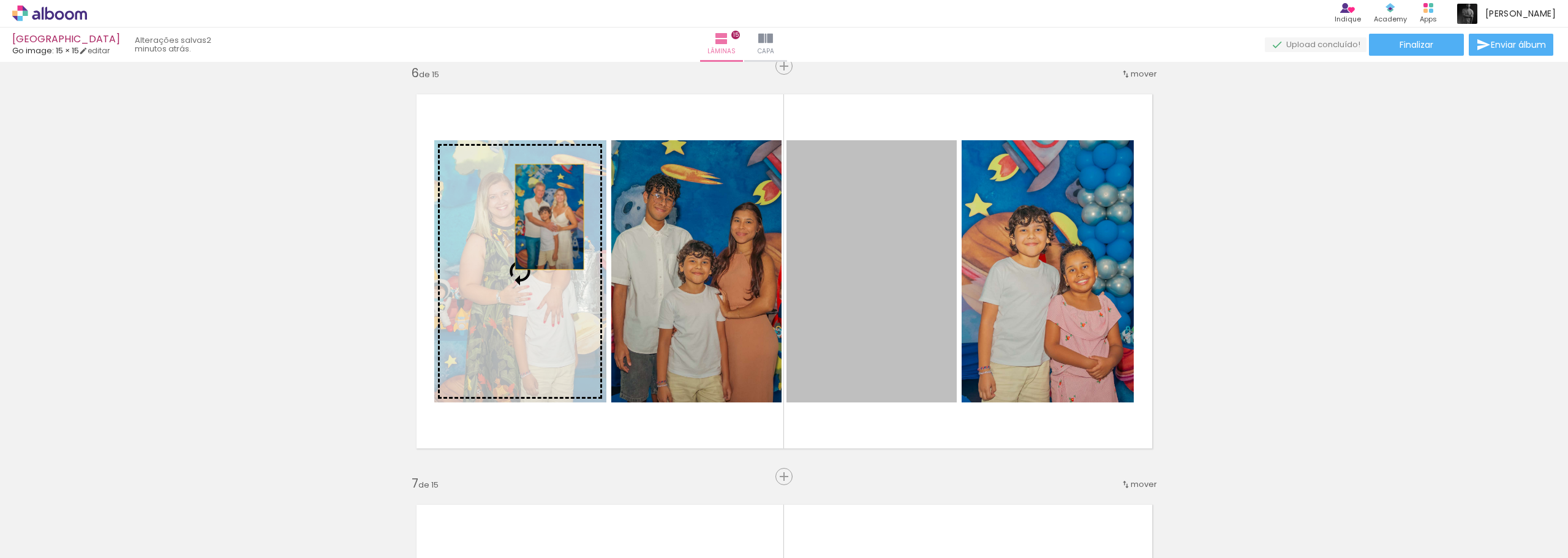
drag, startPoint x: 872, startPoint y: 257, endPoint x: 544, endPoint y: 217, distance: 330.4
click at [0, 0] on slot at bounding box center [0, 0] width 0 height 0
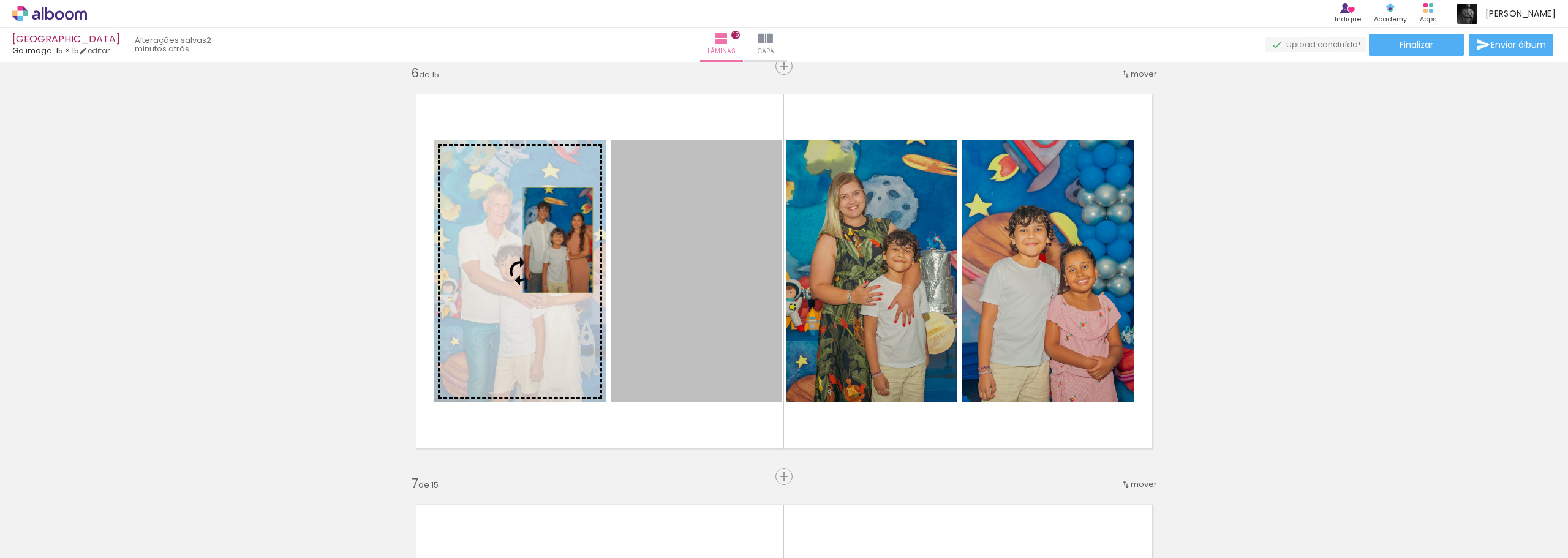
drag, startPoint x: 703, startPoint y: 253, endPoint x: 554, endPoint y: 240, distance: 149.6
click at [0, 0] on slot at bounding box center [0, 0] width 0 height 0
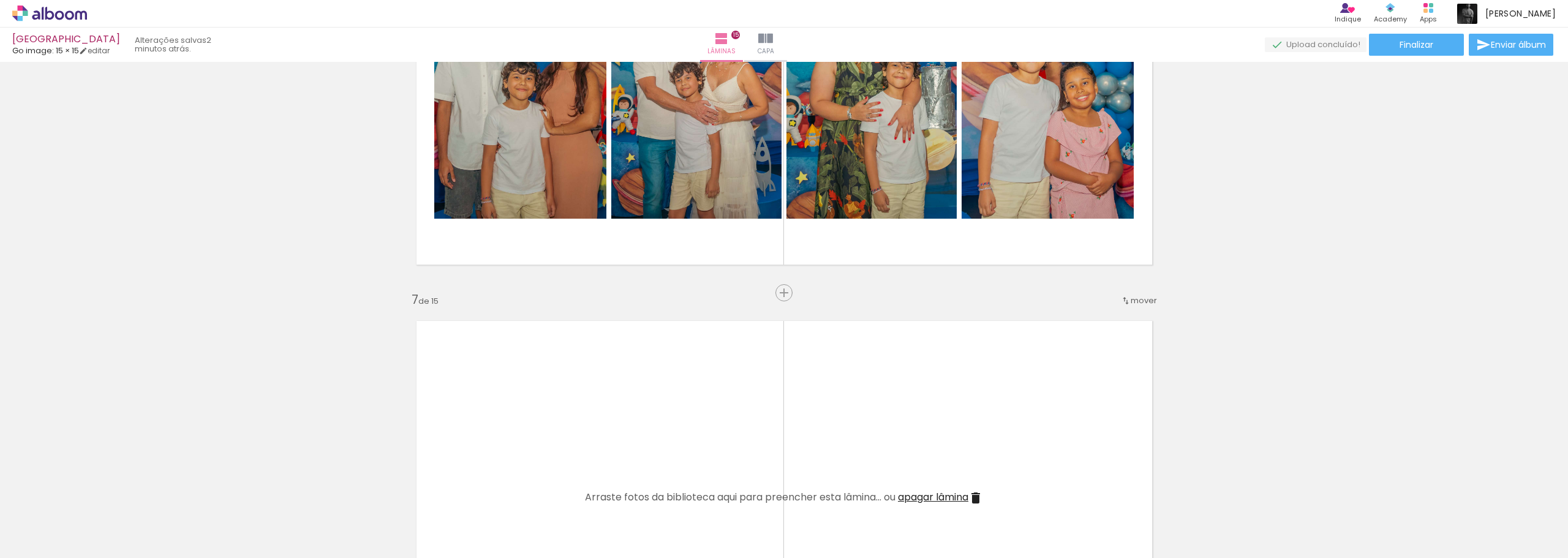
scroll to position [2373, 0]
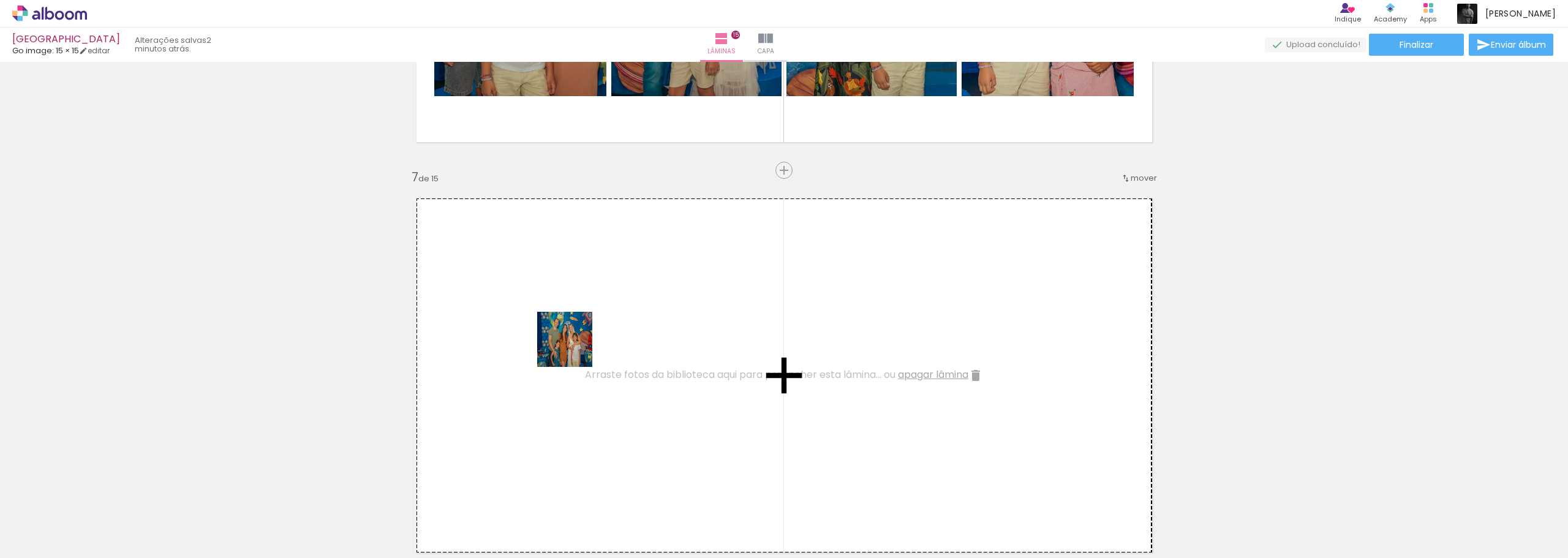
drag, startPoint x: 533, startPoint y: 518, endPoint x: 574, endPoint y: 345, distance: 177.8
click at [574, 345] on quentale-workspace at bounding box center [784, 279] width 1568 height 558
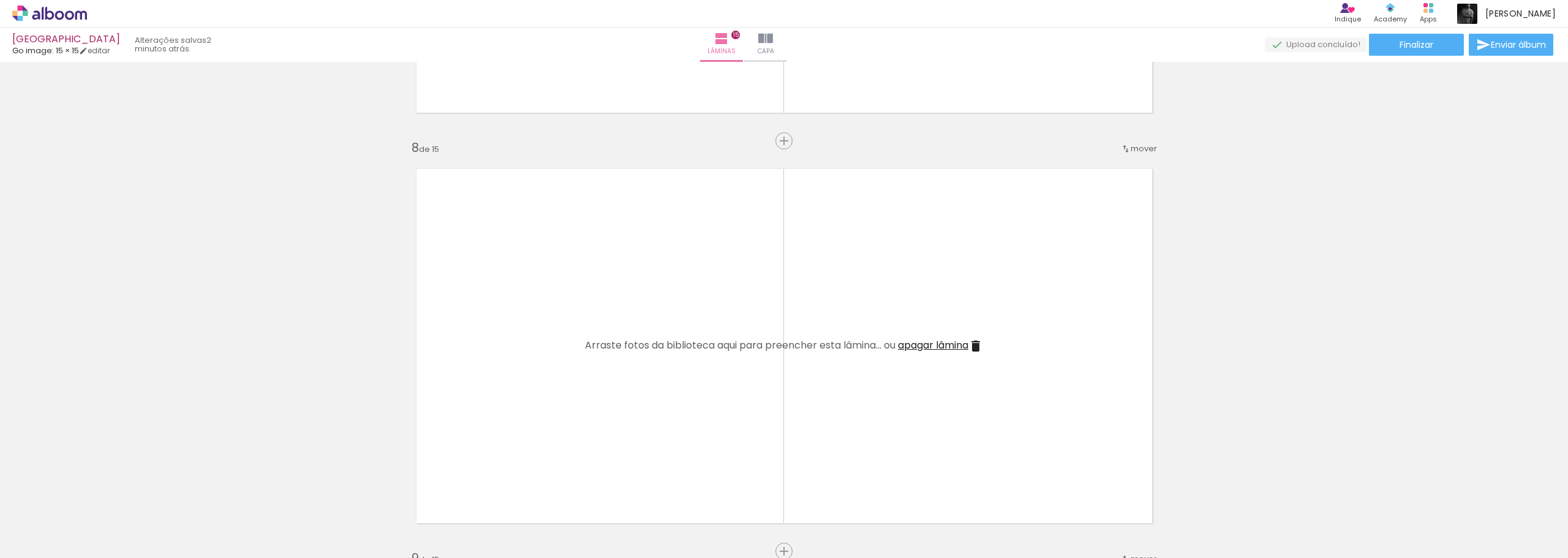
scroll to position [2924, 0]
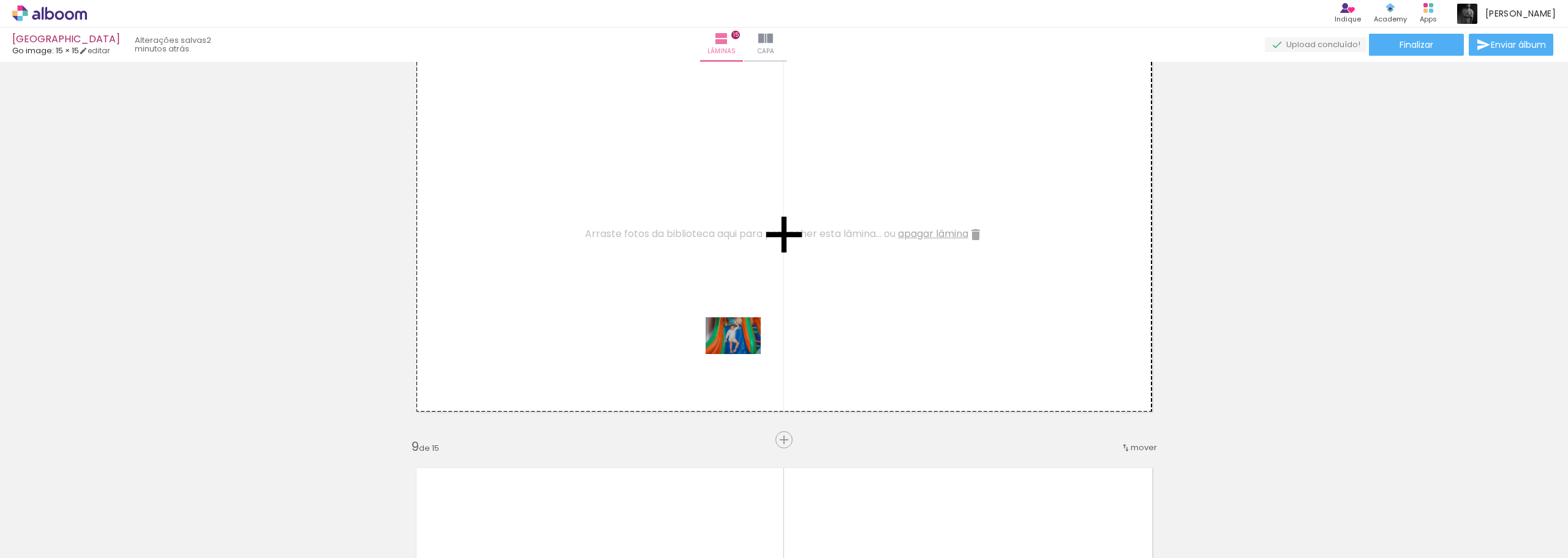
drag, startPoint x: 968, startPoint y: 525, endPoint x: 742, endPoint y: 354, distance: 283.4
click at [742, 354] on quentale-workspace at bounding box center [784, 279] width 1568 height 558
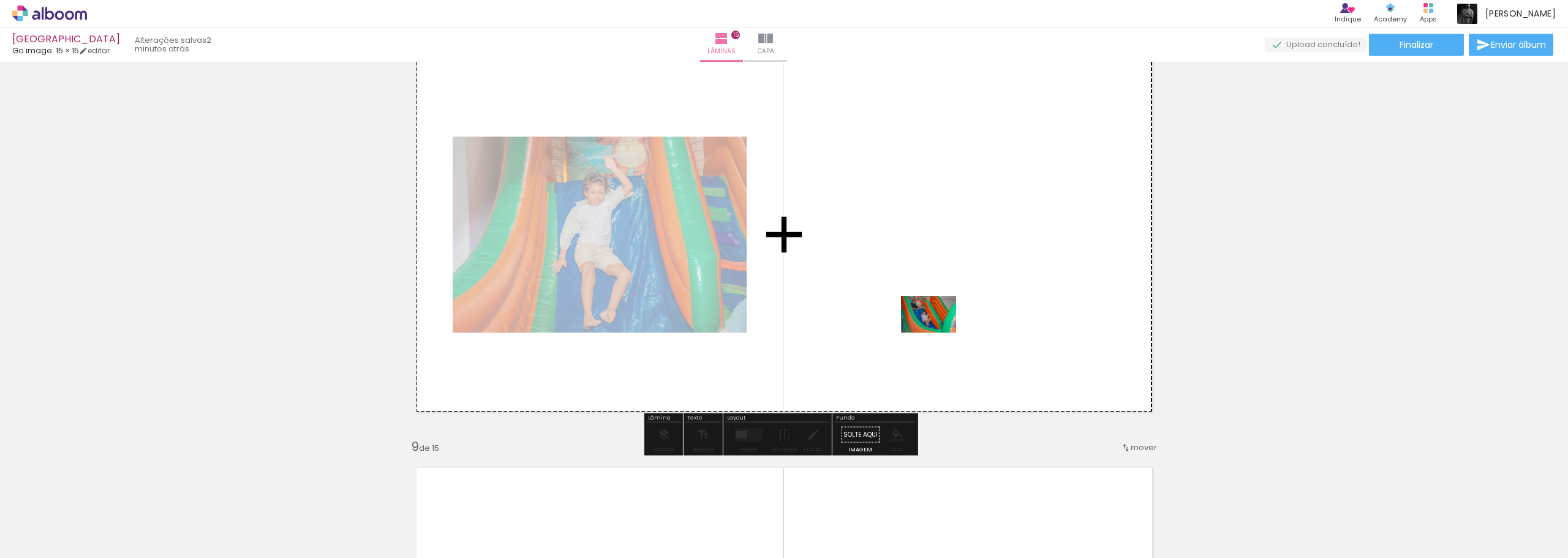
drag, startPoint x: 1034, startPoint y: 528, endPoint x: 938, endPoint y: 333, distance: 217.3
click at [938, 333] on quentale-workspace at bounding box center [784, 279] width 1568 height 558
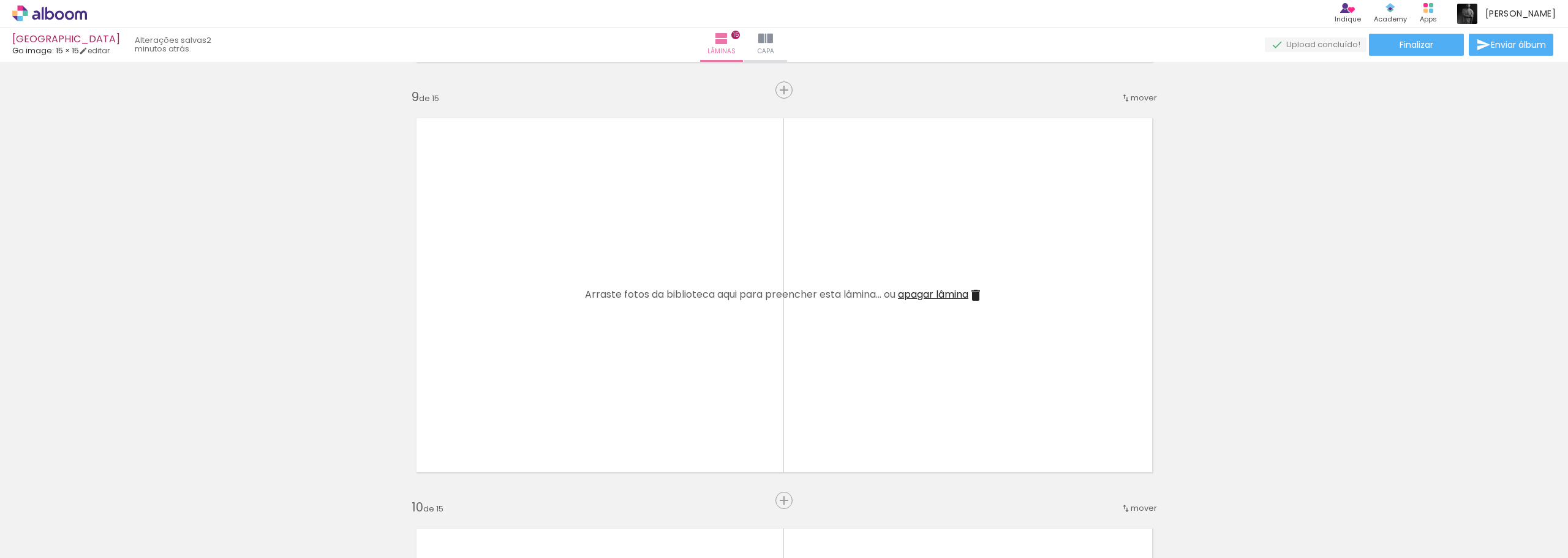
scroll to position [3291, 0]
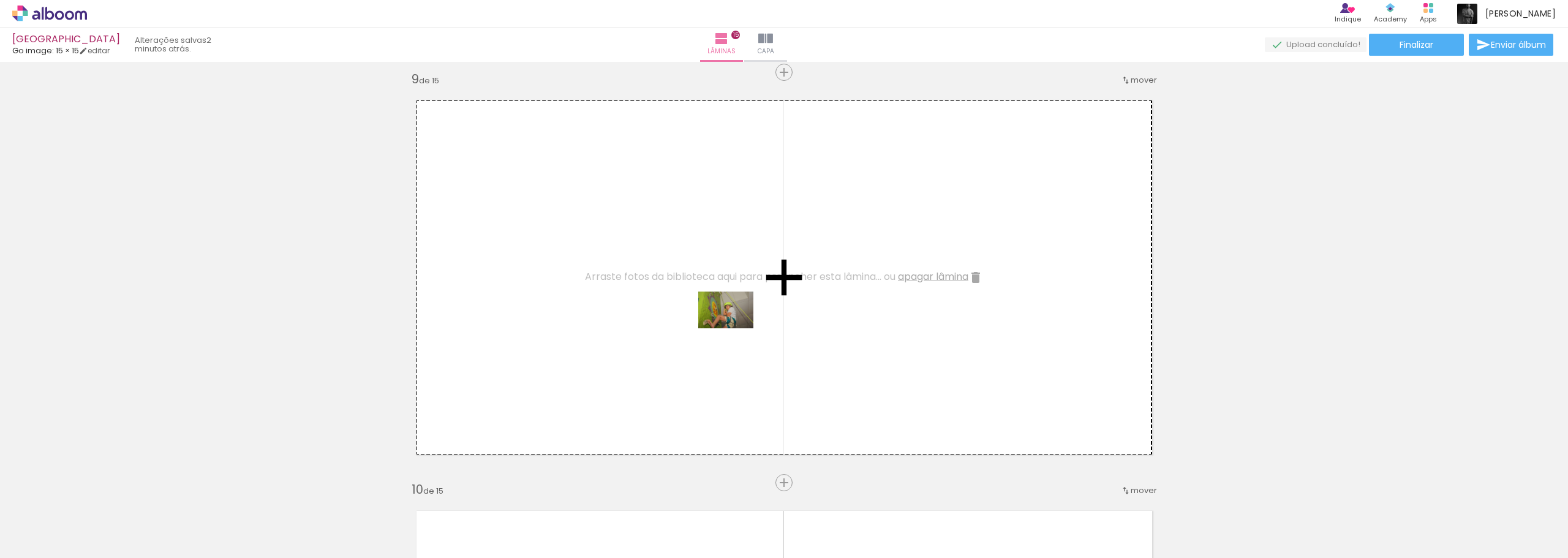
drag, startPoint x: 1101, startPoint y: 526, endPoint x: 684, endPoint y: 311, distance: 469.2
click at [684, 311] on quentale-workspace at bounding box center [784, 279] width 1568 height 558
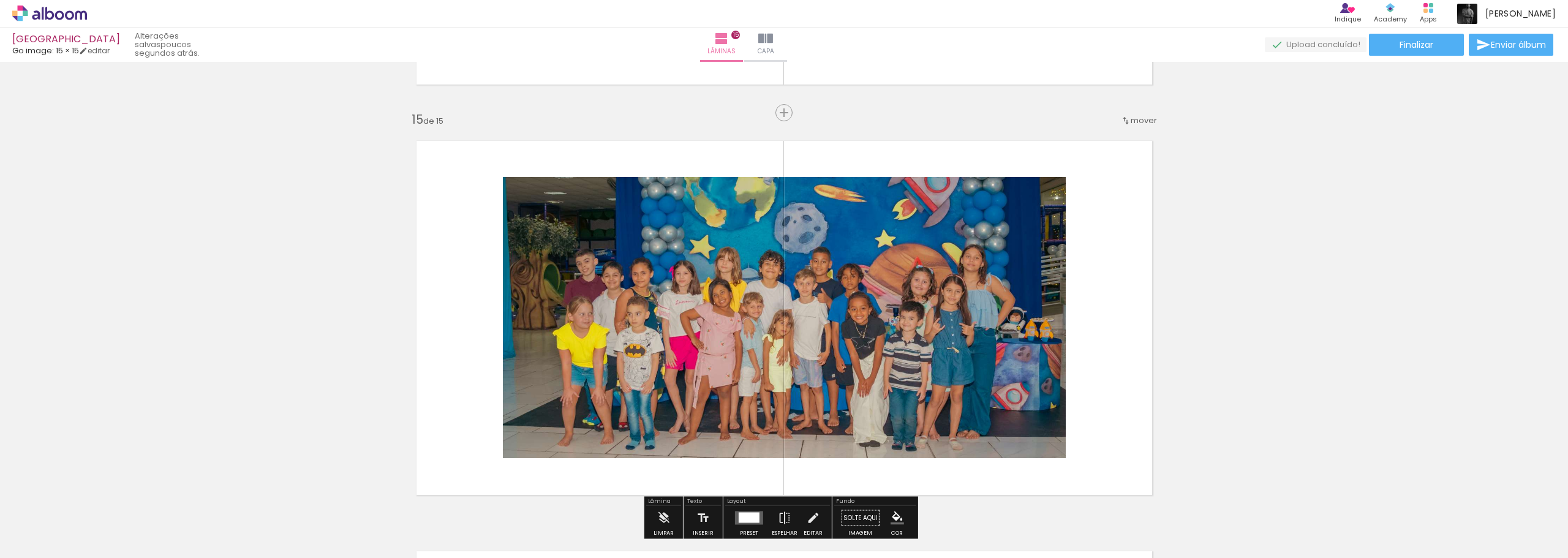
scroll to position [5733, 0]
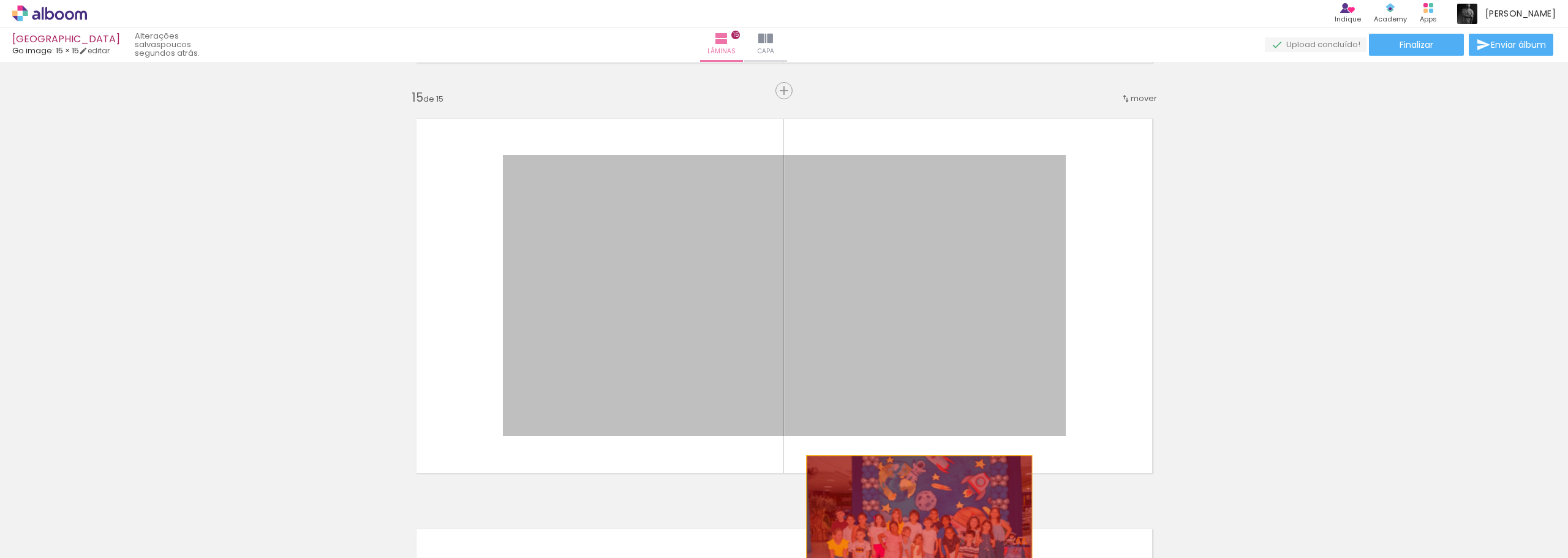
drag, startPoint x: 824, startPoint y: 248, endPoint x: 916, endPoint y: 518, distance: 285.2
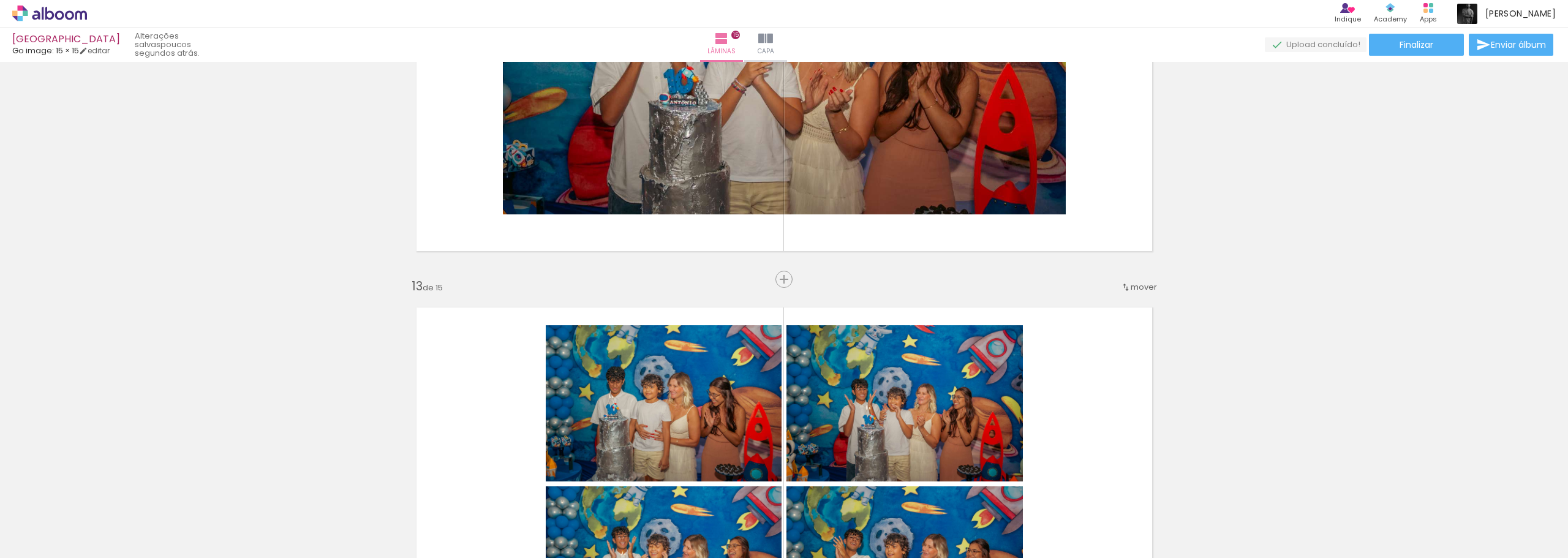
scroll to position [4754, 0]
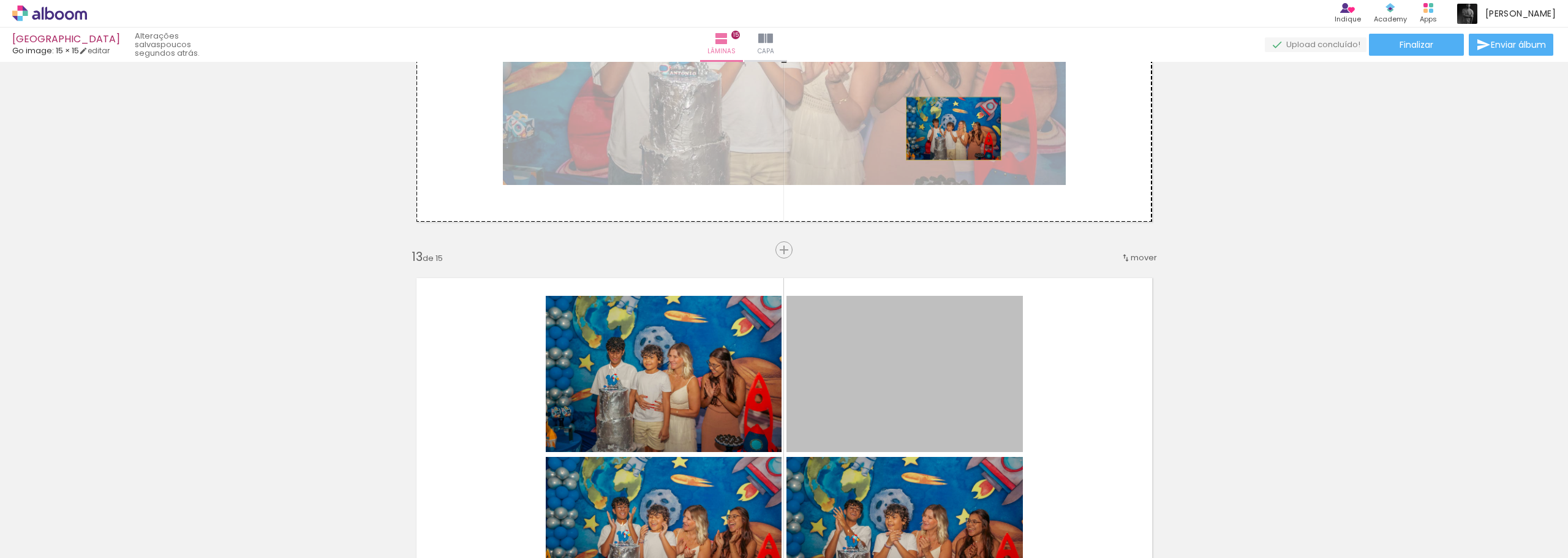
drag, startPoint x: 948, startPoint y: 374, endPoint x: 948, endPoint y: 128, distance: 246.0
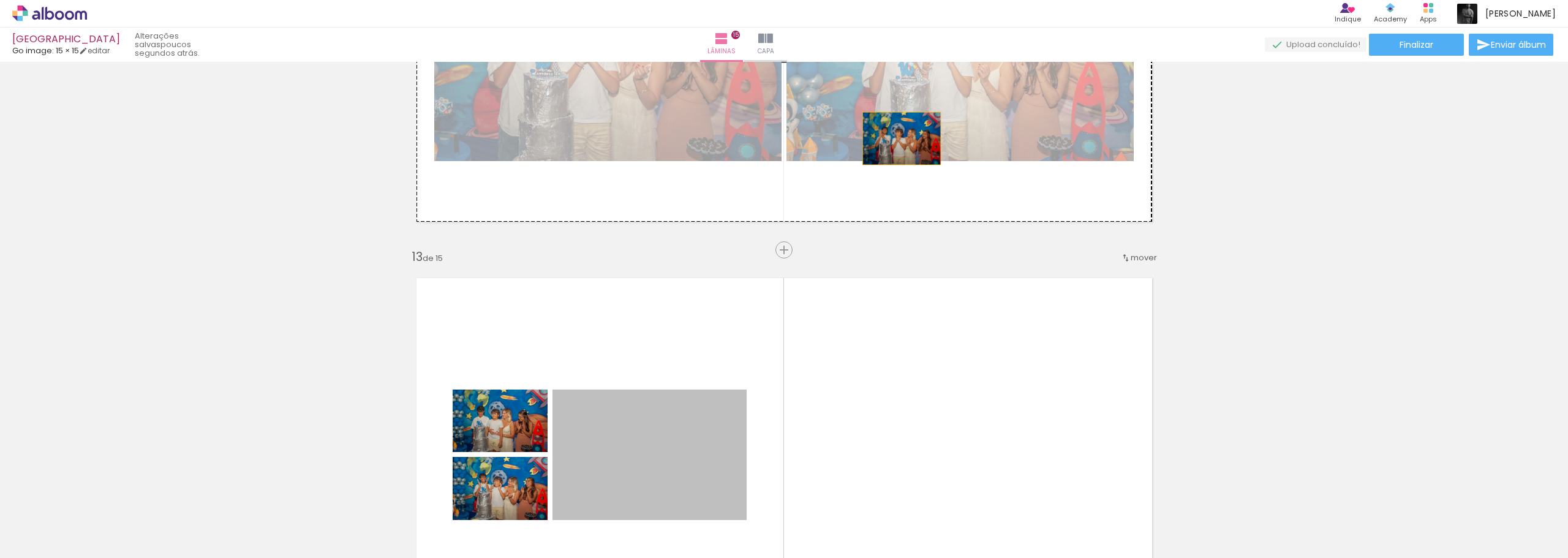
drag, startPoint x: 705, startPoint y: 429, endPoint x: 896, endPoint y: 138, distance: 348.1
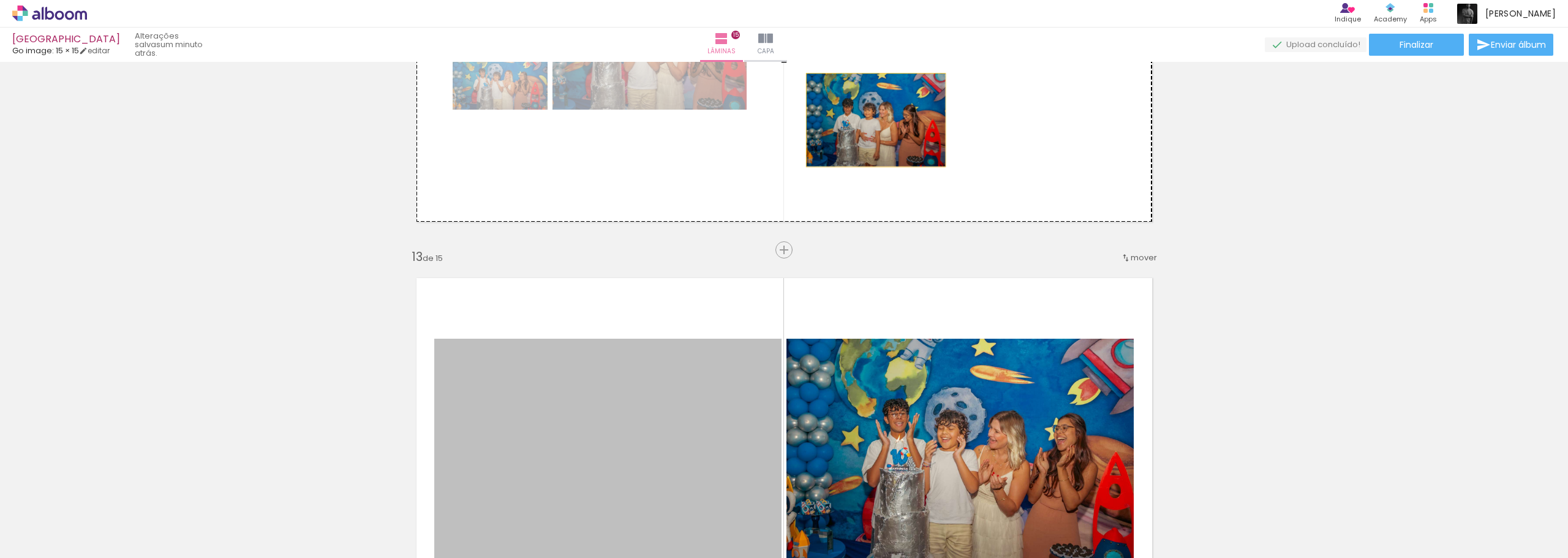
drag, startPoint x: 709, startPoint y: 421, endPoint x: 872, endPoint y: 118, distance: 344.1
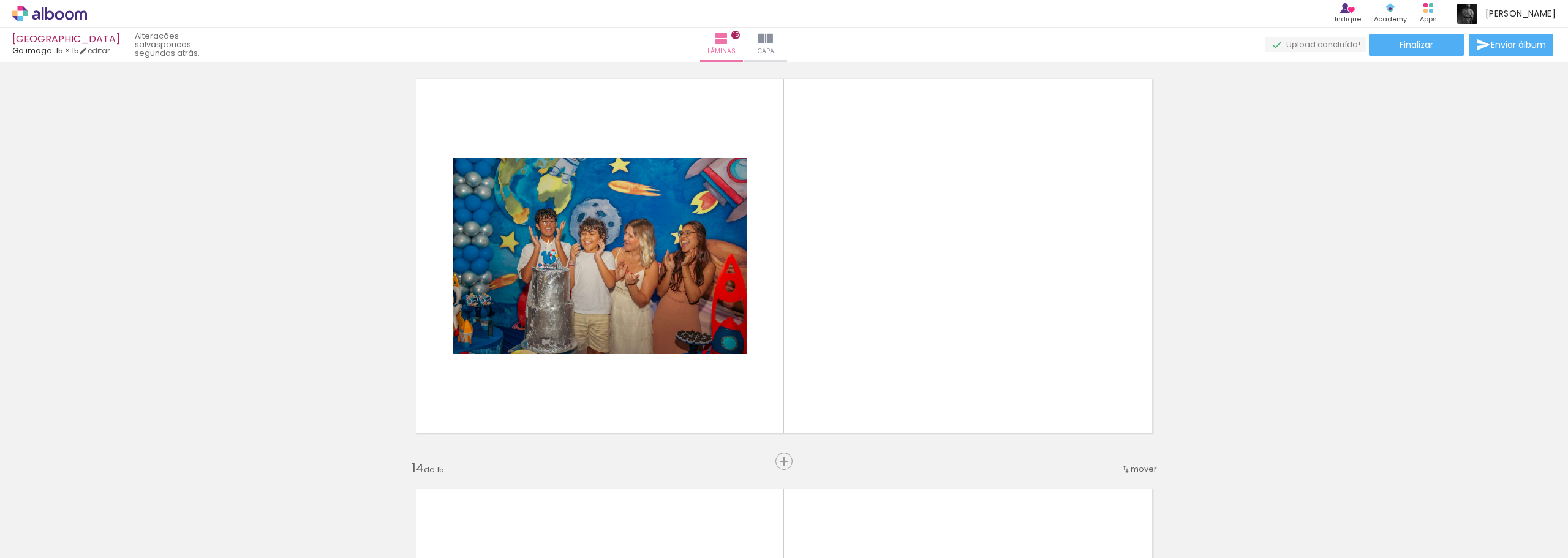
scroll to position [4876, 0]
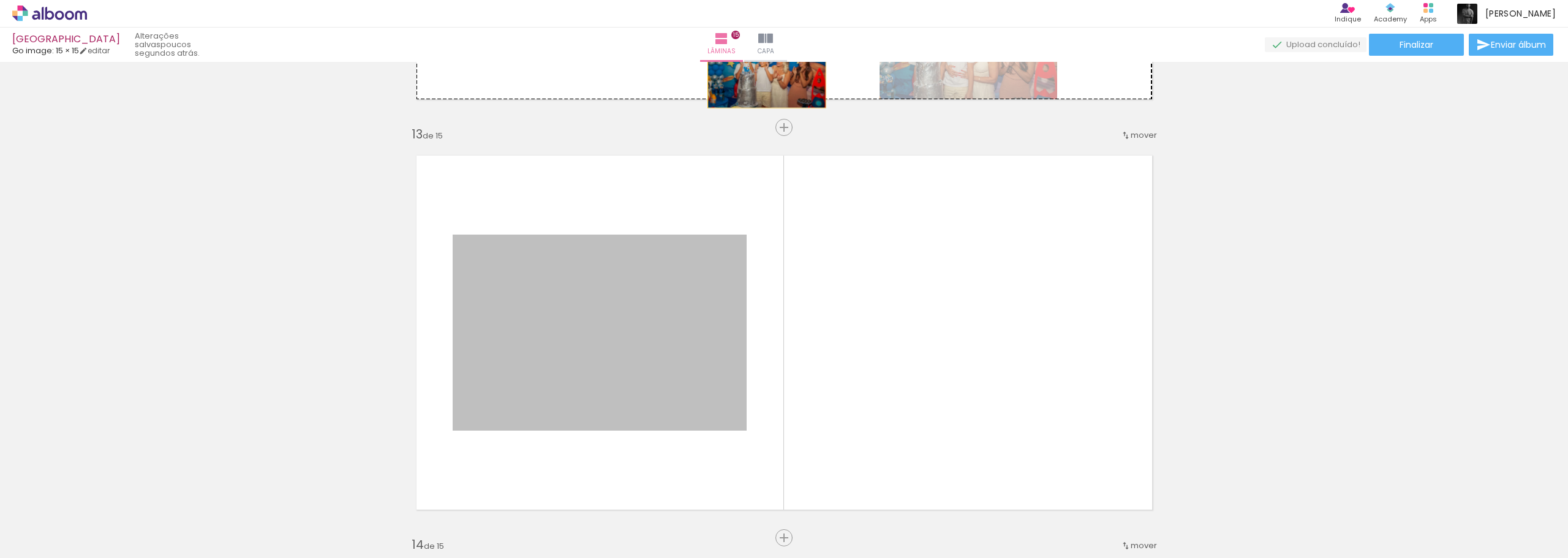
drag, startPoint x: 696, startPoint y: 312, endPoint x: 762, endPoint y: 69, distance: 251.8
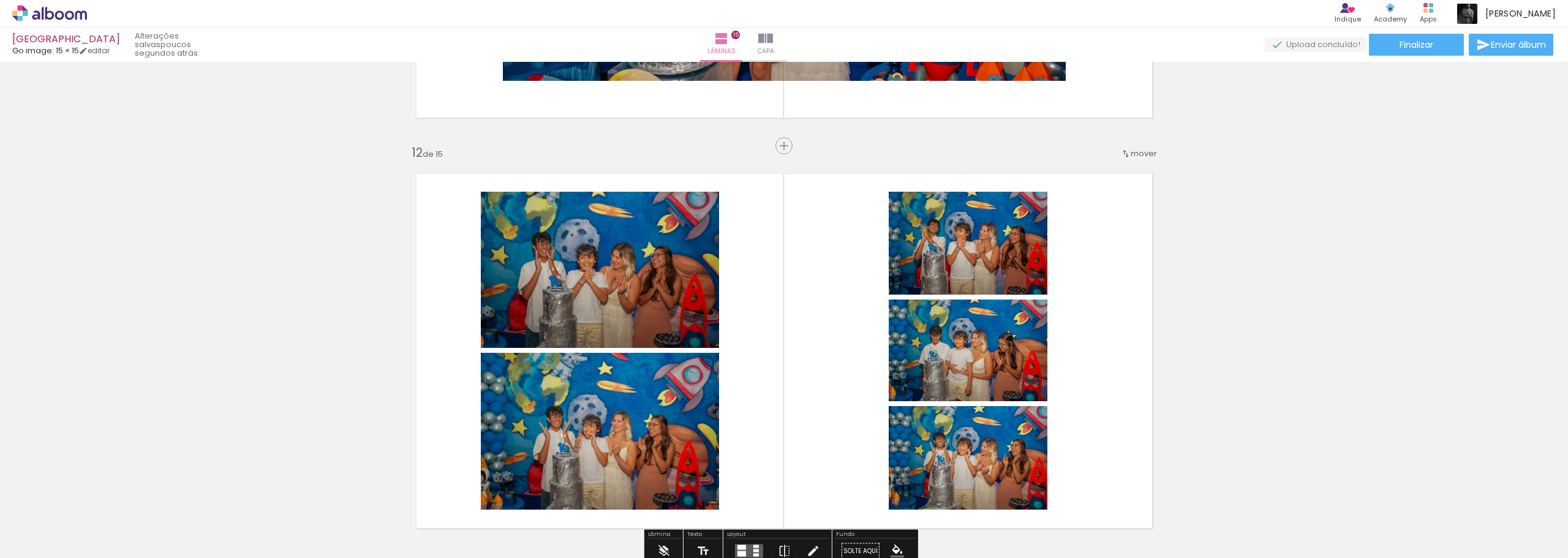
scroll to position [4631, 0]
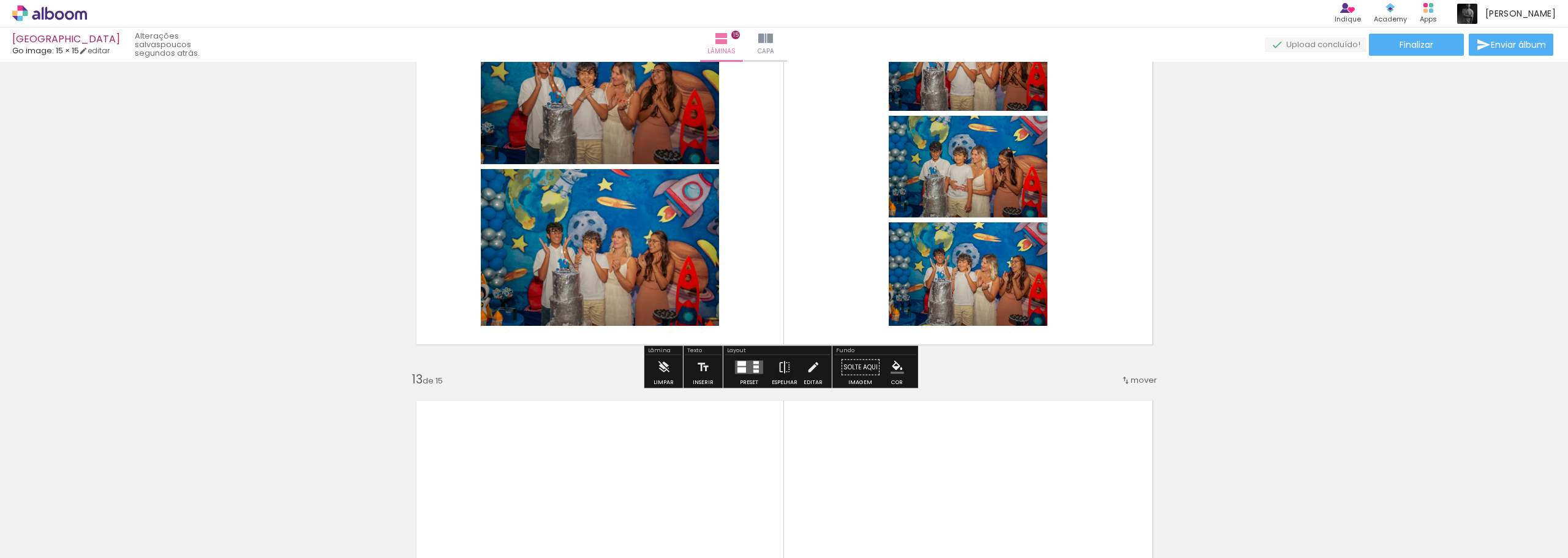
click at [751, 369] on quentale-layouter at bounding box center [749, 367] width 28 height 13
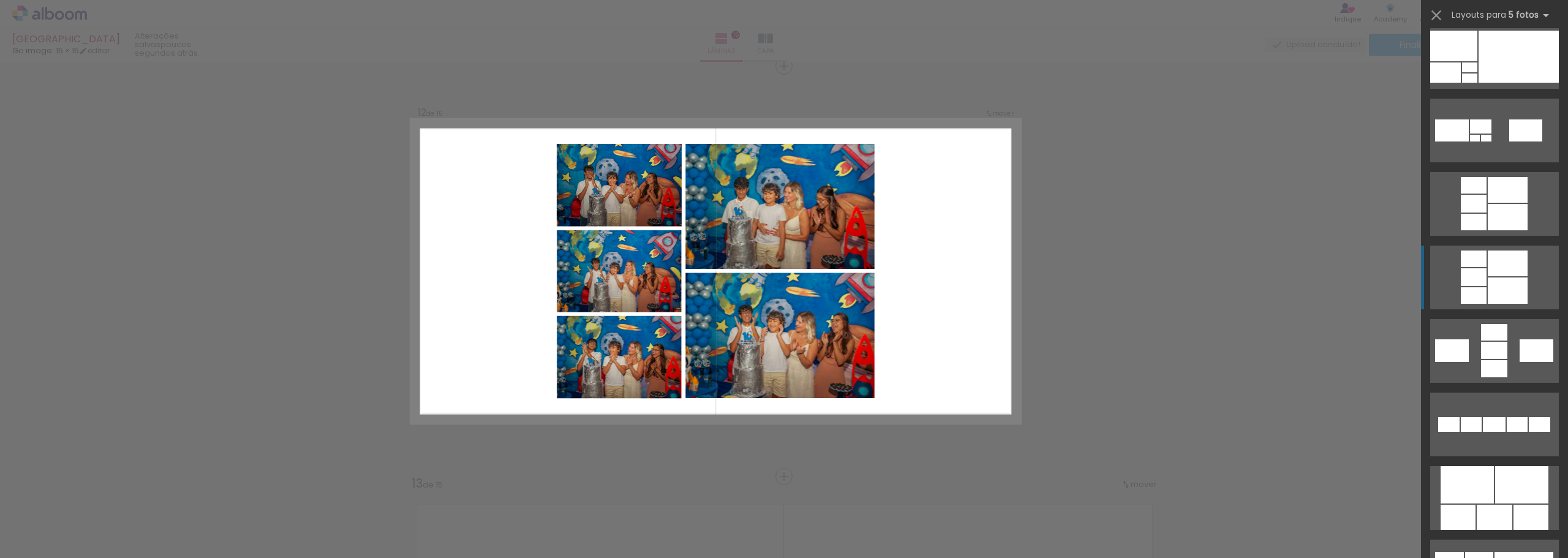
scroll to position [489, 0]
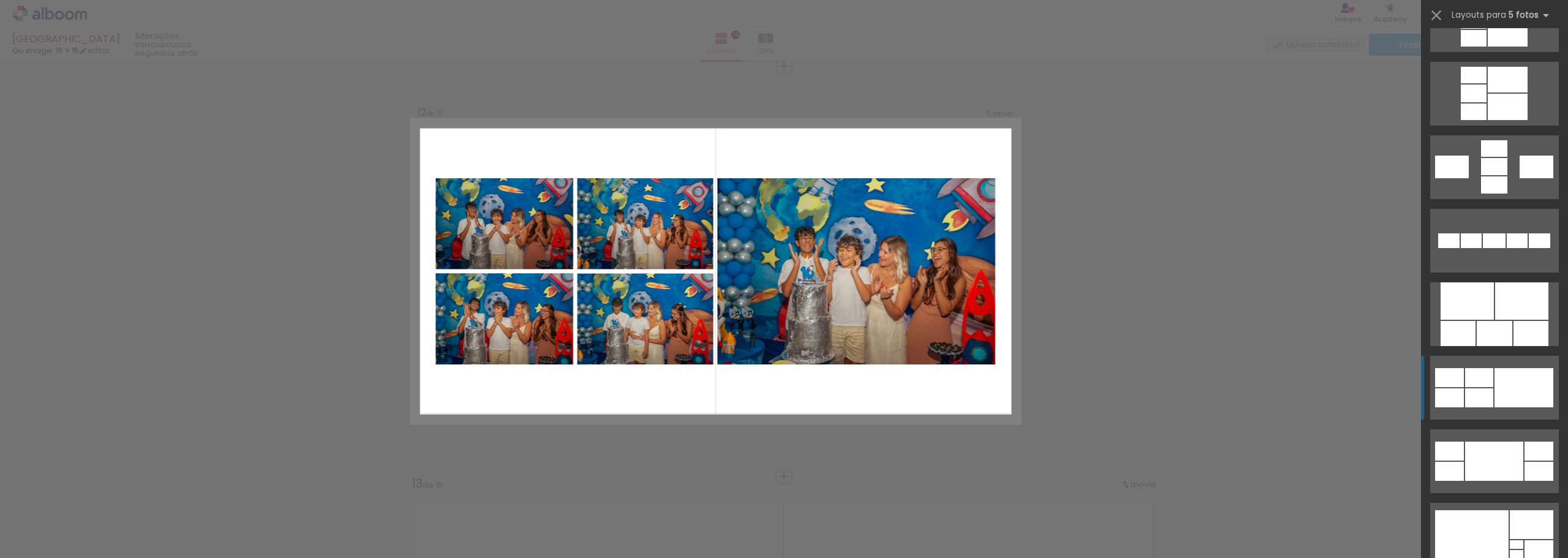
click at [1511, 388] on div at bounding box center [1523, 387] width 59 height 40
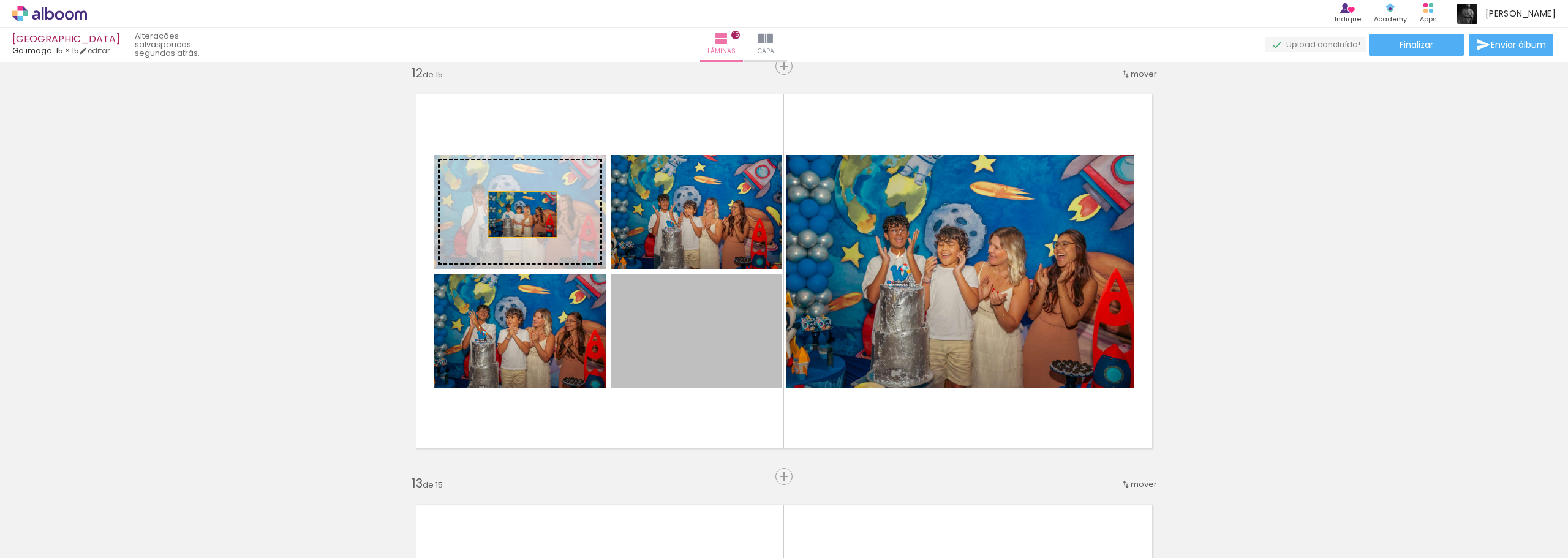
drag, startPoint x: 702, startPoint y: 349, endPoint x: 518, endPoint y: 214, distance: 228.2
click at [0, 0] on slot at bounding box center [0, 0] width 0 height 0
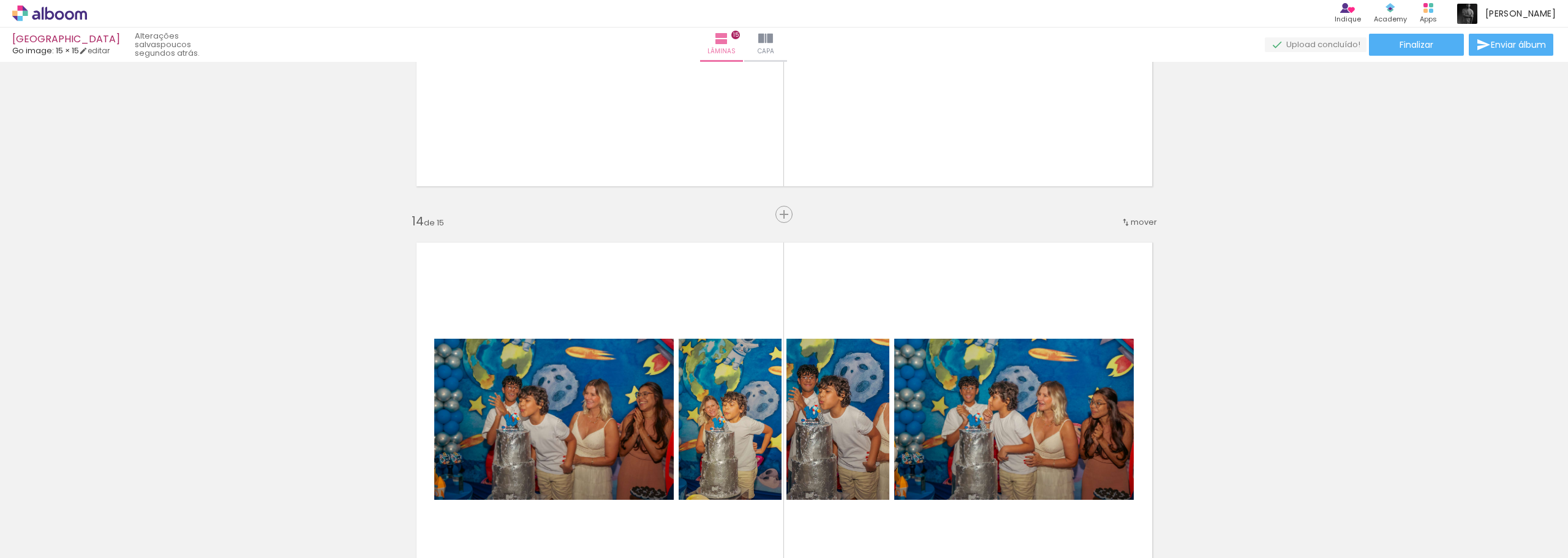
scroll to position [5262, 0]
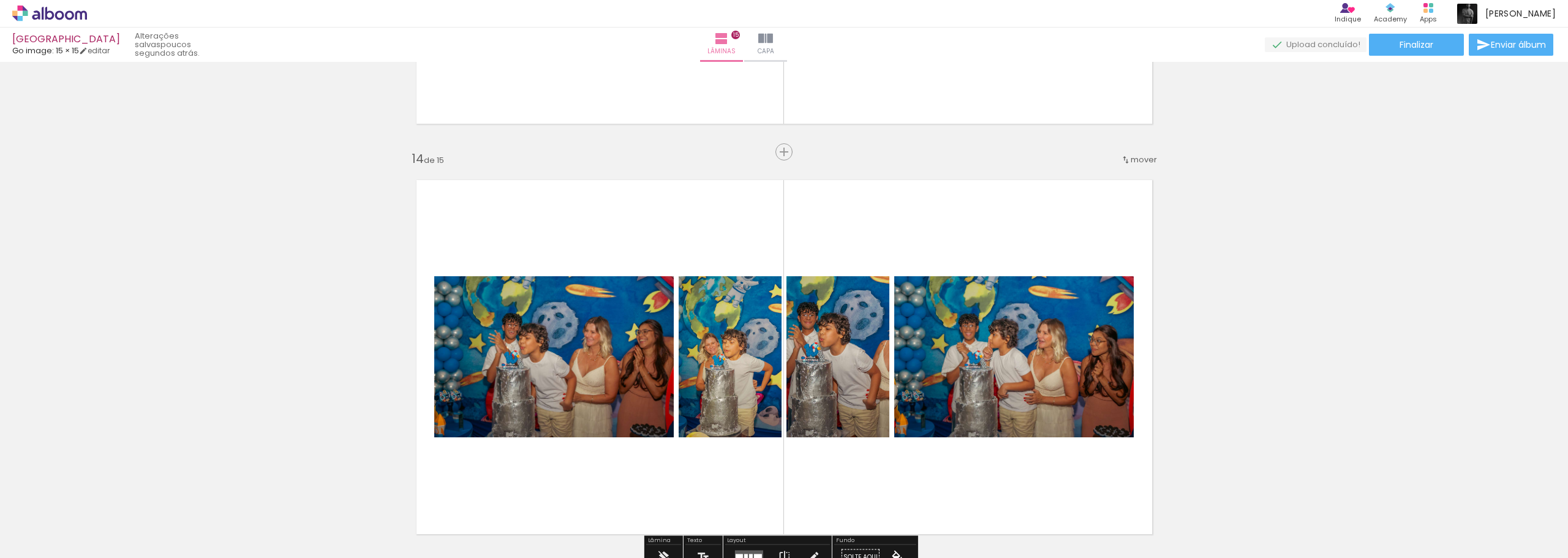
click at [1125, 158] on iron-icon at bounding box center [1125, 159] width 10 height 10
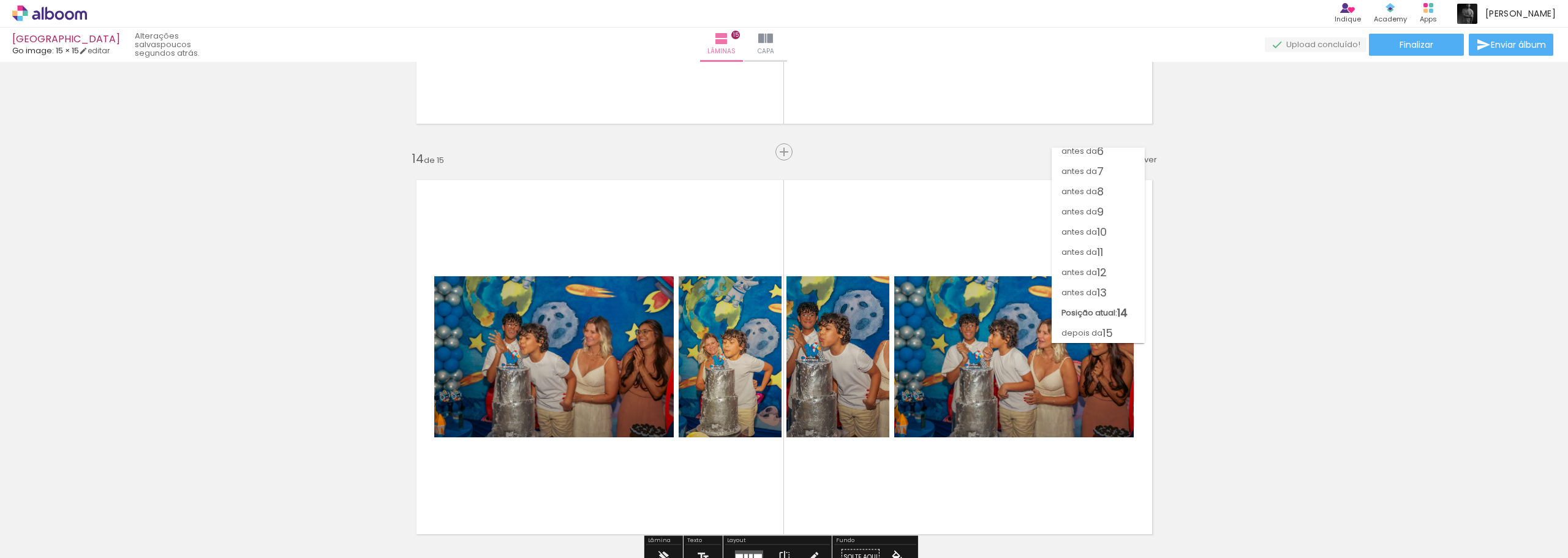
scroll to position [107, 0]
click at [1097, 298] on span "13" at bounding box center [1101, 292] width 10 height 20
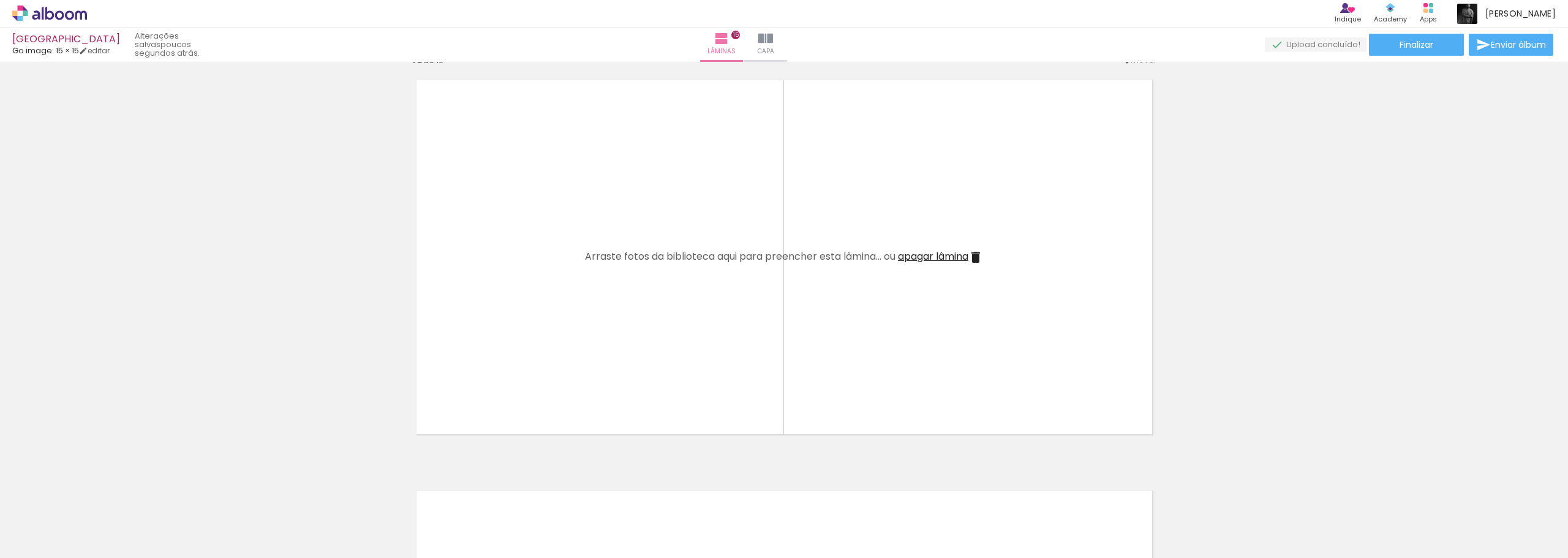
scroll to position [5672, 0]
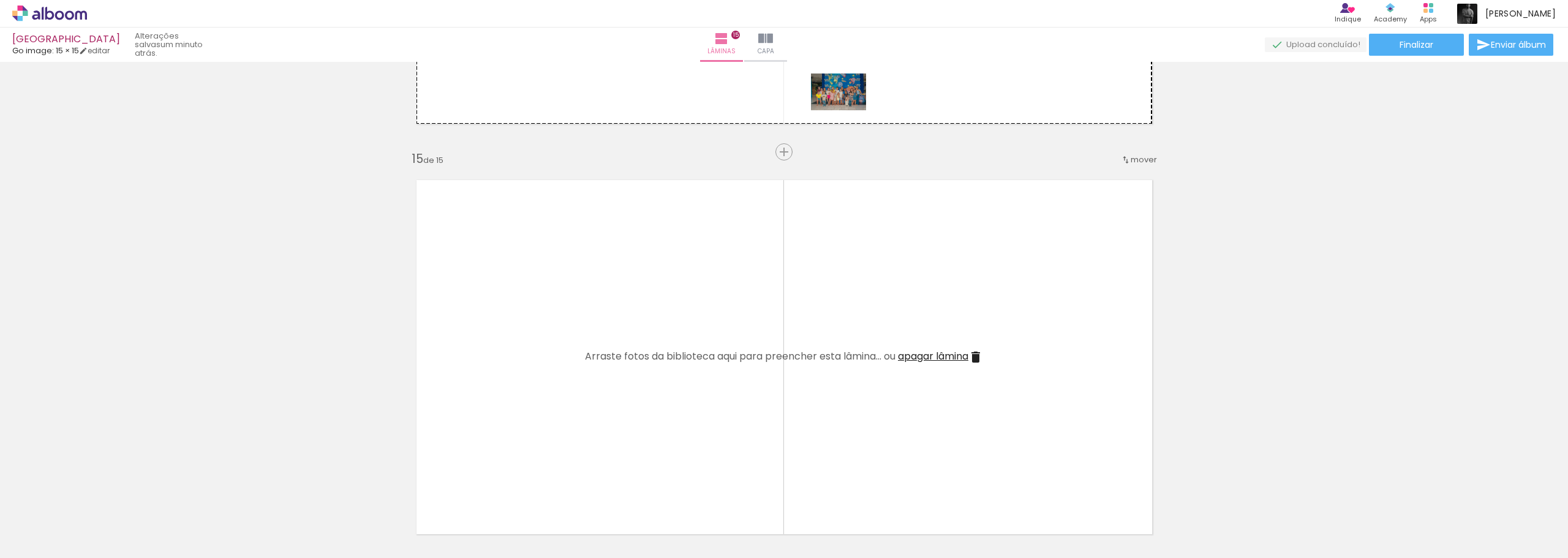
drag, startPoint x: 1465, startPoint y: 525, endPoint x: 848, endPoint y: 109, distance: 744.1
click at [848, 109] on quentale-workspace at bounding box center [784, 279] width 1568 height 558
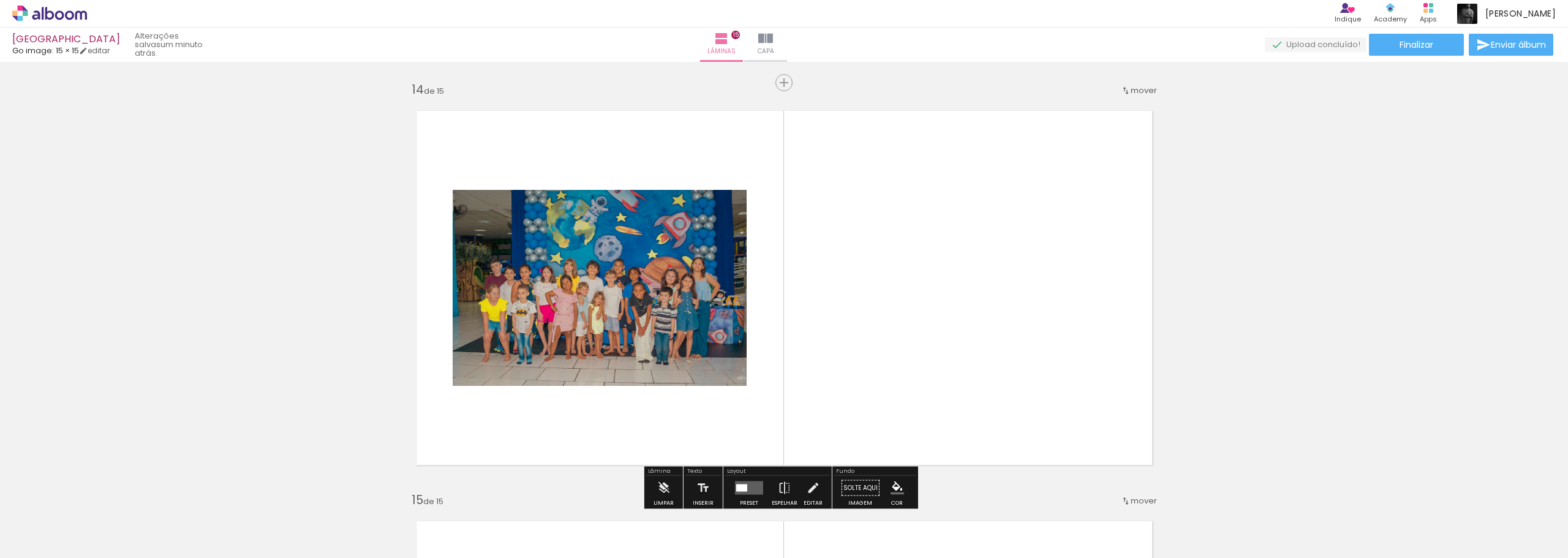
scroll to position [5427, 0]
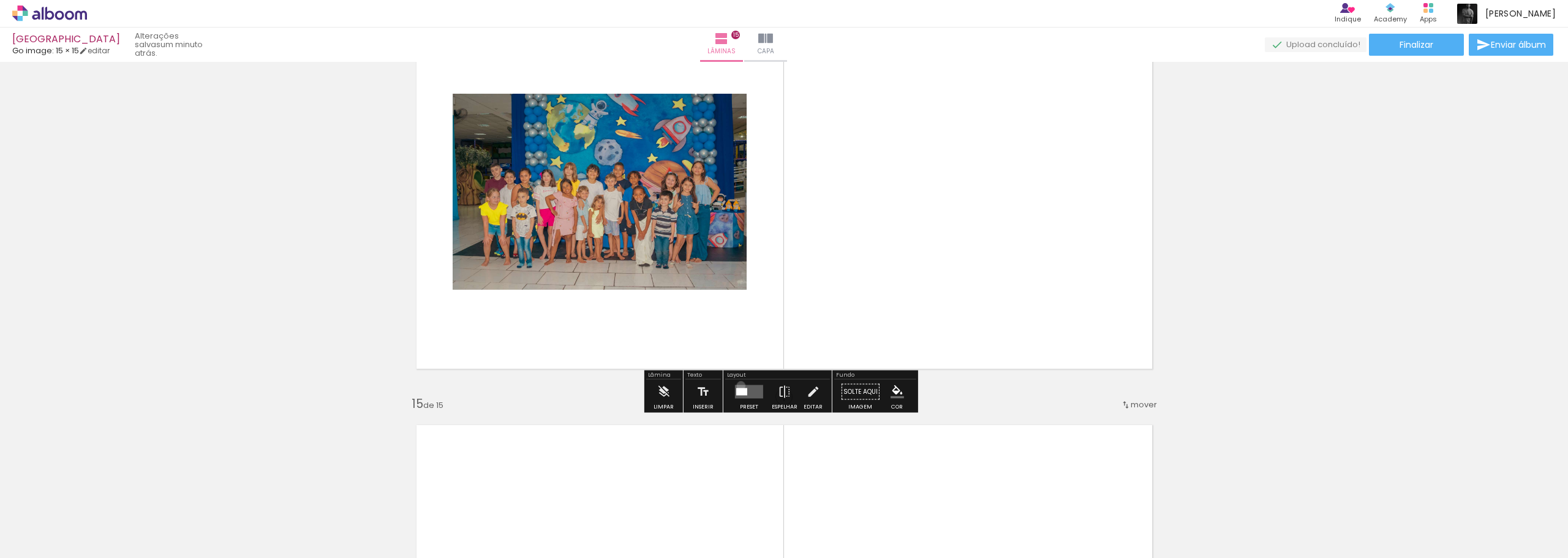
click at [738, 385] on quentale-layouter at bounding box center [749, 391] width 28 height 13
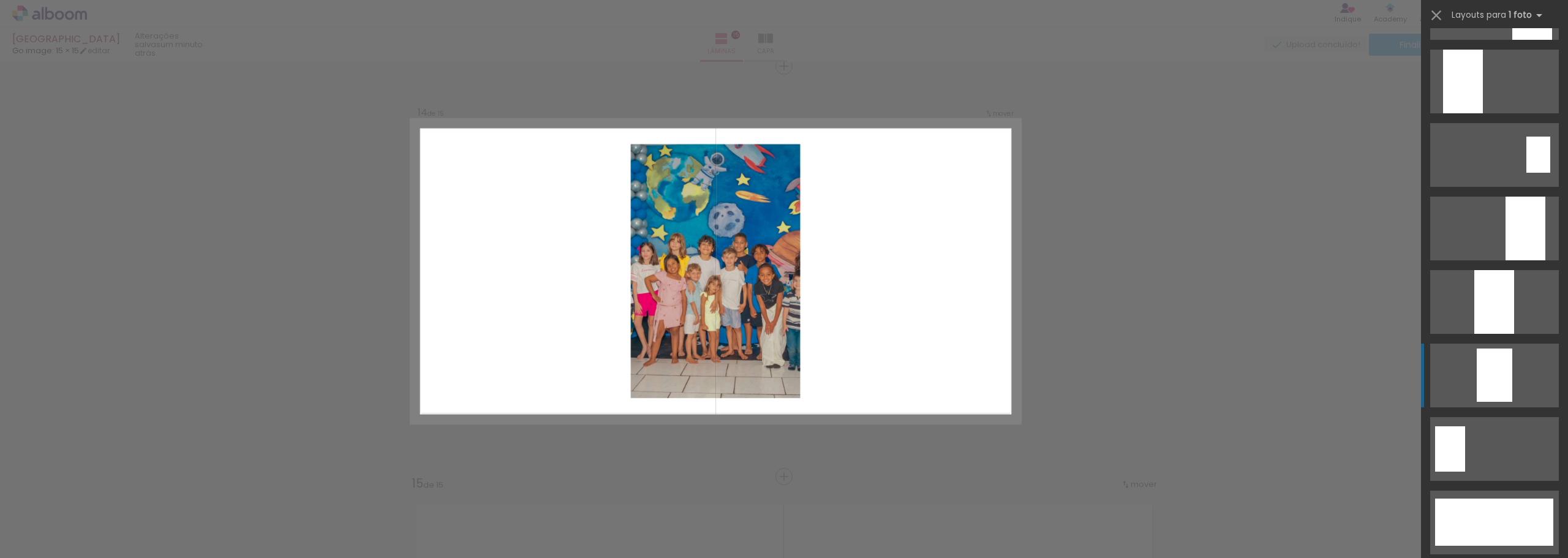
scroll to position [2693, 0]
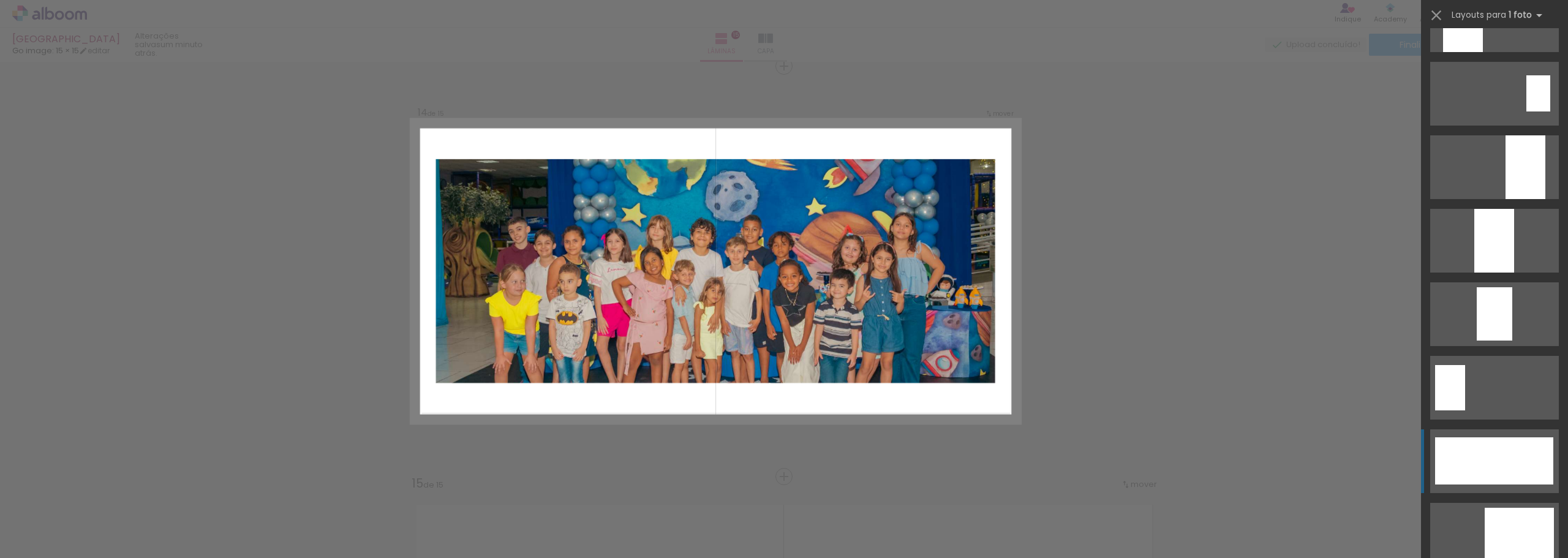
click at [1496, 452] on div at bounding box center [1494, 461] width 118 height 48
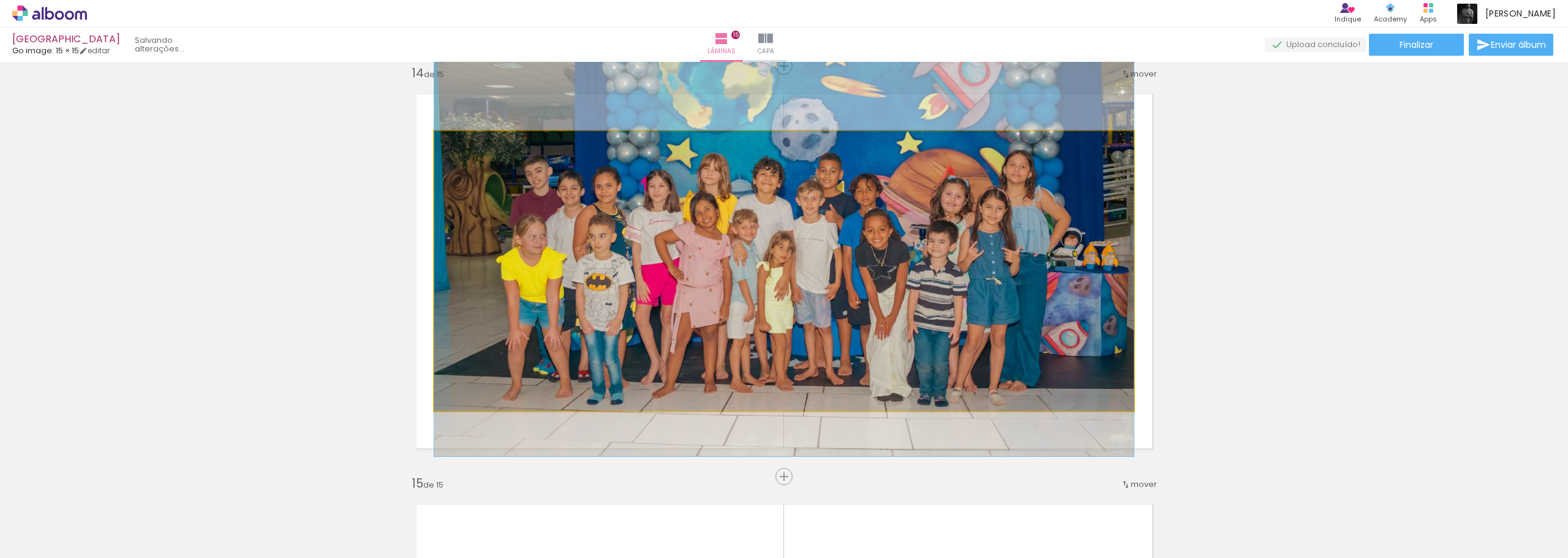
drag, startPoint x: 939, startPoint y: 306, endPoint x: 935, endPoint y: 259, distance: 47.2
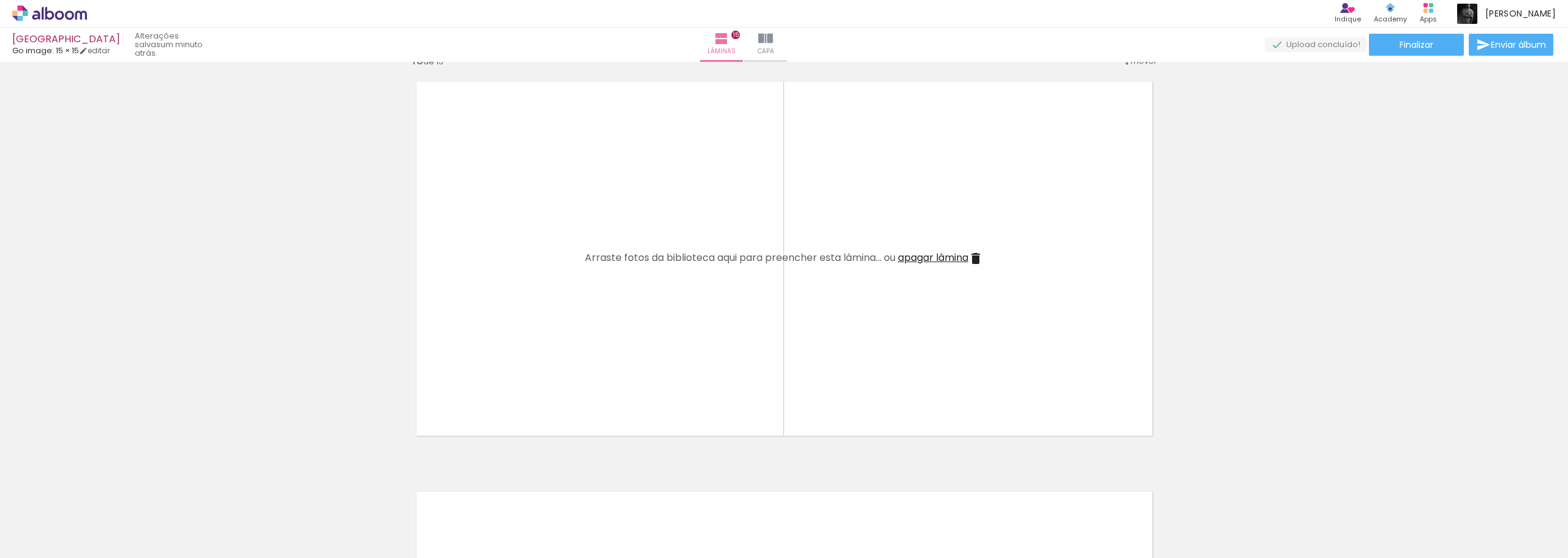
scroll to position [5776, 0]
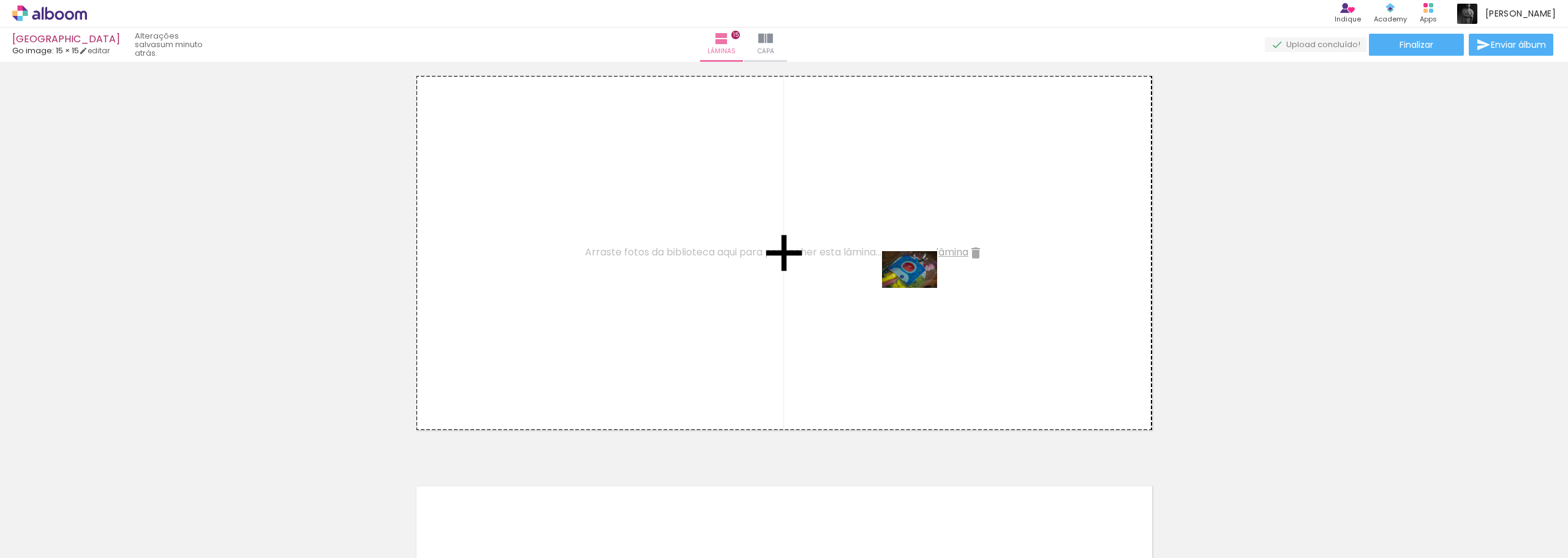
drag, startPoint x: 1511, startPoint y: 519, endPoint x: 917, endPoint y: 287, distance: 637.7
click at [917, 287] on quentale-workspace at bounding box center [784, 279] width 1568 height 558
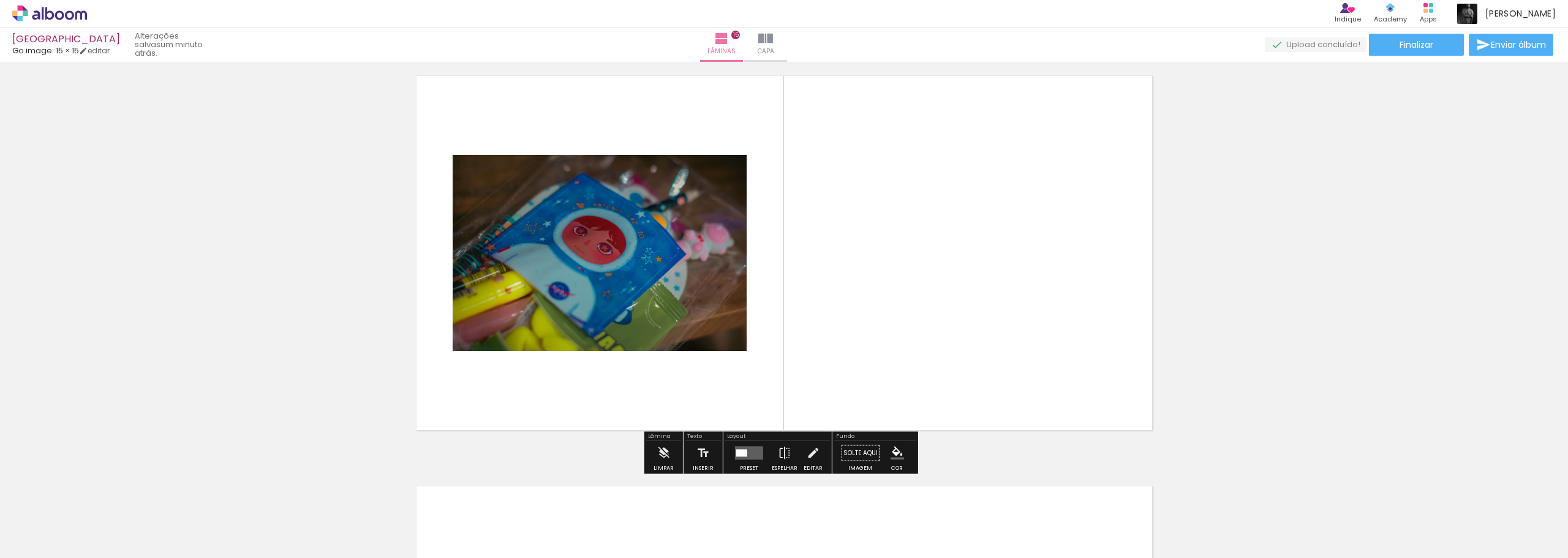
click at [754, 457] on quentale-layouter at bounding box center [749, 452] width 28 height 13
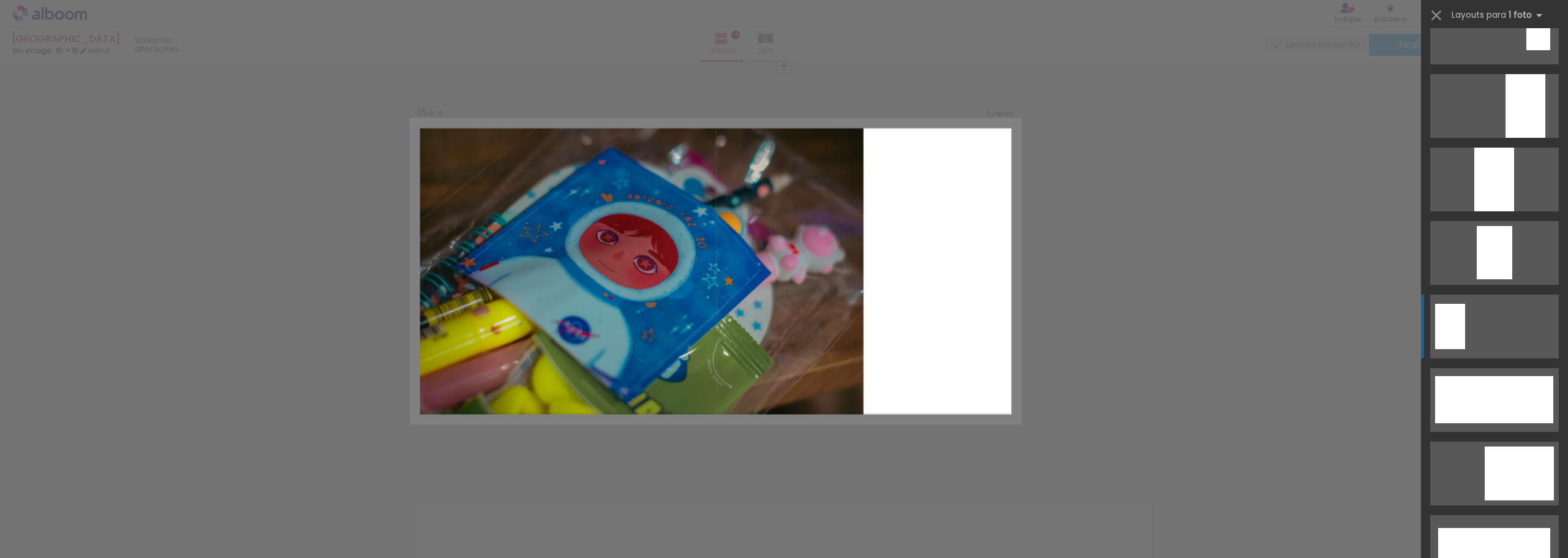
scroll to position [3122, 0]
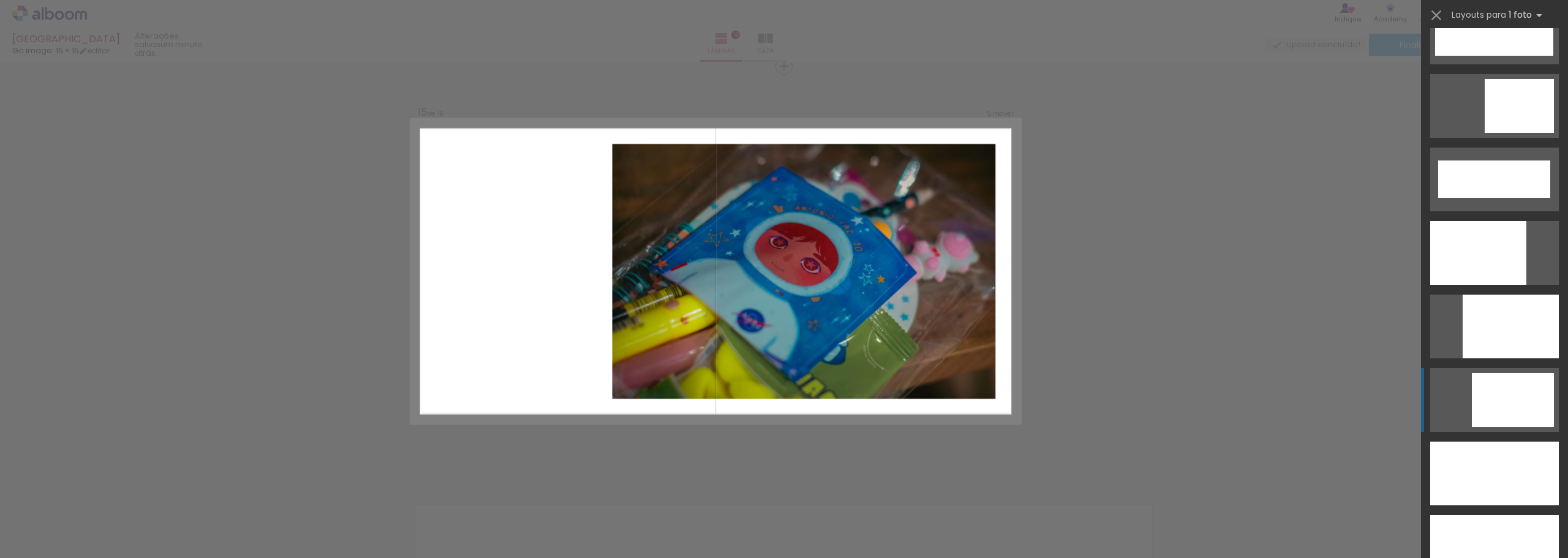
click at [1513, 386] on div at bounding box center [1512, 400] width 82 height 54
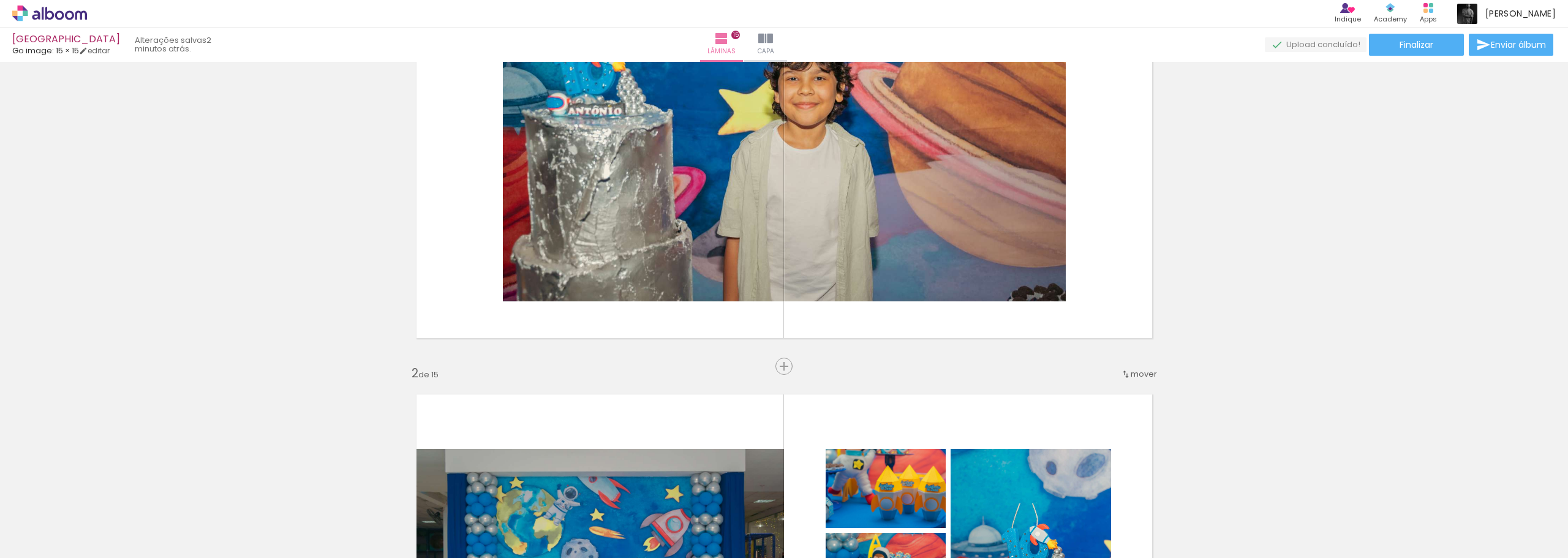
scroll to position [0, 0]
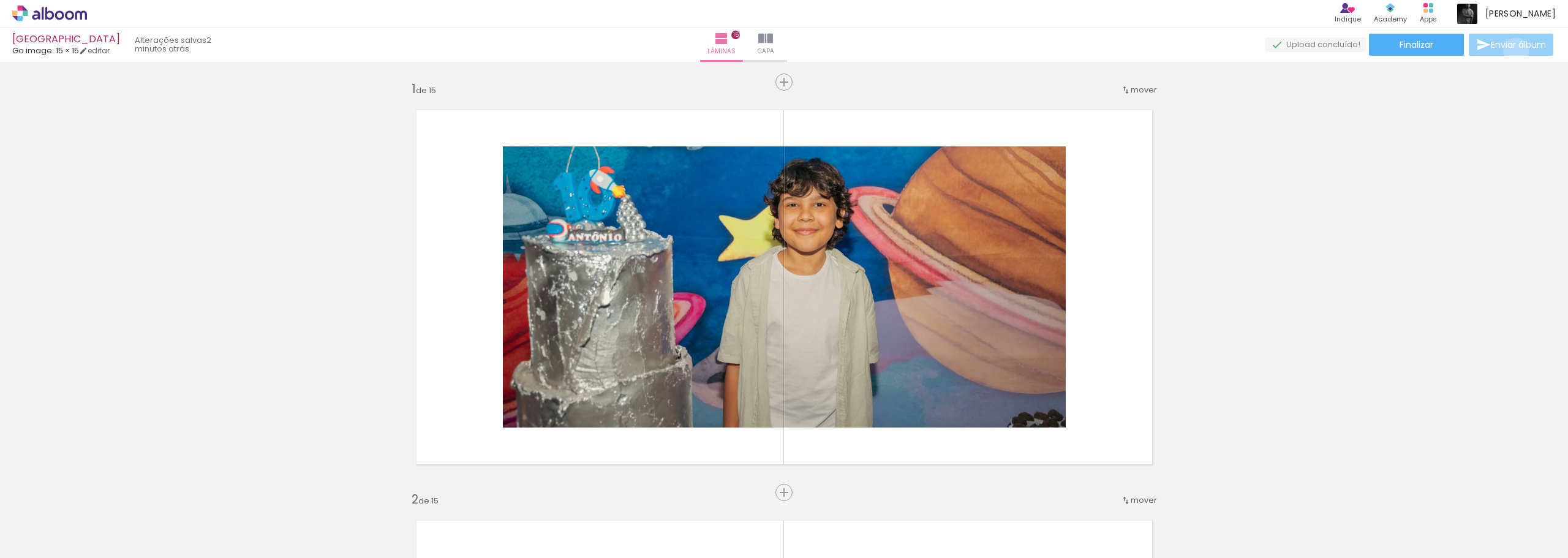
click at [1513, 51] on paper-button "Enviar álbum" at bounding box center [1511, 44] width 85 height 22
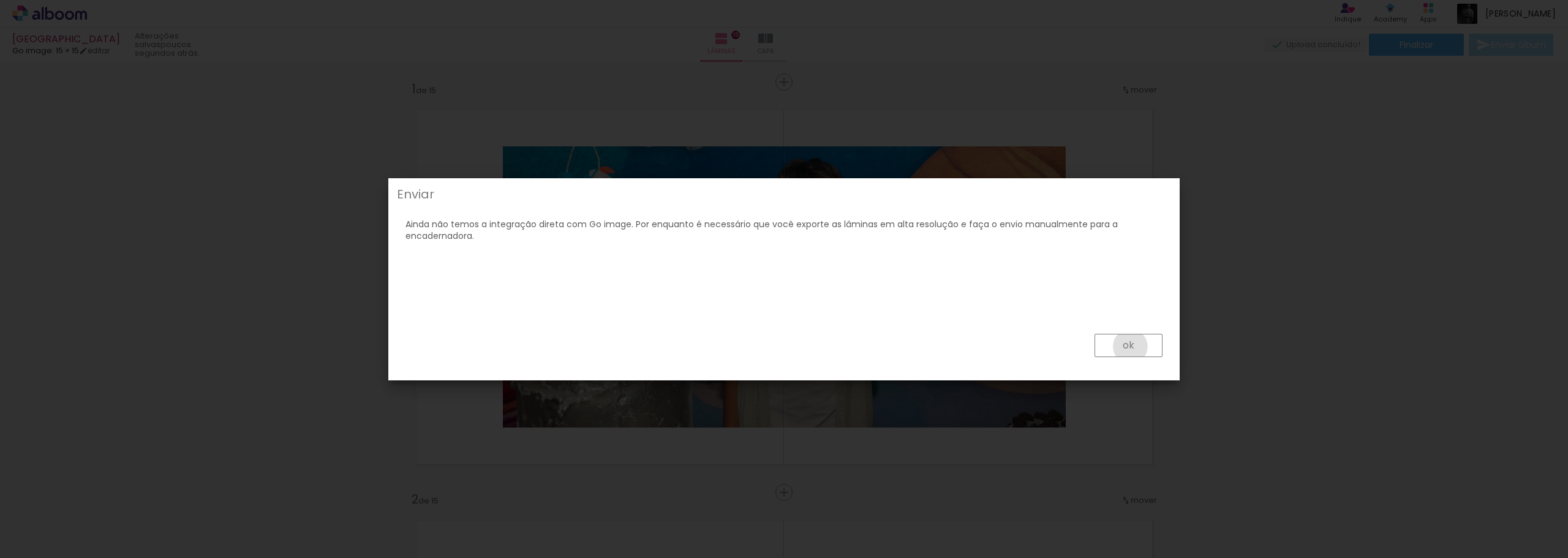
click at [0, 0] on slot "ok" at bounding box center [0, 0] width 0 height 0
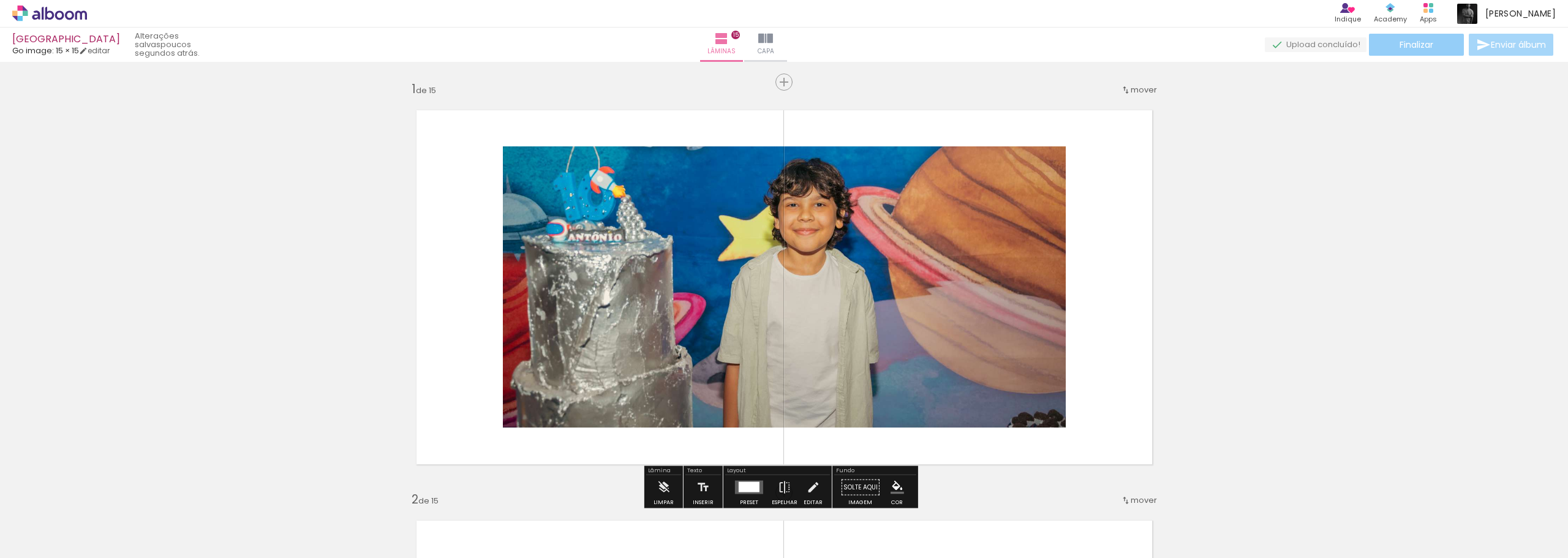
click at [1429, 43] on span "Finalizar" at bounding box center [1416, 45] width 33 height 9
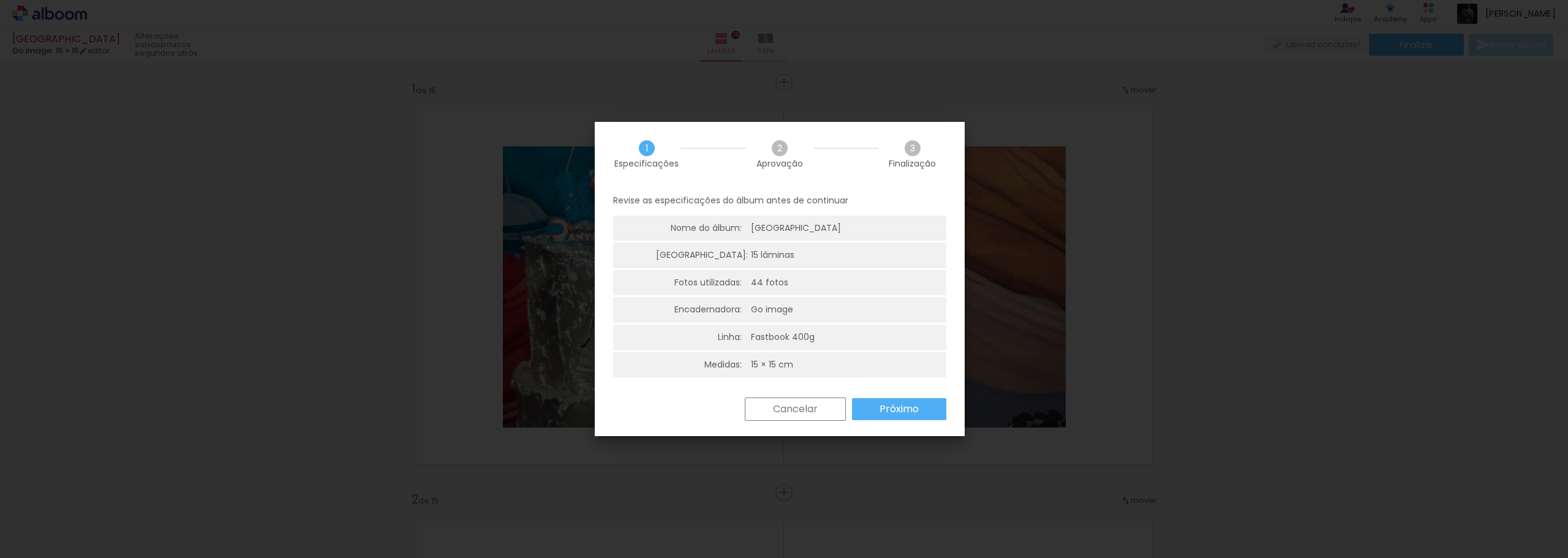
click at [0, 0] on slot "Próximo" at bounding box center [0, 0] width 0 height 0
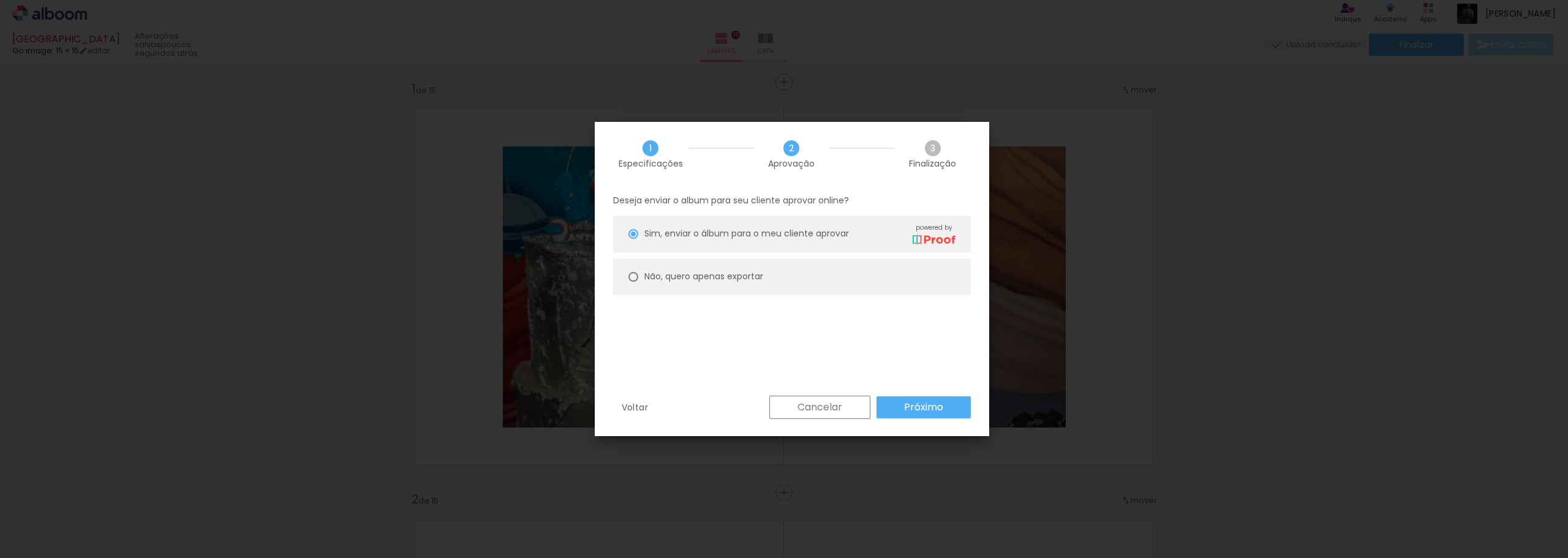
click at [0, 0] on slot "Não, quero apenas exportar" at bounding box center [0, 0] width 0 height 0
type paper-radio-button "on"
click at [0, 0] on slot "Próximo" at bounding box center [0, 0] width 0 height 0
type input "Alta, 300 DPI"
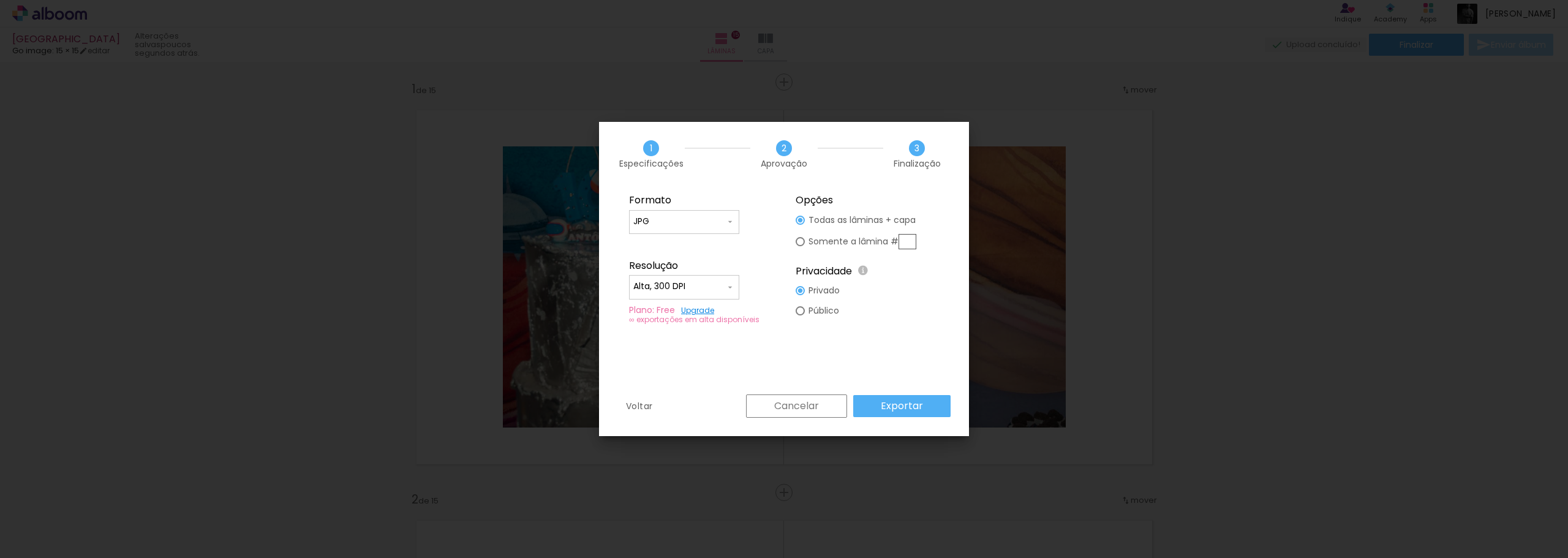
click at [729, 290] on iron-icon at bounding box center [729, 287] width 10 height 10
click at [713, 287] on paper-item "Alta, 300 DPI" at bounding box center [683, 285] width 110 height 25
click at [0, 0] on slot "Exportar" at bounding box center [0, 0] width 0 height 0
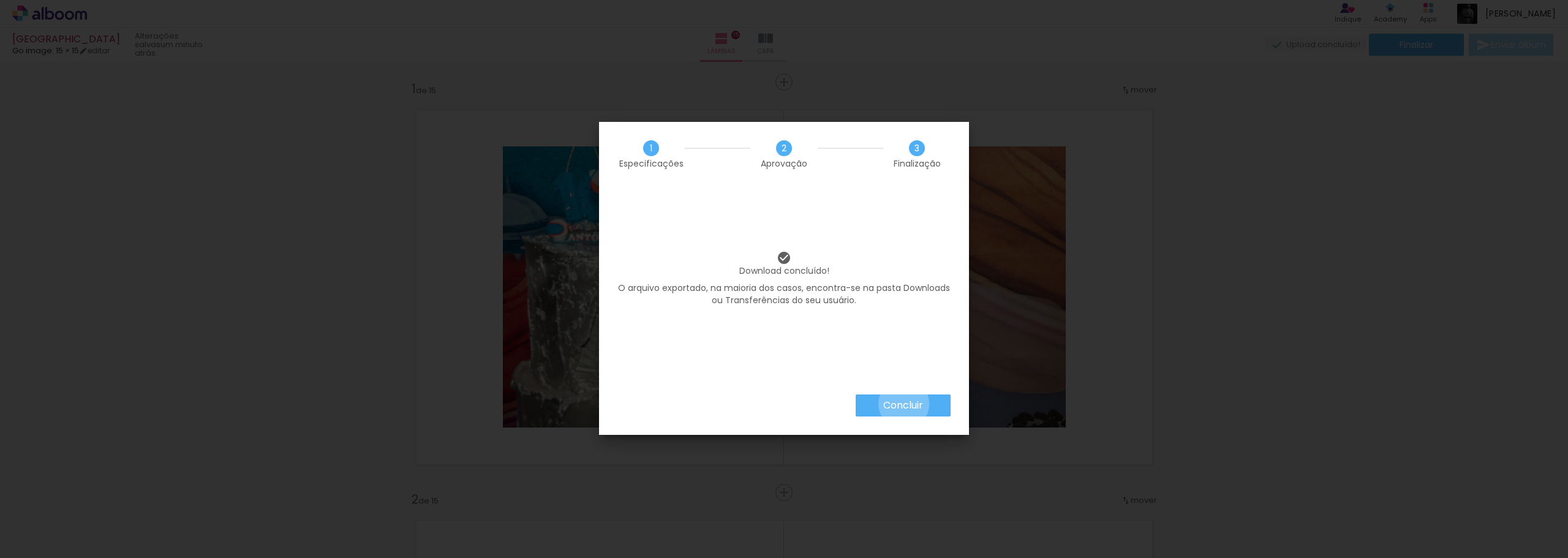
click at [0, 0] on slot "Concluir" at bounding box center [0, 0] width 0 height 0
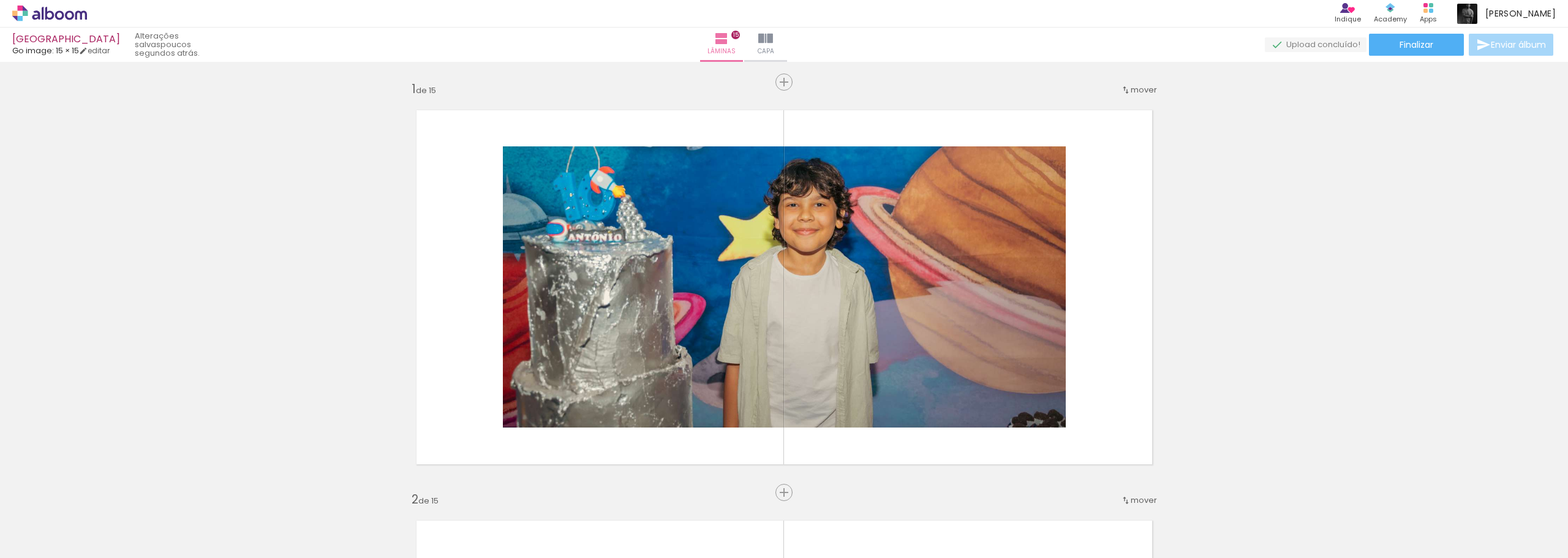
scroll to position [0, 1554]
